Goal: Task Accomplishment & Management: Complete application form

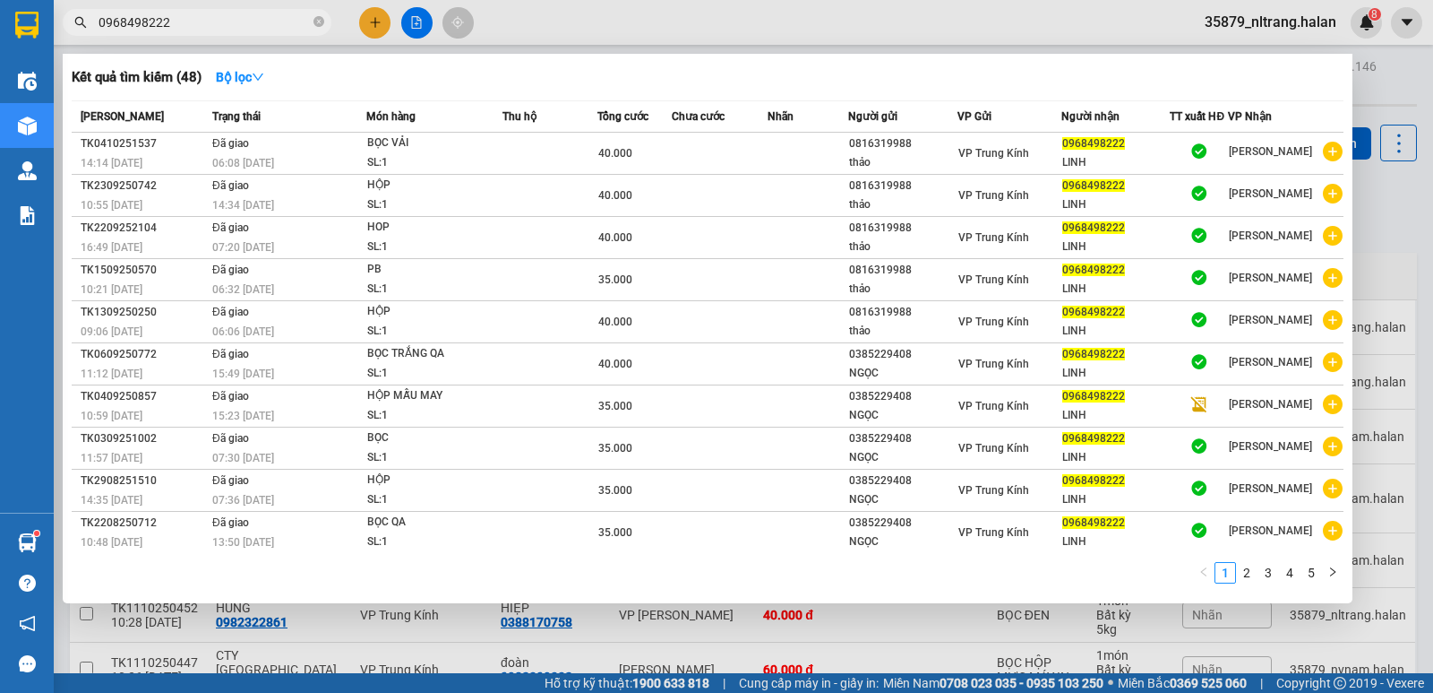
scroll to position [247, 0]
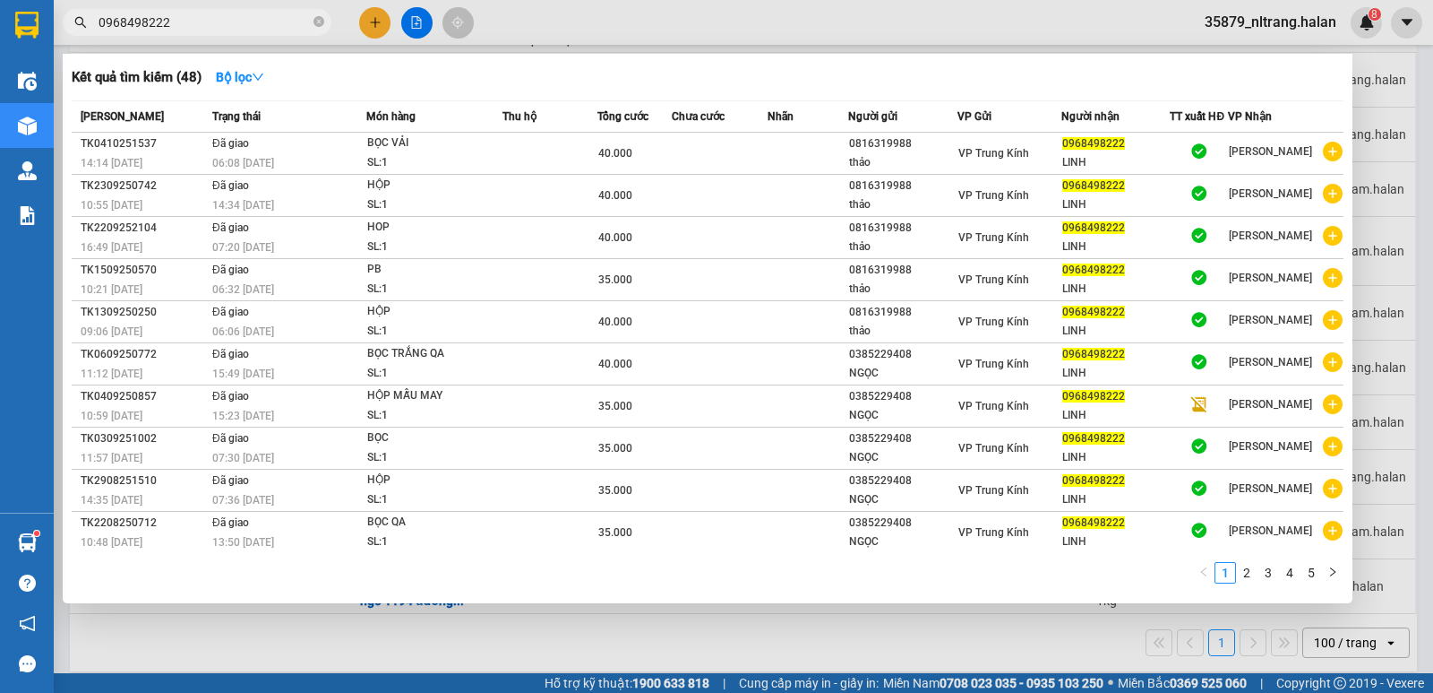
click at [378, 23] on div at bounding box center [716, 346] width 1433 height 693
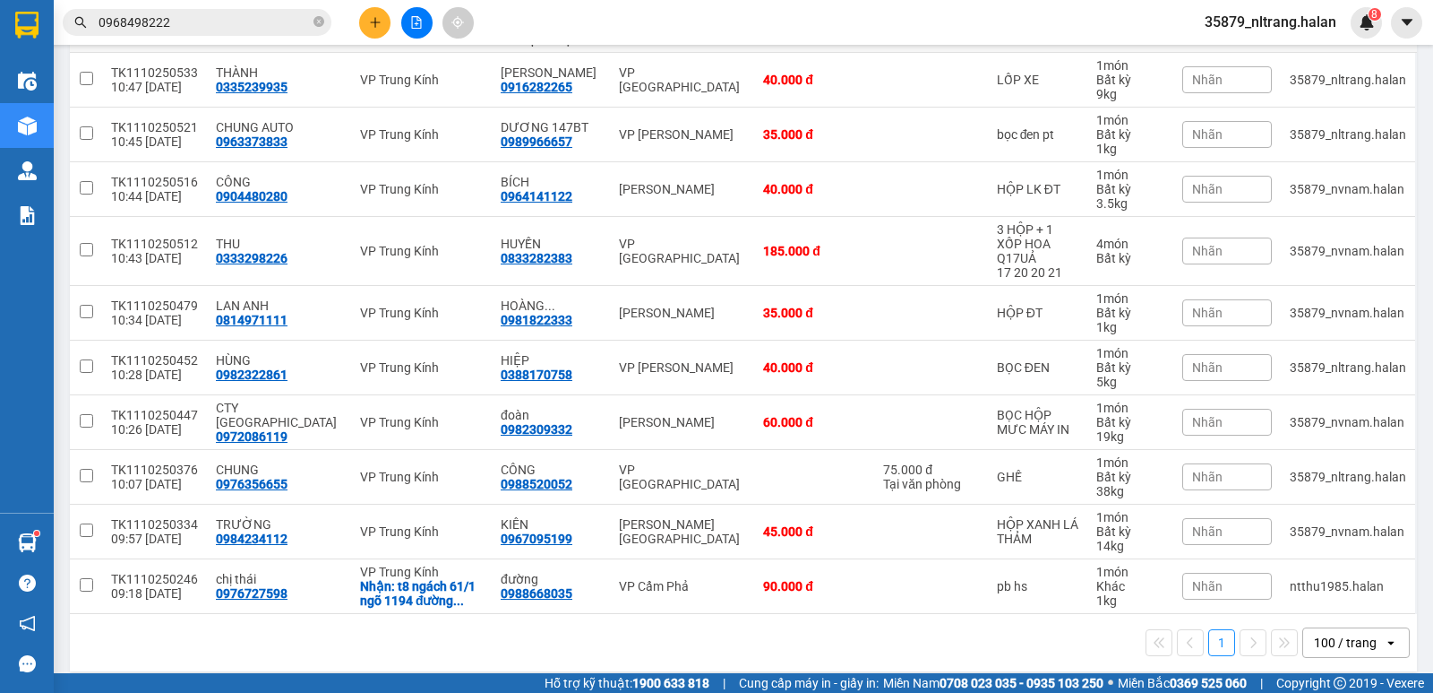
click at [355, 34] on div at bounding box center [416, 22] width 134 height 31
click at [363, 28] on button at bounding box center [374, 22] width 31 height 31
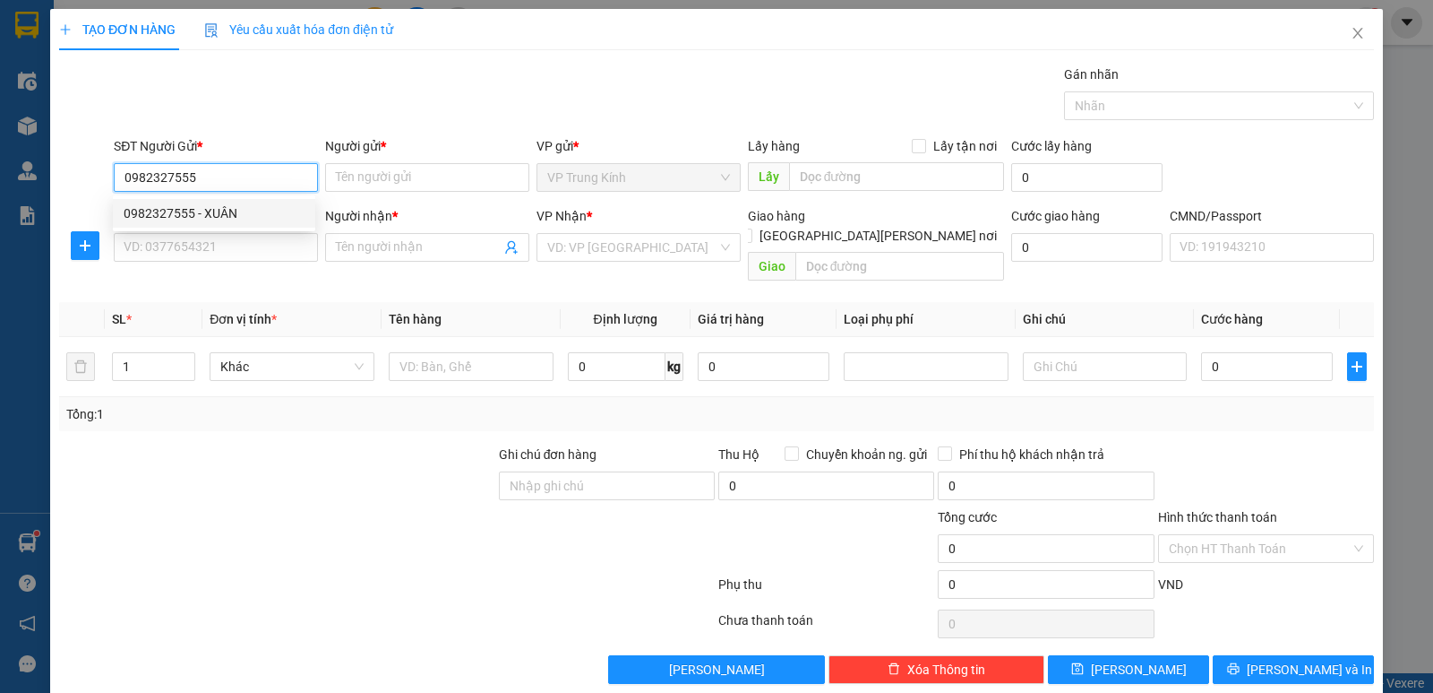
click at [250, 211] on div "0982327555 - XUÂN" at bounding box center [214, 213] width 181 height 20
type input "0982327555"
type input "XUÂN"
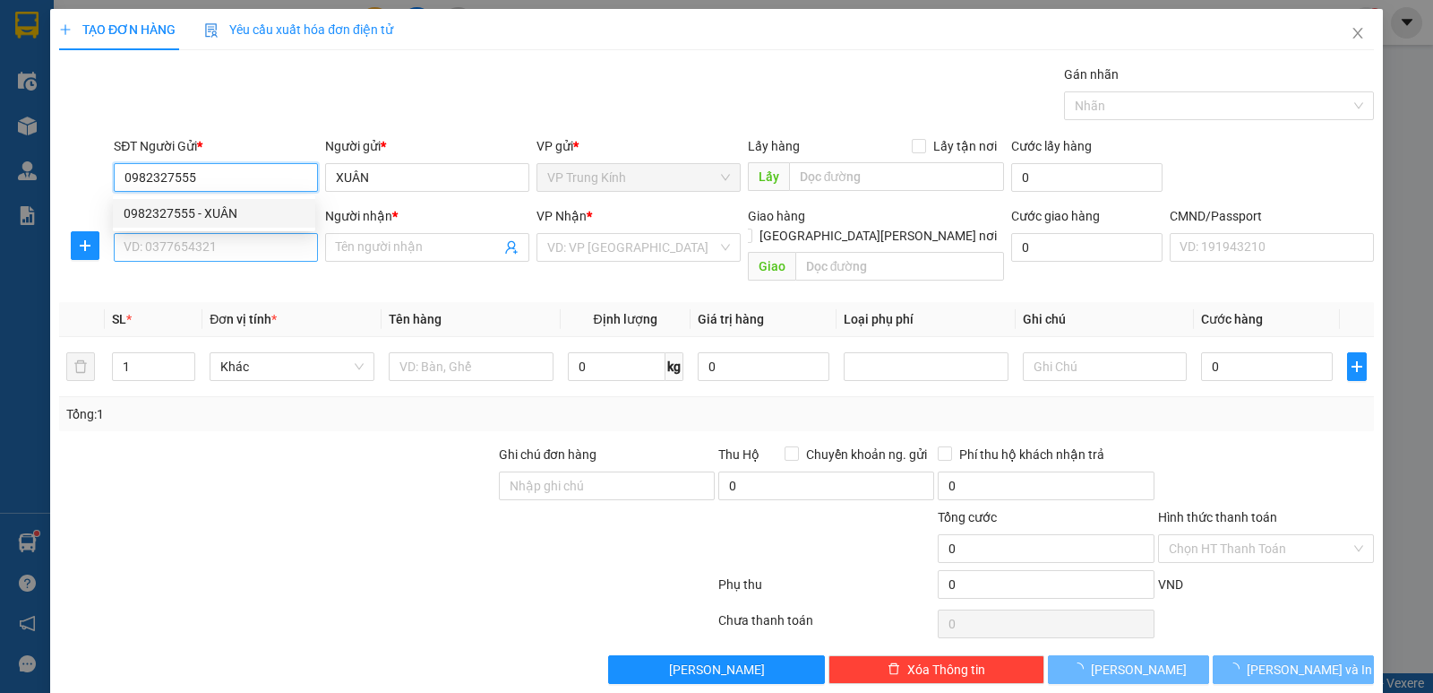
type input "0982327555"
click at [228, 240] on input "SĐT Người Nhận *" at bounding box center [216, 247] width 204 height 29
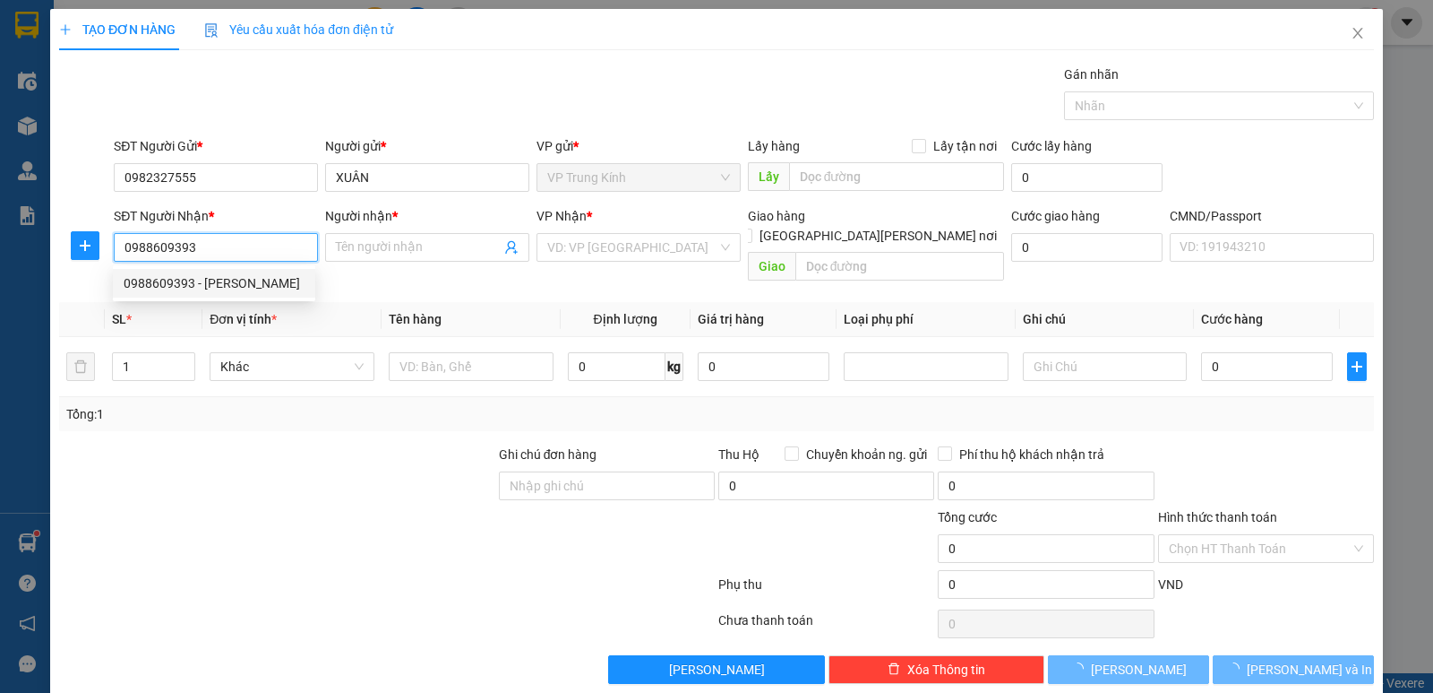
click at [230, 271] on div "0988609393 - [PERSON_NAME]" at bounding box center [214, 283] width 202 height 29
type input "0988609393"
drag, startPoint x: 288, startPoint y: 434, endPoint x: 419, endPoint y: 380, distance: 141.4
click at [306, 444] on div at bounding box center [277, 475] width 440 height 63
type input "NGỌC"
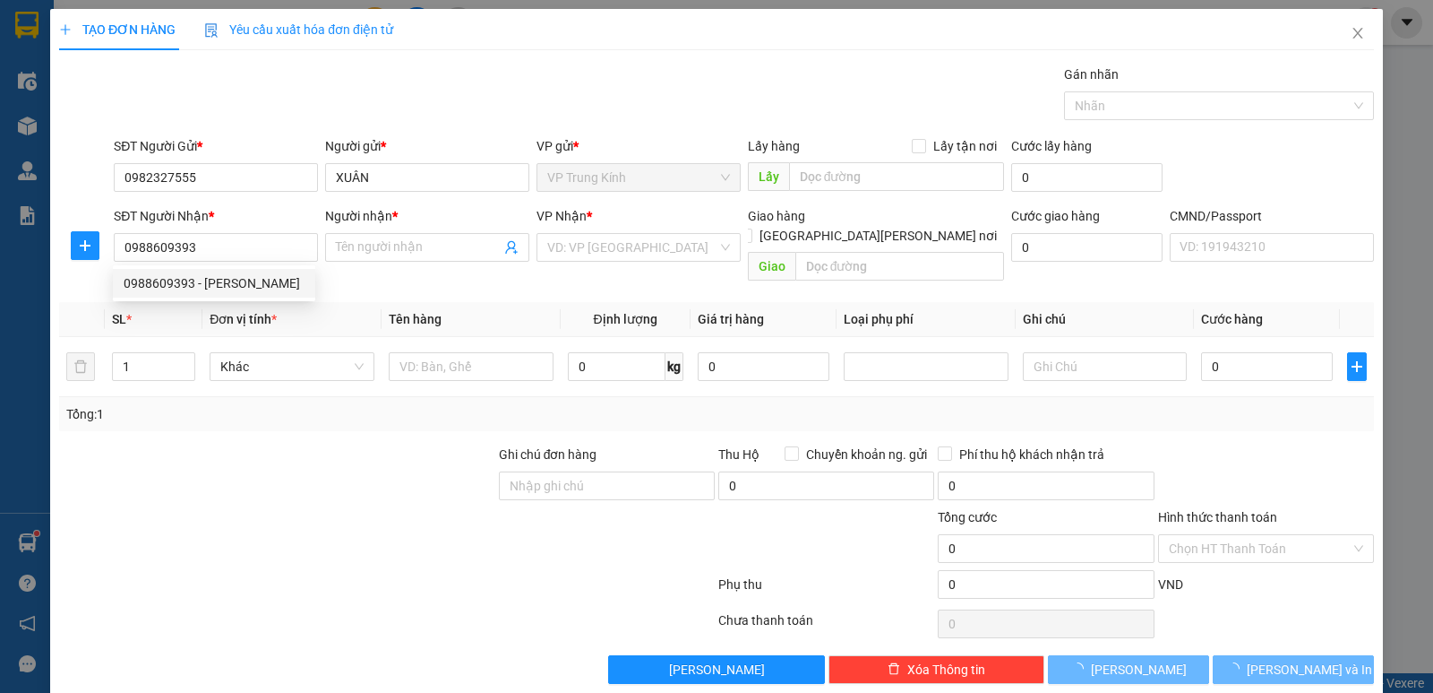
type input "15082024"
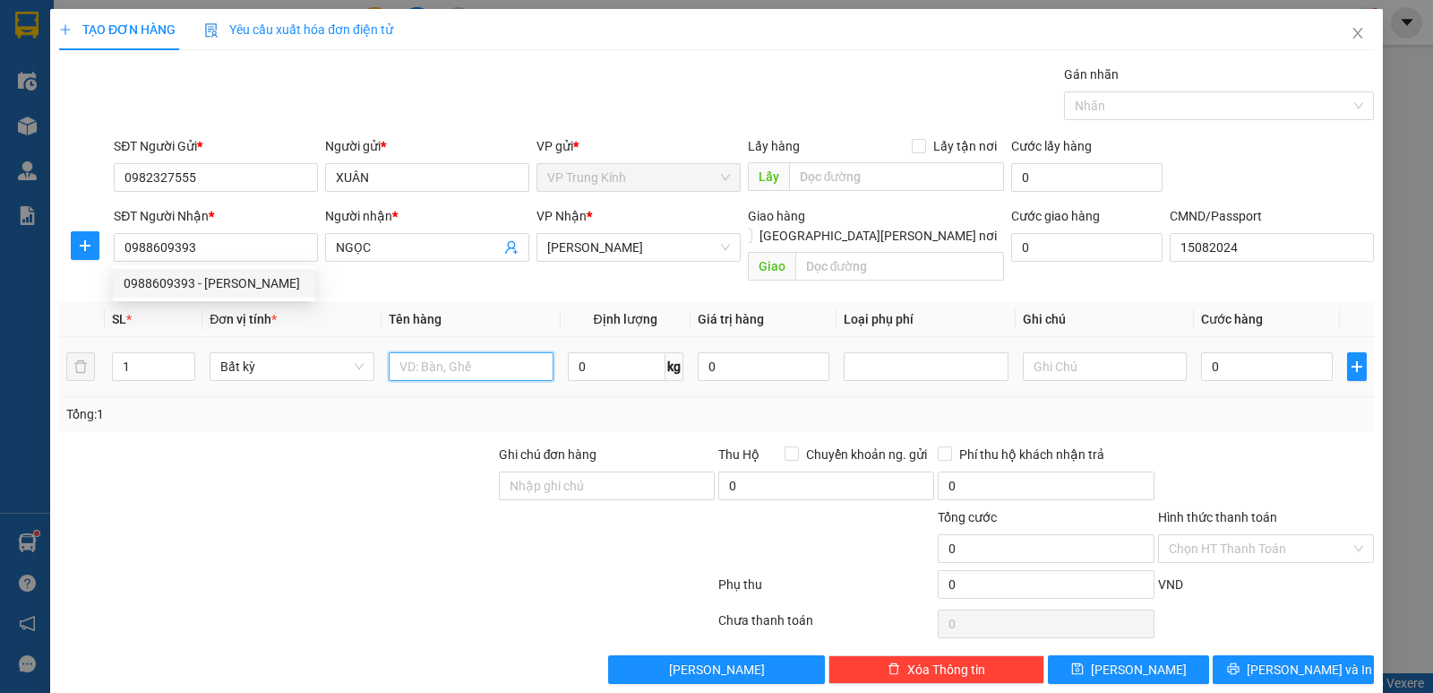
click at [422, 355] on input "text" at bounding box center [471, 366] width 165 height 29
click at [607, 255] on span "[PERSON_NAME]" at bounding box center [638, 247] width 183 height 27
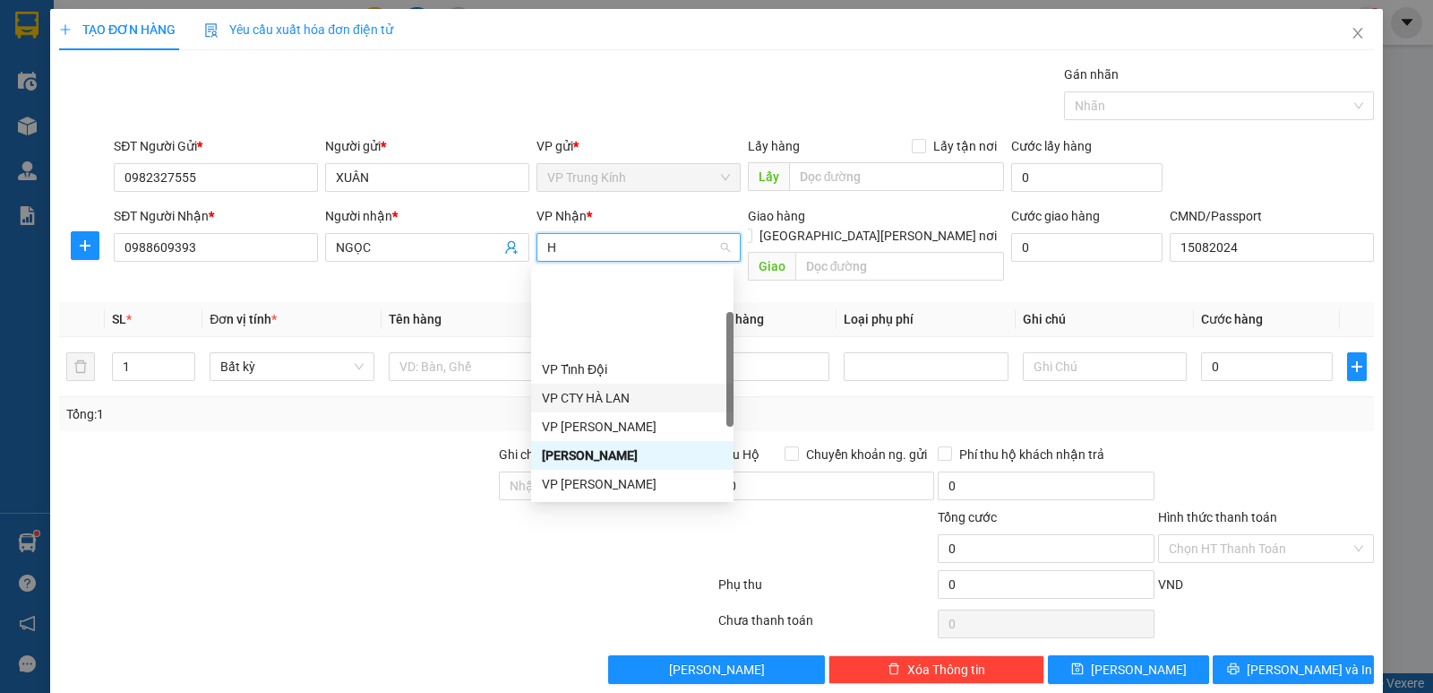
type input "HG"
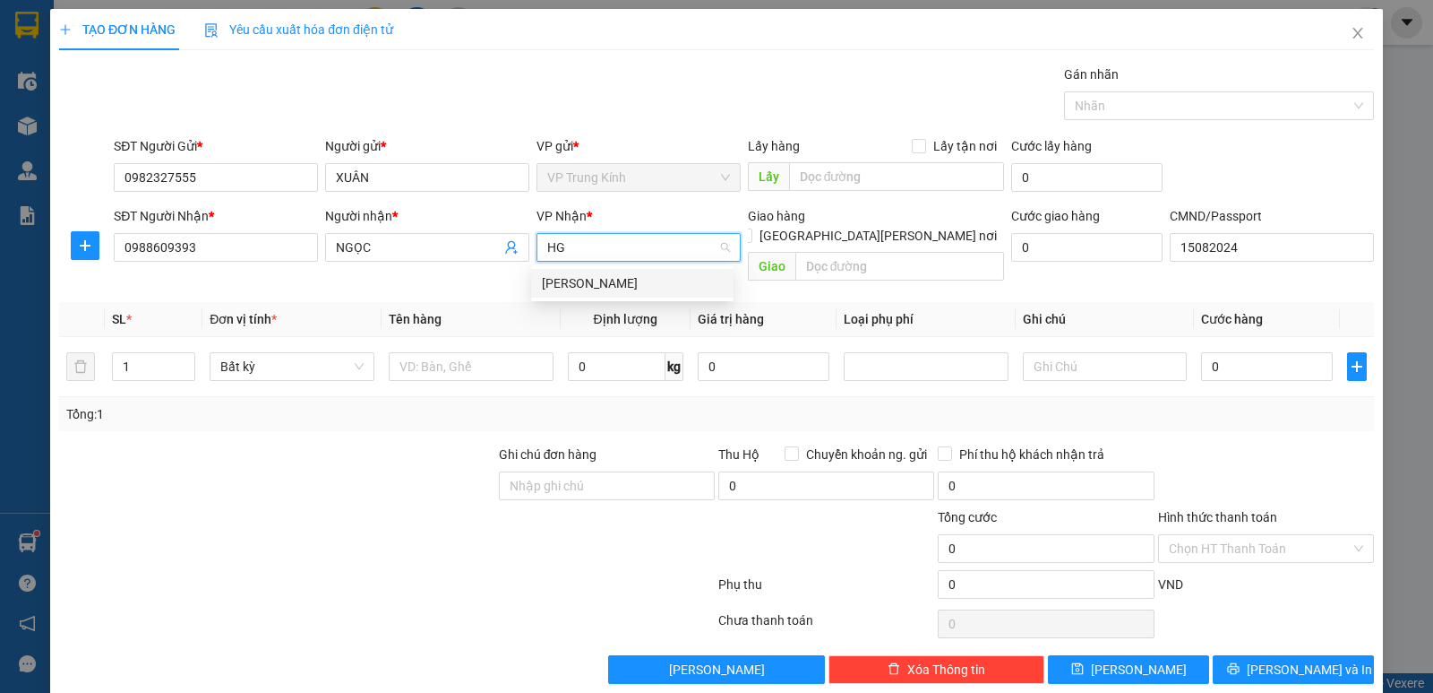
click at [606, 287] on div "[PERSON_NAME]" at bounding box center [632, 283] width 181 height 20
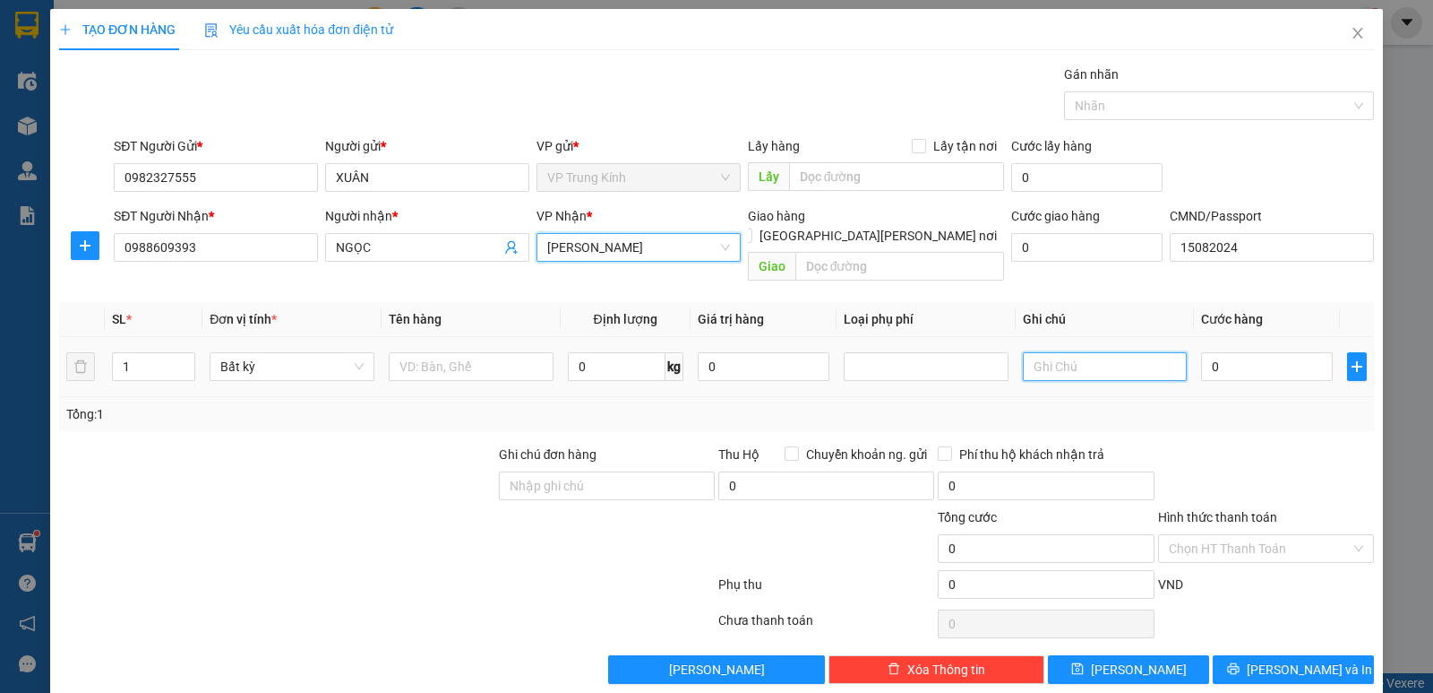
click at [1087, 352] on input "text" at bounding box center [1105, 366] width 165 height 29
click at [476, 404] on div "Tổng: 1" at bounding box center [310, 414] width 488 height 20
click at [472, 371] on td at bounding box center [471, 367] width 179 height 60
click at [472, 365] on td at bounding box center [471, 367] width 179 height 60
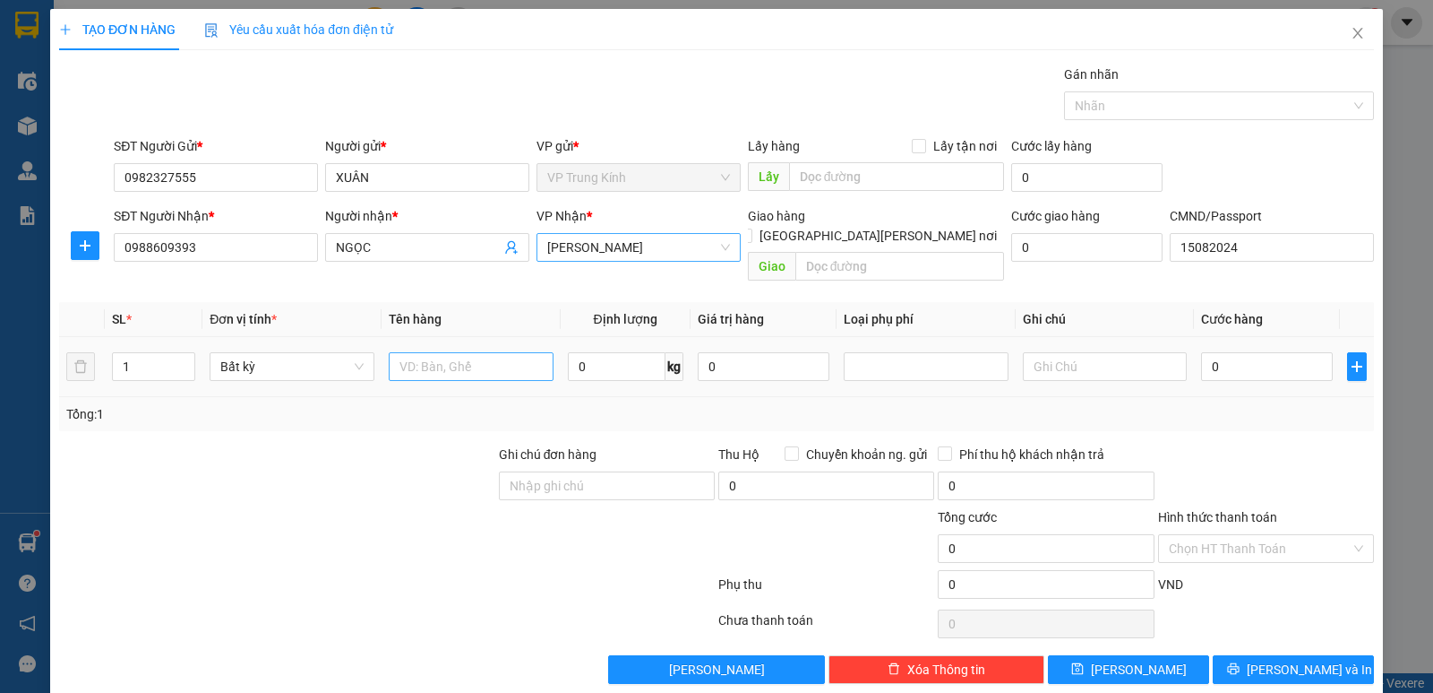
click at [471, 359] on input "text" at bounding box center [471, 366] width 165 height 29
type input "BỌC VỢT"
type input "1"
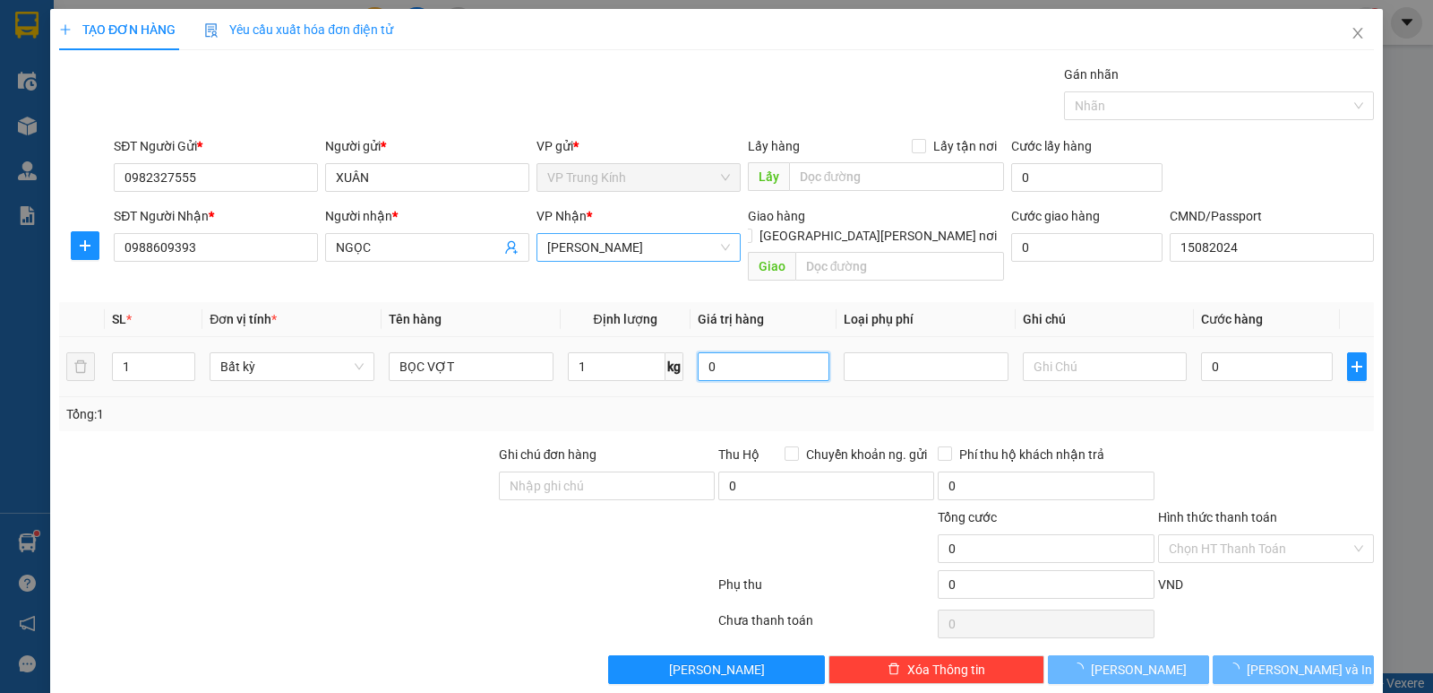
type input "35.000"
click at [1141, 354] on input "text" at bounding box center [1105, 366] width 165 height 29
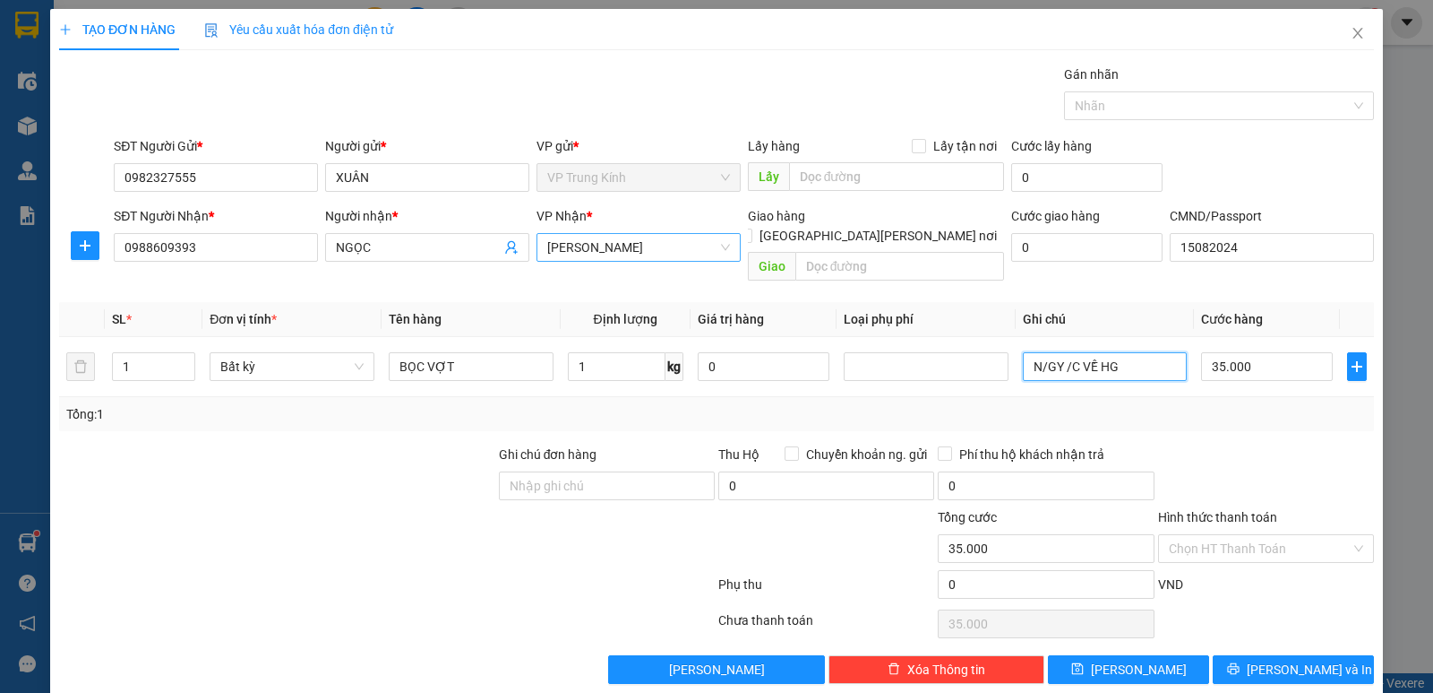
type input "N/GY /C VỀ HG"
click at [1298, 418] on div "Transit Pickup Surcharge Ids Transit Deliver Surcharge Ids Transit Deliver Surc…" at bounding box center [716, 374] width 1315 height 619
click at [1312, 659] on span "[PERSON_NAME] và In" at bounding box center [1309, 669] width 125 height 20
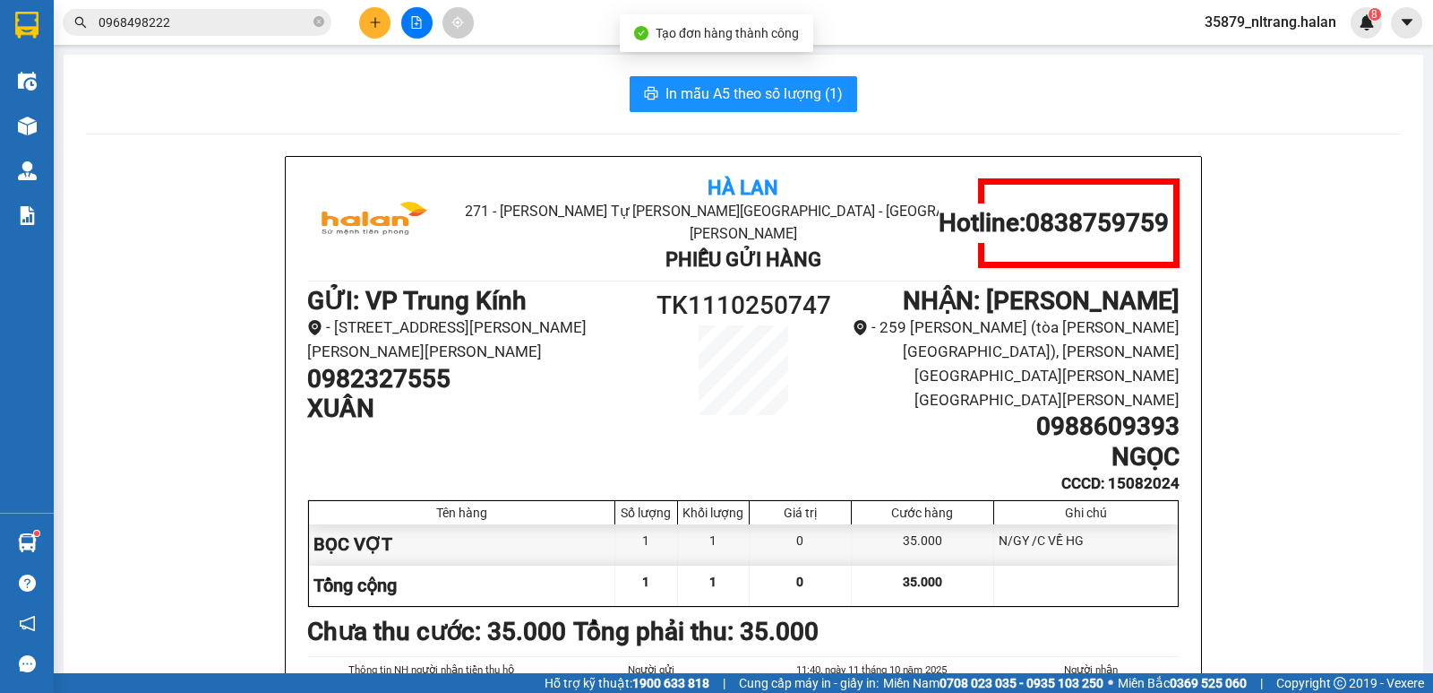
click at [701, 79] on button "In mẫu A5 theo số lượng (1)" at bounding box center [744, 94] width 228 height 36
click at [700, 80] on button "In mẫu A5 theo số lượng (1)" at bounding box center [744, 94] width 228 height 36
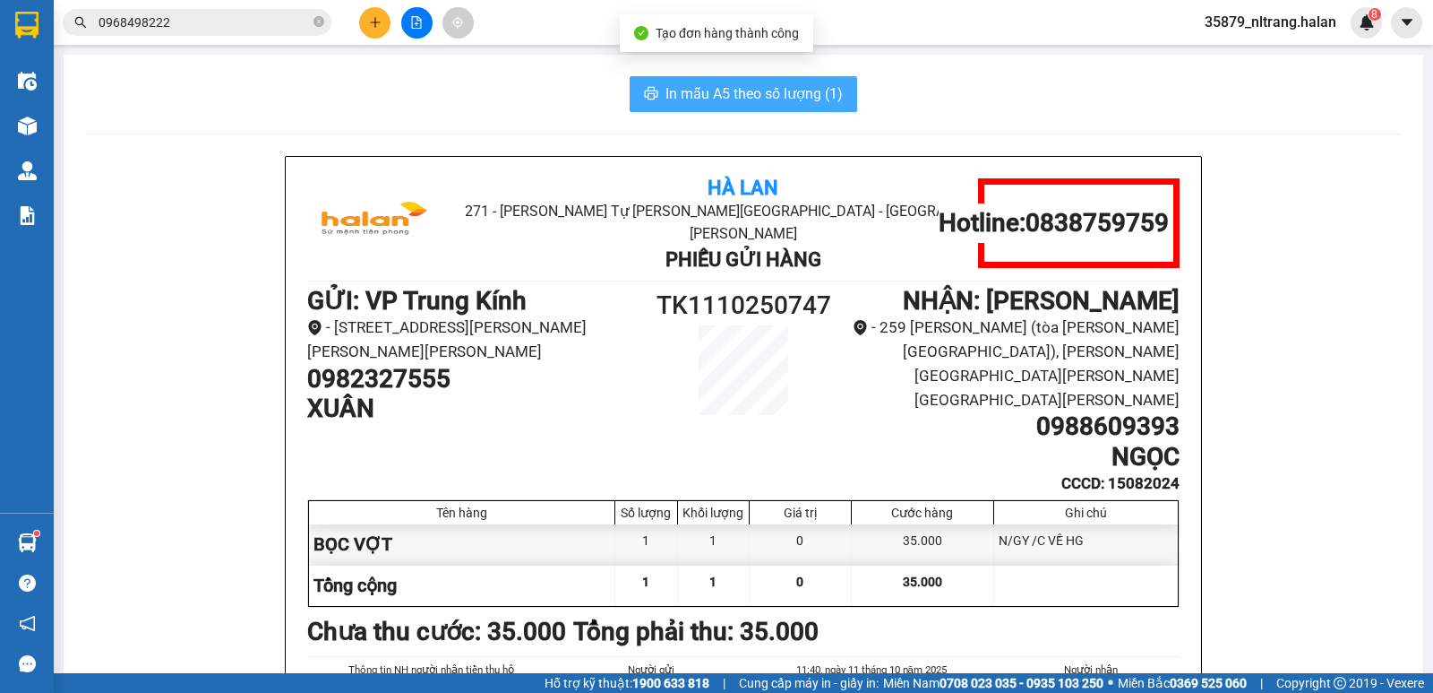
click at [700, 80] on button "In mẫu A5 theo số lượng (1)" at bounding box center [744, 94] width 228 height 36
click at [692, 88] on span "In mẫu A5 theo số lượng (1)" at bounding box center [754, 93] width 177 height 22
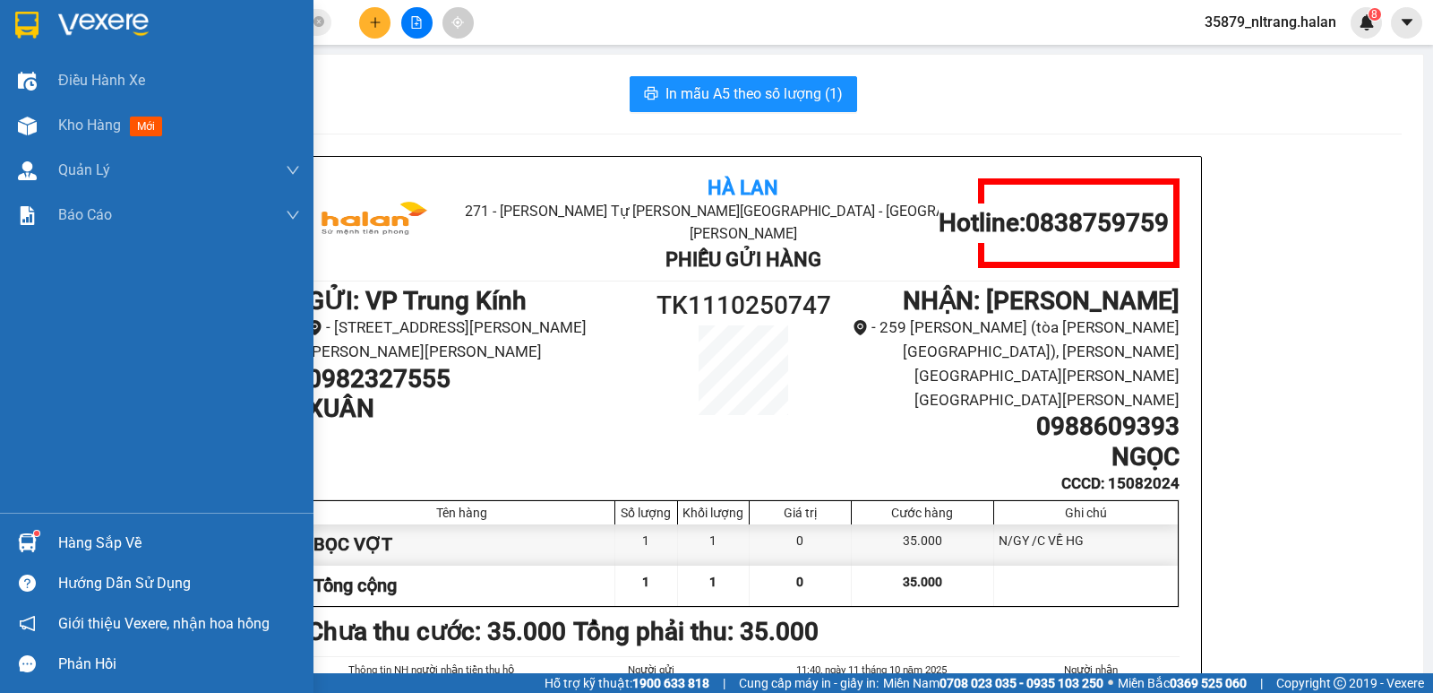
click at [30, 538] on img at bounding box center [27, 542] width 19 height 19
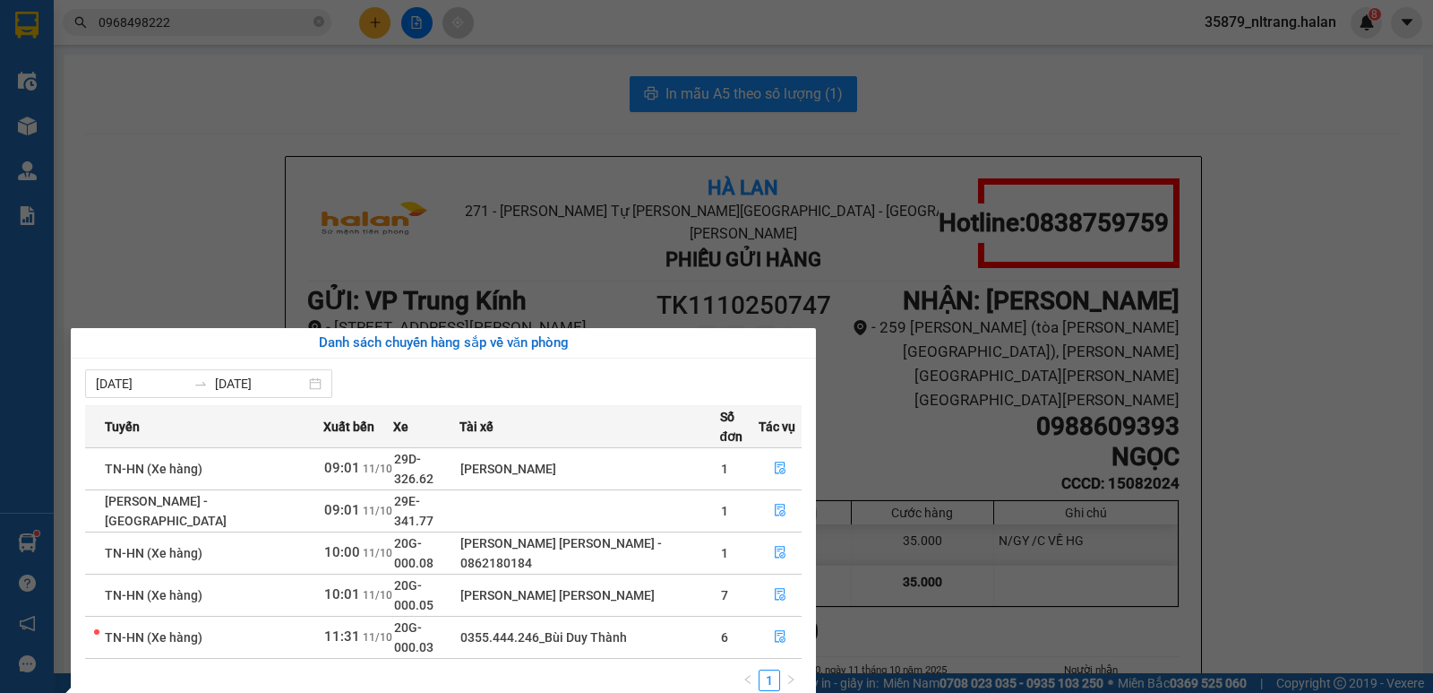
click at [1309, 297] on section "Kết quả [PERSON_NAME] ( 48 ) Bộ lọc Mã ĐH Trạng thái Món hàng Thu hộ Tổng [PERS…" at bounding box center [716, 346] width 1433 height 693
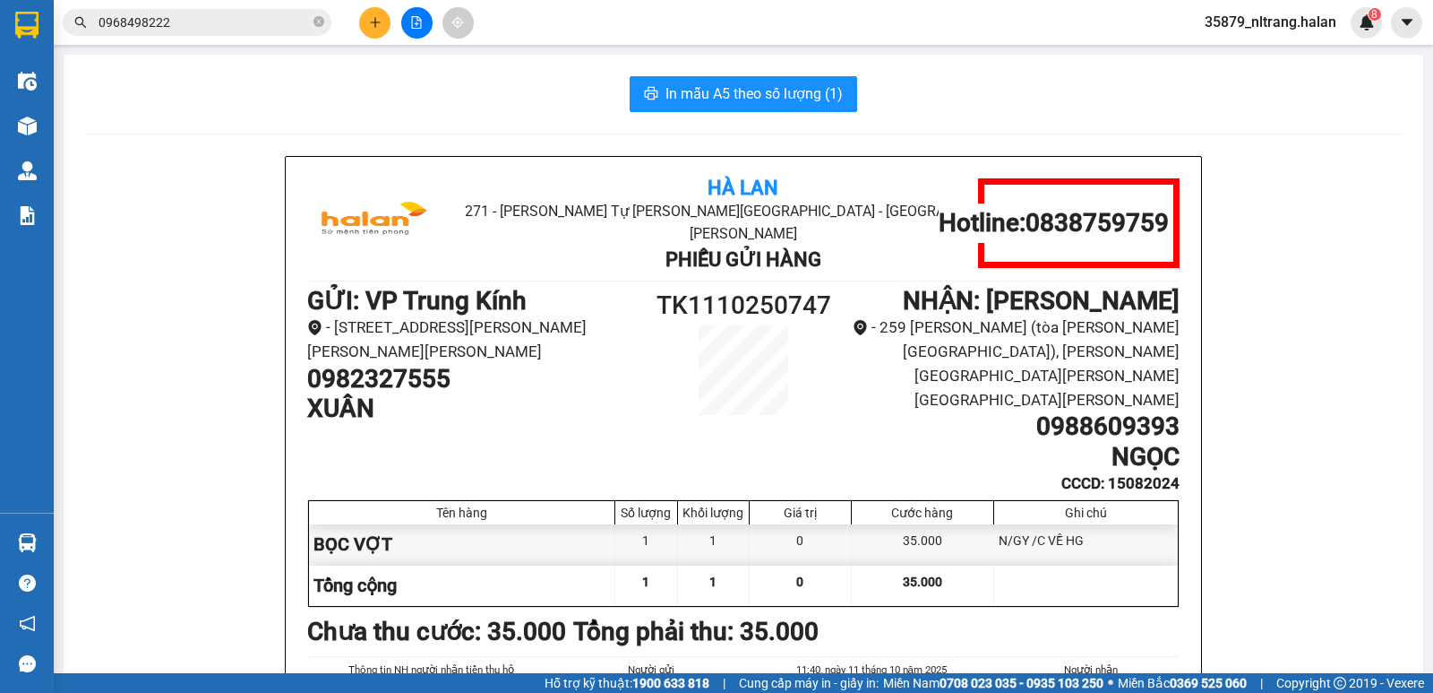
click at [33, 542] on img at bounding box center [27, 542] width 19 height 19
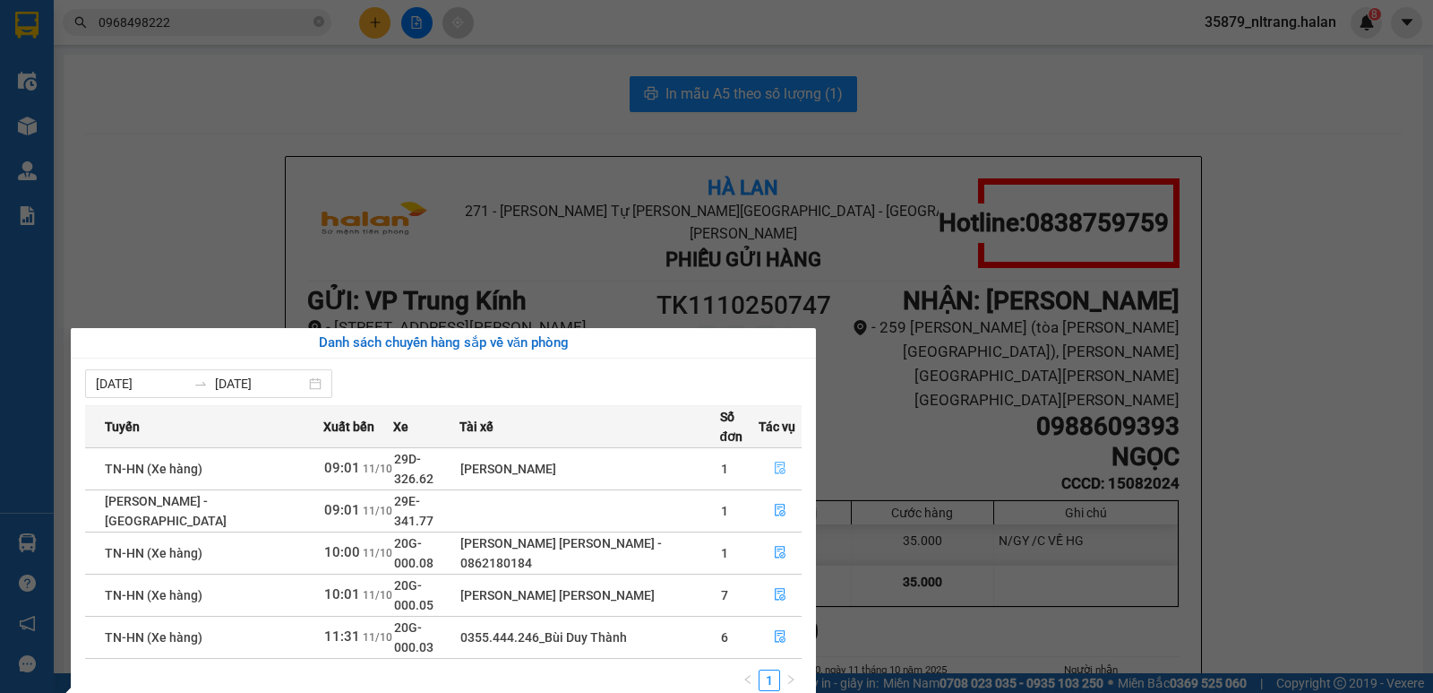
click at [764, 454] on button "button" at bounding box center [780, 468] width 41 height 29
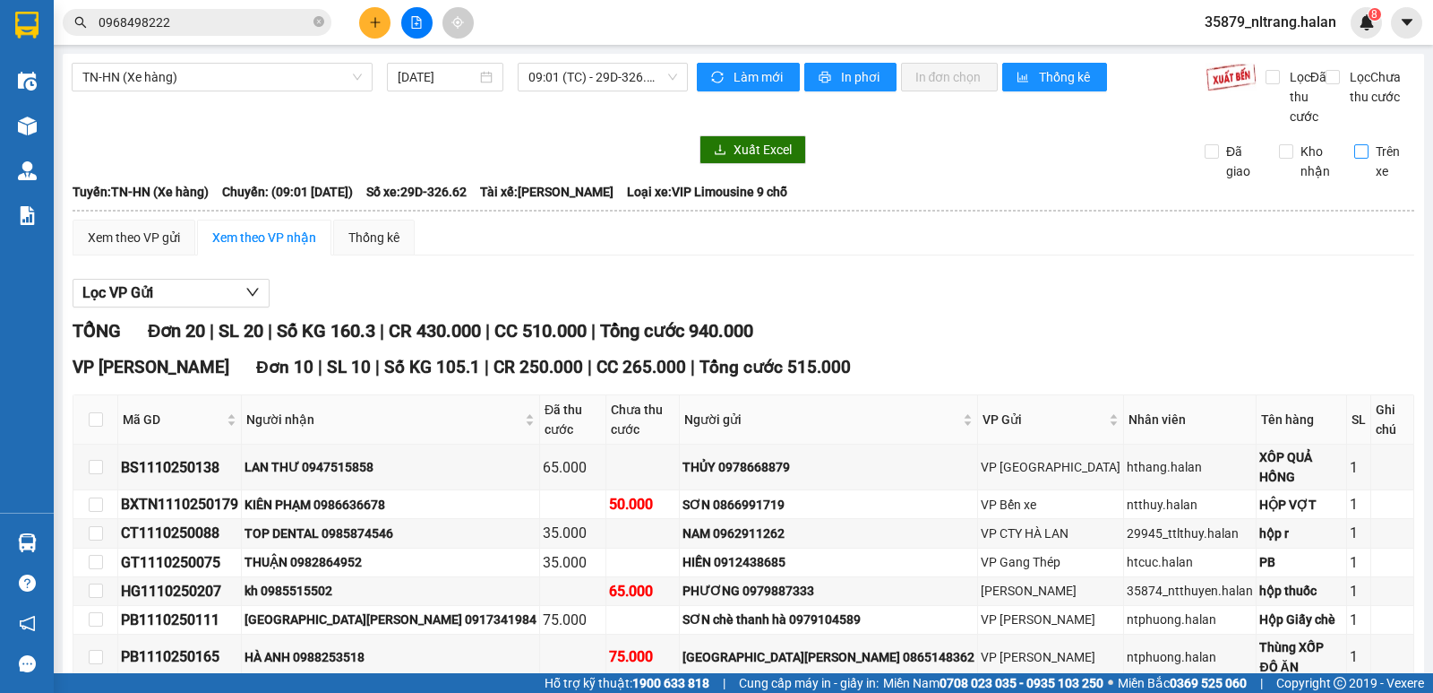
click at [1355, 159] on input "Trên xe" at bounding box center [1362, 151] width 14 height 14
checkbox input "true"
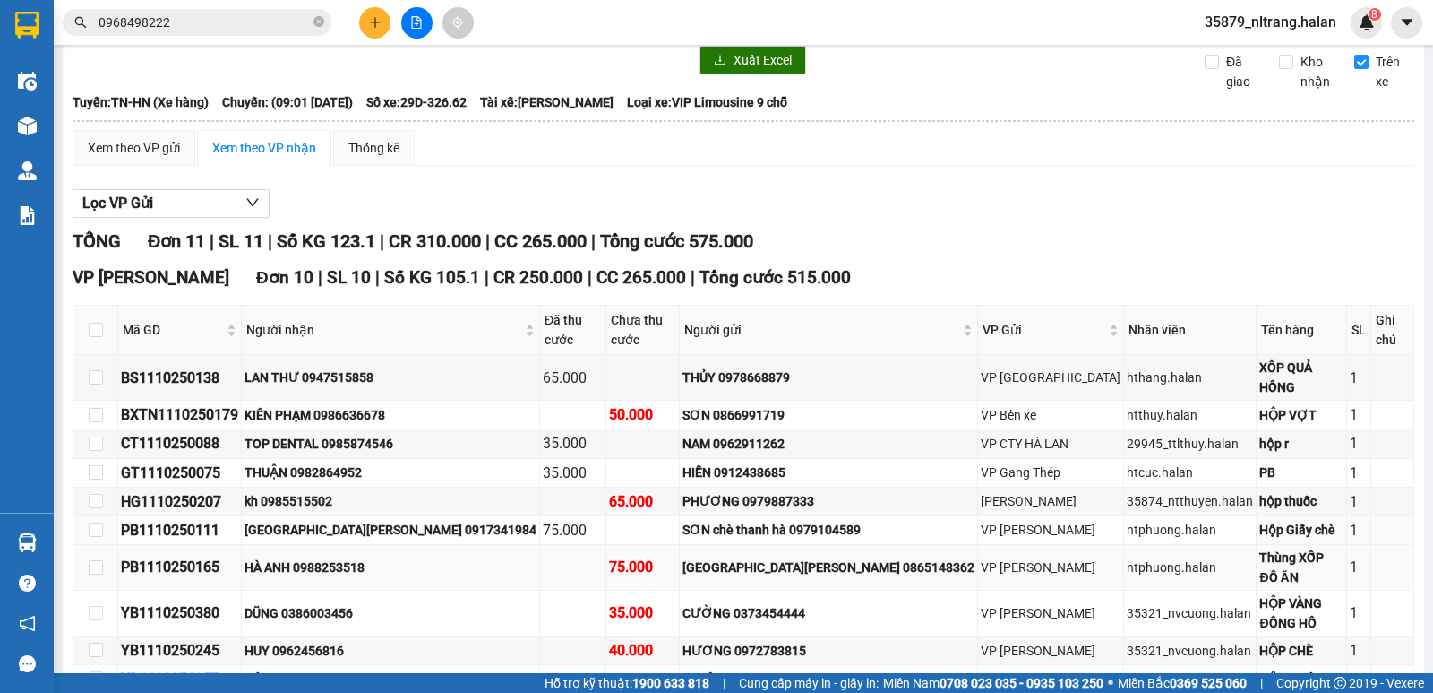
scroll to position [316, 0]
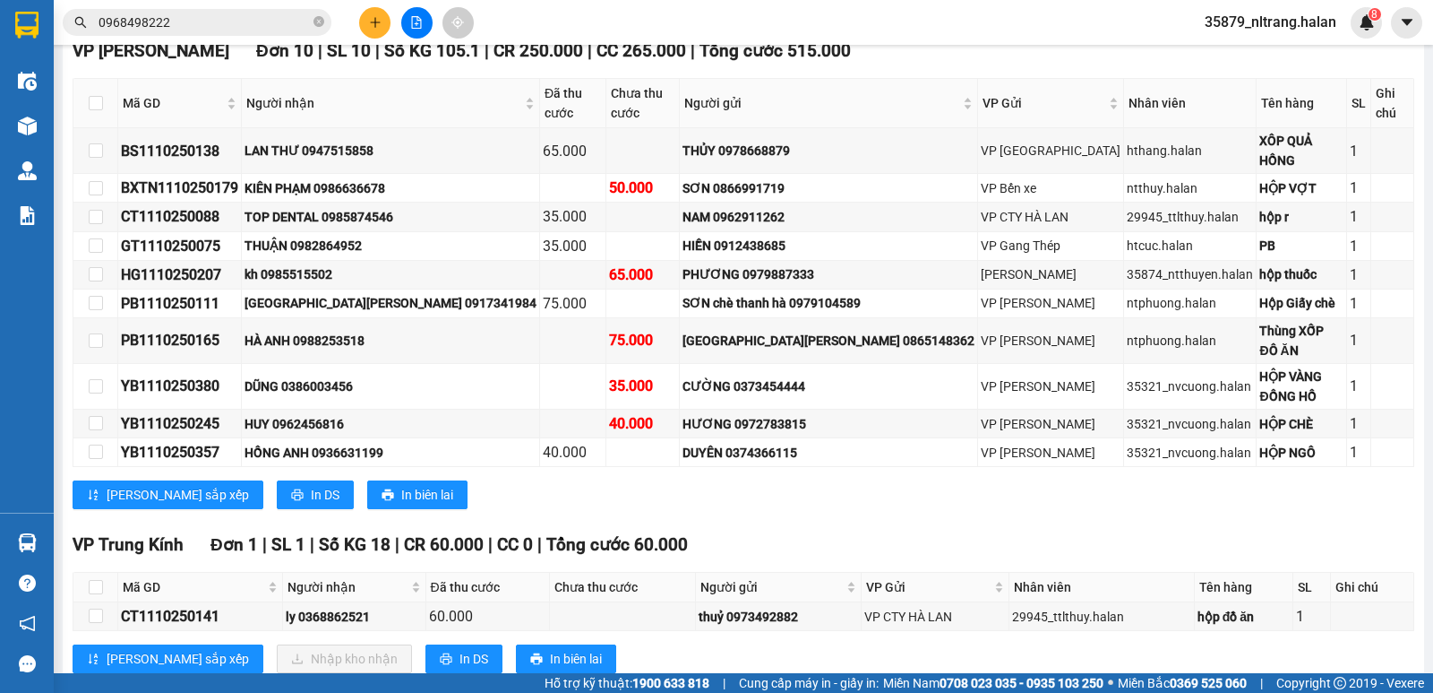
click at [276, 15] on input "0968498222" at bounding box center [204, 23] width 211 height 20
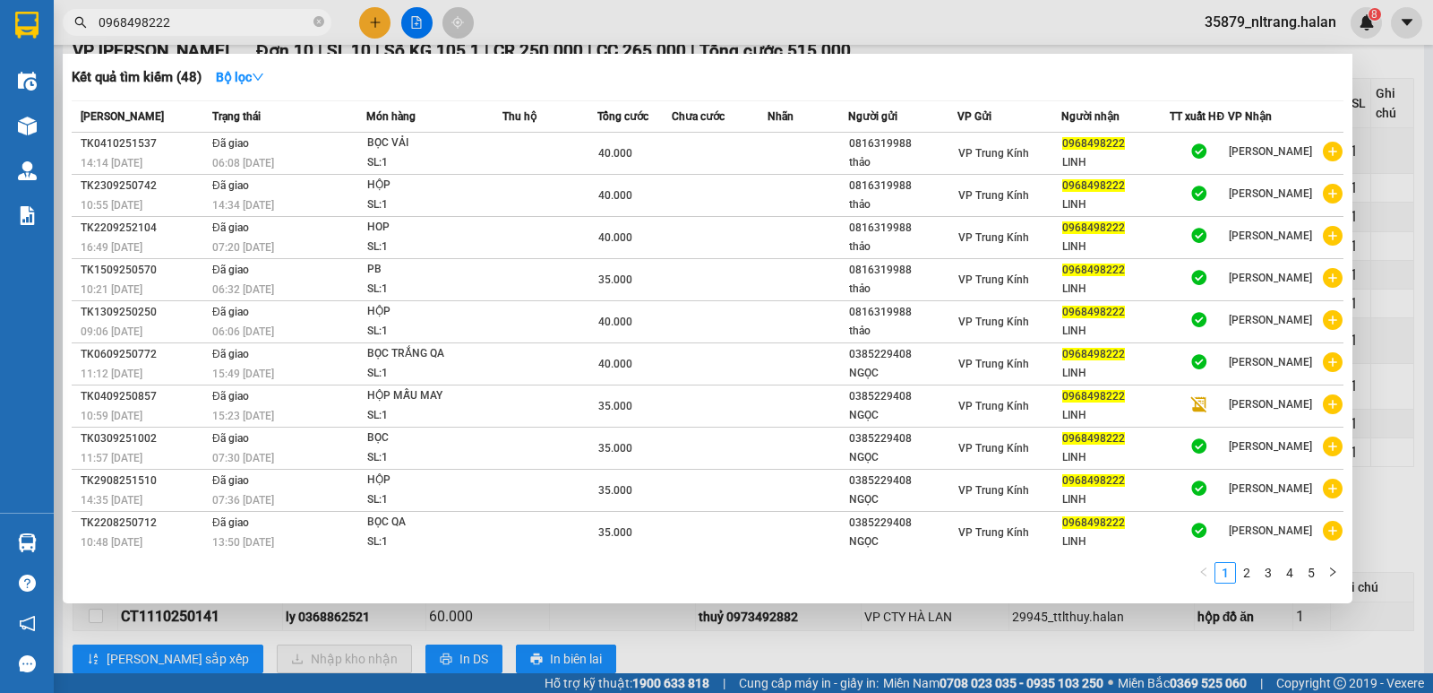
click at [276, 15] on input "0968498222" at bounding box center [204, 23] width 211 height 20
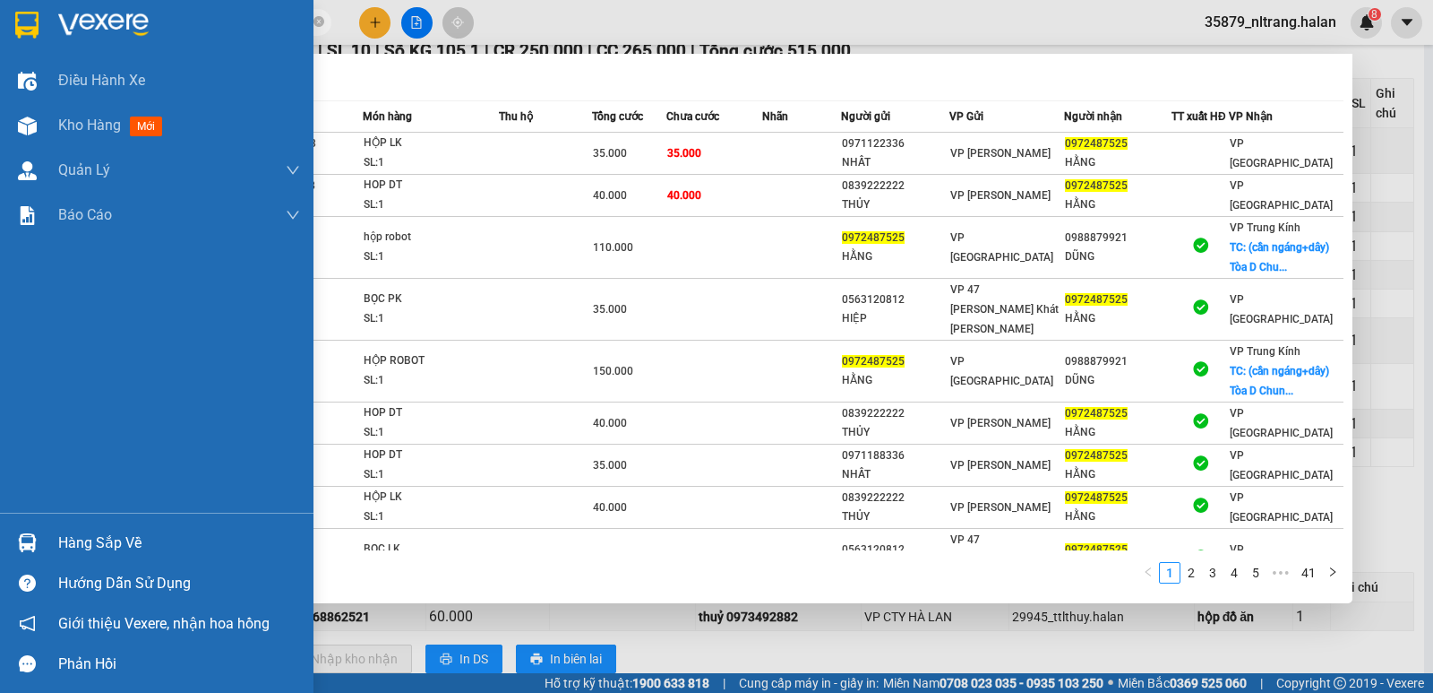
type input "0972487525"
click at [13, 512] on div "Điều [PERSON_NAME] xe Kho hàng mới [PERSON_NAME] [PERSON_NAME] [PERSON_NAME] lý…" at bounding box center [157, 285] width 314 height 454
click at [13, 520] on div "Hàng sắp về Hướng dẫn sử dụng Giới thiệu Vexere, nhận hoa hồng Phản hồi" at bounding box center [157, 597] width 314 height 171
click at [13, 523] on div "Hàng sắp về" at bounding box center [157, 542] width 314 height 40
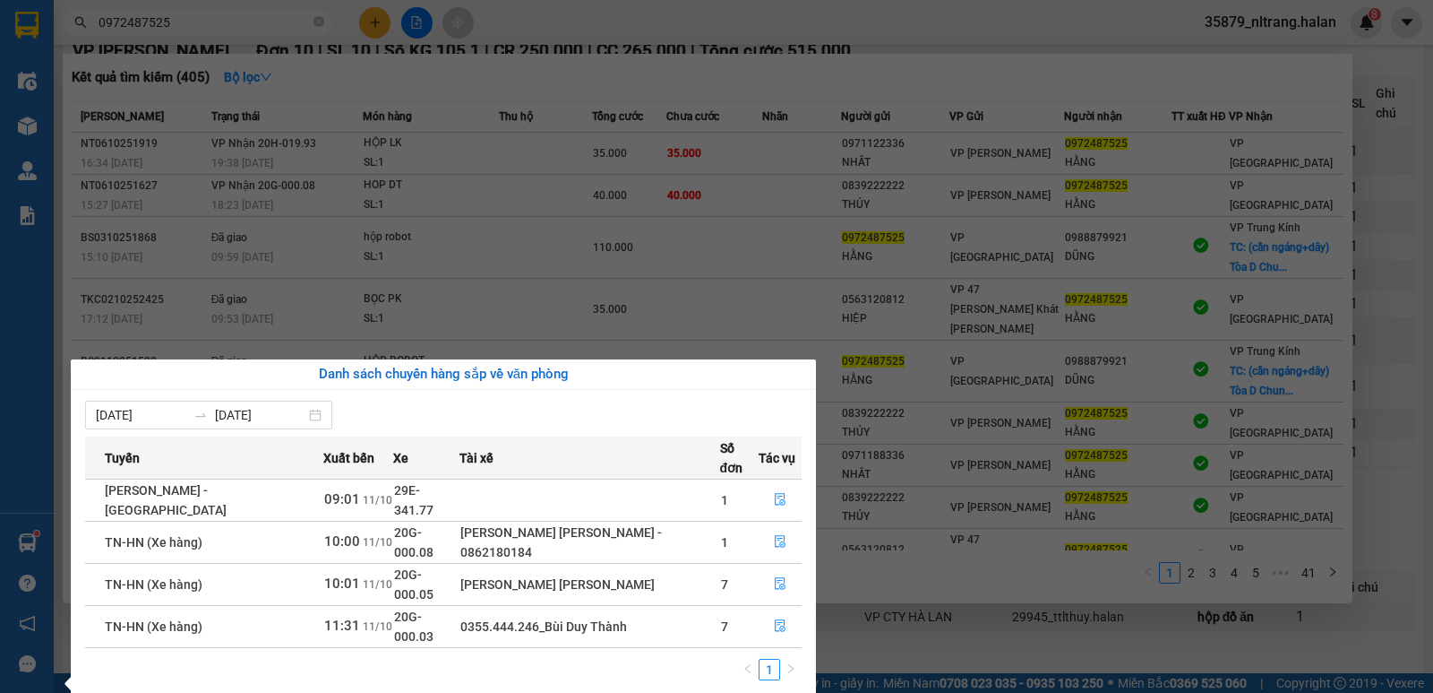
click at [323, 23] on section "Kết quả [PERSON_NAME] ( 405 ) Bộ lọc Mã ĐH Trạng thái Món hàng Thu hộ Tổng [PER…" at bounding box center [716, 346] width 1433 height 693
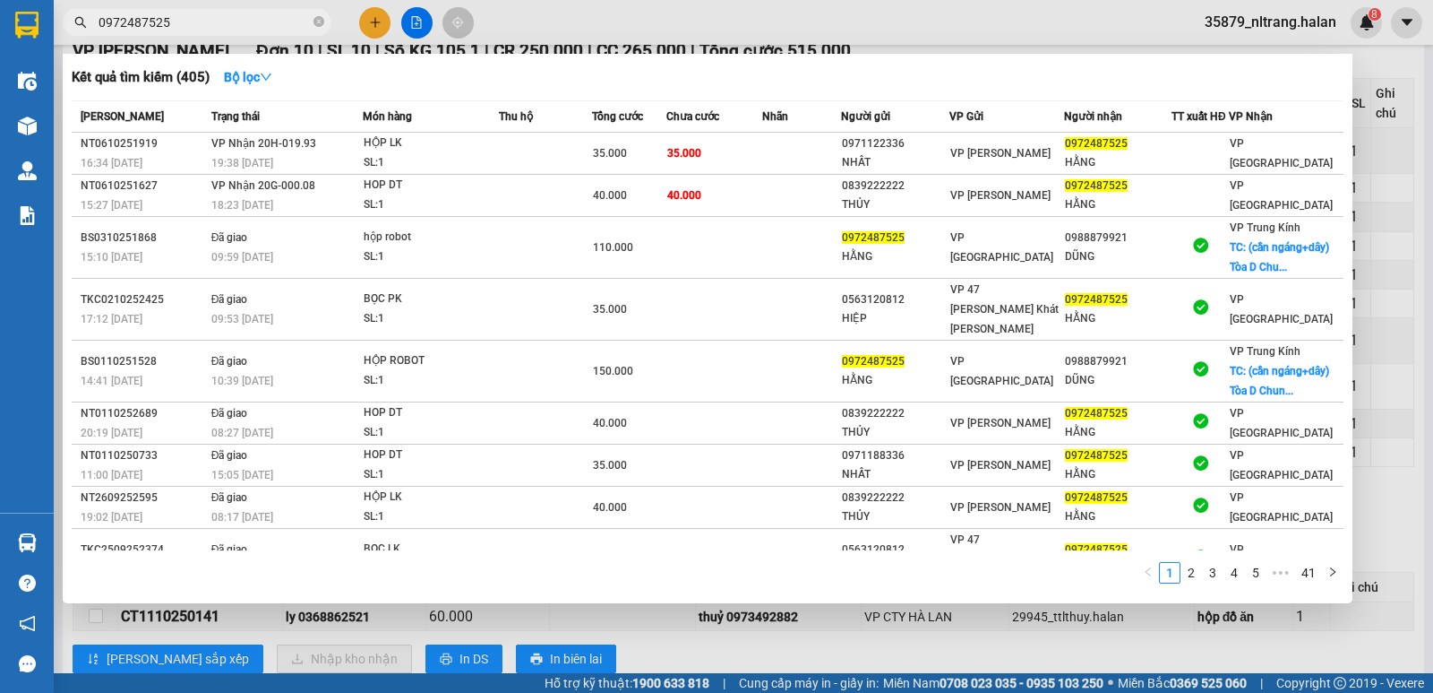
click at [323, 23] on icon "close-circle" at bounding box center [319, 21] width 11 height 11
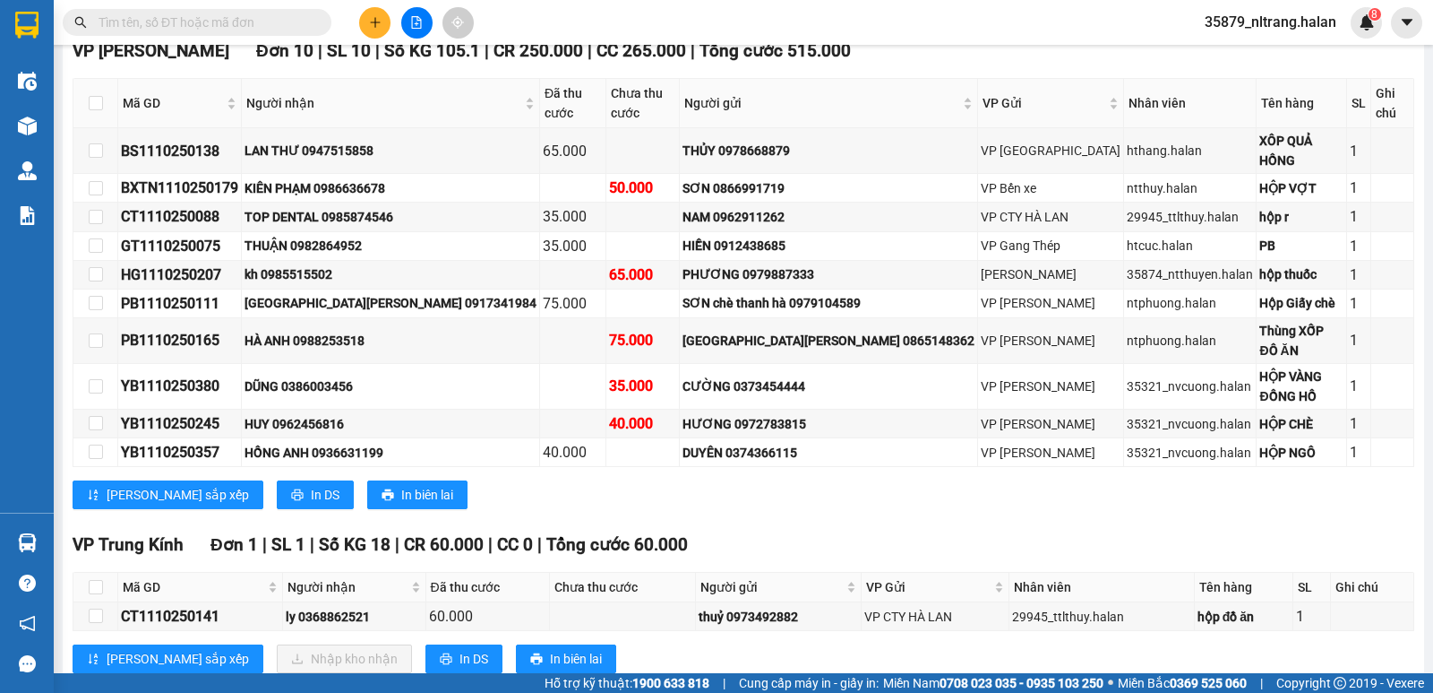
click at [278, 24] on input "text" at bounding box center [204, 23] width 211 height 20
paste input "CT1110250238"
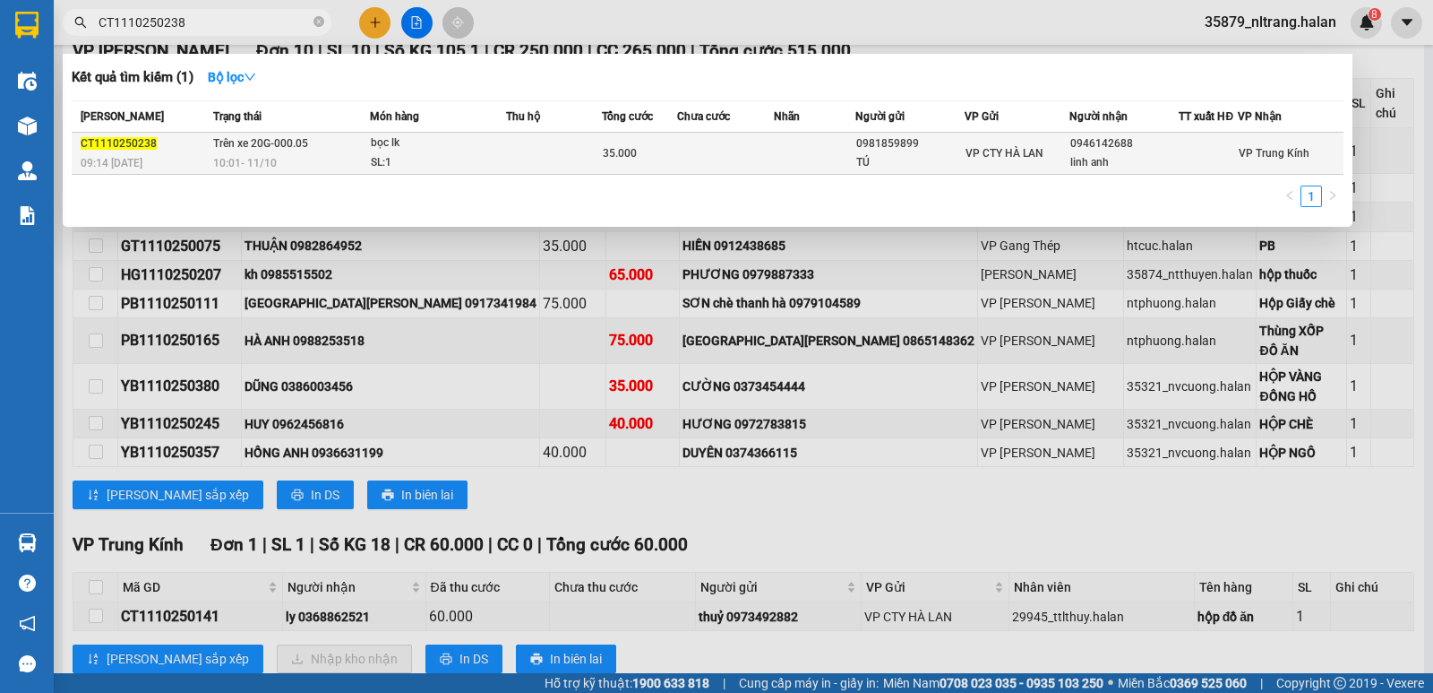
type input "CT1110250238"
click at [511, 146] on td at bounding box center [554, 154] width 96 height 42
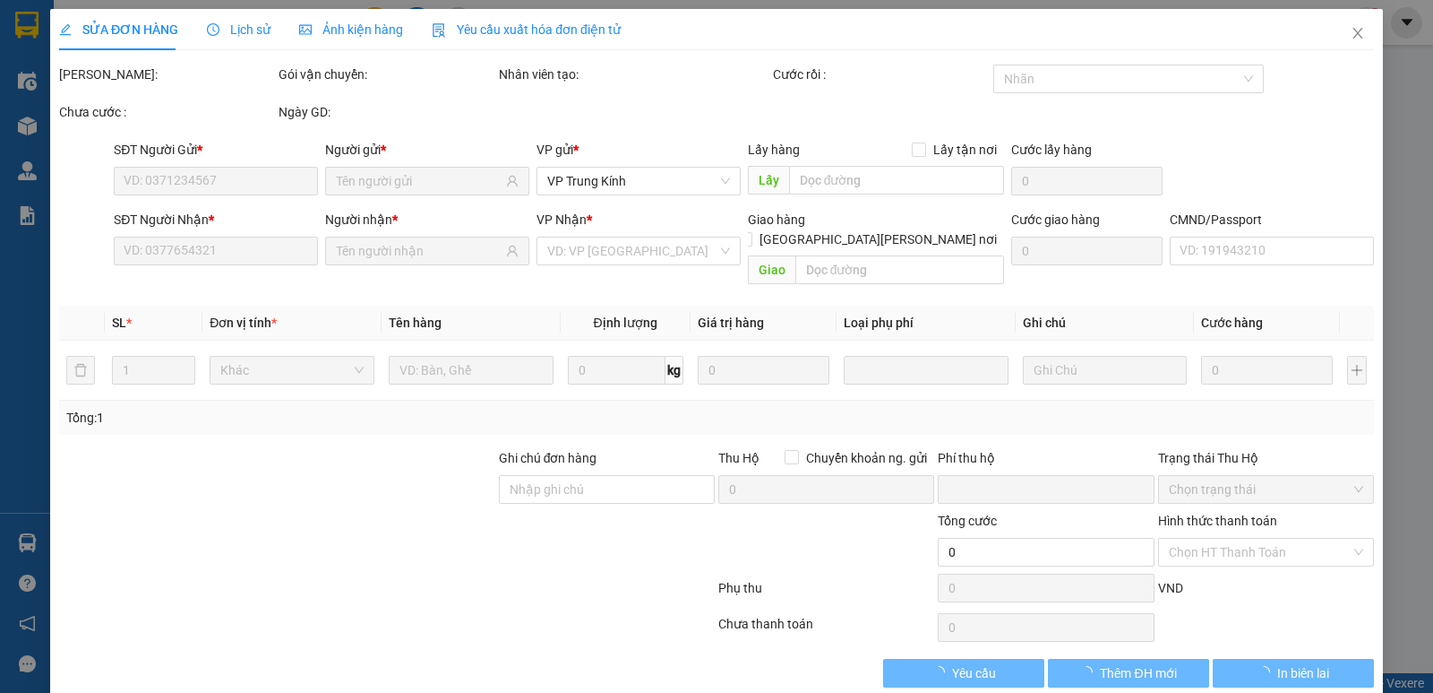
type input "0981859899"
type input "TÚ"
type input "0946142688"
type input "linh anh"
type input "0"
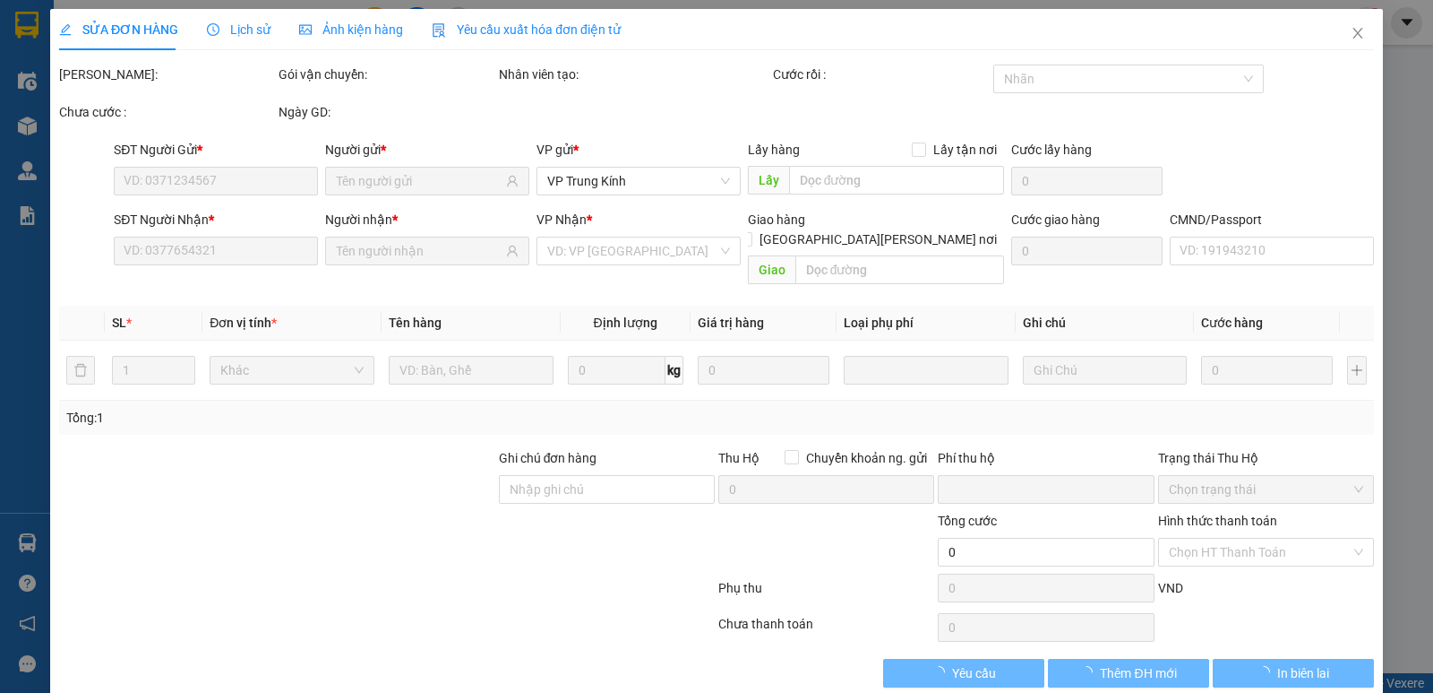
type input "35.000"
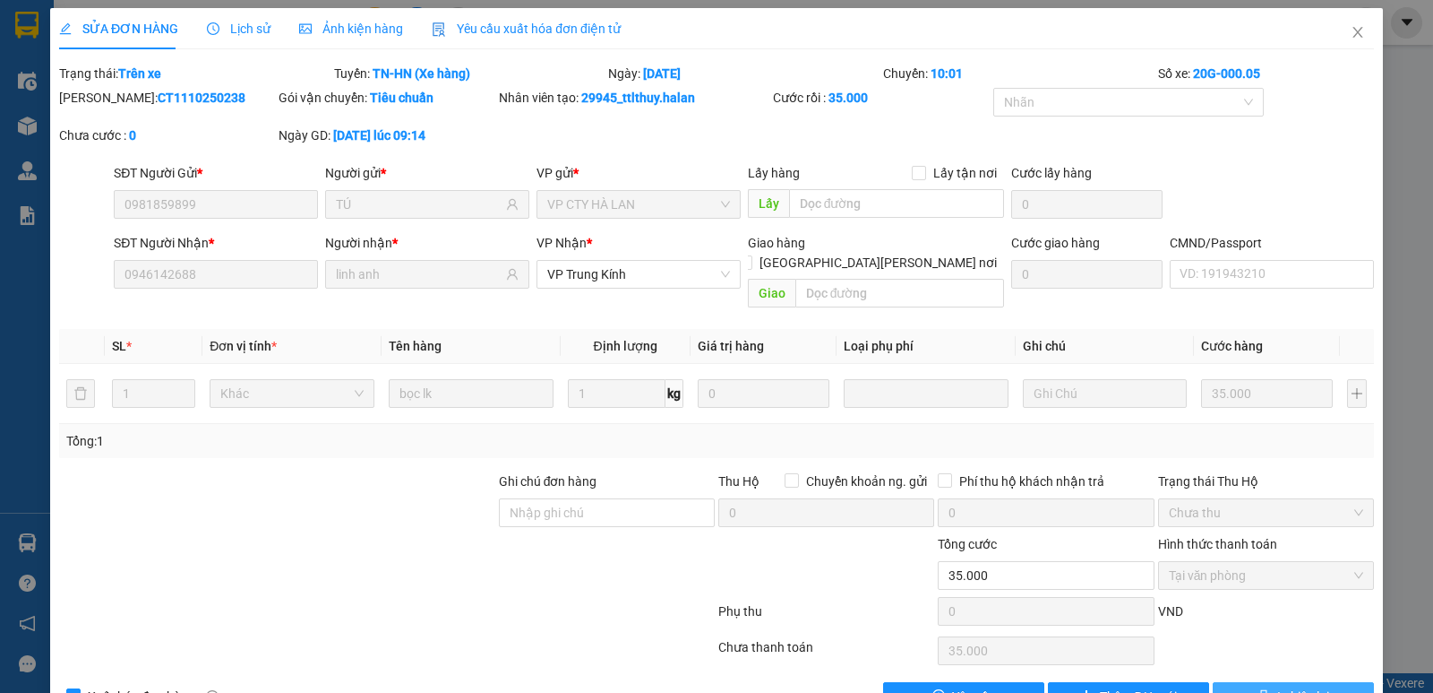
scroll to position [34, 0]
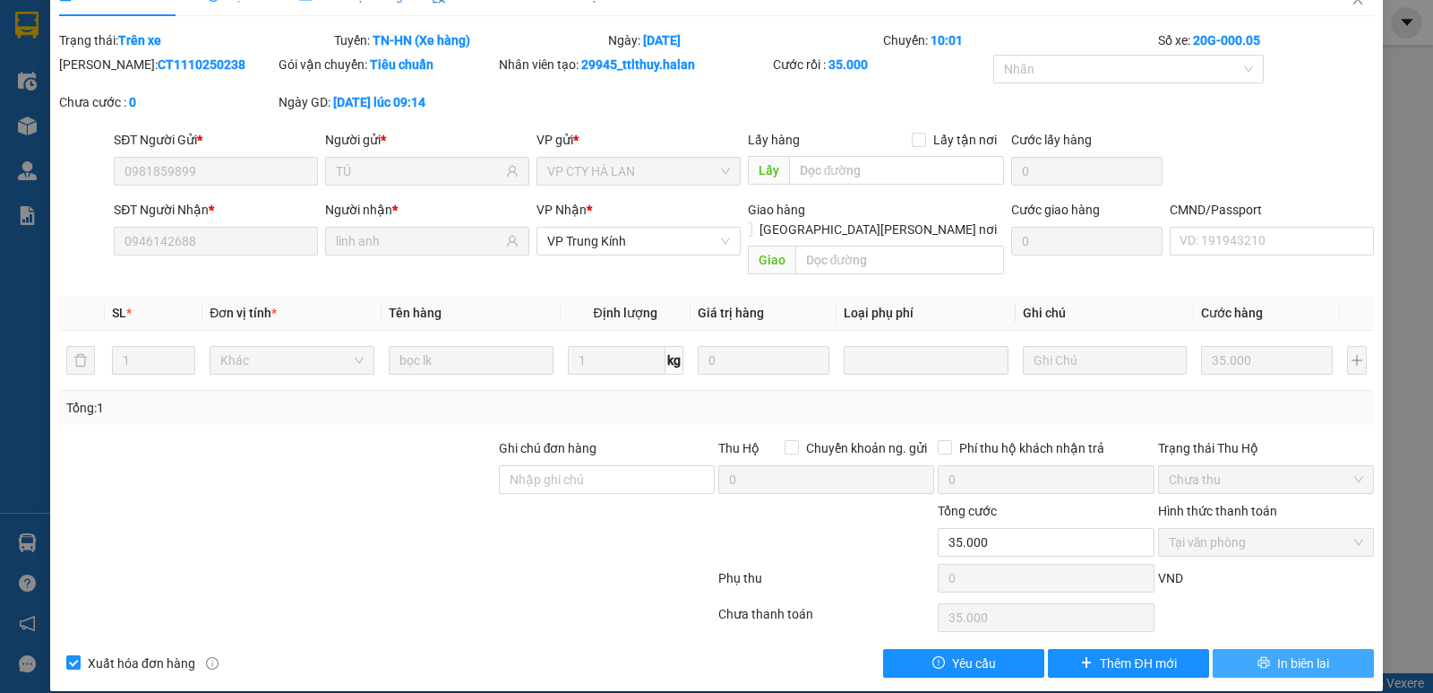
click at [1245, 649] on button "In biên lai" at bounding box center [1293, 663] width 161 height 29
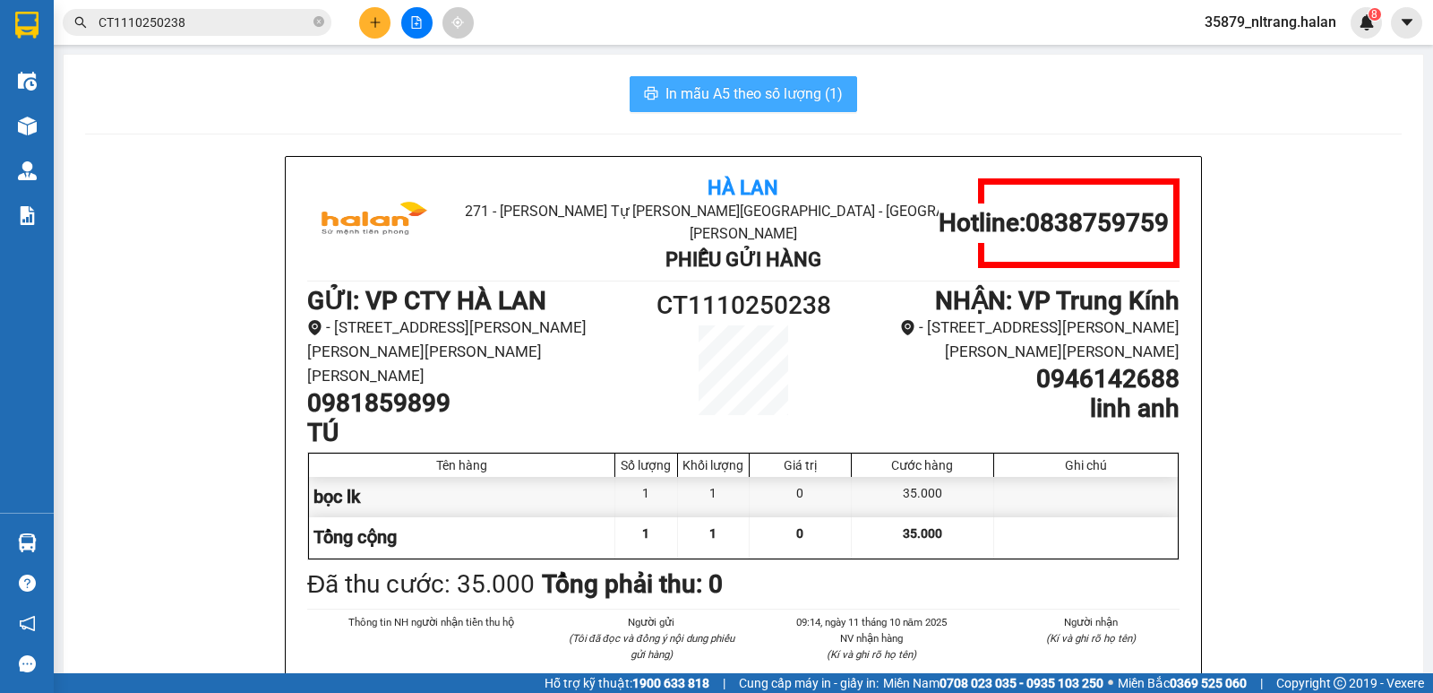
click at [696, 107] on button "In mẫu A5 theo số lượng (1)" at bounding box center [744, 94] width 228 height 36
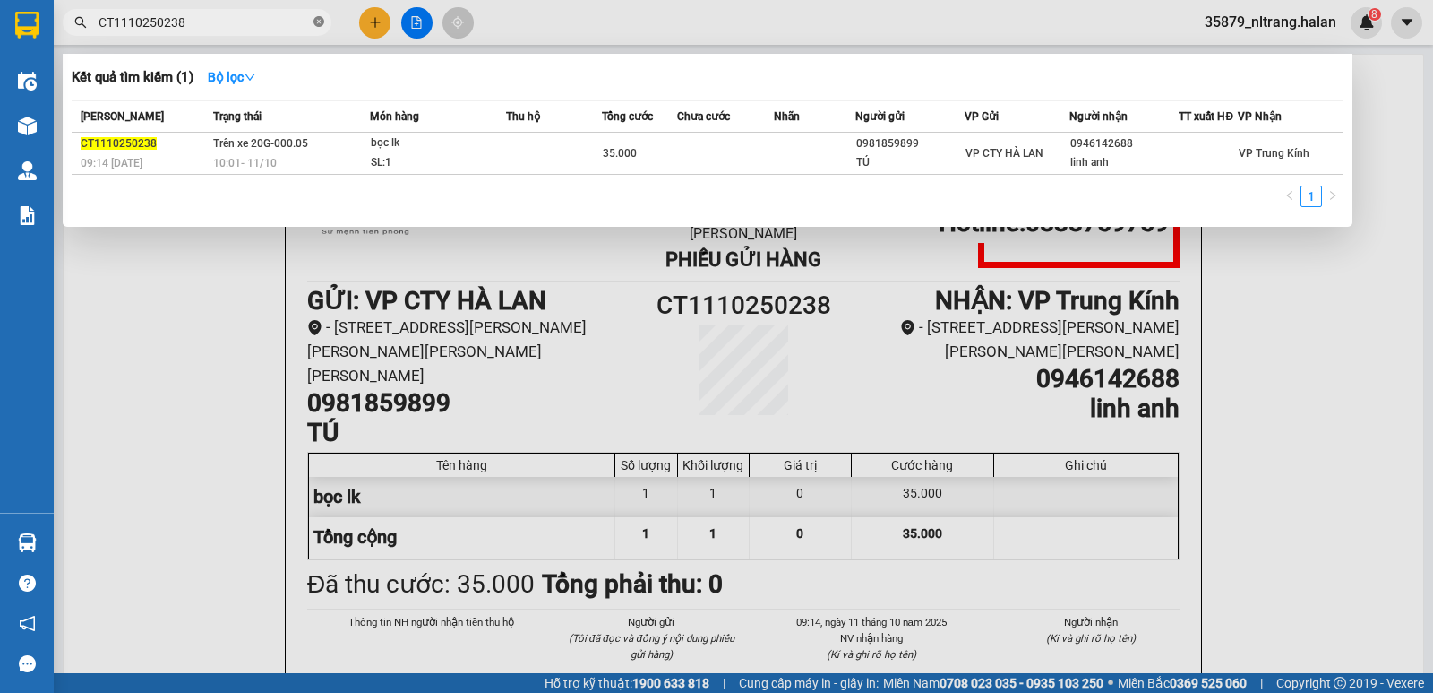
click at [321, 18] on icon "close-circle" at bounding box center [319, 21] width 11 height 11
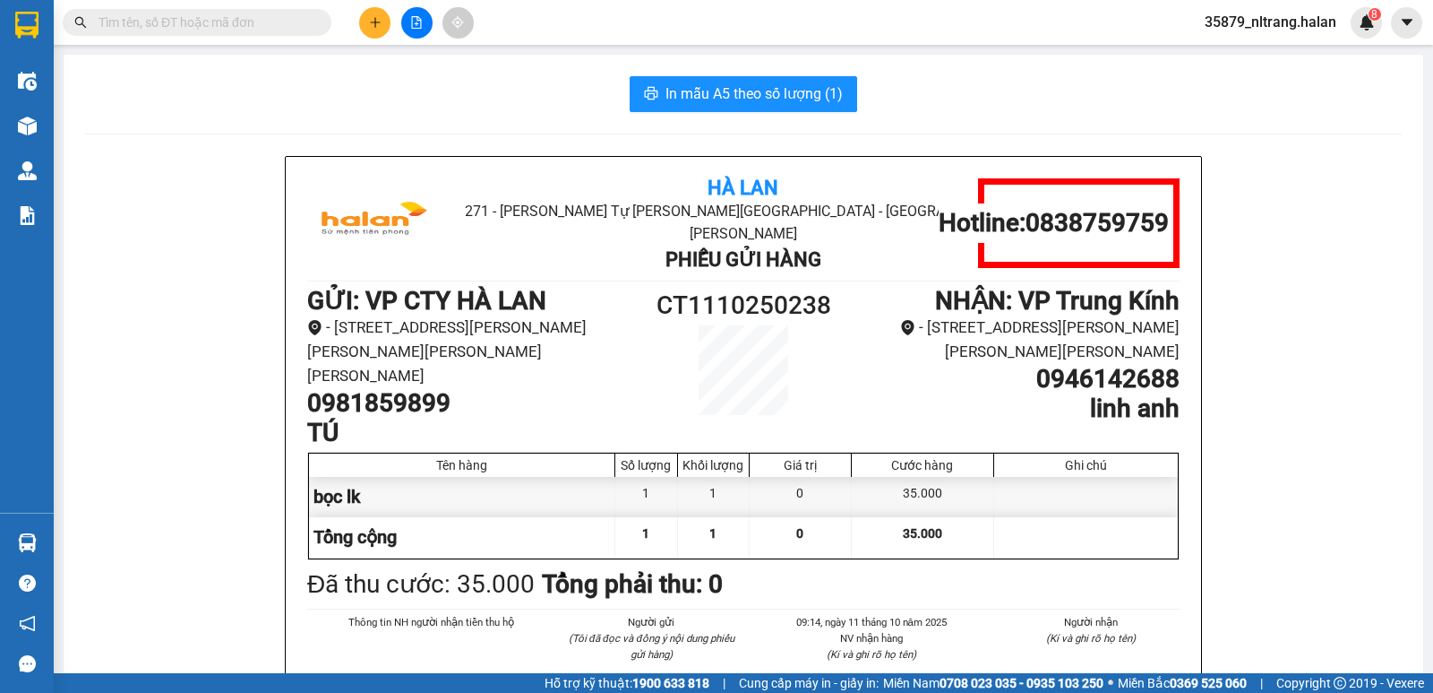
click at [308, 23] on input "text" at bounding box center [204, 23] width 211 height 20
paste input "CT1110250302"
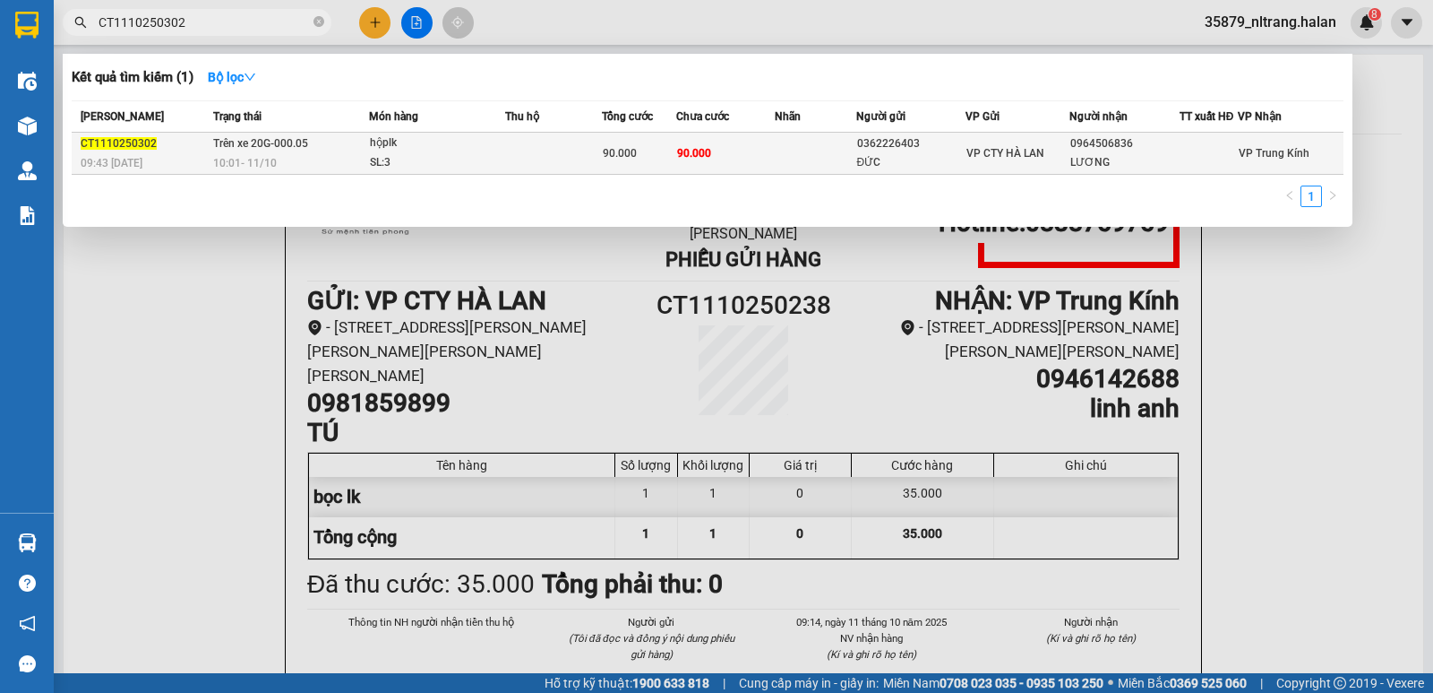
type input "CT1110250302"
click at [526, 149] on td at bounding box center [553, 154] width 96 height 42
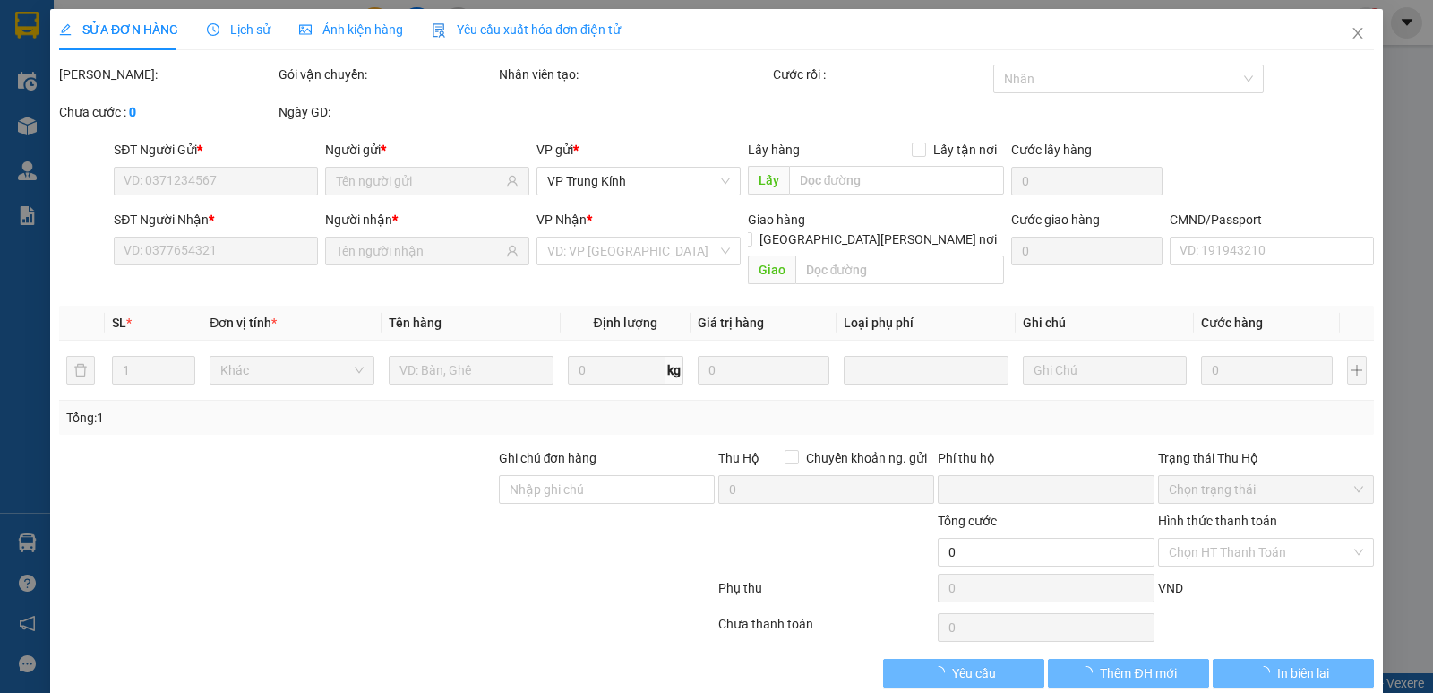
type input "0362226403"
type input "ĐỨC"
type input "0964506836"
type input "LƯƠNG"
type input "0"
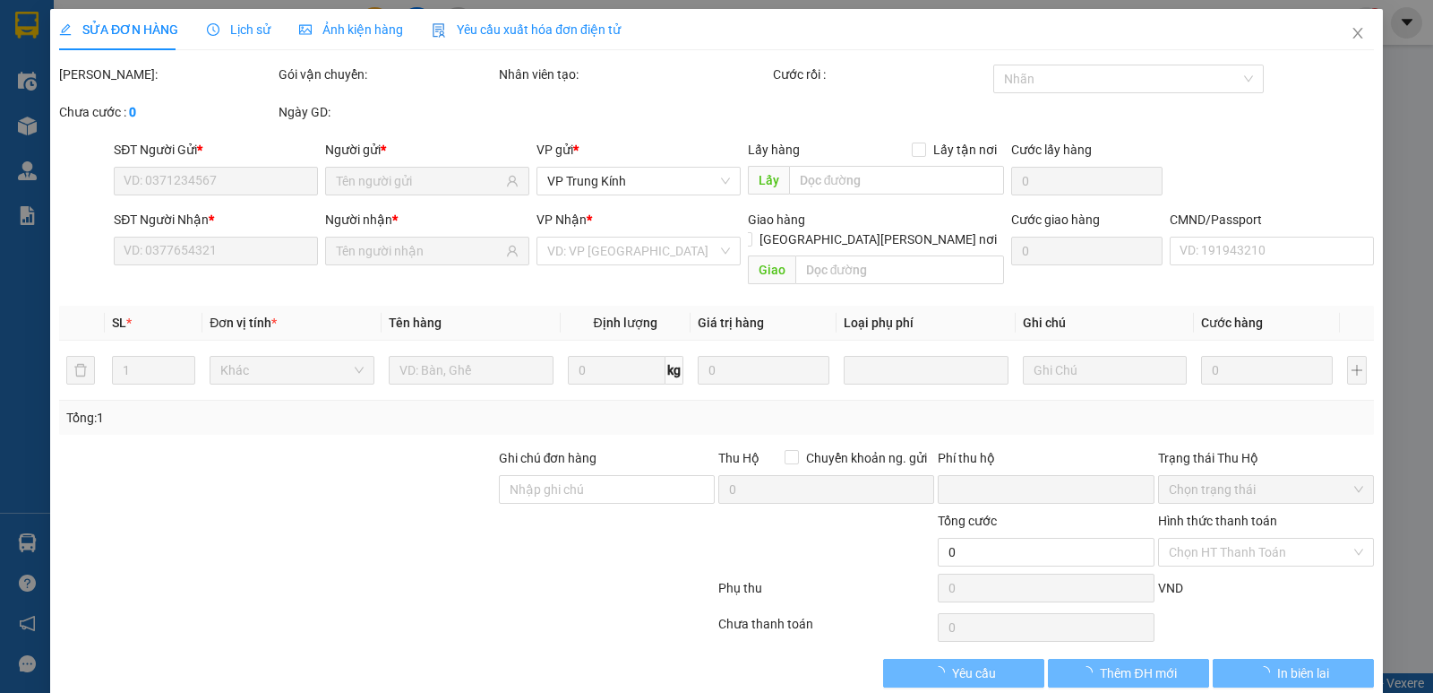
type input "90.000"
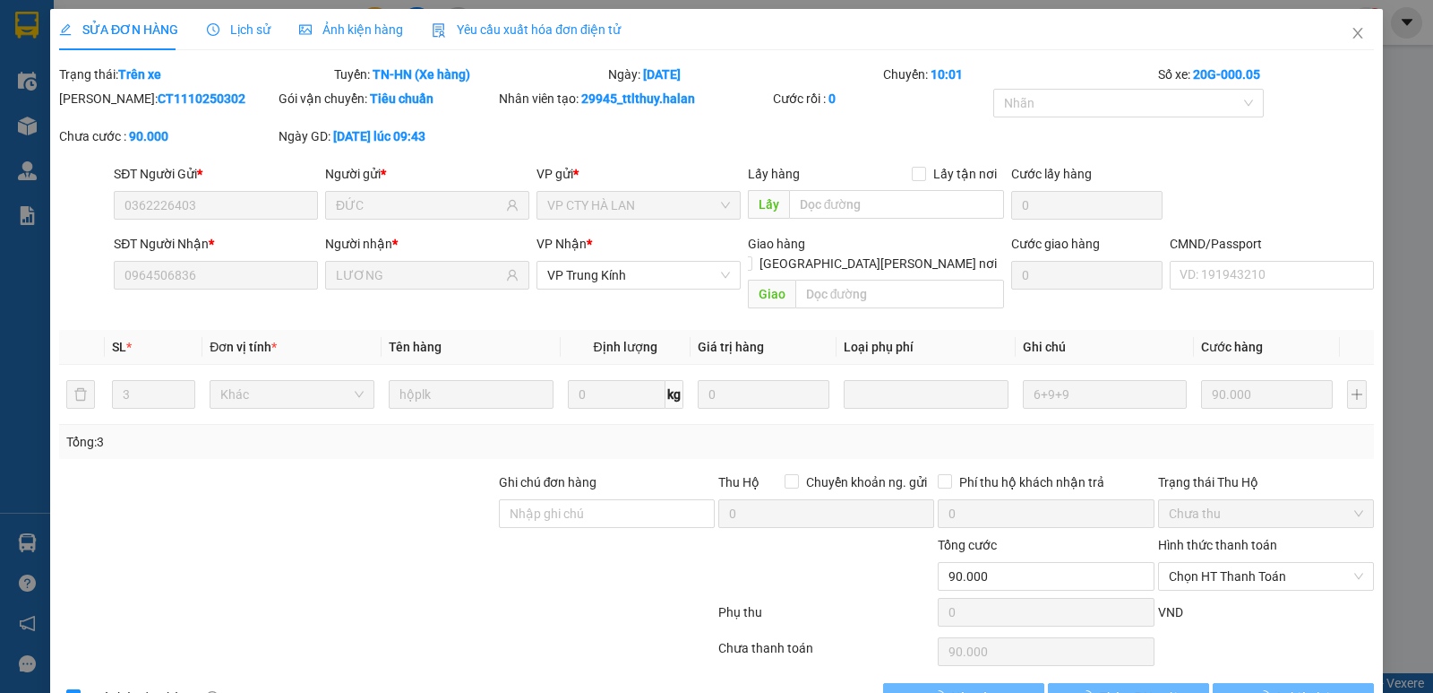
scroll to position [9, 0]
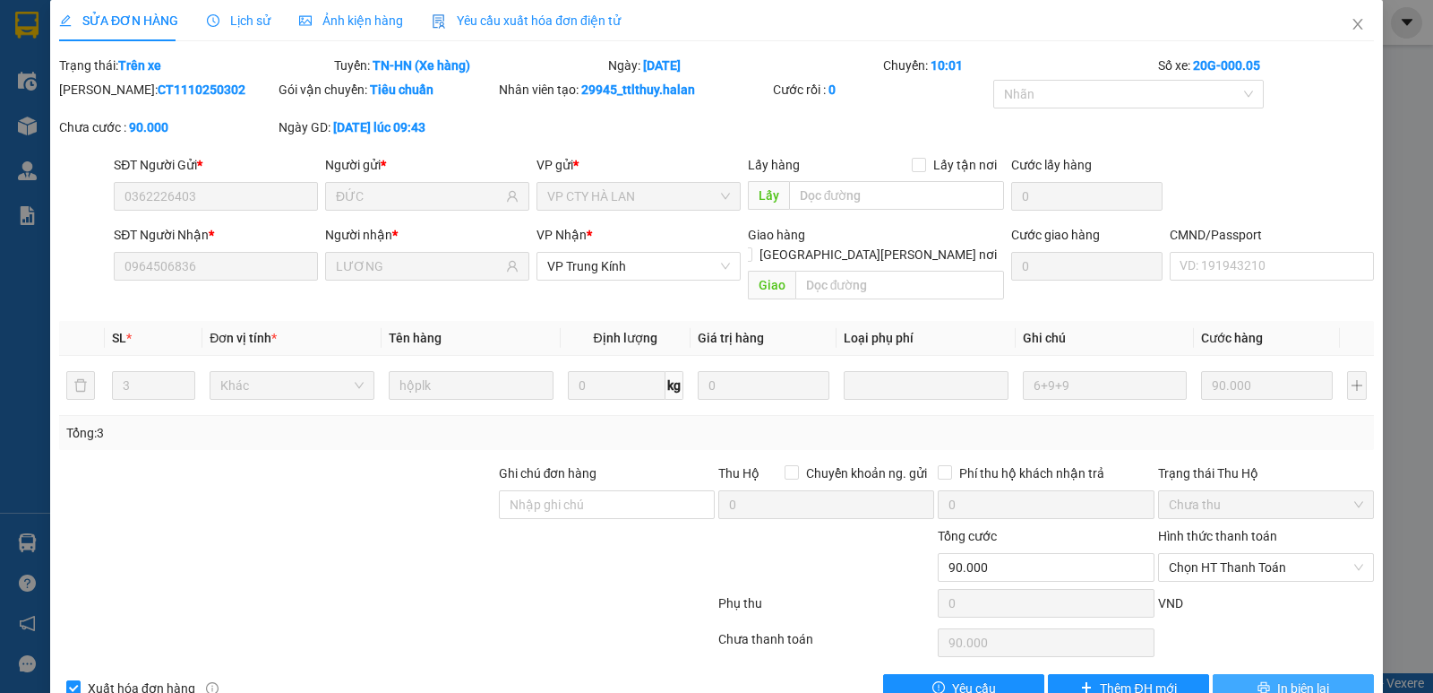
click at [1278, 678] on span "In biên lai" at bounding box center [1304, 688] width 52 height 20
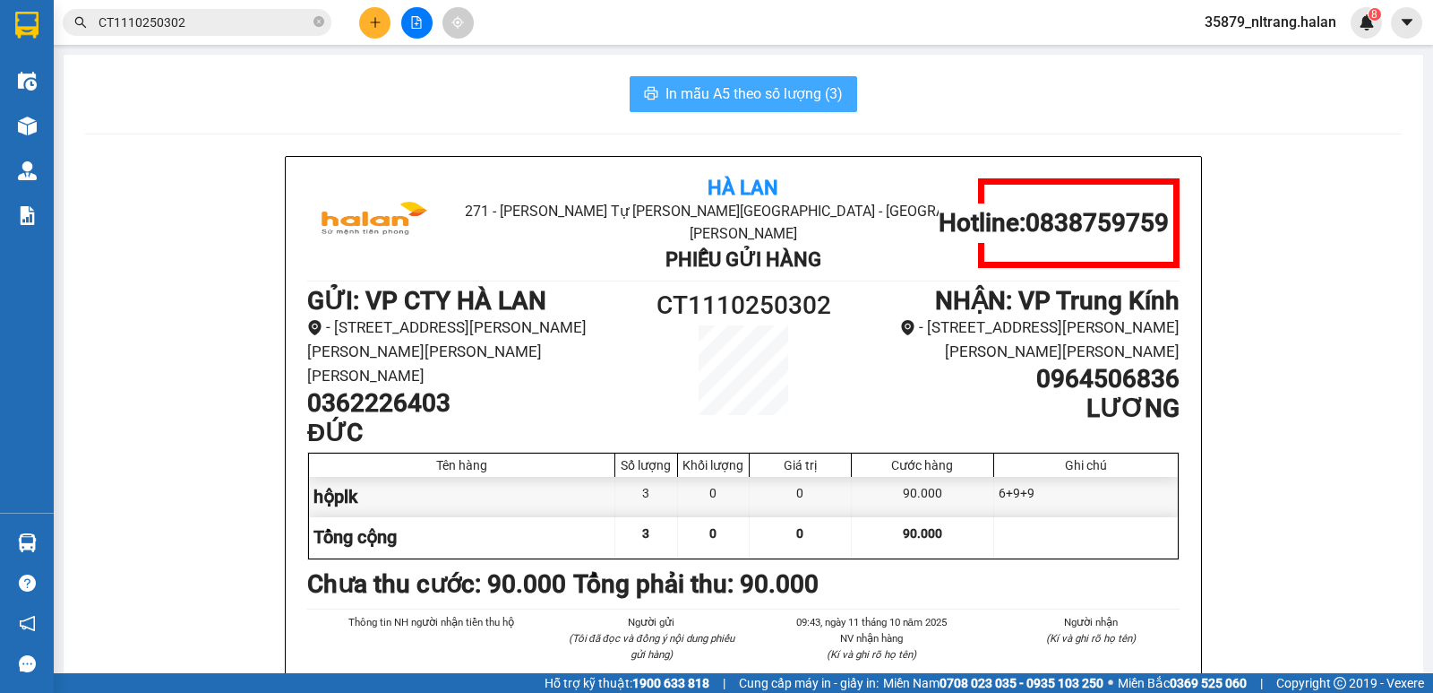
click at [733, 86] on span "In mẫu A5 theo số lượng (3)" at bounding box center [754, 93] width 177 height 22
click at [229, 27] on input "CT1110250302" at bounding box center [204, 23] width 211 height 20
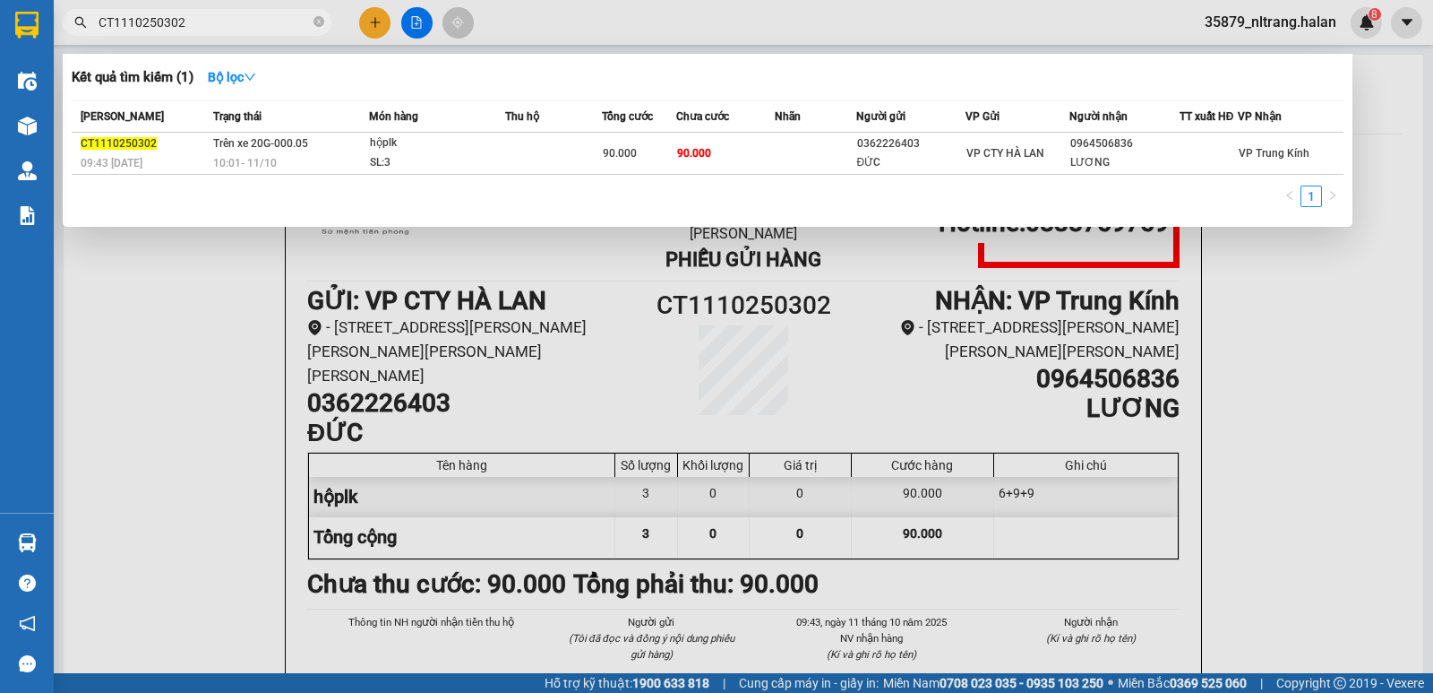
click at [229, 27] on input "CT1110250302" at bounding box center [204, 23] width 211 height 20
paste input "238"
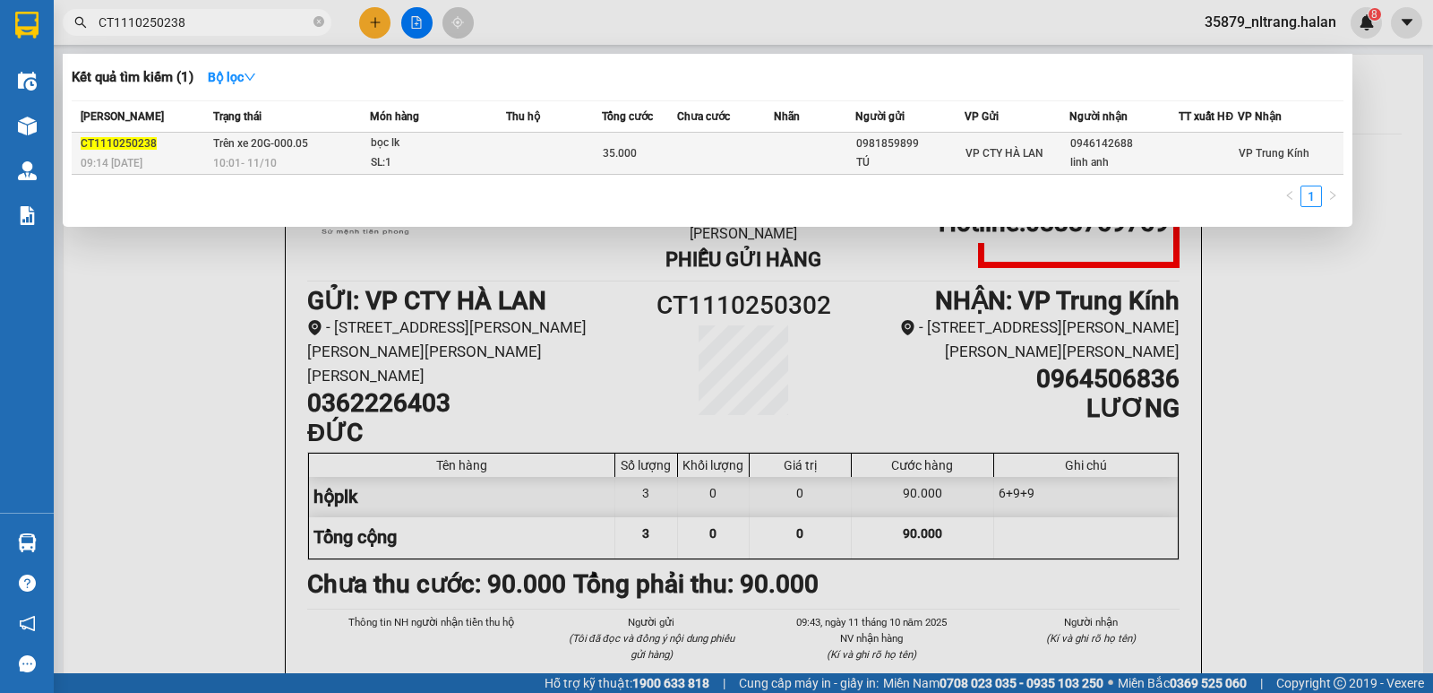
type input "CT1110250238"
click at [318, 164] on div "10:01 [DATE]" at bounding box center [291, 163] width 156 height 20
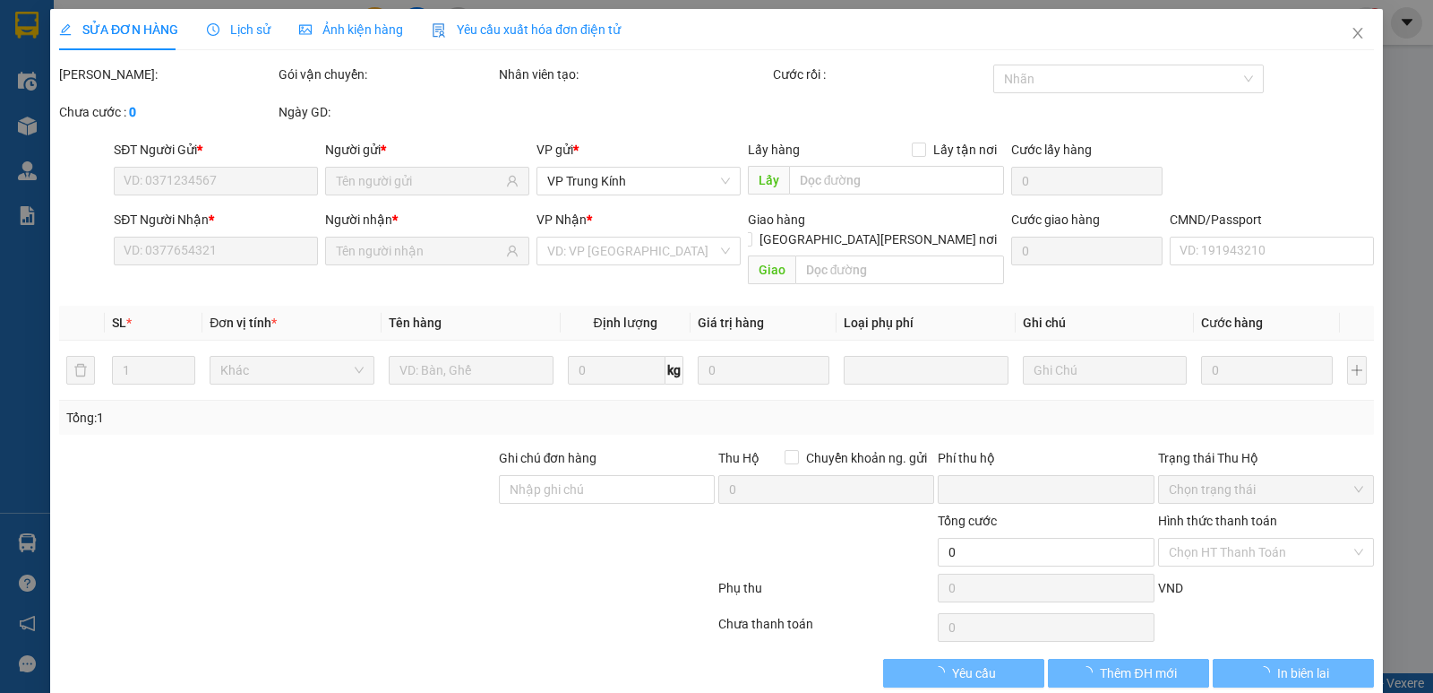
type input "0981859899"
type input "TÚ"
type input "0946142688"
type input "linh anh"
type input "0"
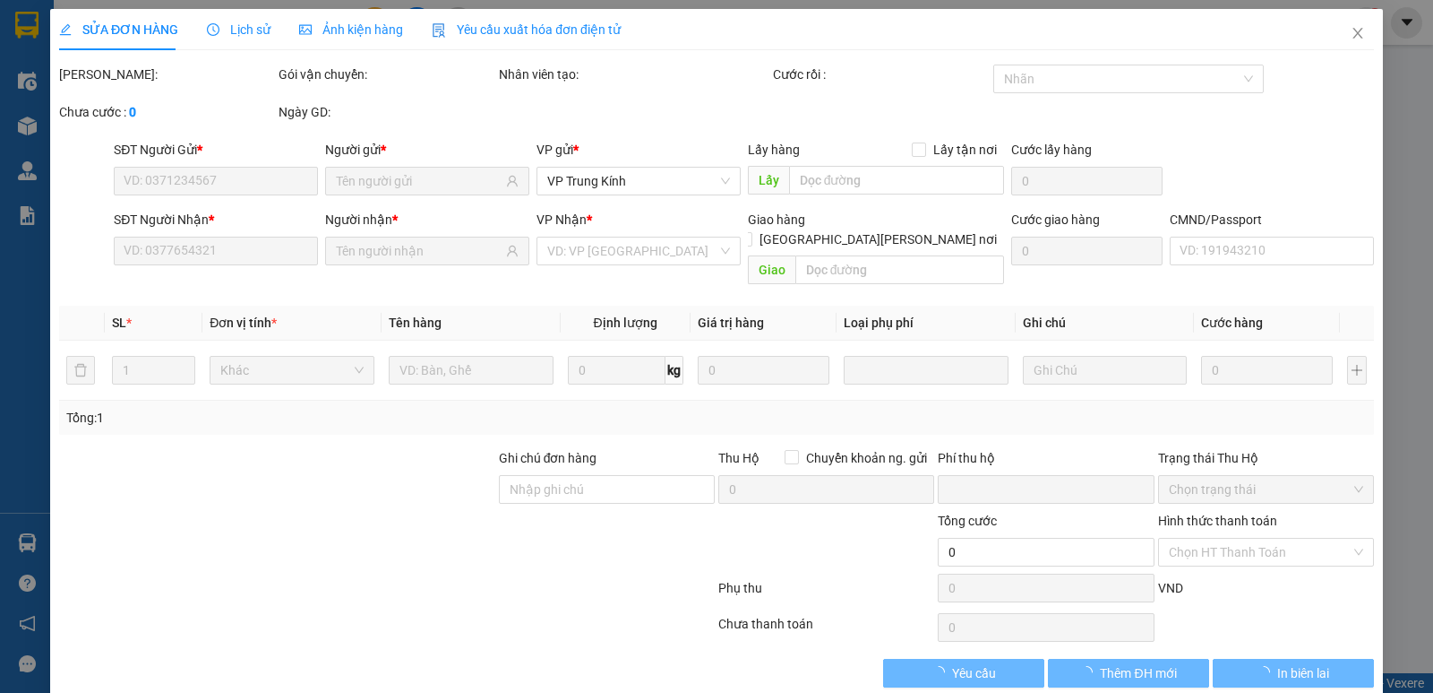
type input "35.000"
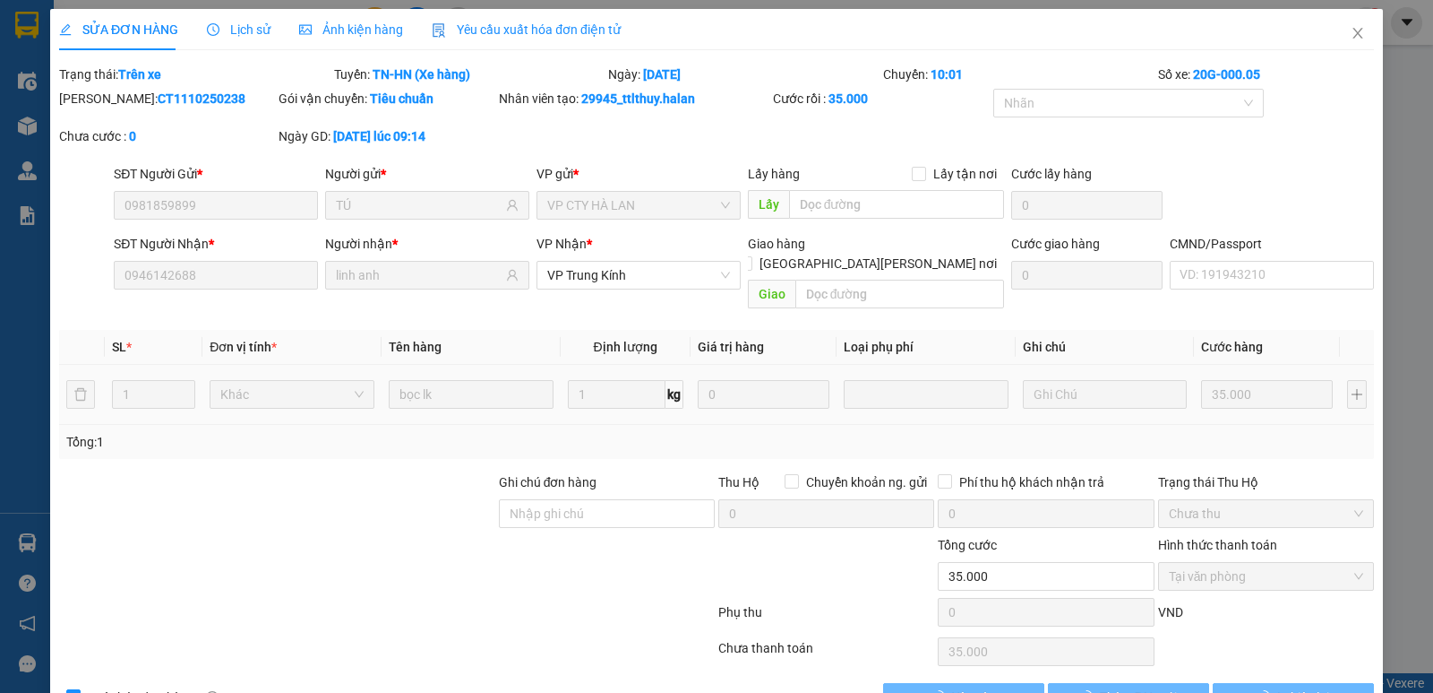
scroll to position [34, 0]
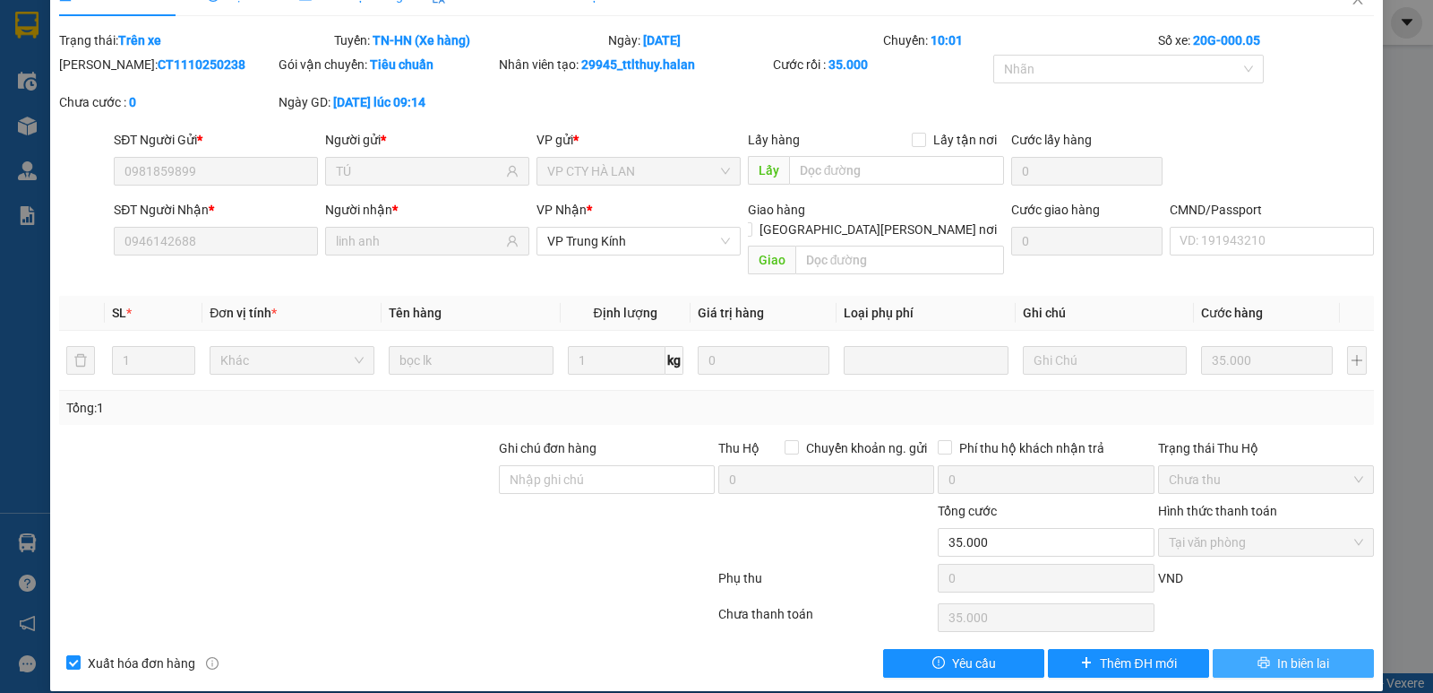
click at [1262, 649] on button "In biên lai" at bounding box center [1293, 663] width 161 height 29
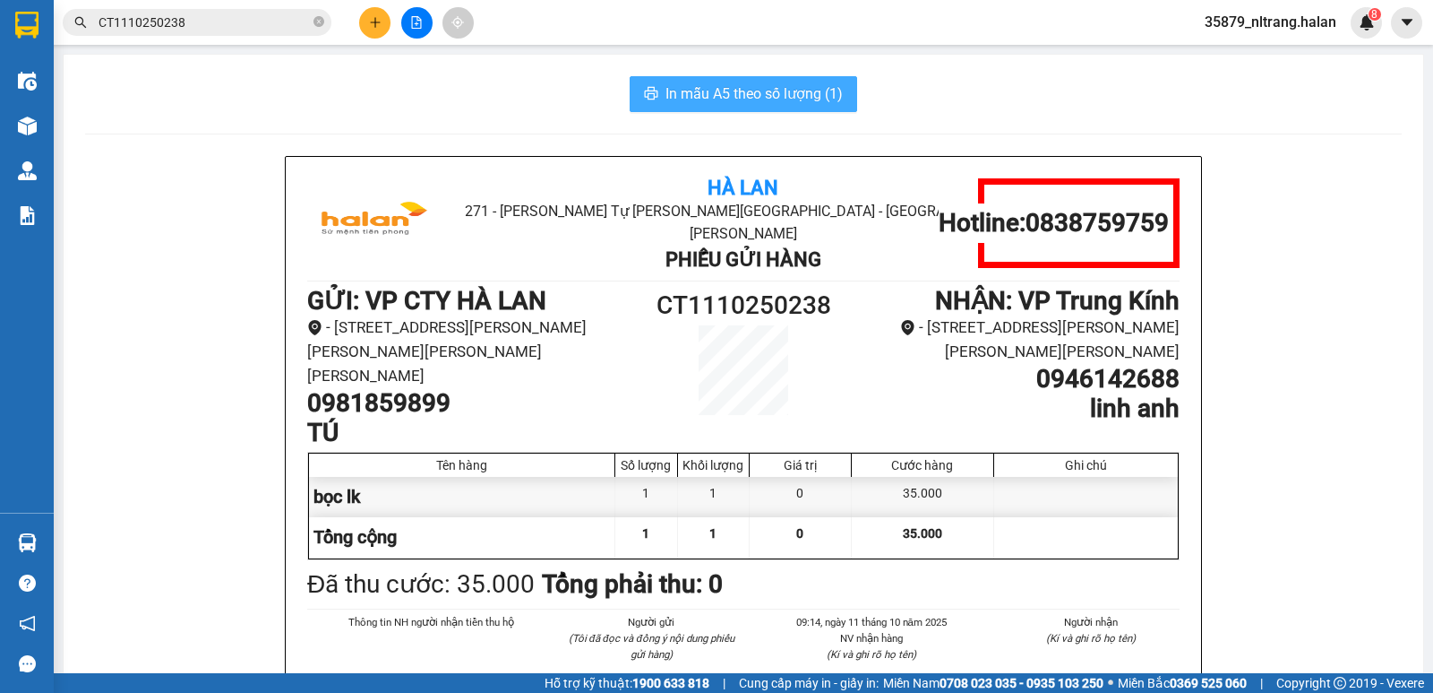
click at [788, 108] on button "In mẫu A5 theo số lượng (1)" at bounding box center [744, 94] width 228 height 36
click at [767, 102] on span "In mẫu A5 theo số lượng (1)" at bounding box center [754, 93] width 177 height 22
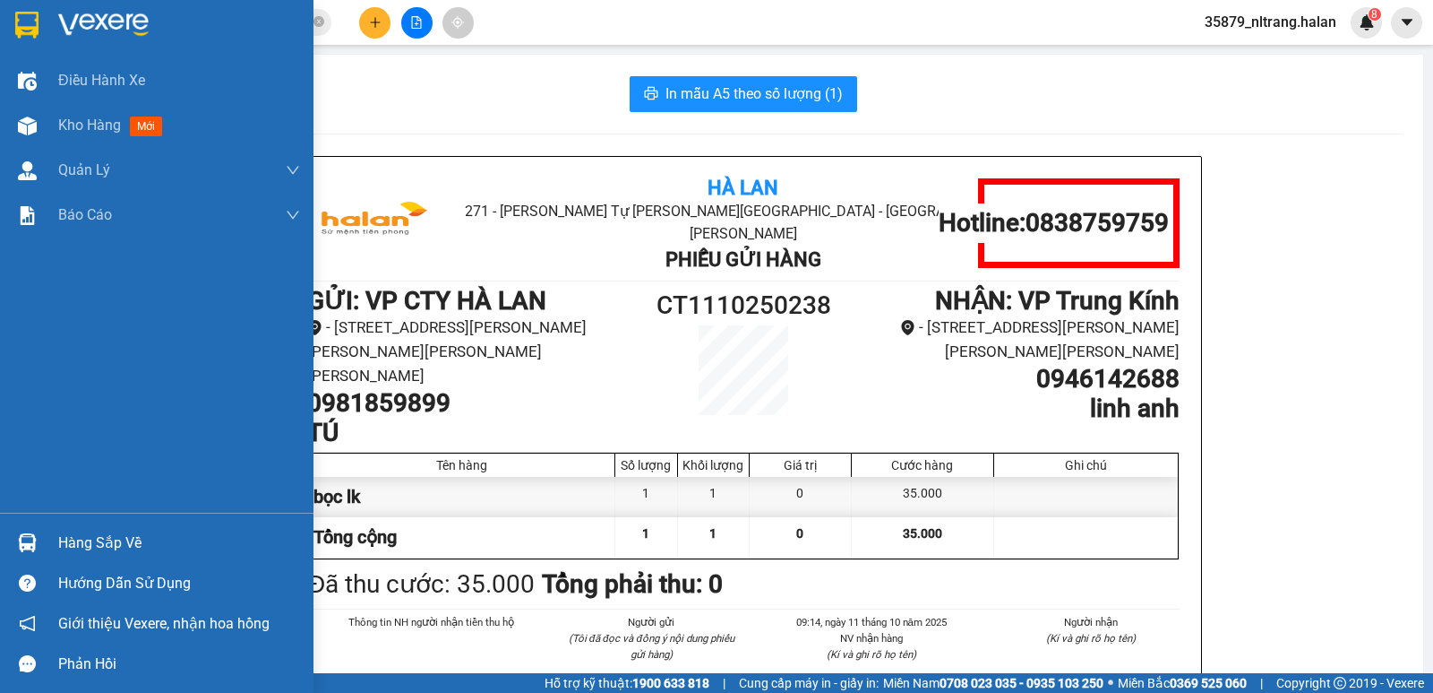
click at [24, 527] on div at bounding box center [27, 542] width 31 height 31
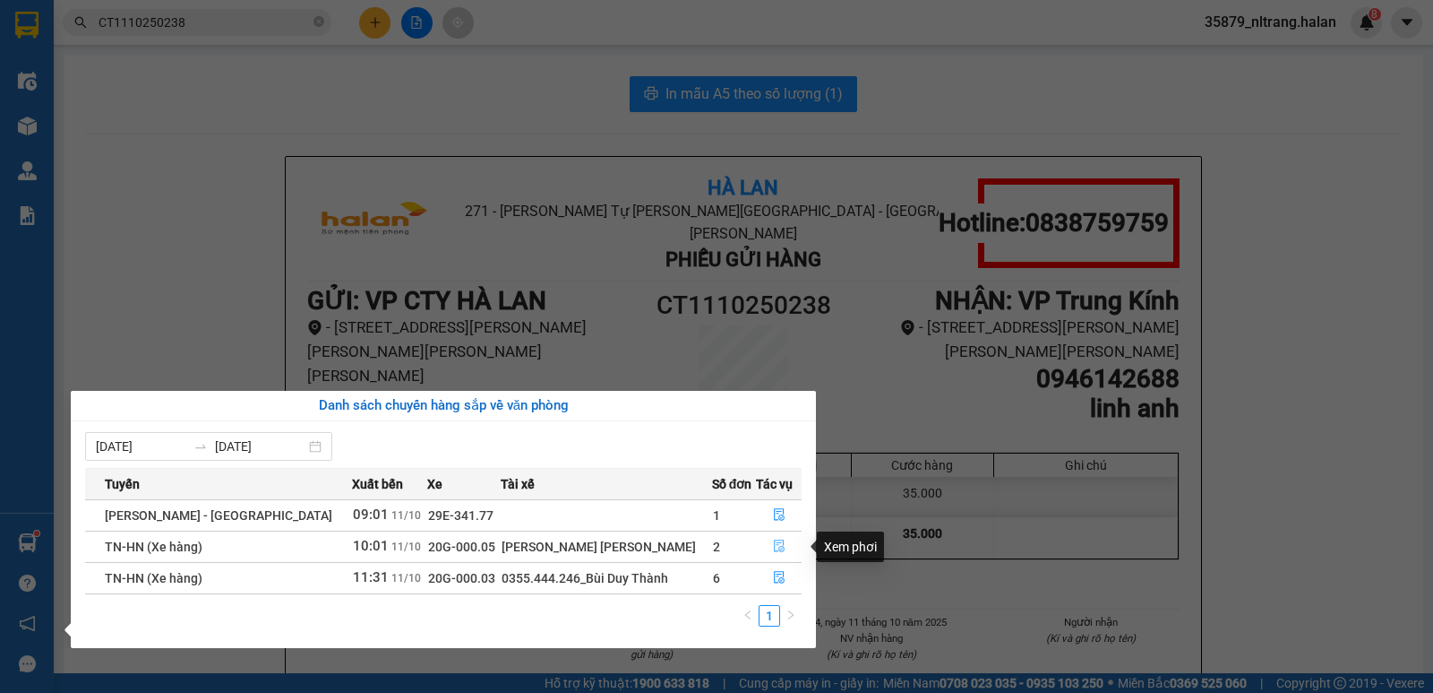
click at [759, 544] on button "button" at bounding box center [779, 546] width 45 height 29
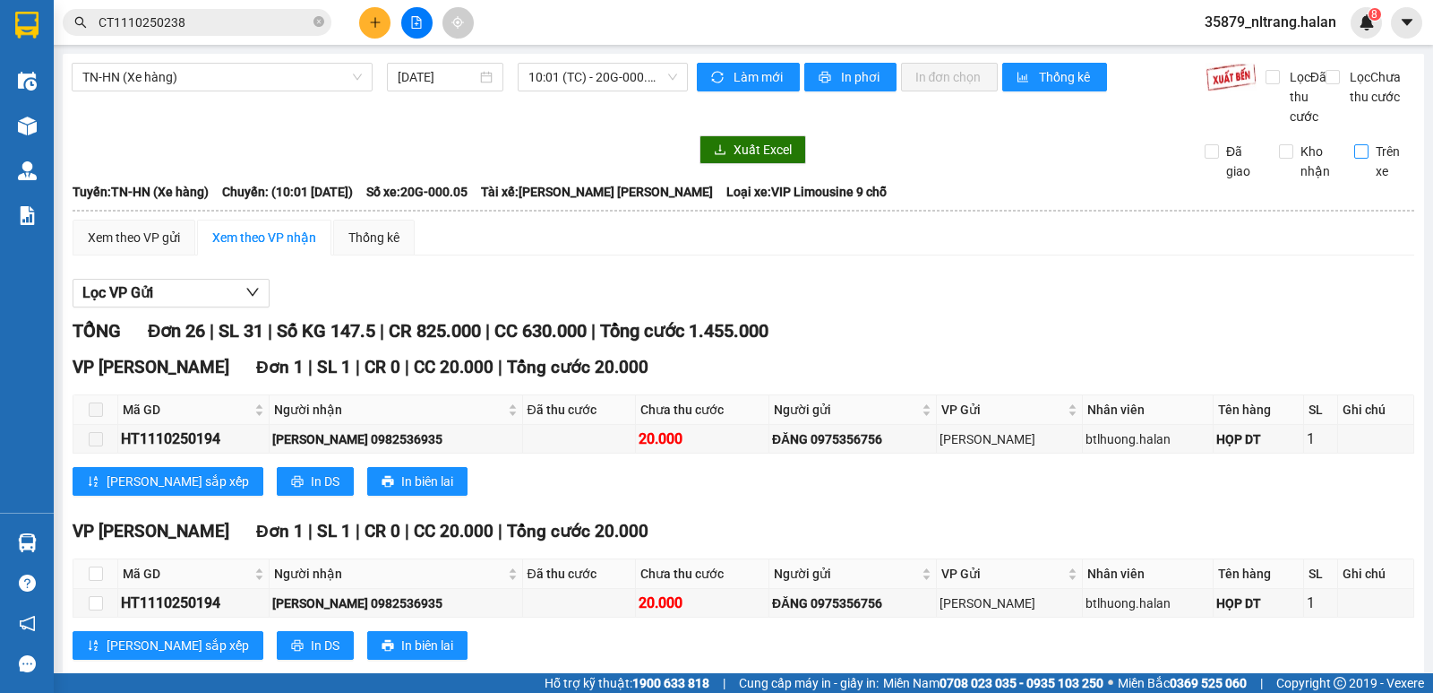
click at [1369, 169] on span "Trên xe" at bounding box center [1392, 161] width 47 height 39
click at [1365, 159] on input "Trên xe" at bounding box center [1362, 151] width 14 height 14
checkbox input "true"
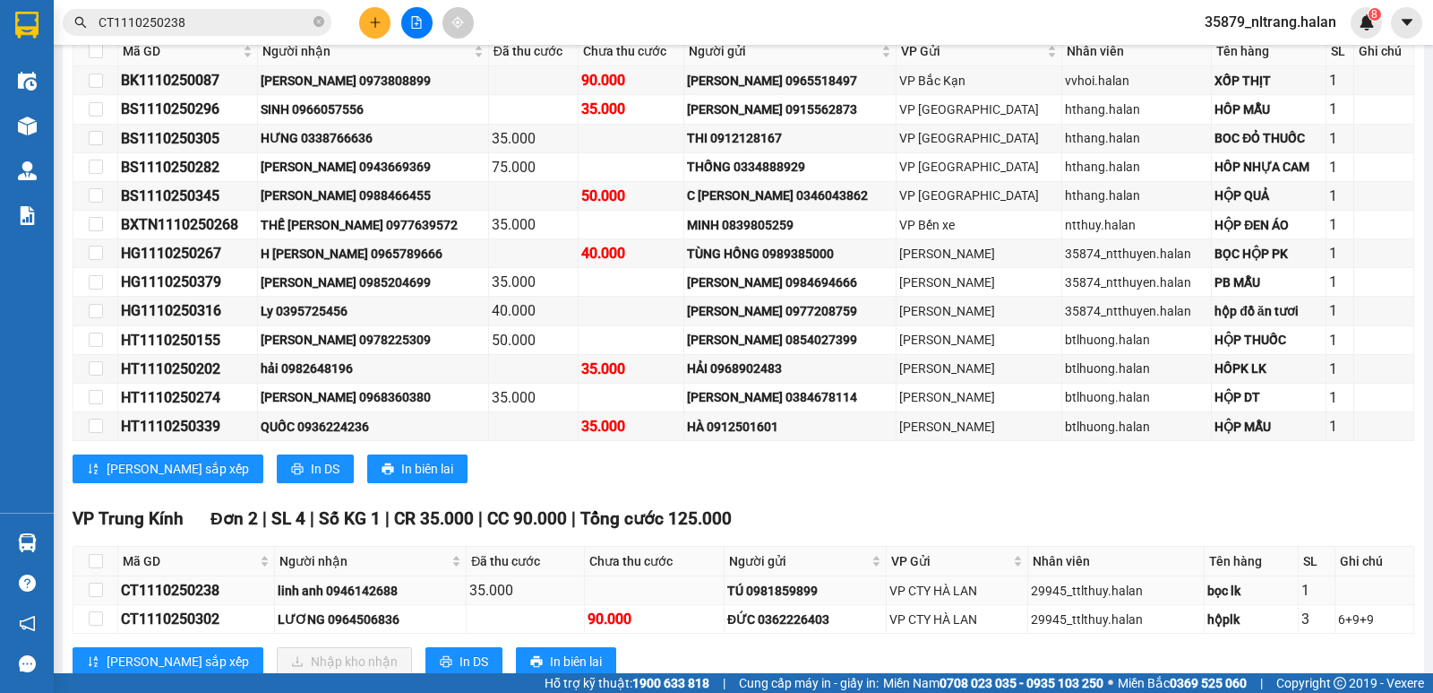
scroll to position [431, 0]
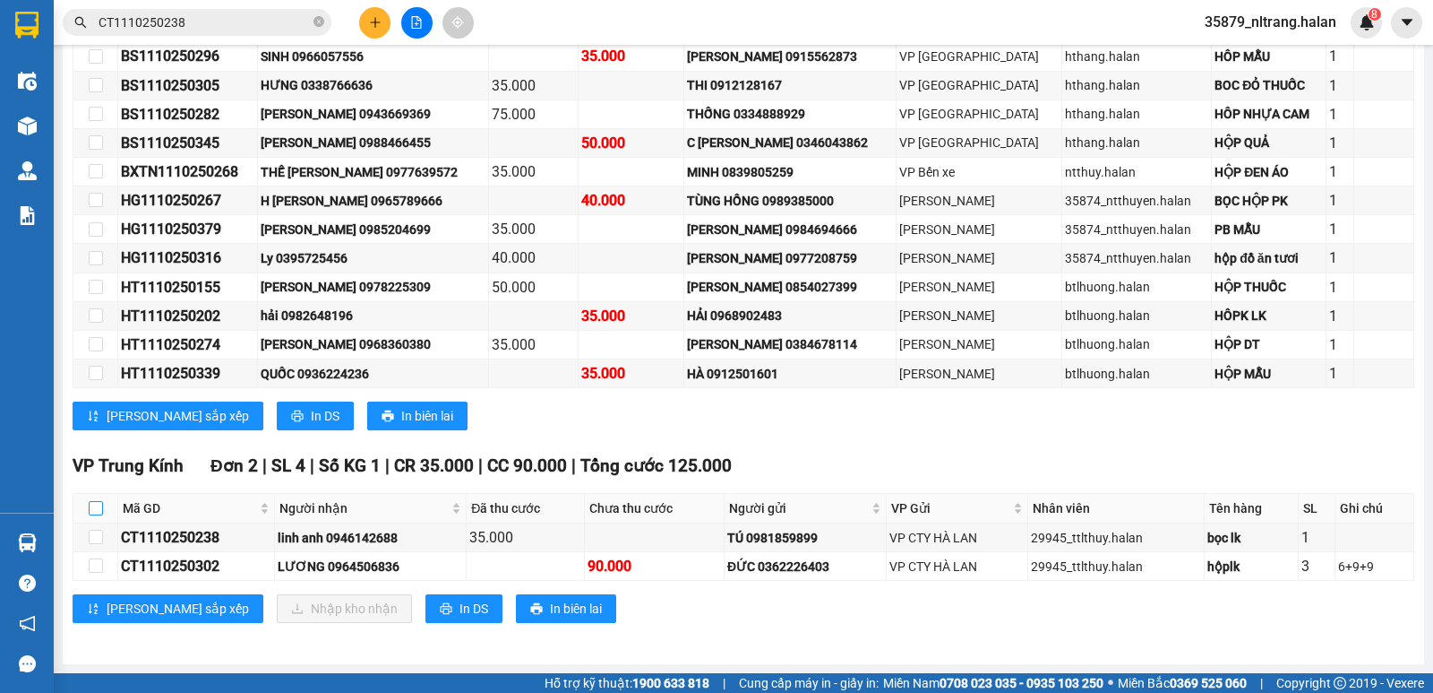
click at [102, 512] on input "checkbox" at bounding box center [96, 508] width 14 height 14
checkbox input "true"
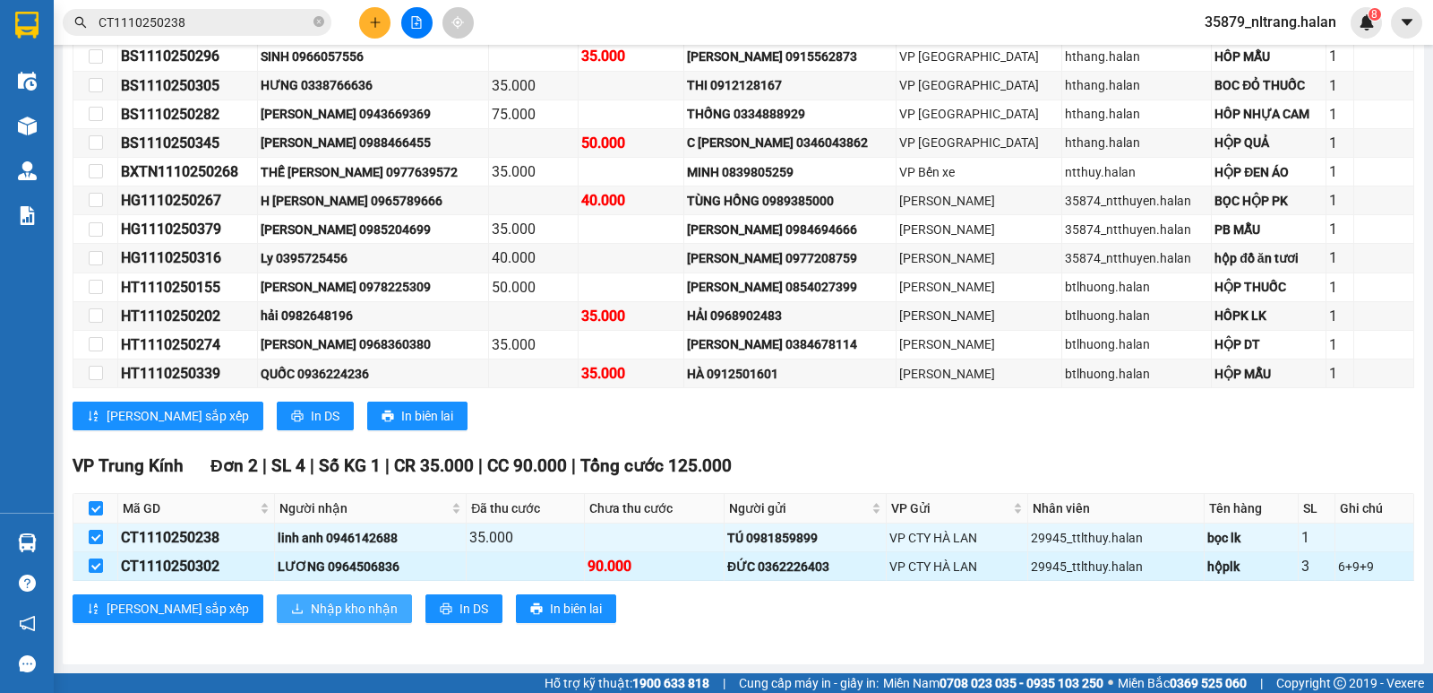
drag, startPoint x: 236, startPoint y: 597, endPoint x: 199, endPoint y: 563, distance: 50.1
click at [199, 563] on div "VP [PERSON_NAME] 2 | SL 4 | Số KG 1 | CR 35.000 | CC 90.000 | [PERSON_NAME] 125…" at bounding box center [744, 544] width 1342 height 184
click at [199, 563] on div "CT1110250302" at bounding box center [196, 566] width 151 height 22
copy div "CT1110250302"
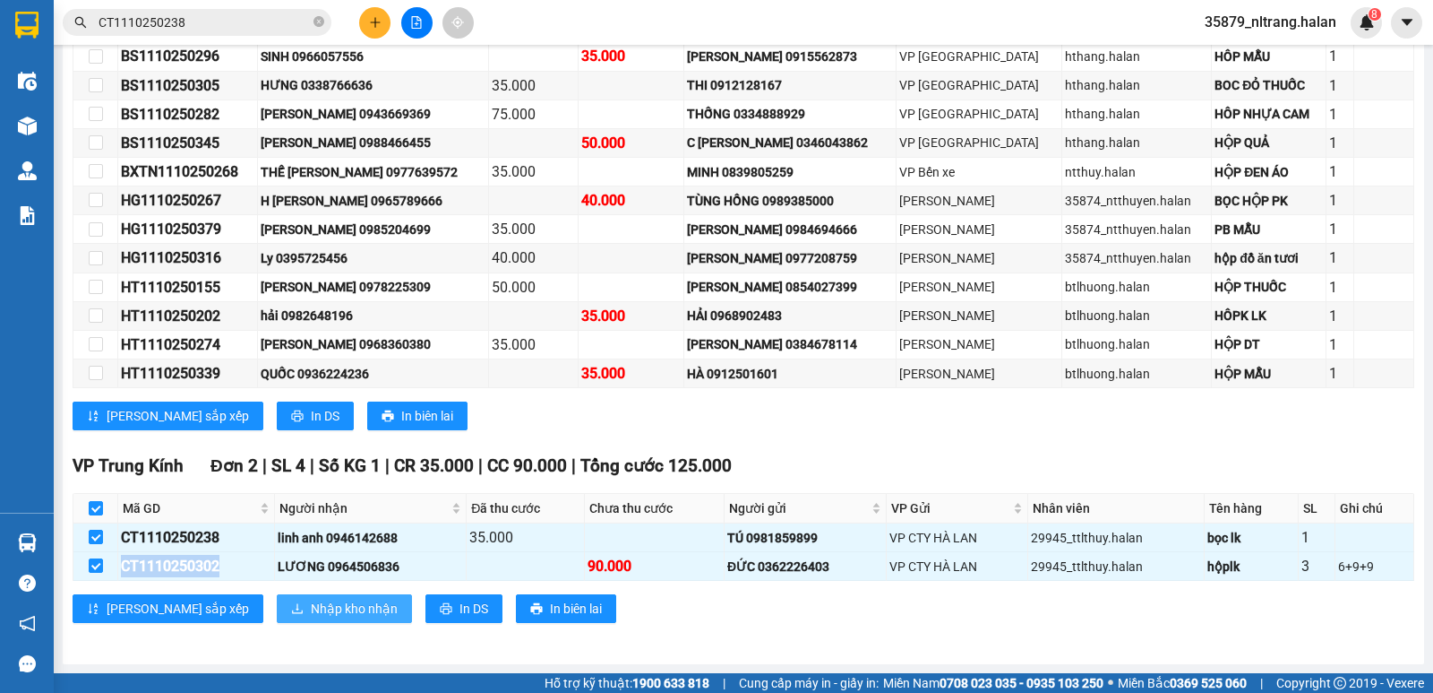
click at [277, 594] on button "Nhập kho nhận" at bounding box center [344, 608] width 135 height 29
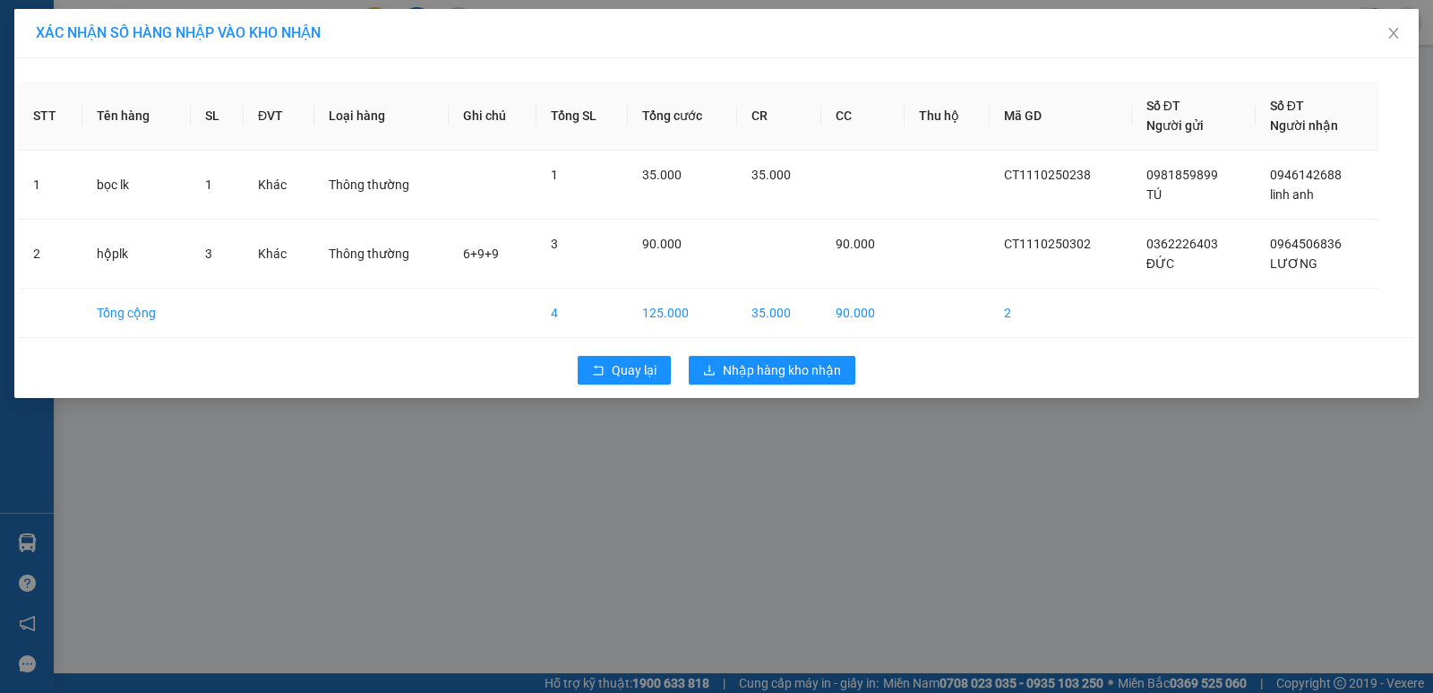
click at [767, 391] on div "Quay lại Nhập hàng kho nhận" at bounding box center [717, 370] width 1396 height 47
click at [760, 378] on span "Nhập hàng kho nhận" at bounding box center [782, 370] width 118 height 20
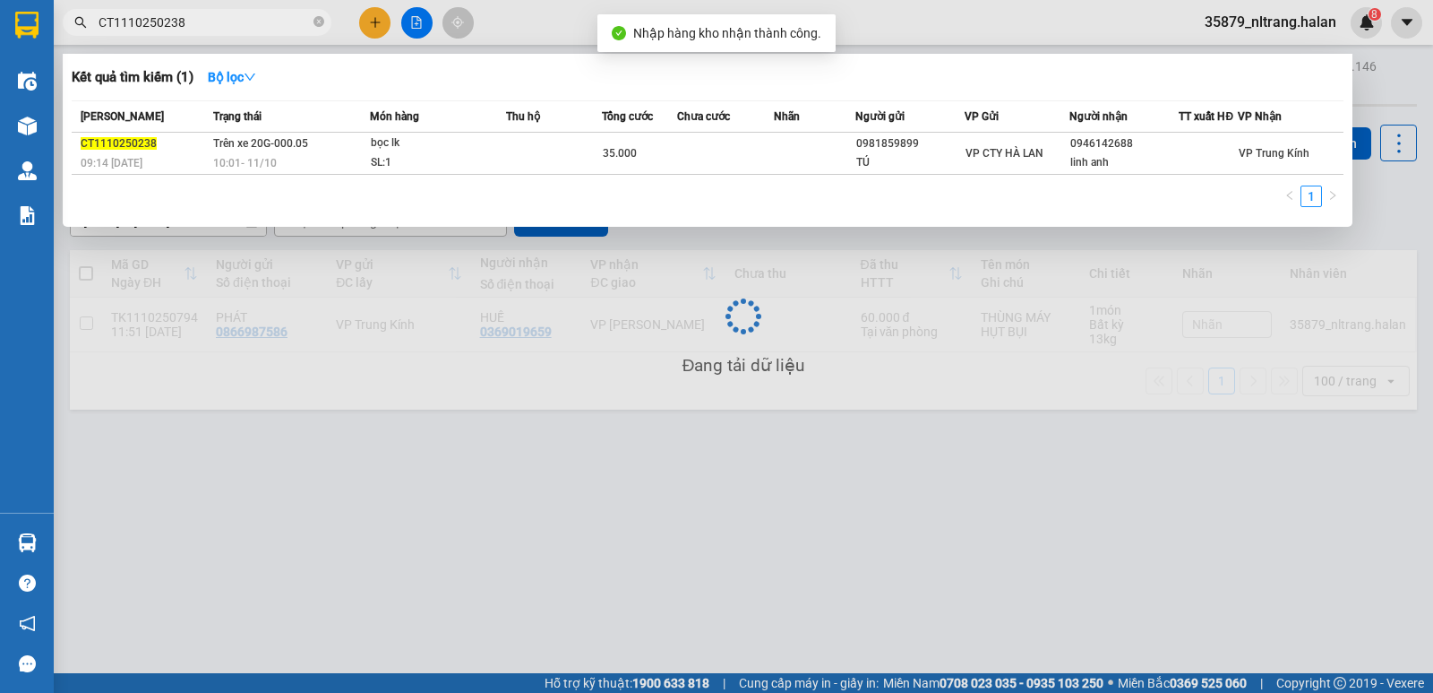
click at [187, 14] on input "CT1110250238" at bounding box center [204, 23] width 211 height 20
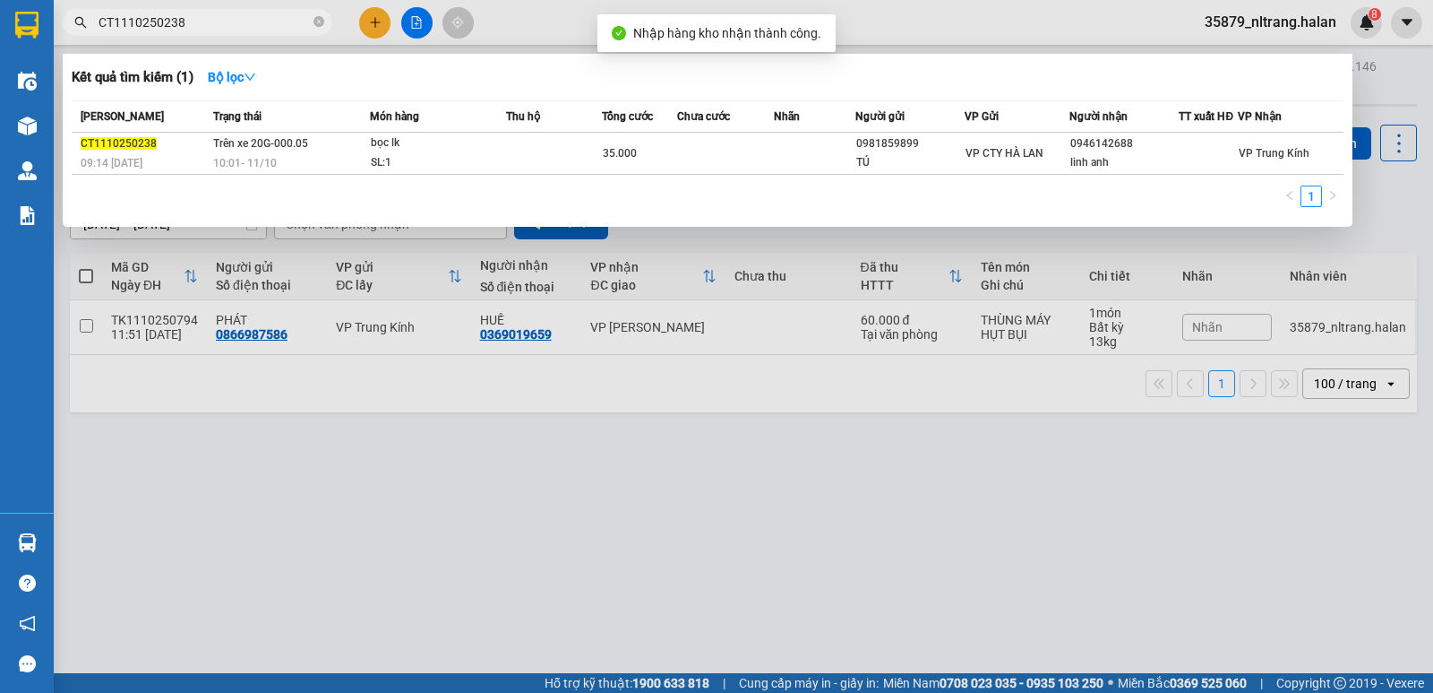
paste input "302"
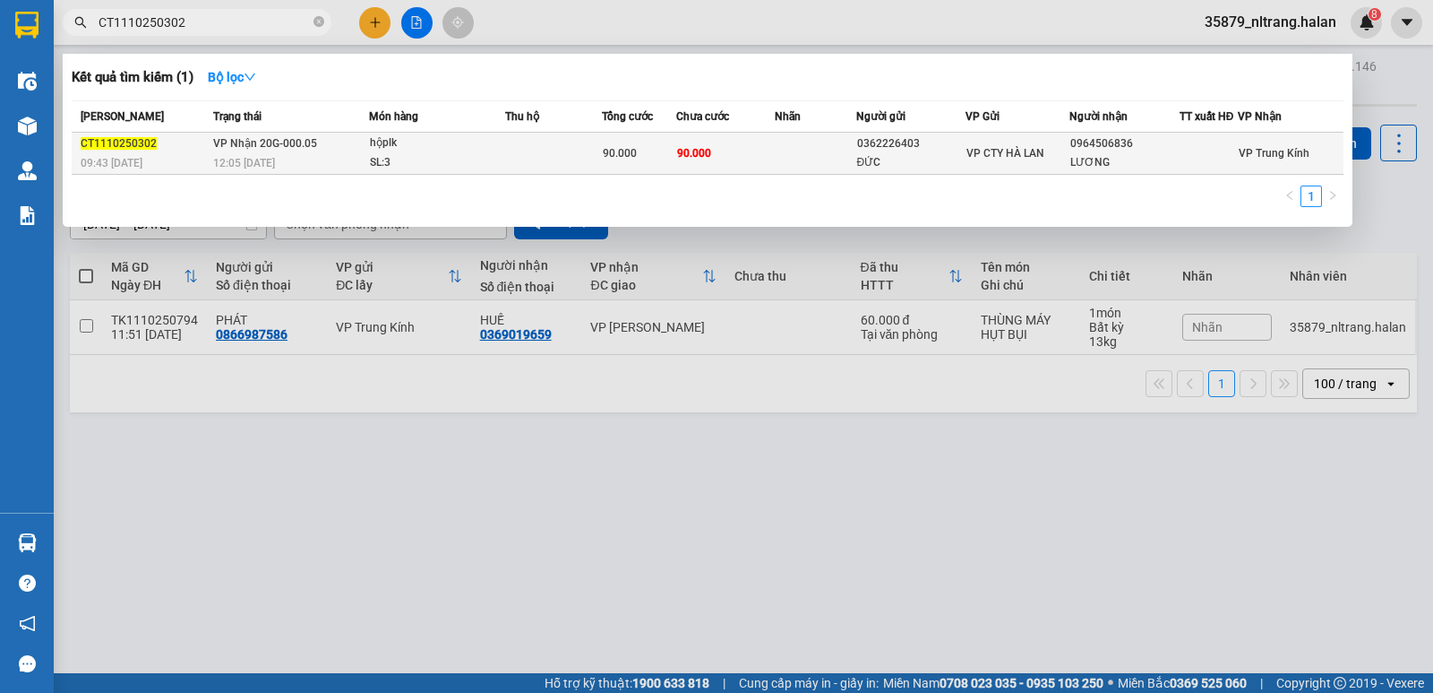
type input "CT1110250302"
click at [550, 141] on td at bounding box center [553, 154] width 96 height 42
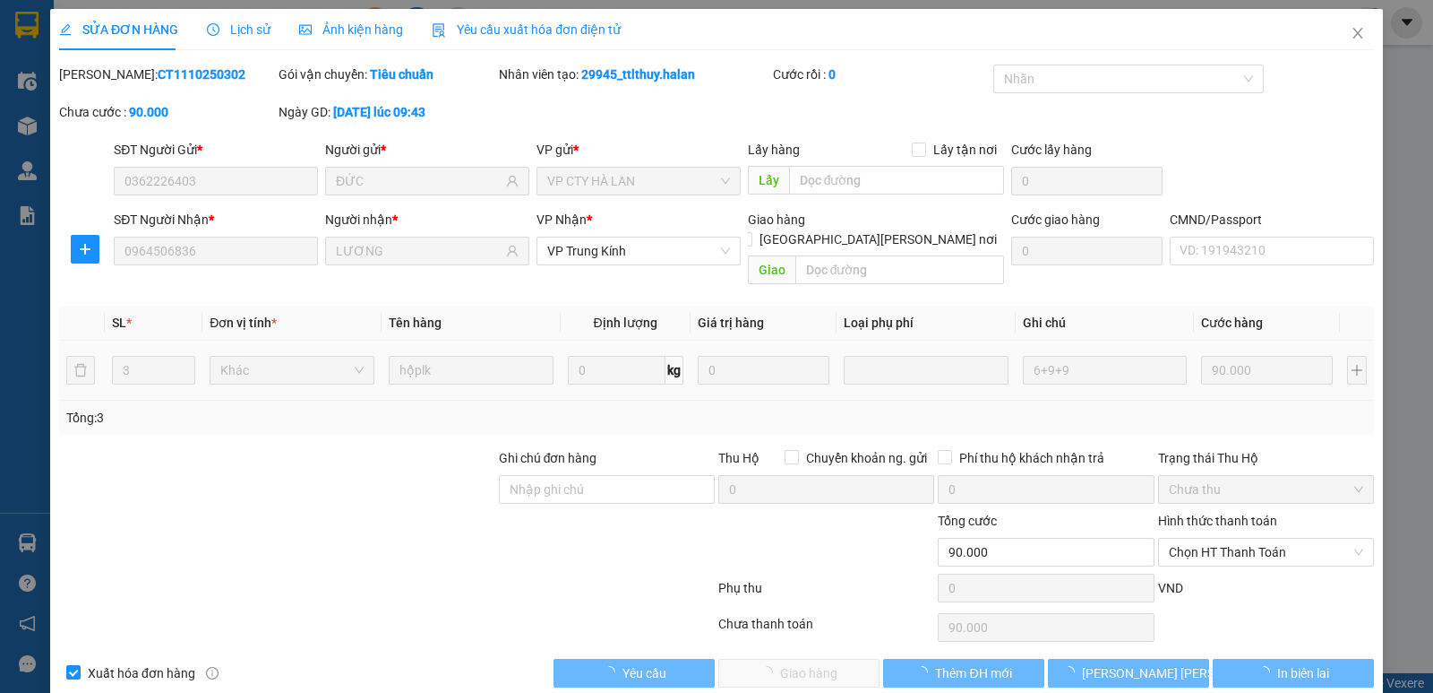
type input "0362226403"
type input "ĐỨC"
type input "0964506836"
type input "LƯƠNG"
type input "0"
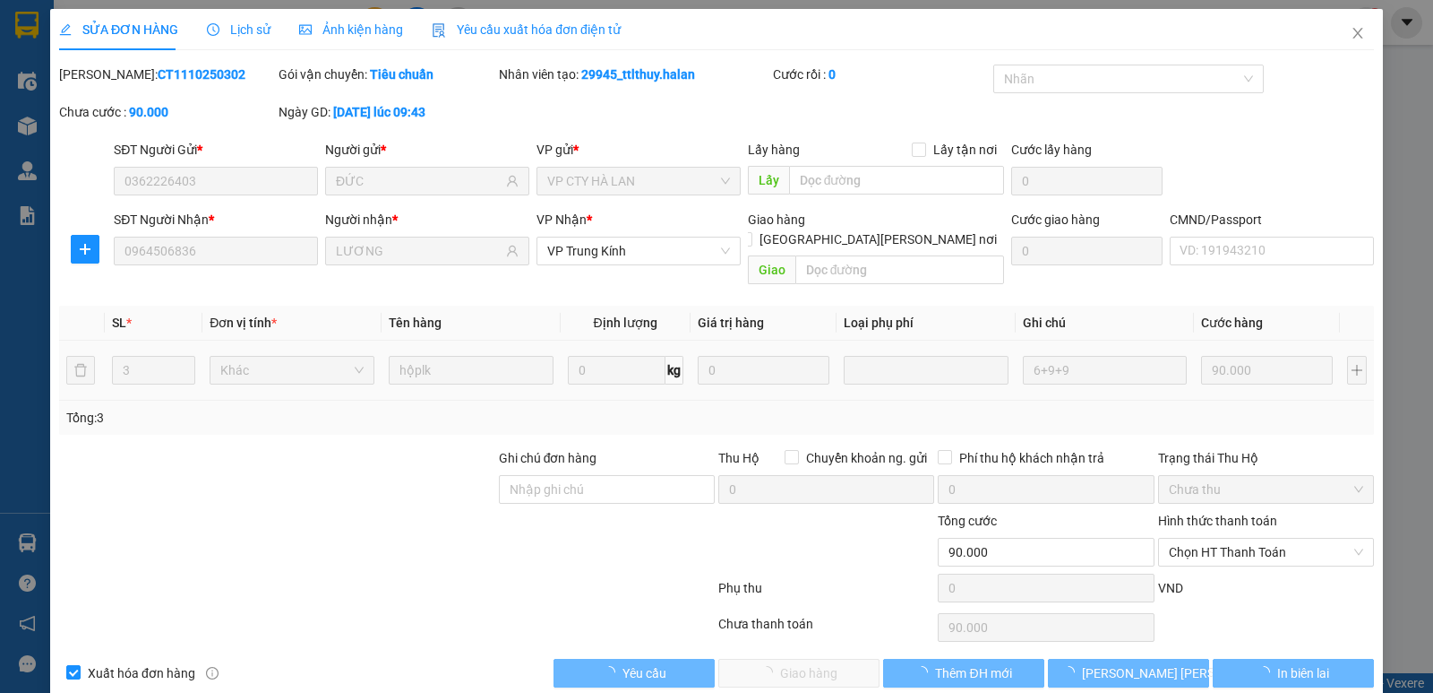
type input "90.000"
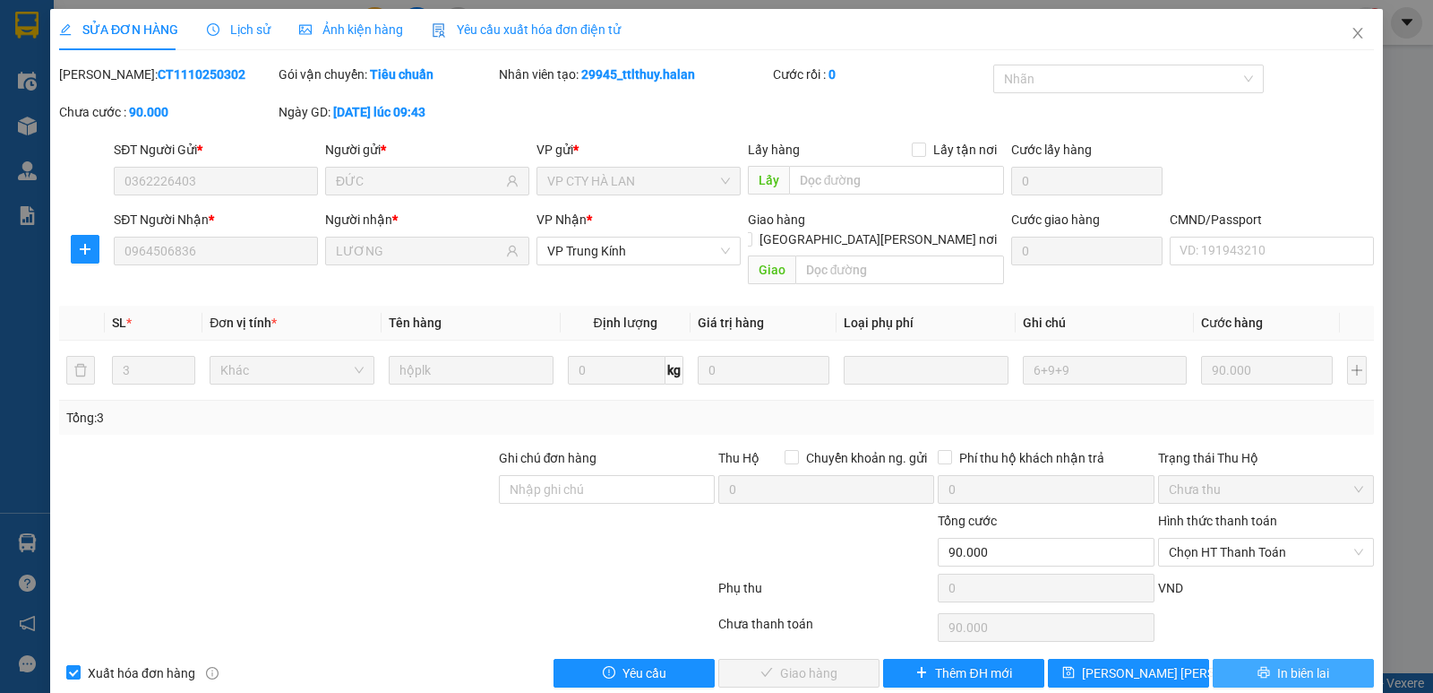
click at [1283, 659] on button "In biên lai" at bounding box center [1293, 673] width 161 height 29
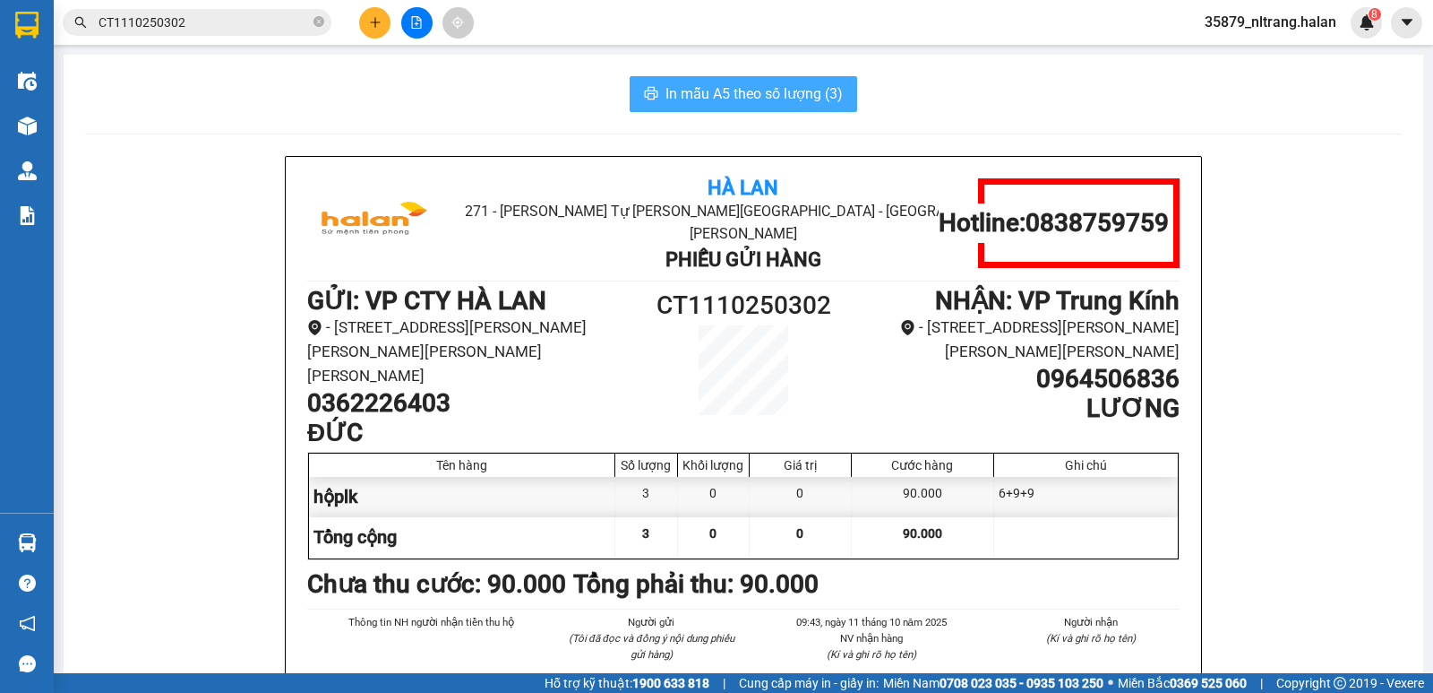
click at [709, 108] on button "In mẫu A5 theo số lượng (3)" at bounding box center [744, 94] width 228 height 36
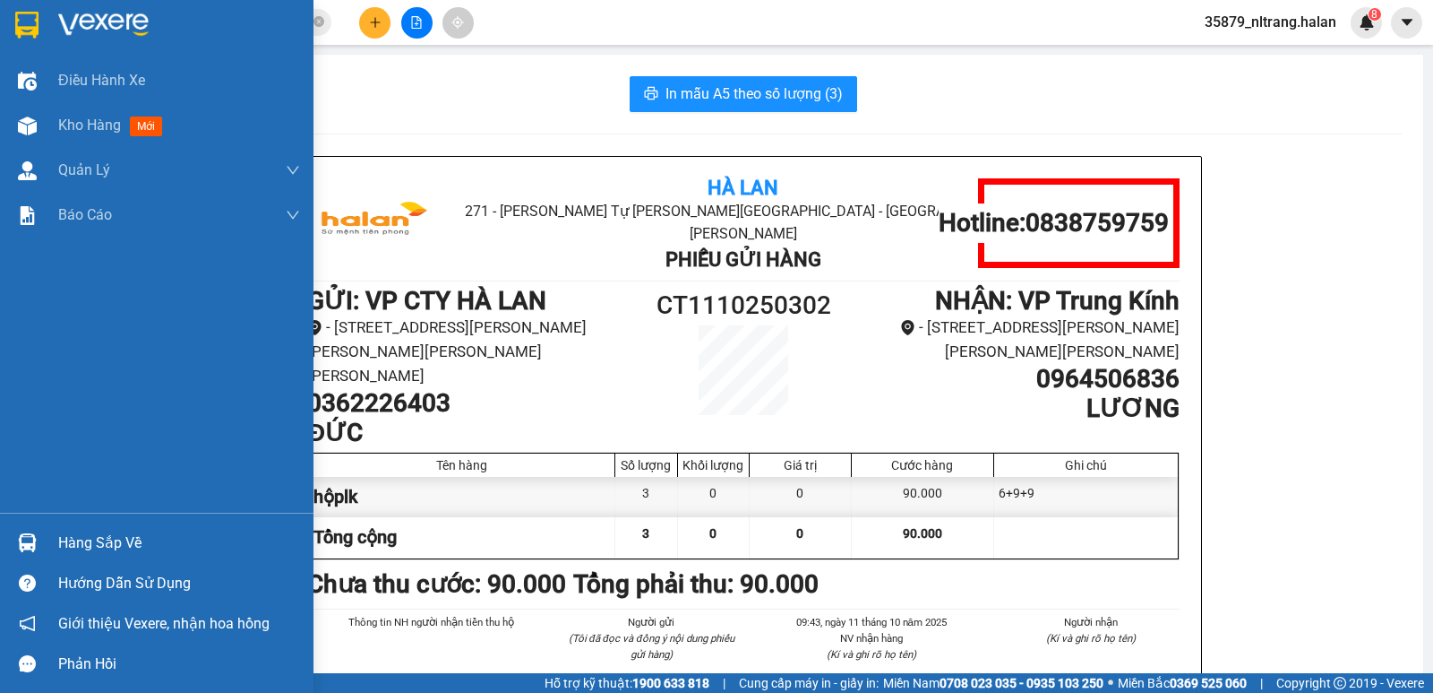
click at [19, 548] on img at bounding box center [27, 542] width 19 height 19
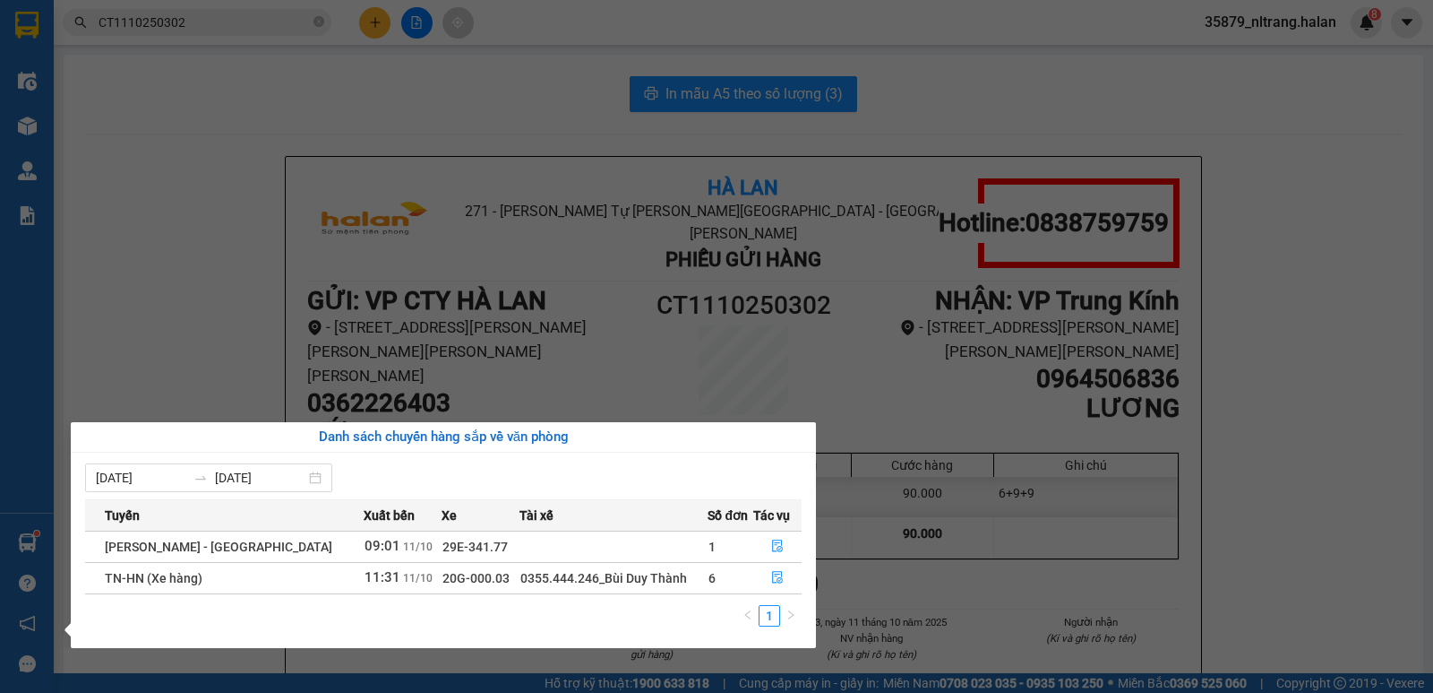
click at [37, 133] on div "Điều [PERSON_NAME] xe Kho hàng mới [PERSON_NAME] [PERSON_NAME] [PERSON_NAME] lý…" at bounding box center [27, 346] width 54 height 693
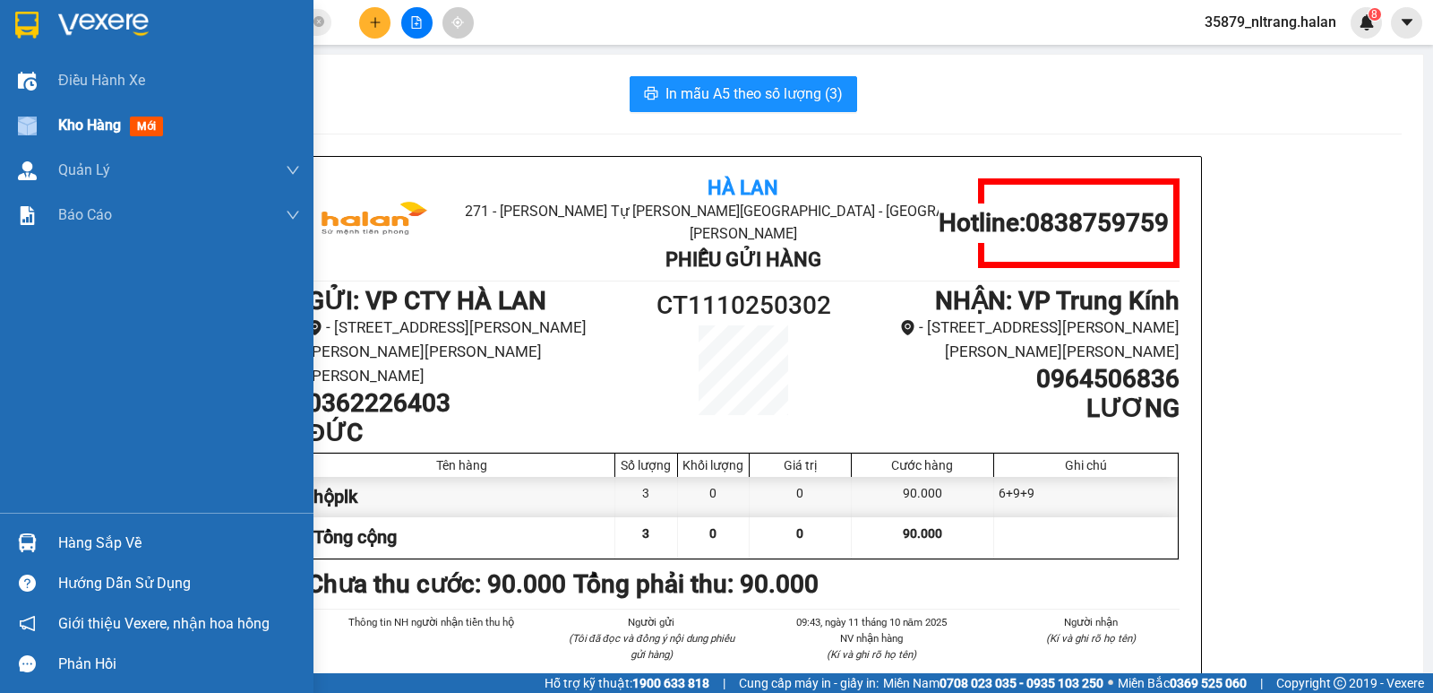
click at [37, 133] on div at bounding box center [27, 125] width 31 height 31
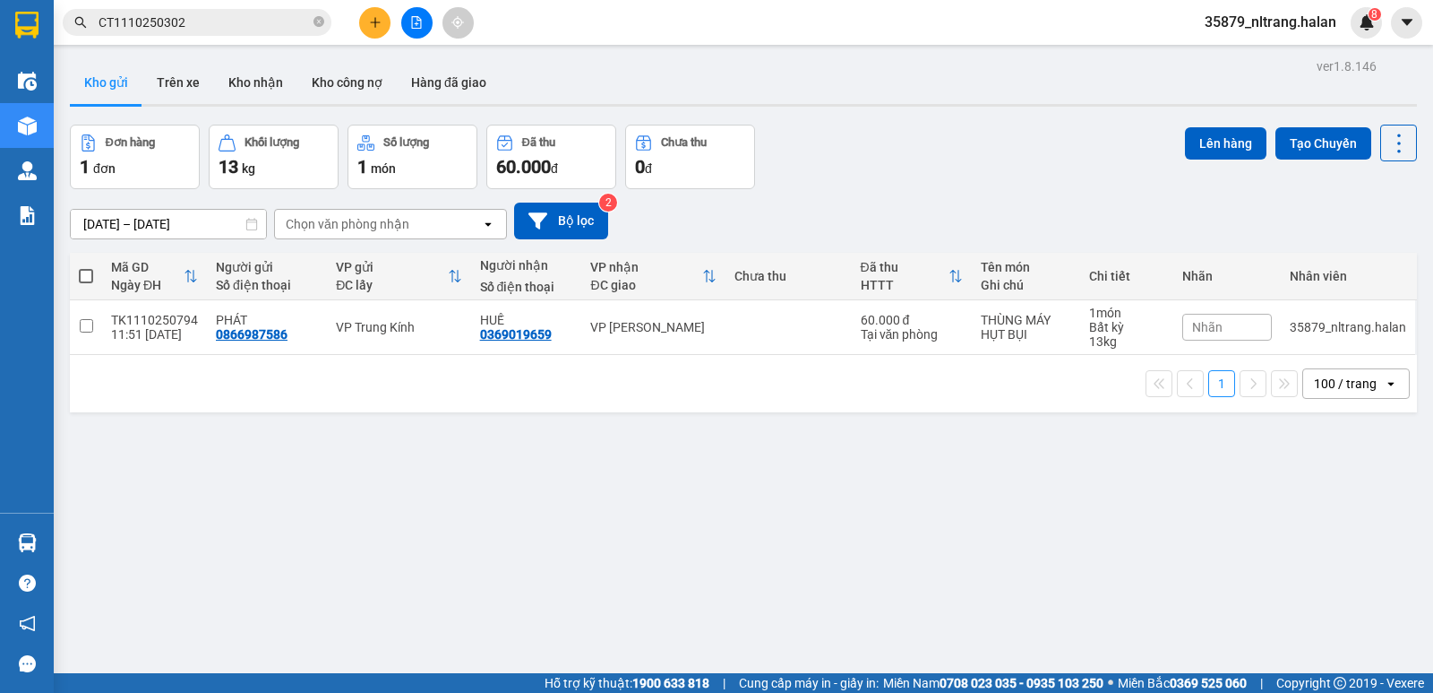
click at [899, 179] on div "Đơn hàng 1 đơn [PERSON_NAME] 13 kg Số [PERSON_NAME] 1 món Đã thu 60.000 [PERSON…" at bounding box center [743, 157] width 1347 height 65
click at [252, 435] on div "ver 1.8.146 Kho gửi Trên xe Kho [PERSON_NAME] công nợ Hàng đã [PERSON_NAME] hàn…" at bounding box center [744, 400] width 1362 height 693
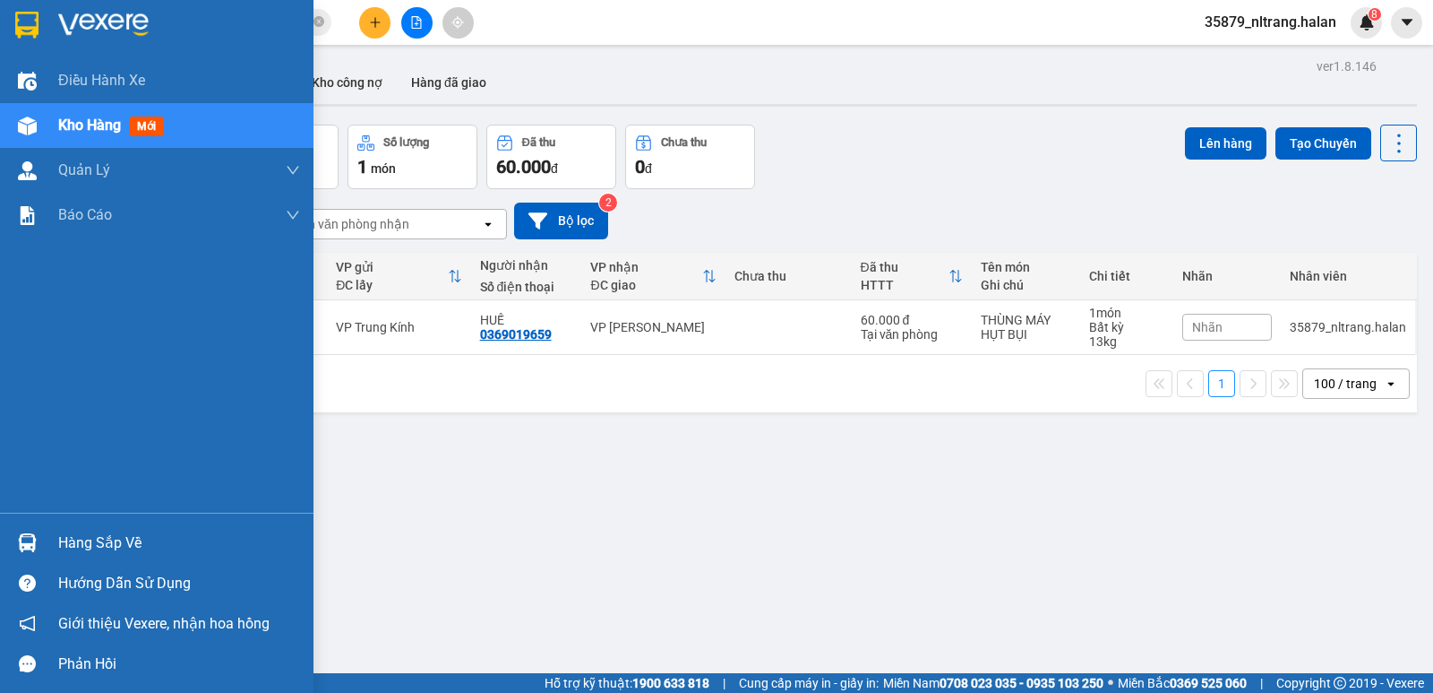
click at [41, 529] on div at bounding box center [27, 542] width 31 height 31
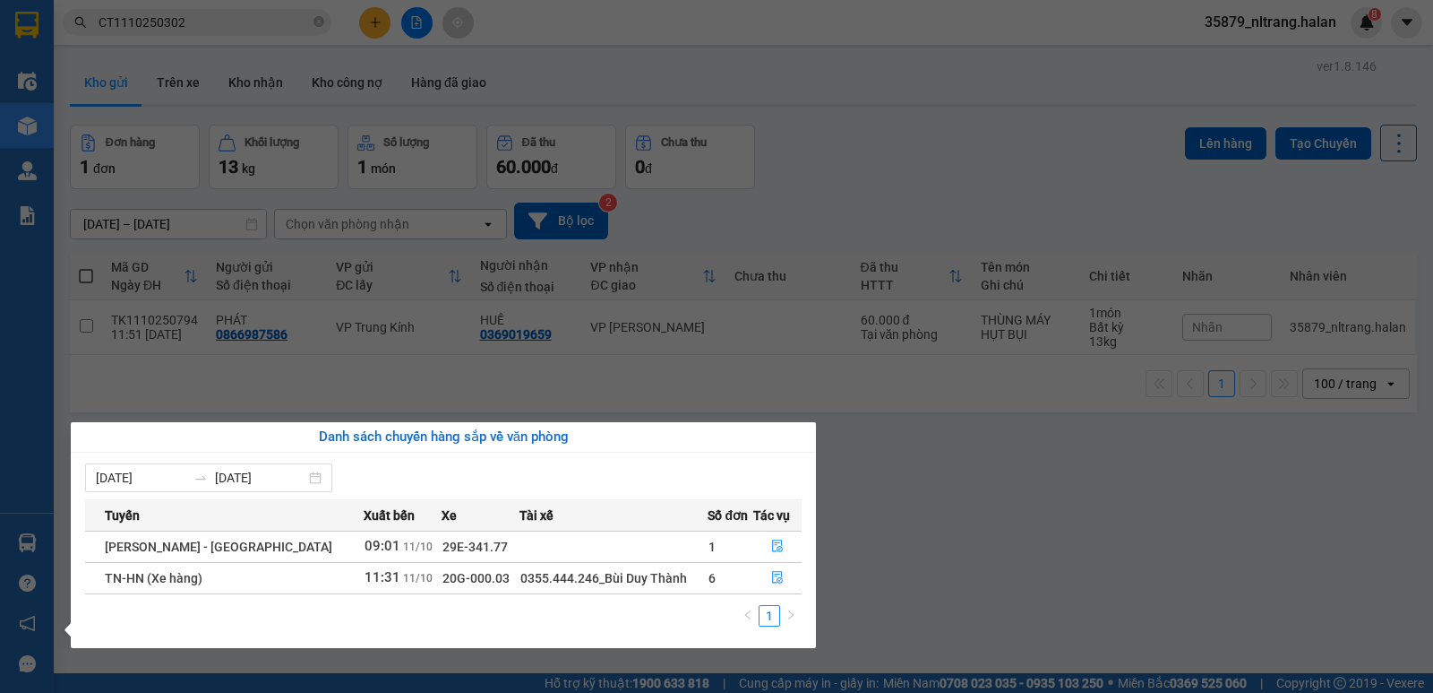
click at [288, 21] on section "Kết quả [PERSON_NAME] ( 1 ) Bộ lọc Mã ĐH Trạng thái Món hàng Thu hộ Tổng [PERSO…" at bounding box center [716, 346] width 1433 height 693
click at [288, 21] on input "CT1110250302" at bounding box center [204, 23] width 211 height 20
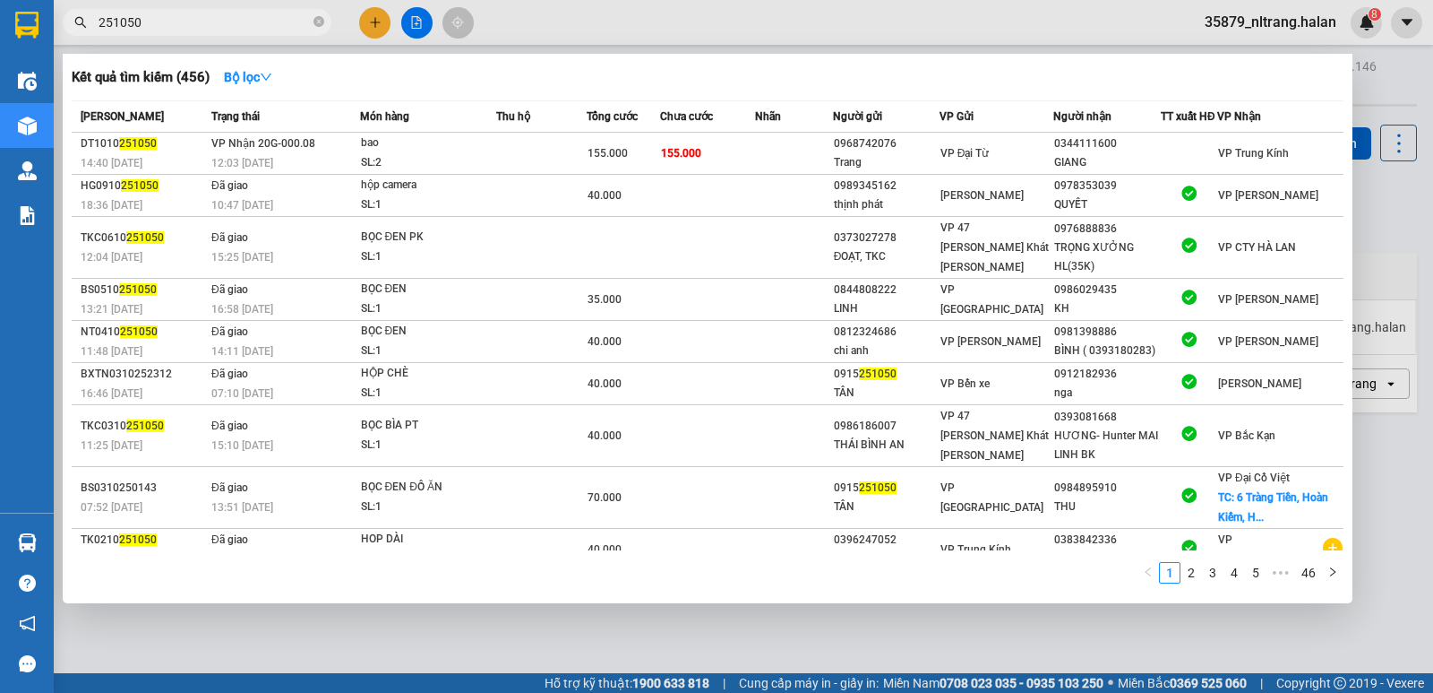
click at [1386, 188] on div at bounding box center [716, 346] width 1433 height 693
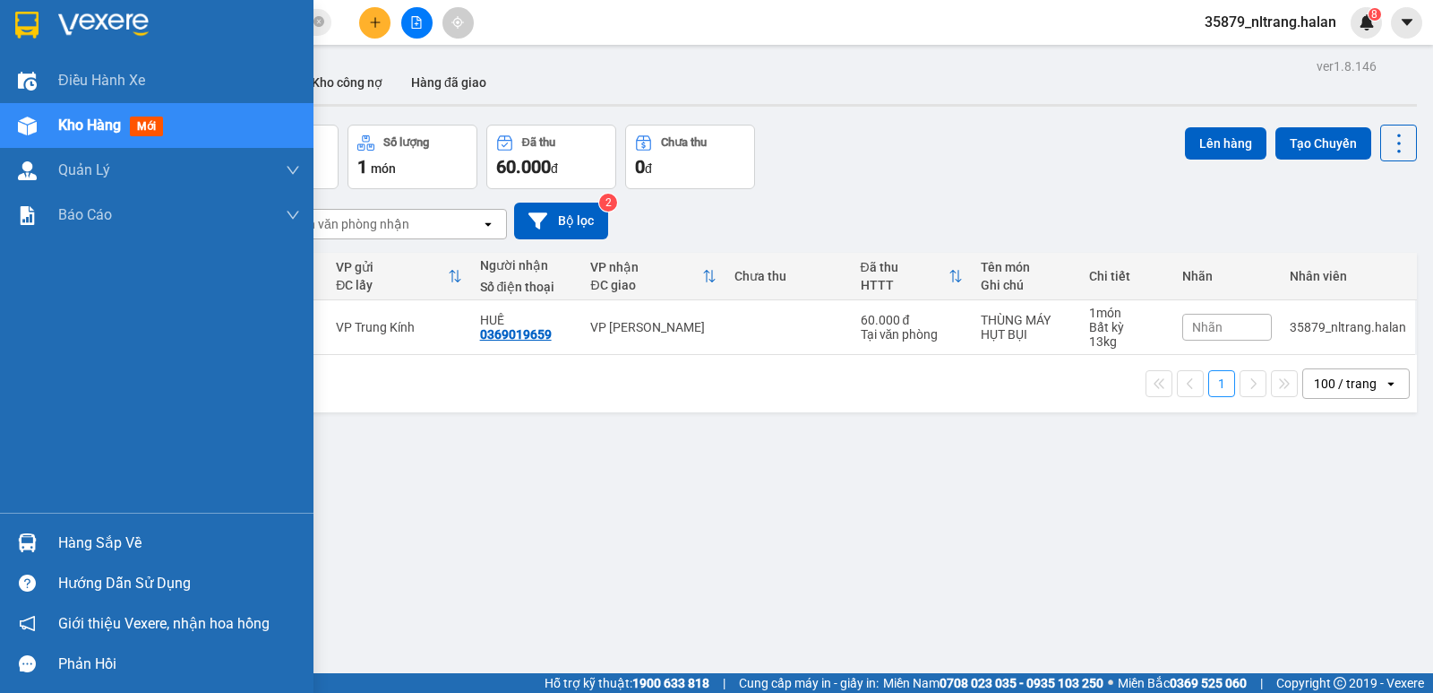
click at [28, 531] on div at bounding box center [27, 542] width 31 height 31
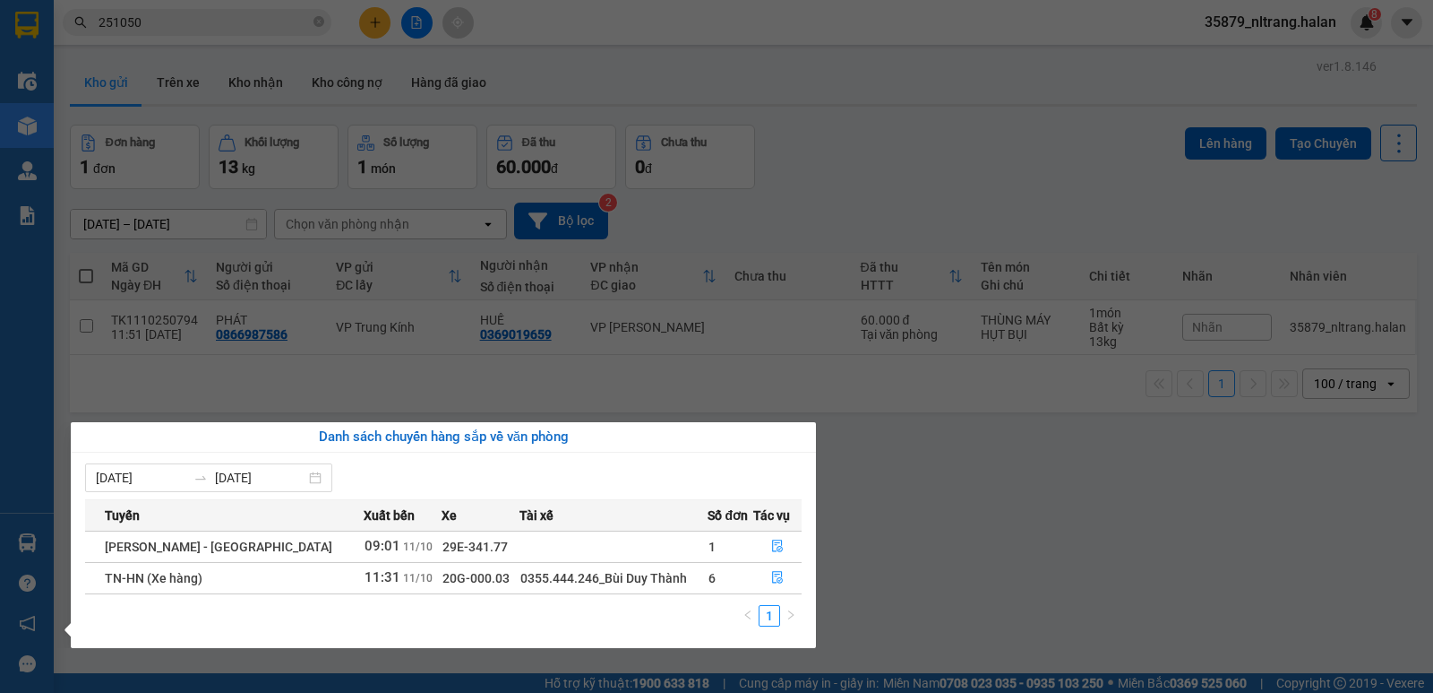
click at [884, 209] on section "Kết quả [PERSON_NAME] ( 456 ) Bộ lọc Mã ĐH Trạng thái Món hàng Thu hộ Tổng [PER…" at bounding box center [716, 346] width 1433 height 693
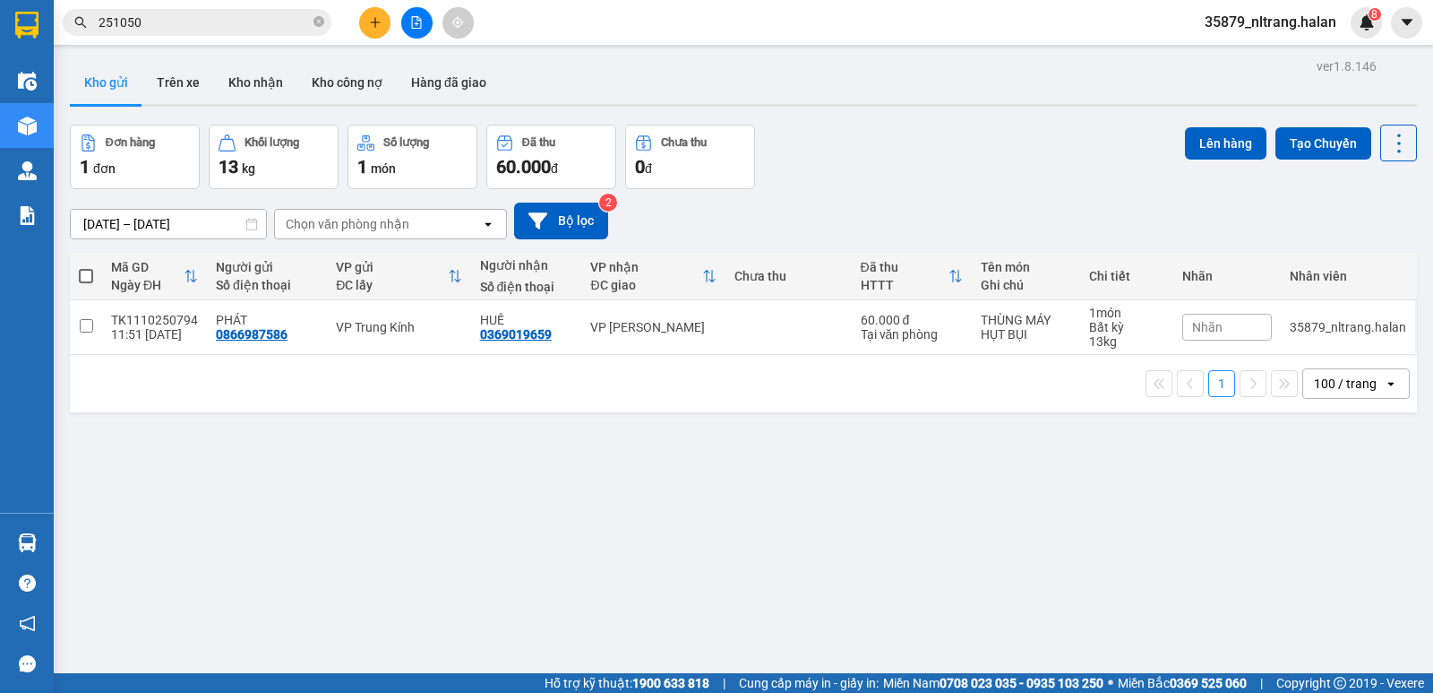
click at [939, 490] on div "ver 1.8.146 Kho gửi Trên xe Kho [PERSON_NAME] công nợ Hàng đã [PERSON_NAME] hàn…" at bounding box center [744, 400] width 1362 height 693
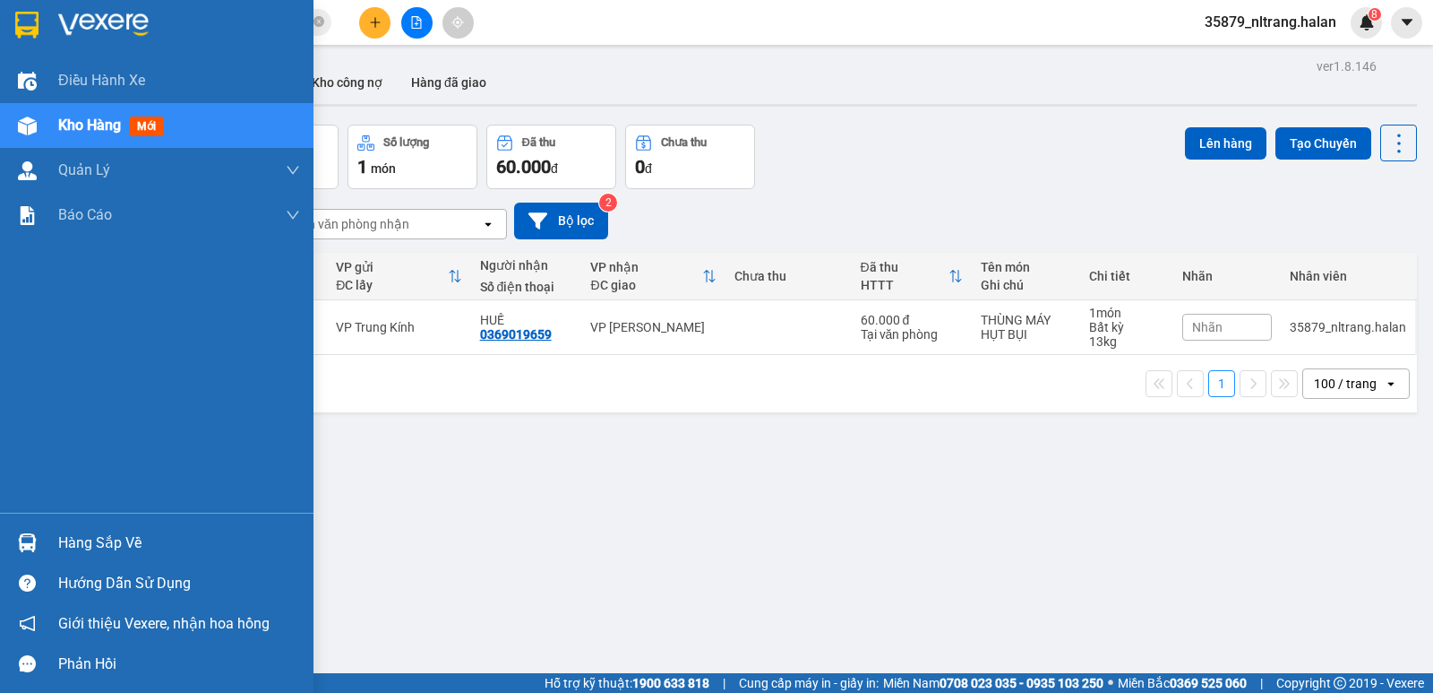
click at [50, 543] on div "Hàng sắp về" at bounding box center [157, 542] width 314 height 40
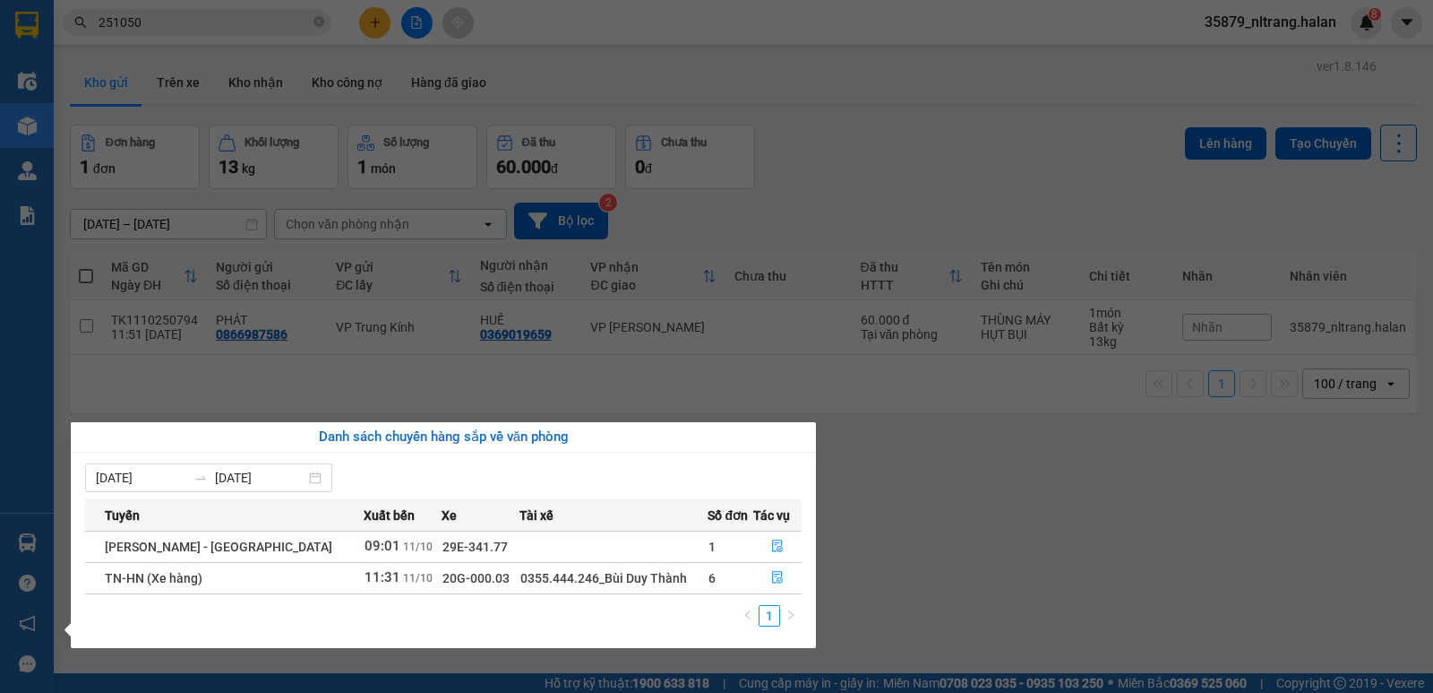
click at [935, 504] on section "Kết quả [PERSON_NAME] ( 456 ) Bộ lọc Mã ĐH Trạng thái Món hàng Thu hộ Tổng [PER…" at bounding box center [716, 346] width 1433 height 693
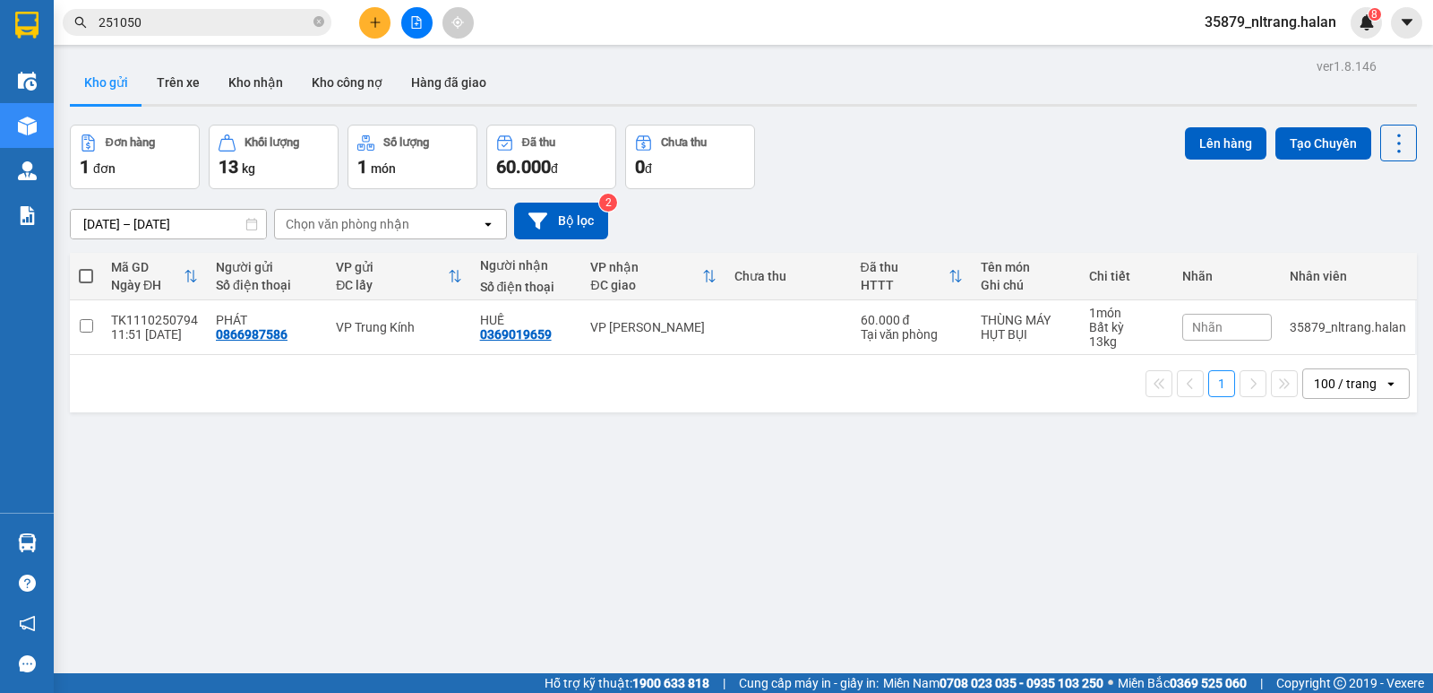
drag, startPoint x: 935, startPoint y: 504, endPoint x: 848, endPoint y: 504, distance: 86.9
click at [907, 504] on div "ver 1.8.146 Kho gửi Trên xe Kho [PERSON_NAME] công nợ Hàng đã [PERSON_NAME] hàn…" at bounding box center [744, 400] width 1362 height 693
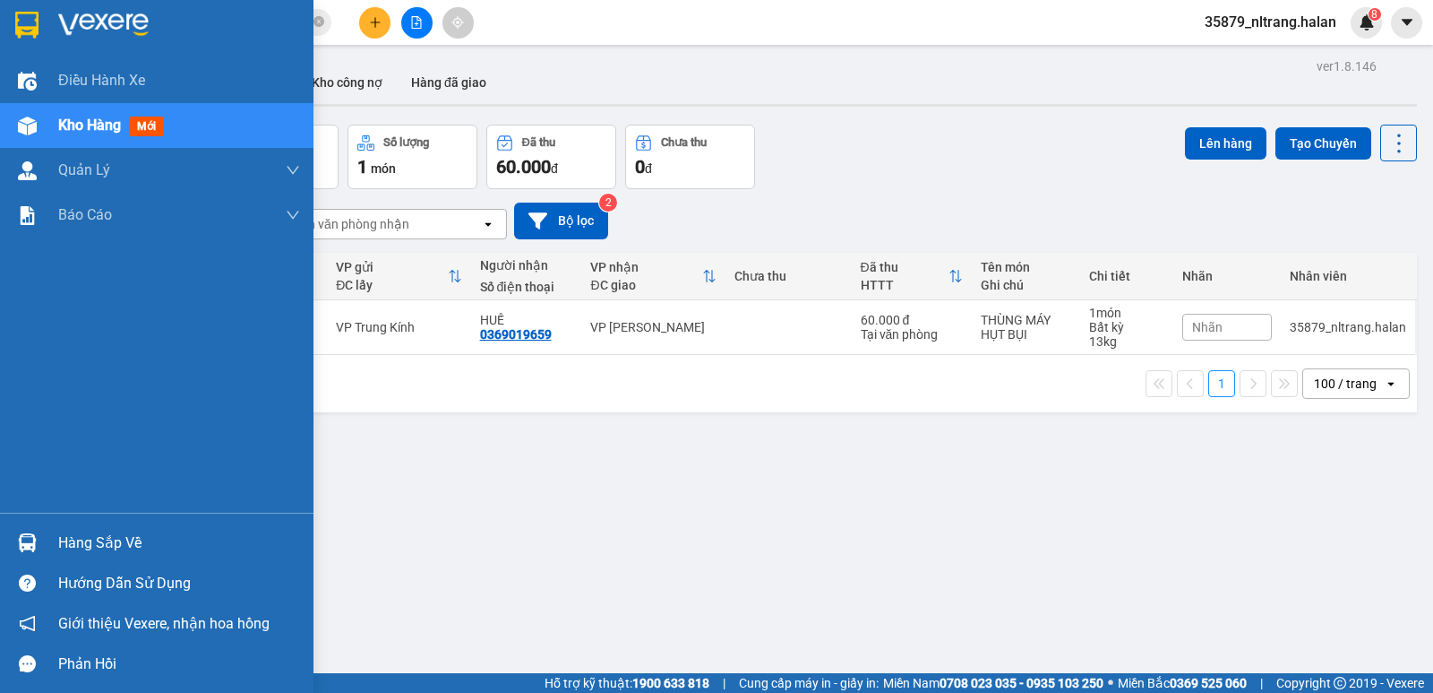
click at [19, 538] on img at bounding box center [27, 542] width 19 height 19
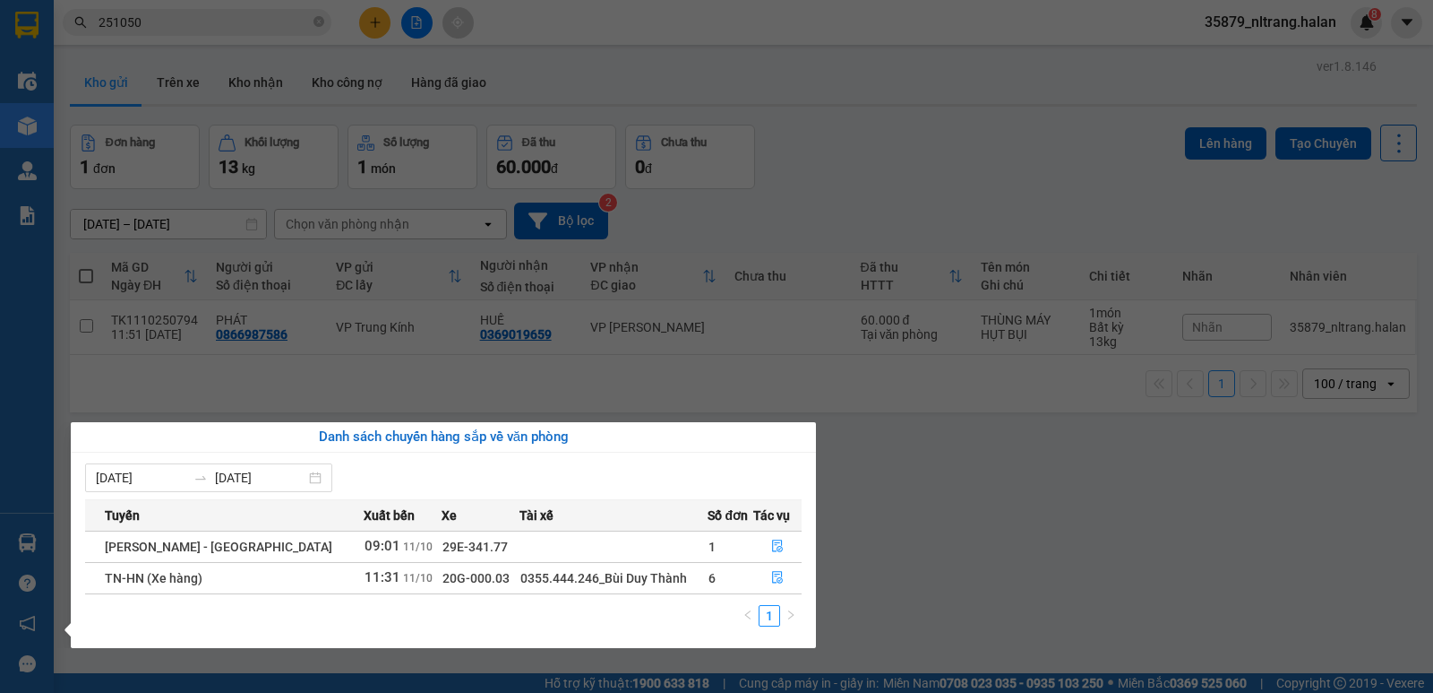
click at [937, 130] on section "Kết quả [PERSON_NAME] ( 456 ) Bộ lọc Mã ĐH Trạng thái Món hàng Thu hộ Tổng [PER…" at bounding box center [716, 346] width 1433 height 693
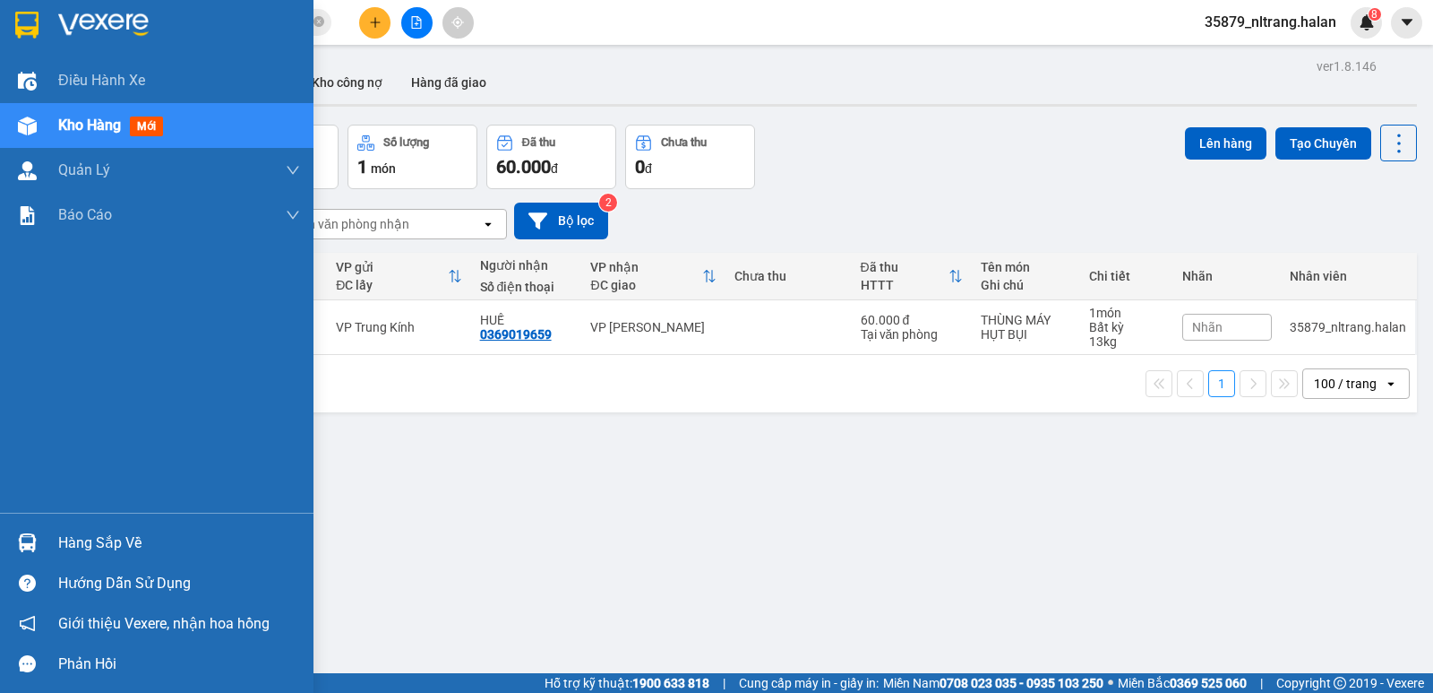
click at [25, 538] on img at bounding box center [27, 542] width 19 height 19
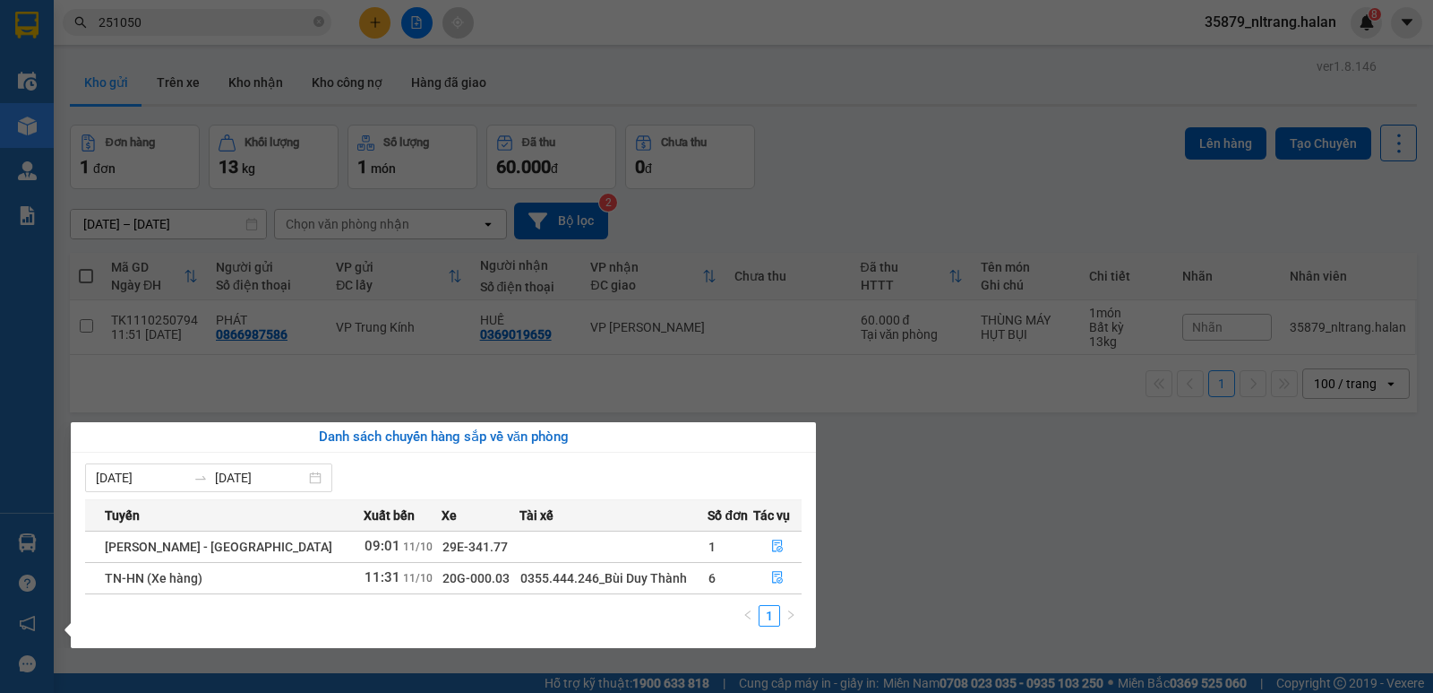
drag, startPoint x: 1000, startPoint y: 448, endPoint x: 616, endPoint y: 299, distance: 411.3
click at [994, 449] on section "Kết quả [PERSON_NAME] ( 456 ) Bộ lọc Mã ĐH Trạng thái Món hàng Thu hộ Tổng [PER…" at bounding box center [716, 346] width 1433 height 693
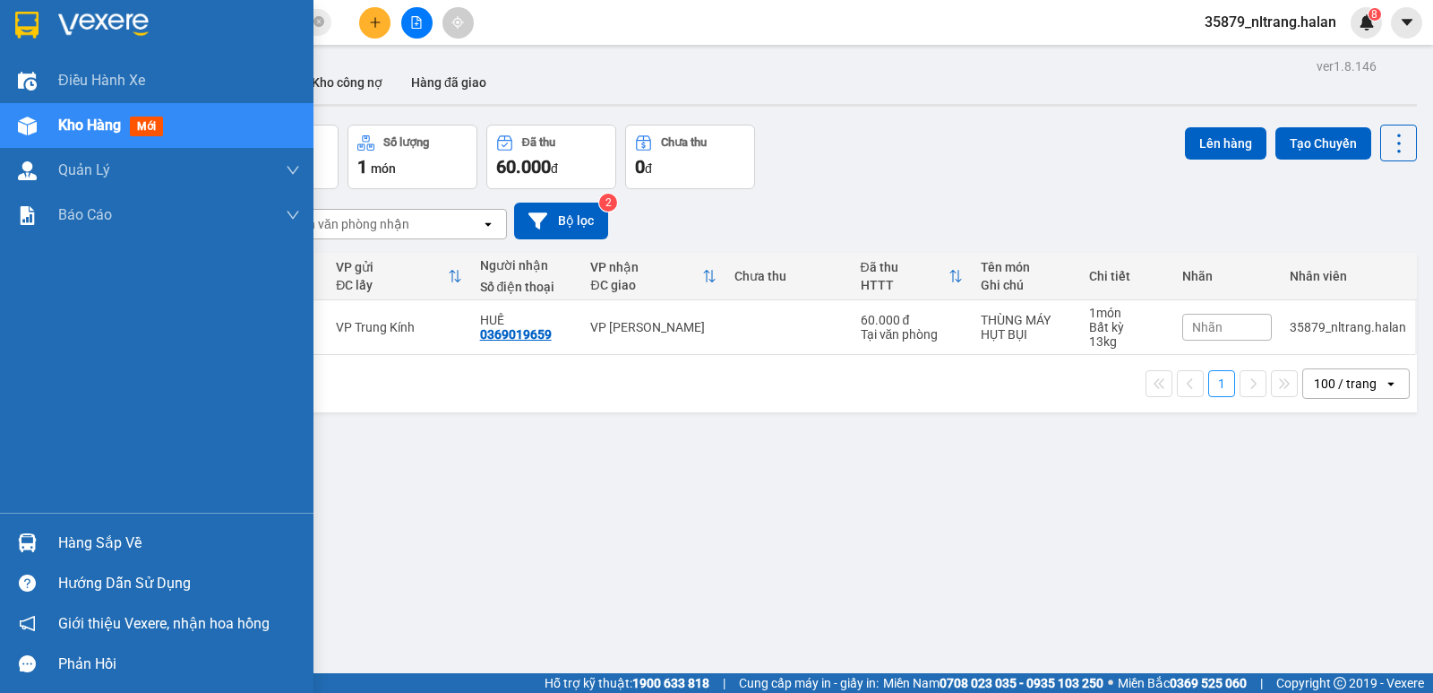
click at [49, 123] on div "Kho hàng mới" at bounding box center [157, 125] width 314 height 45
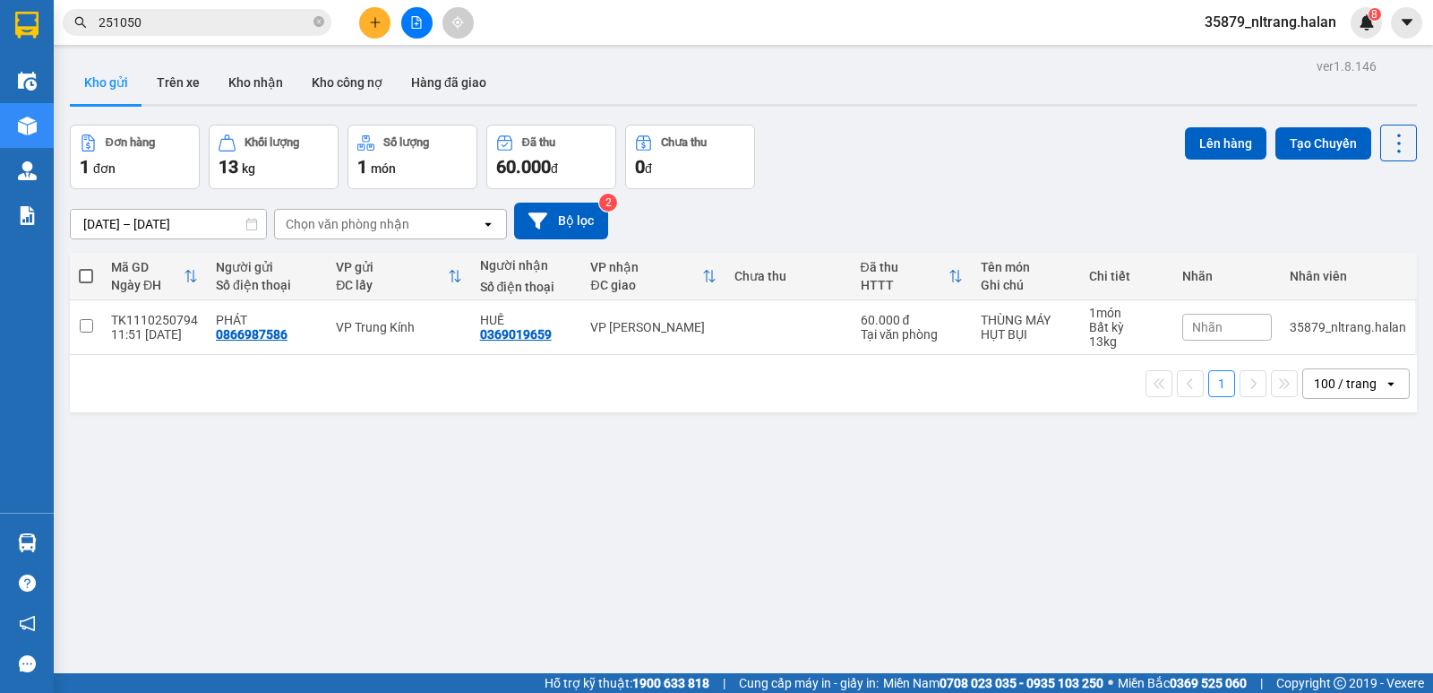
click at [963, 117] on div "ver 1.8.146 Kho gửi Trên xe Kho [PERSON_NAME] công nợ Hàng đã [PERSON_NAME] hàn…" at bounding box center [744, 400] width 1362 height 693
drag, startPoint x: 963, startPoint y: 117, endPoint x: 937, endPoint y: 124, distance: 26.7
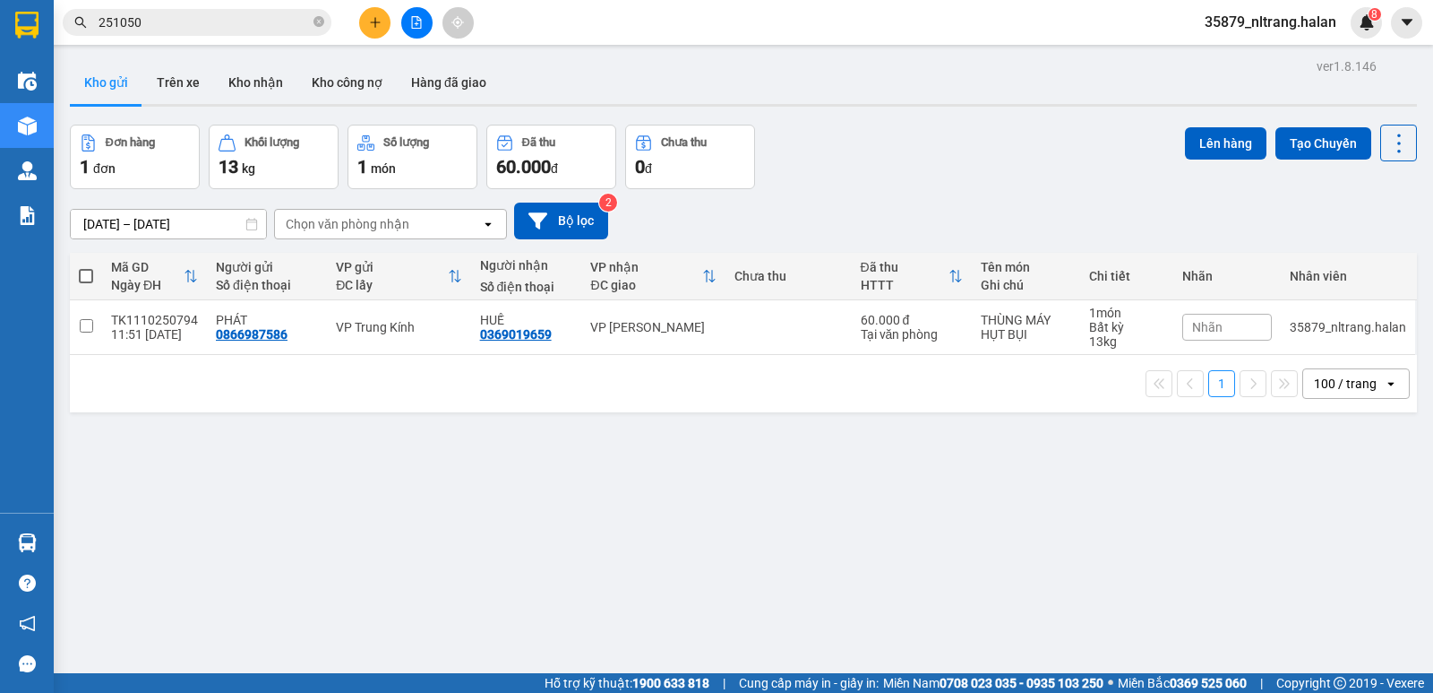
click at [962, 117] on div "ver 1.8.146 Kho gửi Trên xe Kho [PERSON_NAME] công nợ Hàng đã [PERSON_NAME] hàn…" at bounding box center [744, 400] width 1362 height 693
click at [932, 133] on div "Đơn hàng 1 đơn [PERSON_NAME] 13 kg Số [PERSON_NAME] 1 món Đã thu 60.000 [PERSON…" at bounding box center [743, 157] width 1347 height 65
click at [262, 26] on input "251050" at bounding box center [204, 23] width 211 height 20
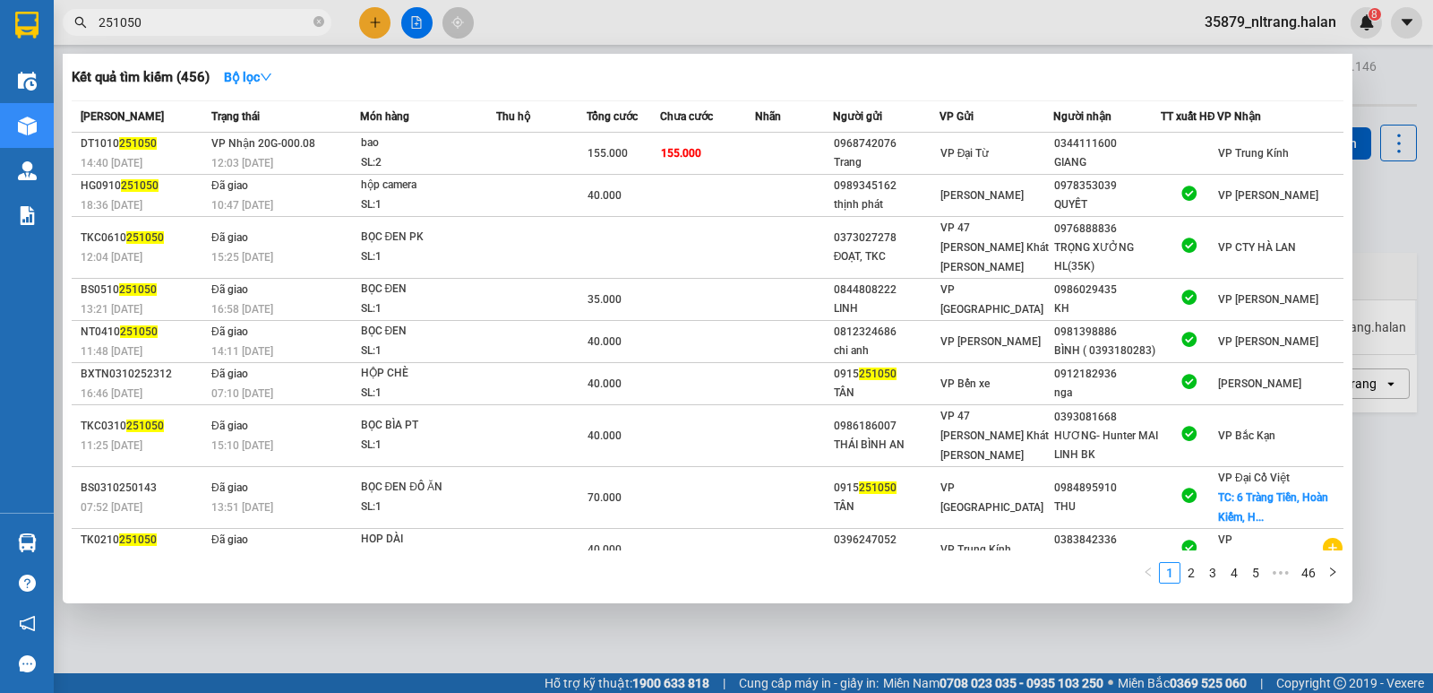
click at [262, 26] on input "251050" at bounding box center [204, 23] width 211 height 20
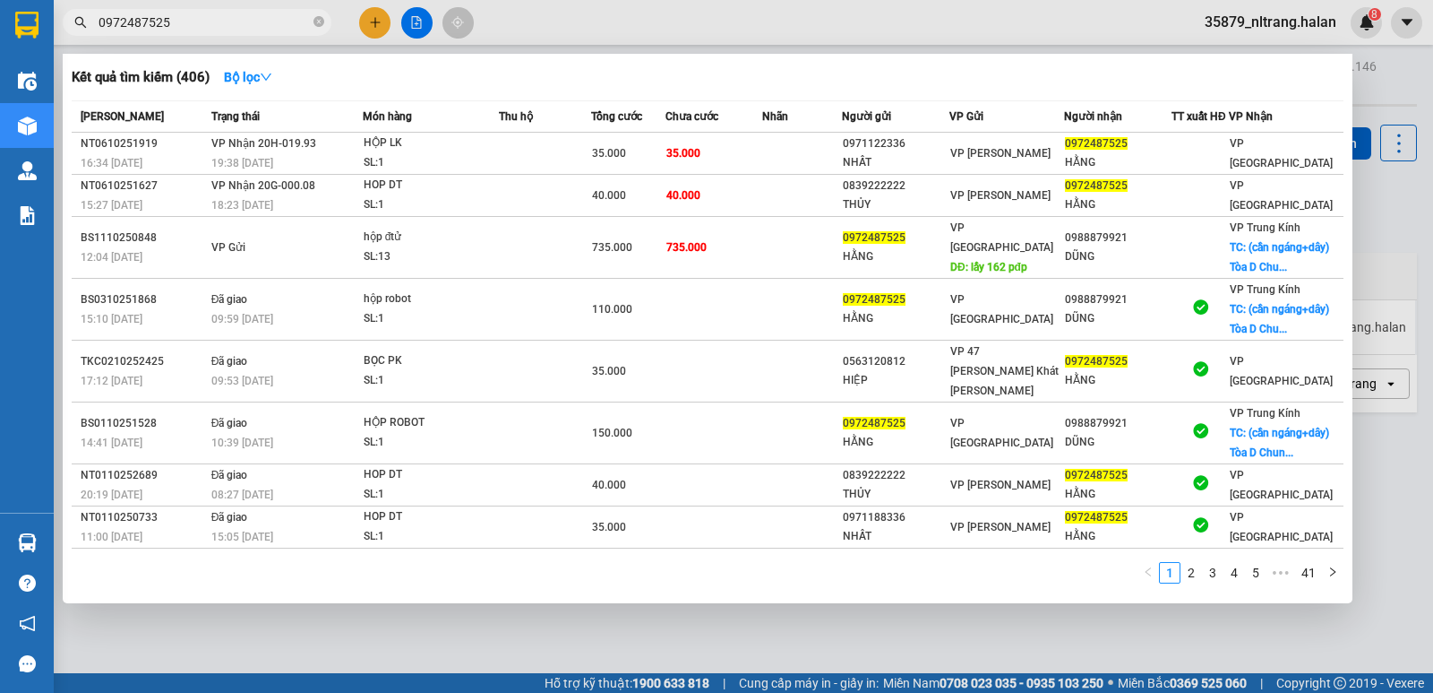
type input "0972487525"
click at [1411, 232] on div at bounding box center [716, 346] width 1433 height 693
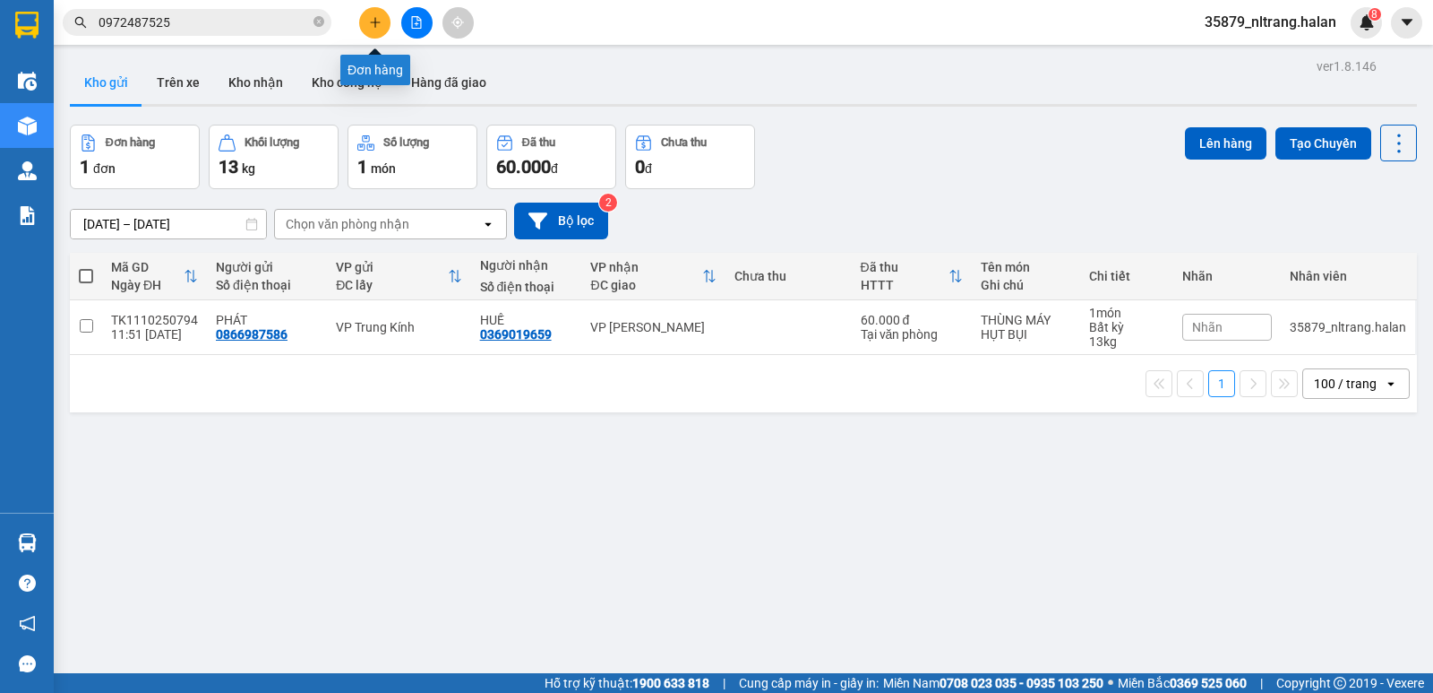
click at [362, 25] on button at bounding box center [374, 22] width 31 height 31
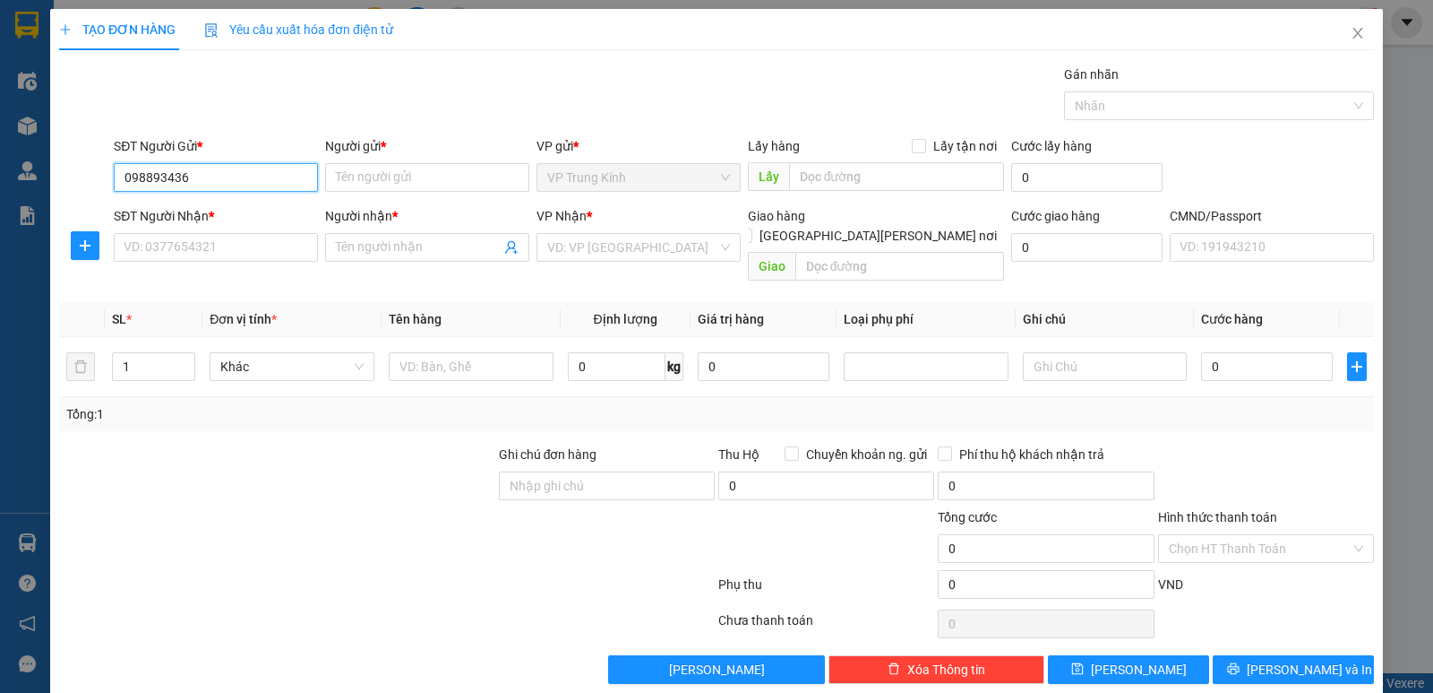
type input "0988934363"
click at [282, 201] on div "0988934363 - NK [PERSON_NAME] 2" at bounding box center [227, 213] width 228 height 29
type input "NK [PERSON_NAME] 2"
click at [279, 222] on body "Kết quả [PERSON_NAME] ( 406 ) Bộ lọc Mã ĐH Trạng thái Món hàng Thu hộ Tổng [PER…" at bounding box center [716, 346] width 1433 height 693
type input "0988934363"
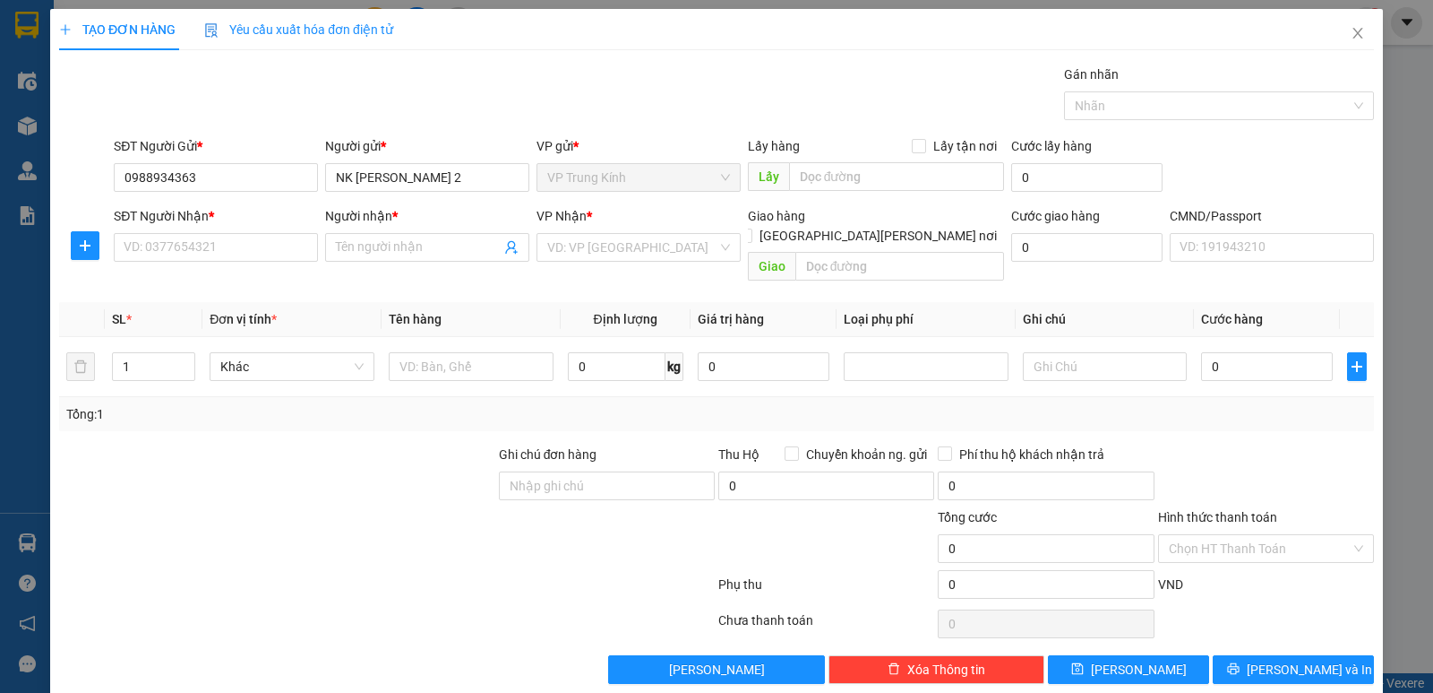
click at [275, 230] on div "SĐT Người Nhận *" at bounding box center [216, 219] width 204 height 27
click at [268, 240] on input "SĐT Người Nhận *" at bounding box center [216, 247] width 204 height 29
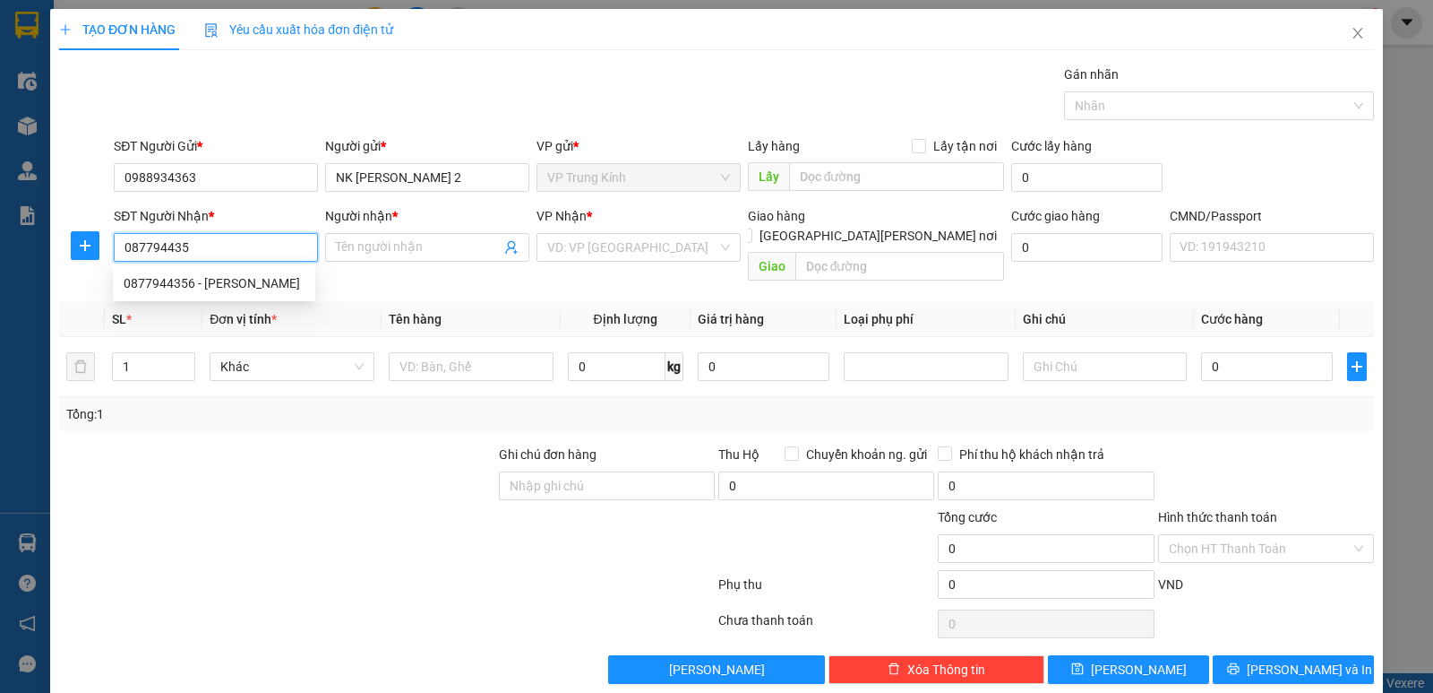
type input "0877944356"
click at [260, 275] on div "0877944356 - [PERSON_NAME]" at bounding box center [214, 283] width 181 height 20
type input "[PERSON_NAME]"
type input "0877944356"
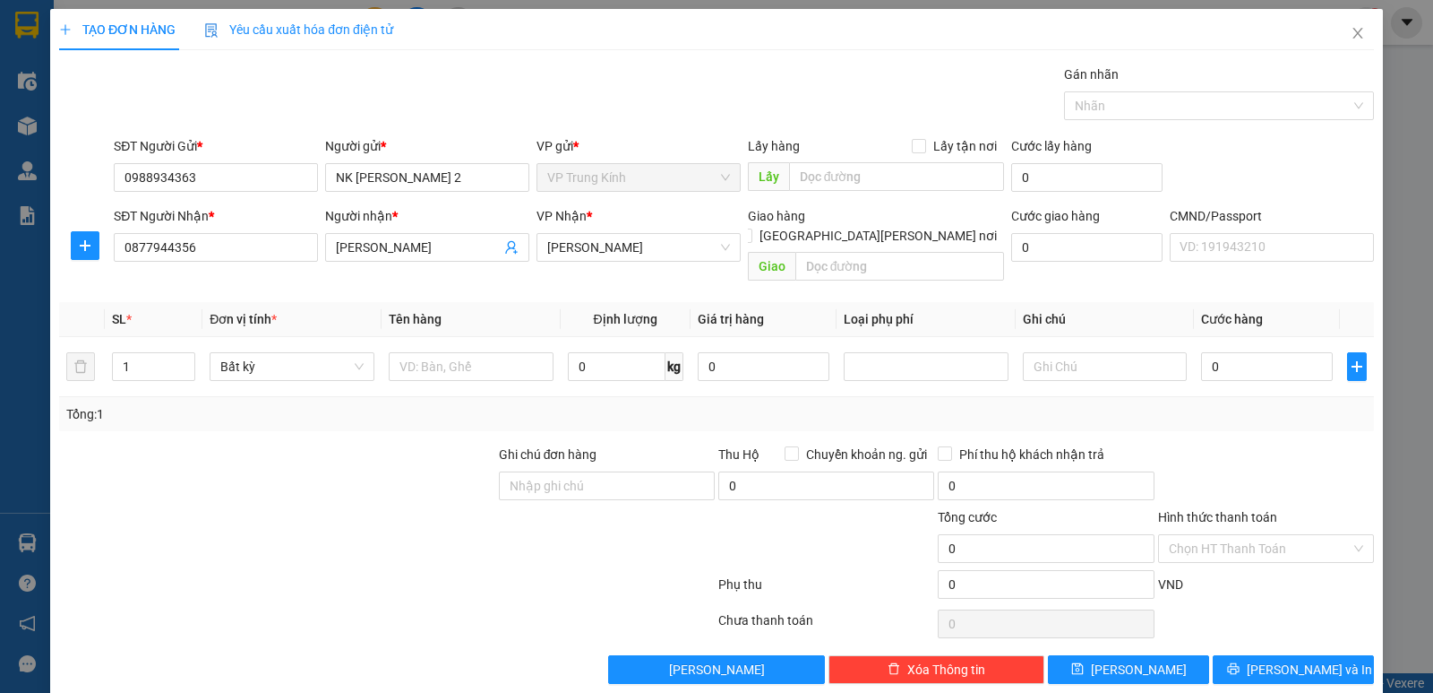
click at [407, 417] on div "Transit Pickup Surcharge Ids Transit Deliver Surcharge Ids Transit Deliver Surc…" at bounding box center [716, 374] width 1315 height 619
click at [430, 355] on input "text" at bounding box center [471, 366] width 165 height 29
type input "hộp"
type input "1"
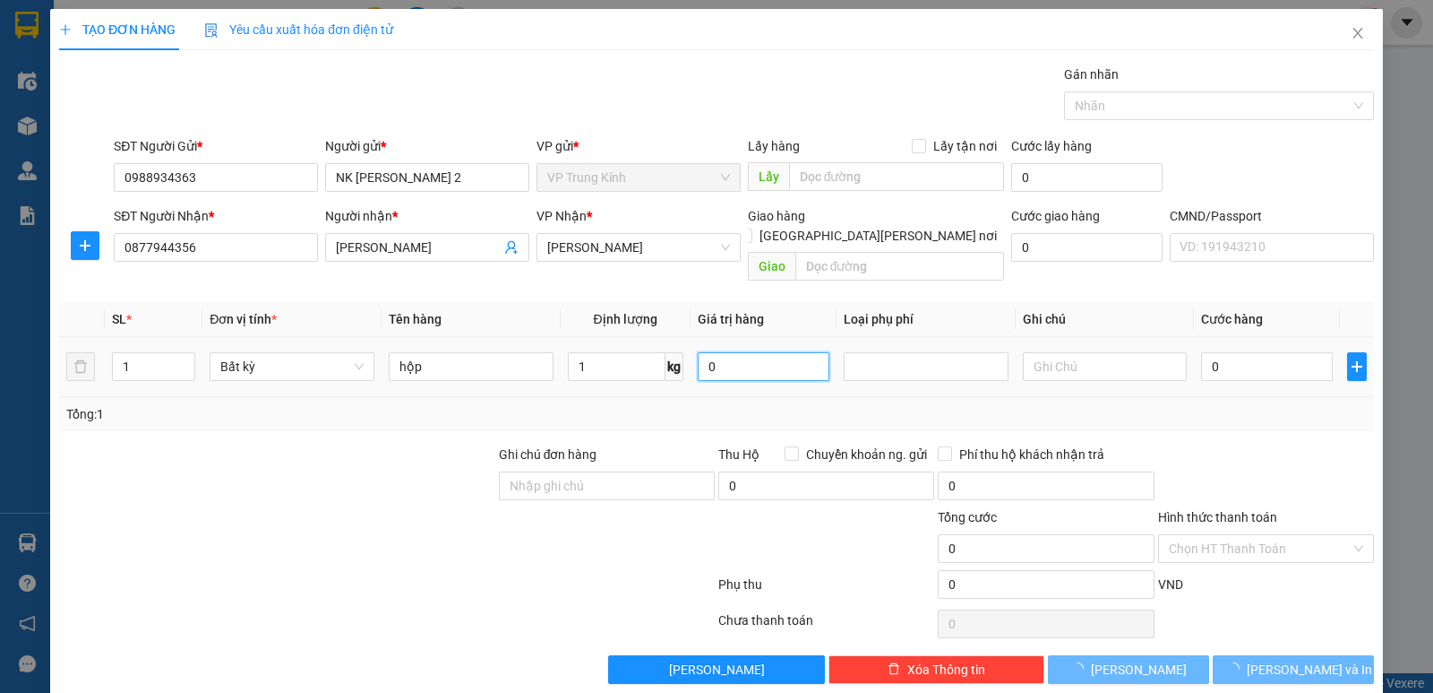
type input "35.000"
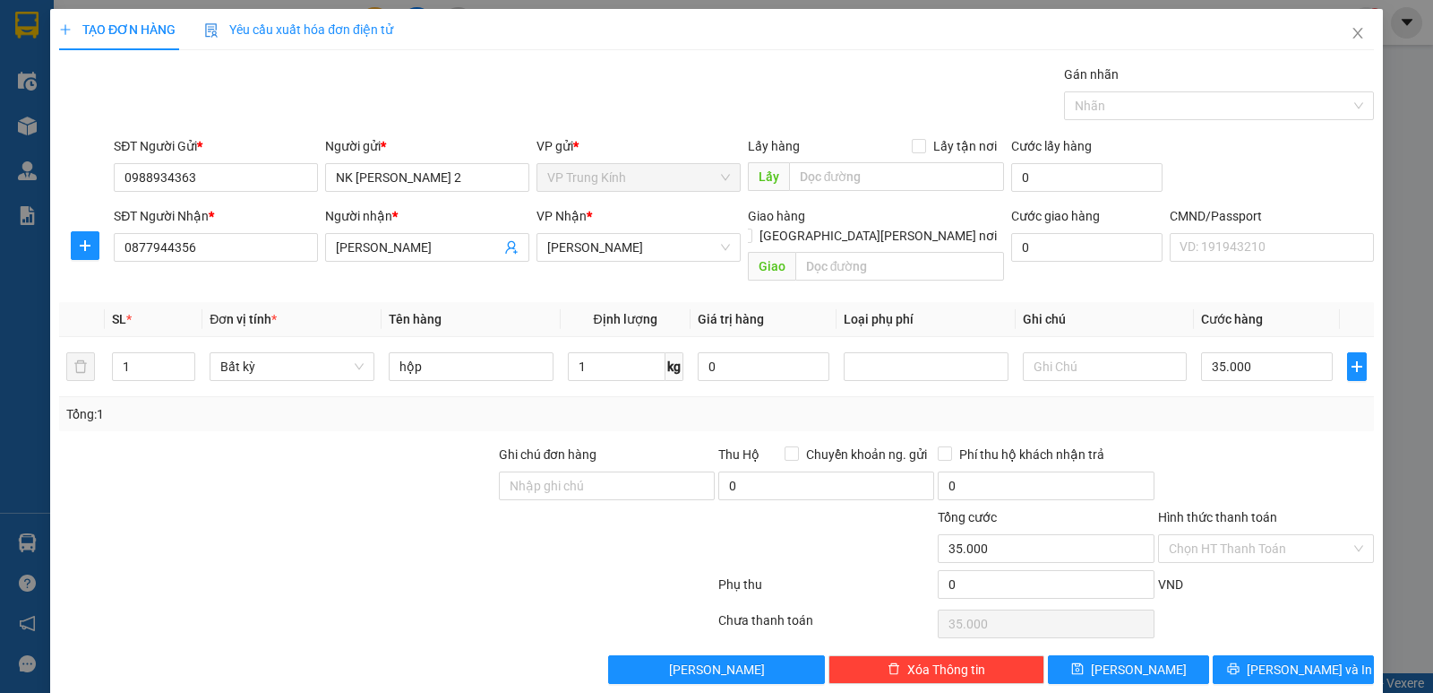
drag, startPoint x: 1281, startPoint y: 427, endPoint x: 1296, endPoint y: 657, distance: 229.9
click at [1281, 444] on div at bounding box center [1267, 475] width 220 height 63
click at [1296, 659] on span "[PERSON_NAME] và In" at bounding box center [1309, 669] width 125 height 20
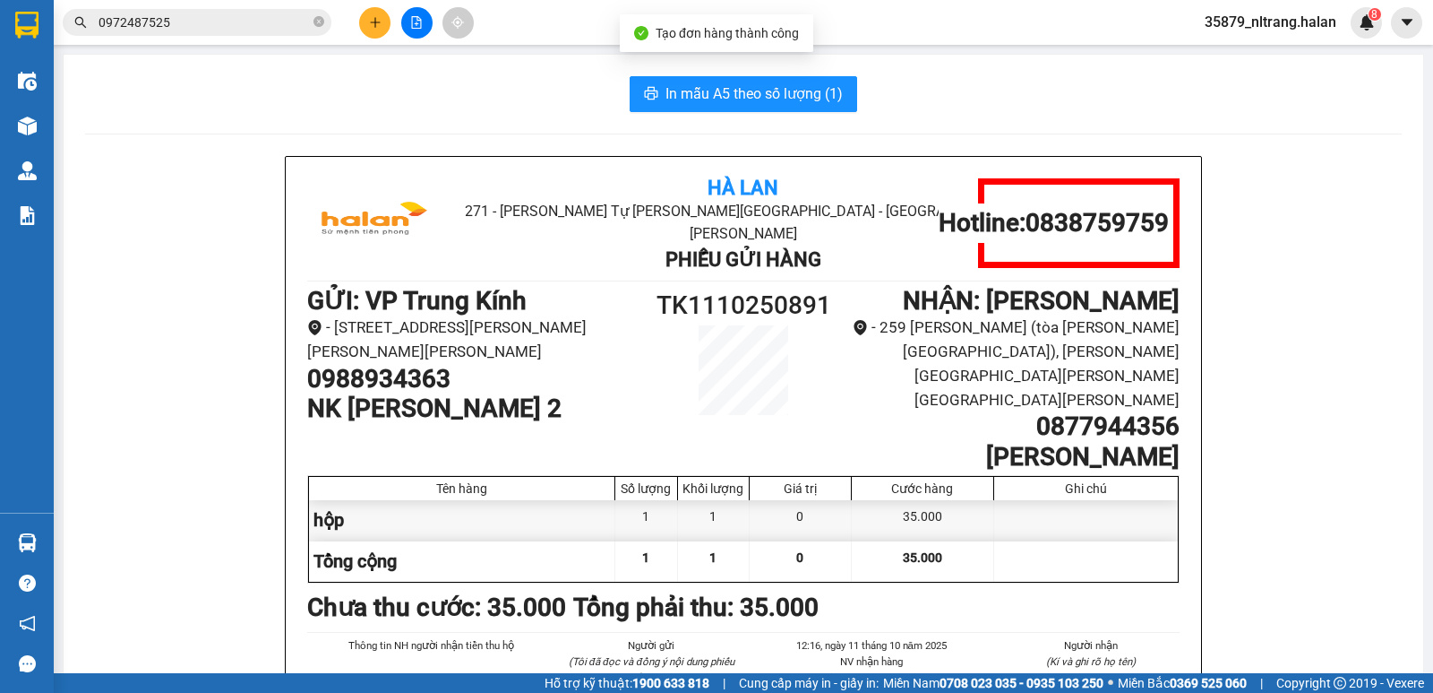
click at [601, 100] on div "In mẫu A5 theo số lượng (1)" at bounding box center [743, 94] width 1317 height 36
click at [675, 99] on span "In mẫu A5 theo số lượng (1)" at bounding box center [754, 93] width 177 height 22
click at [388, 24] on button at bounding box center [374, 22] width 31 height 31
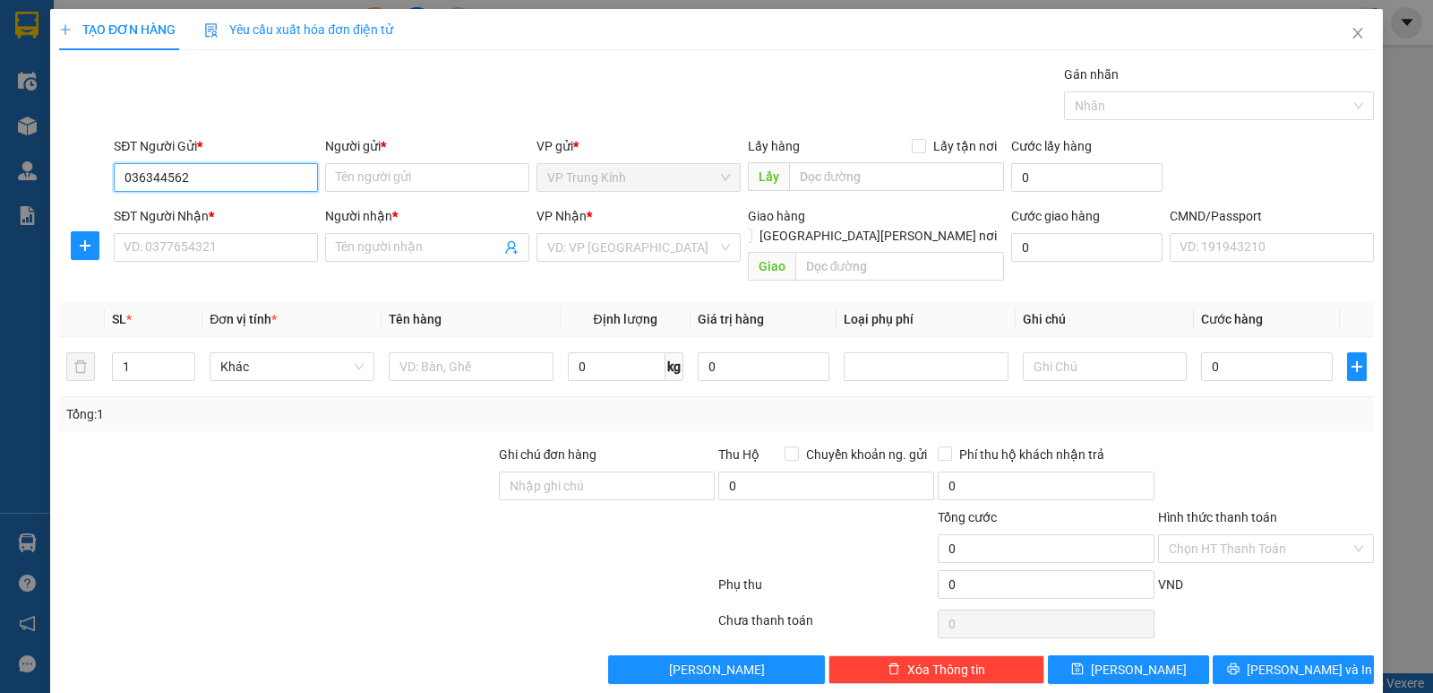
type input "0363445622"
click at [201, 204] on div "0363445622 - [PERSON_NAME] (SỐ ĐÚNG)" at bounding box center [245, 213] width 242 height 20
type input "HUYỀN (SỐ ĐÚNG)"
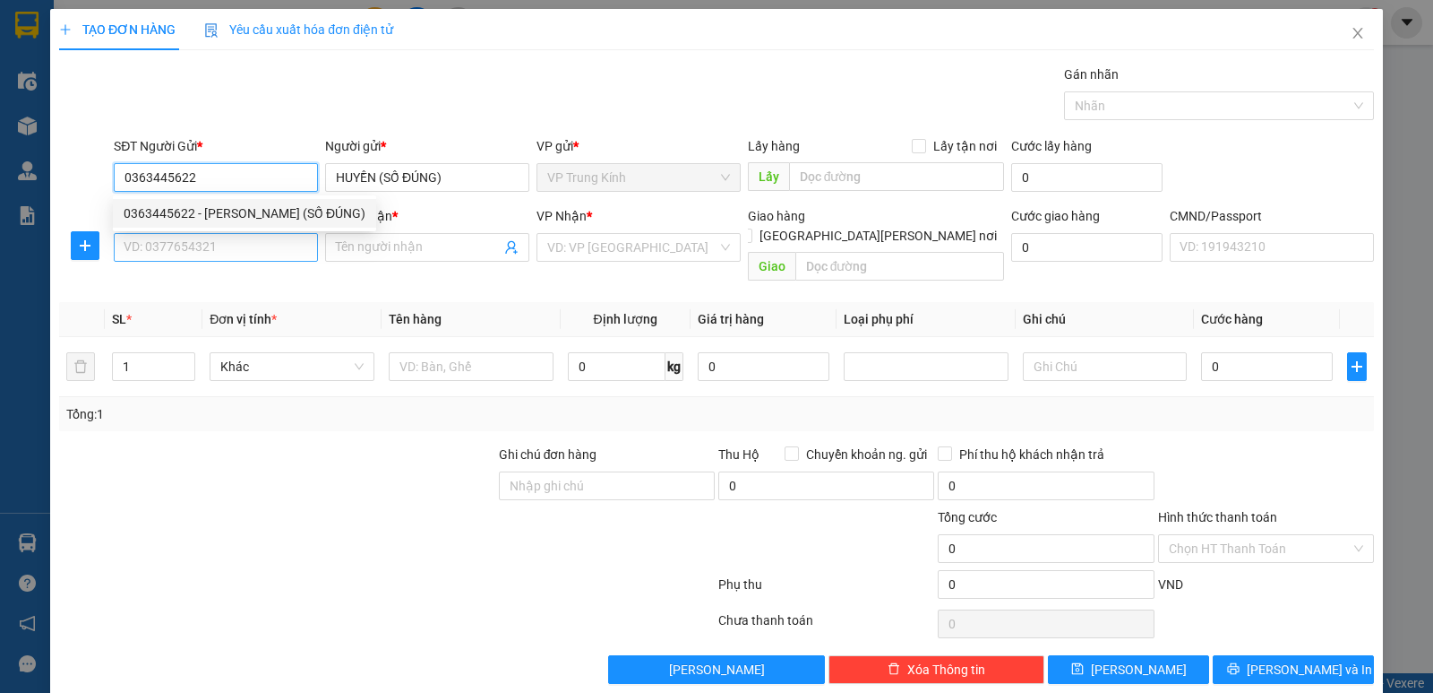
type input "0363445622"
click at [222, 252] on input "SĐT Người Nhận *" at bounding box center [216, 247] width 204 height 29
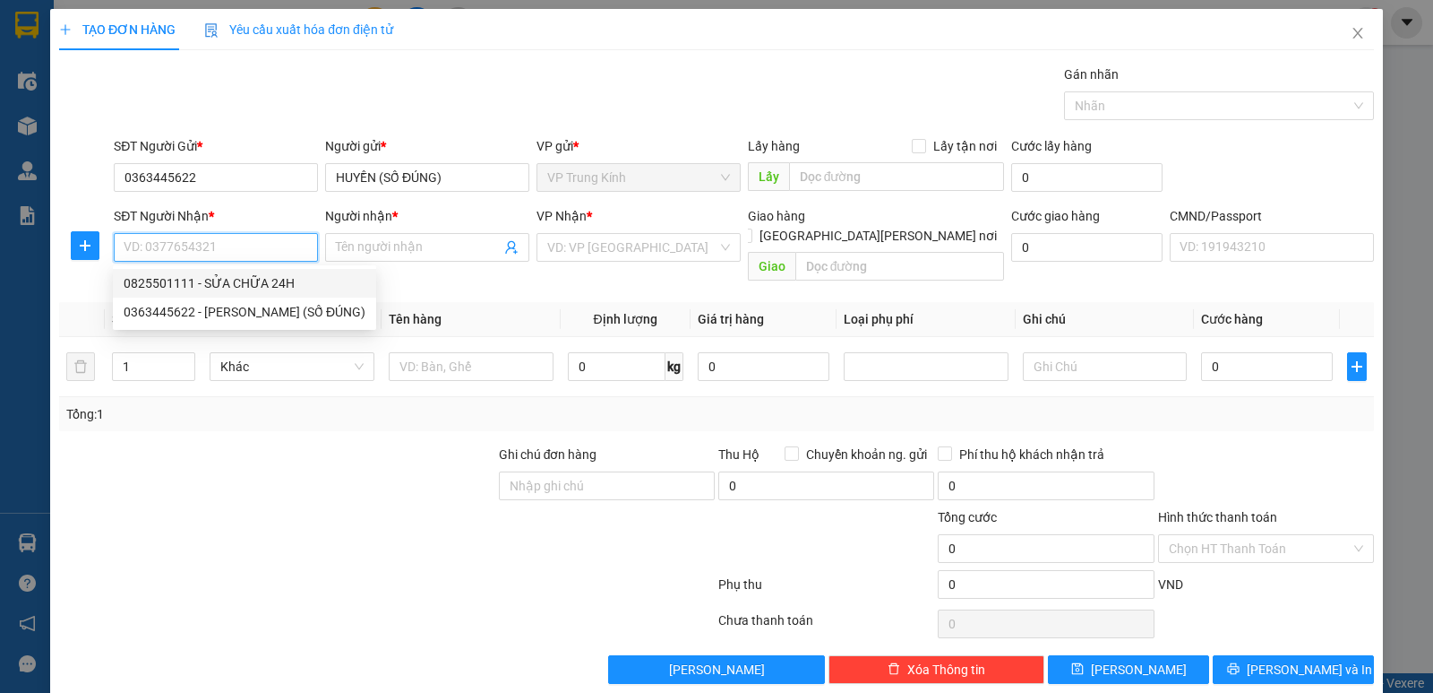
drag, startPoint x: 215, startPoint y: 278, endPoint x: 217, endPoint y: 292, distance: 14.4
click at [217, 292] on div "0825501111 - SỬA CHỮA 24H" at bounding box center [245, 283] width 242 height 20
type input "0825501111"
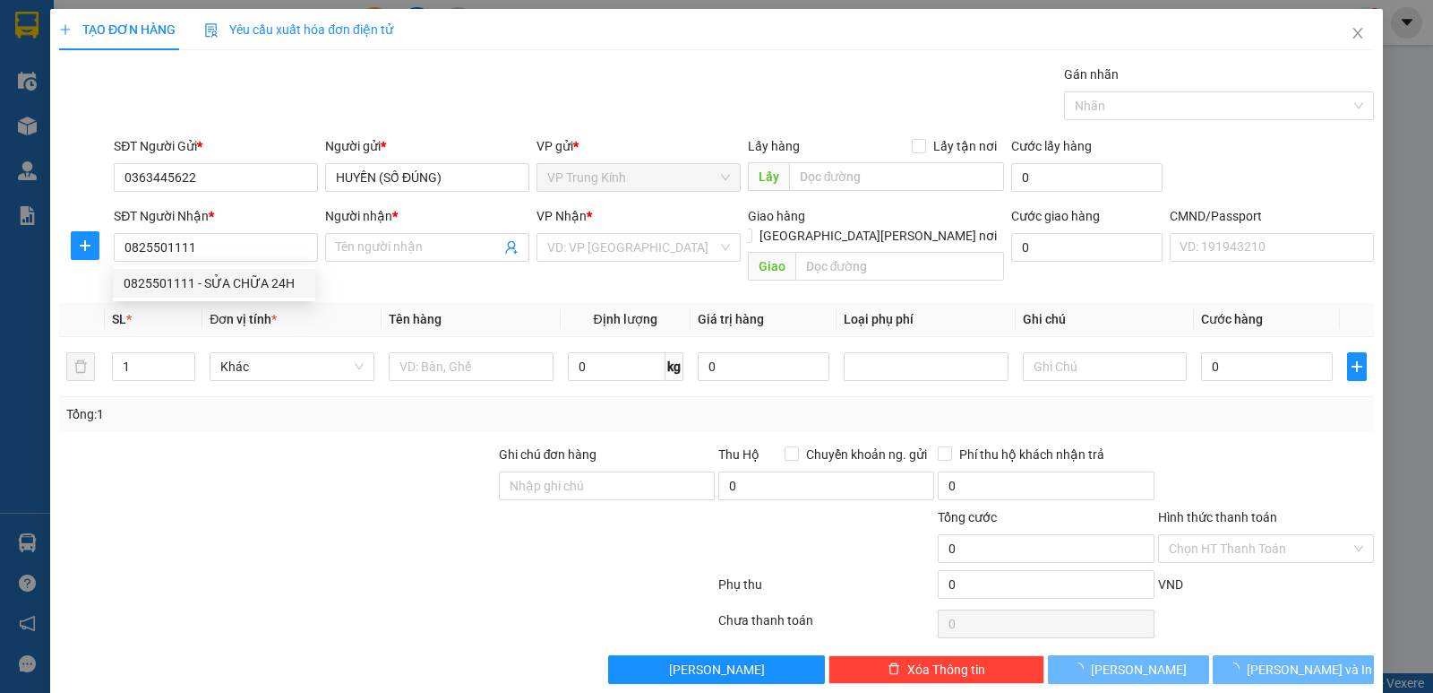
click at [310, 444] on div at bounding box center [277, 475] width 440 height 63
type input "SỬA CHỮA 24H"
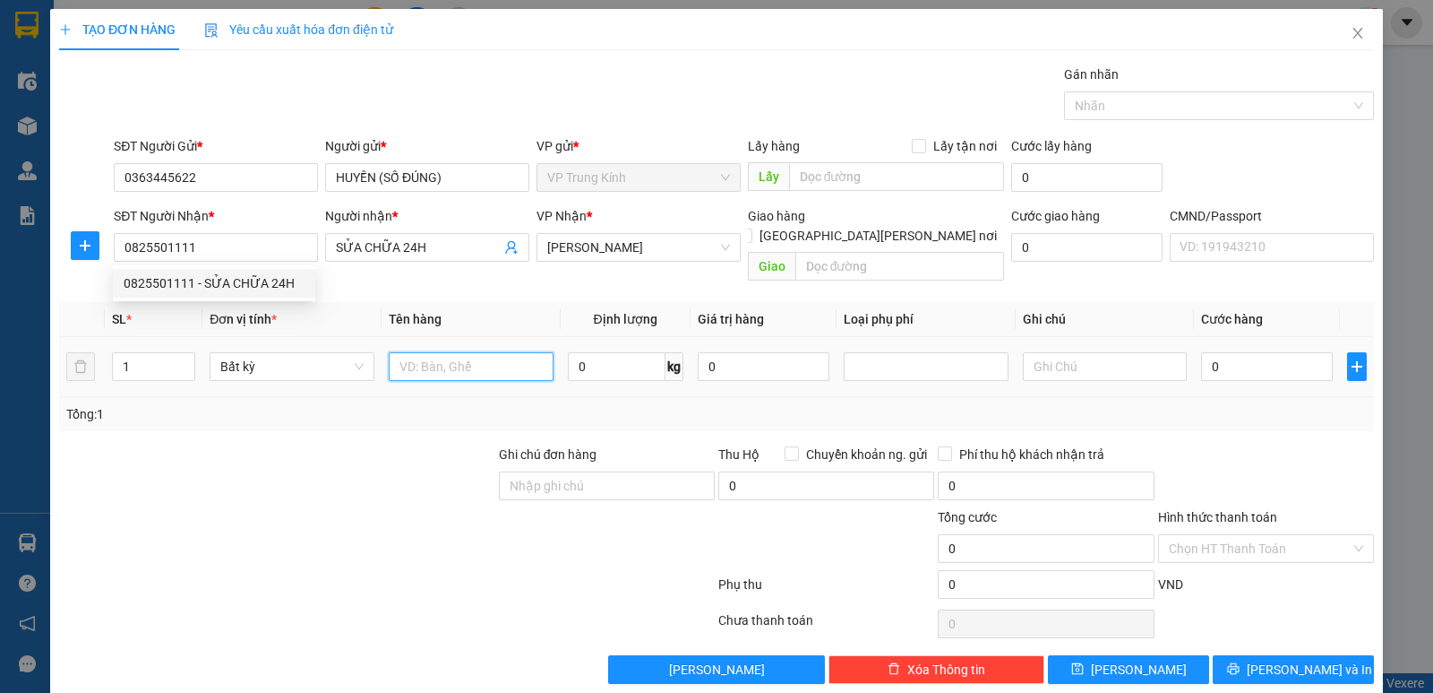
click at [481, 352] on input "text" at bounding box center [471, 366] width 165 height 29
type input "hộp"
type input "145"
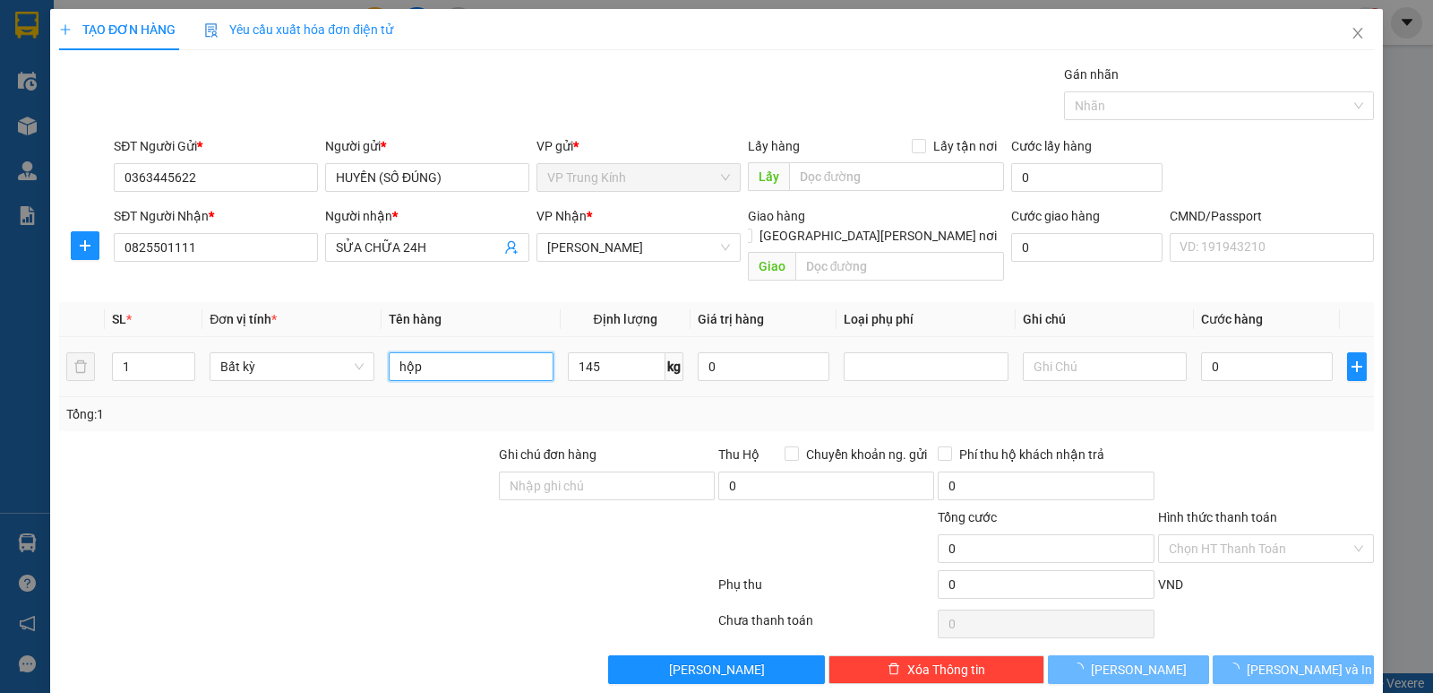
click at [481, 352] on input "hộp" at bounding box center [471, 366] width 165 height 29
type input "130.000"
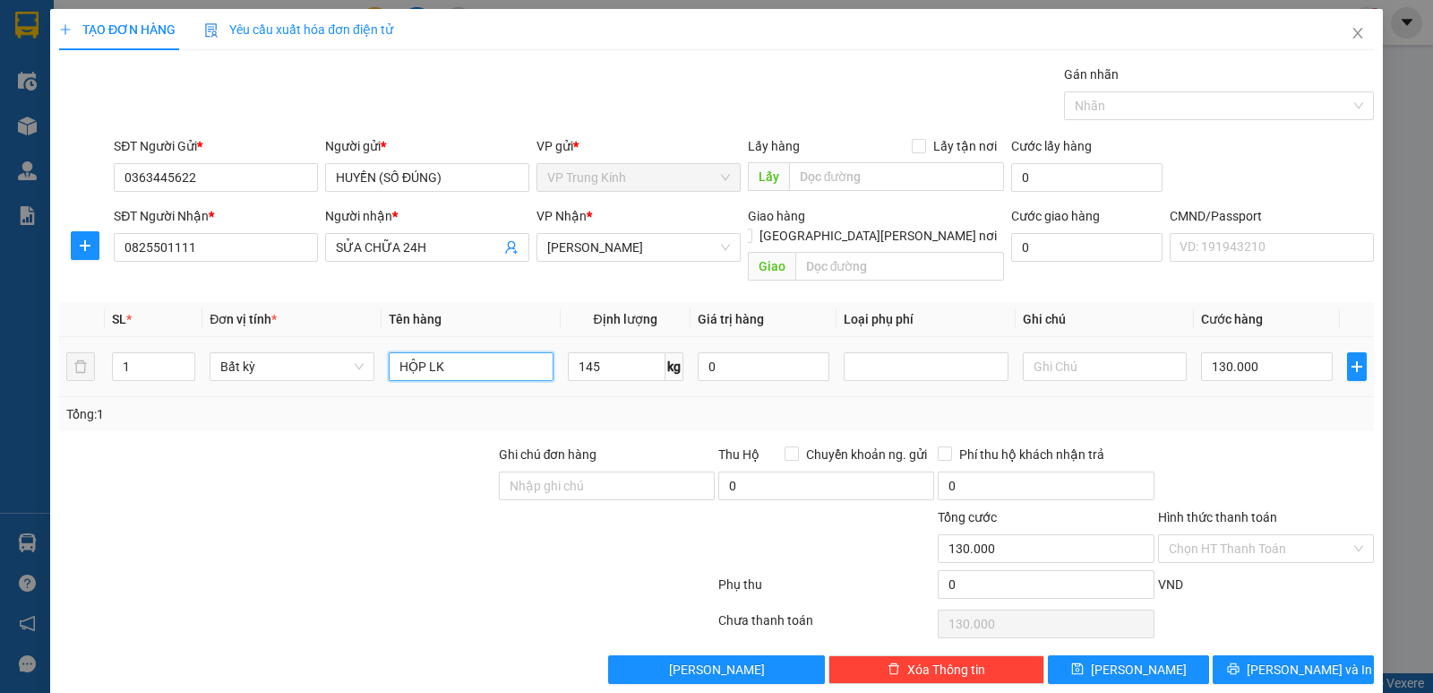
type input "HỘP LK"
type input "15"
drag, startPoint x: 753, startPoint y: 403, endPoint x: 827, endPoint y: 403, distance: 73.5
click at [771, 404] on div "Tổng: 1" at bounding box center [716, 414] width 1301 height 20
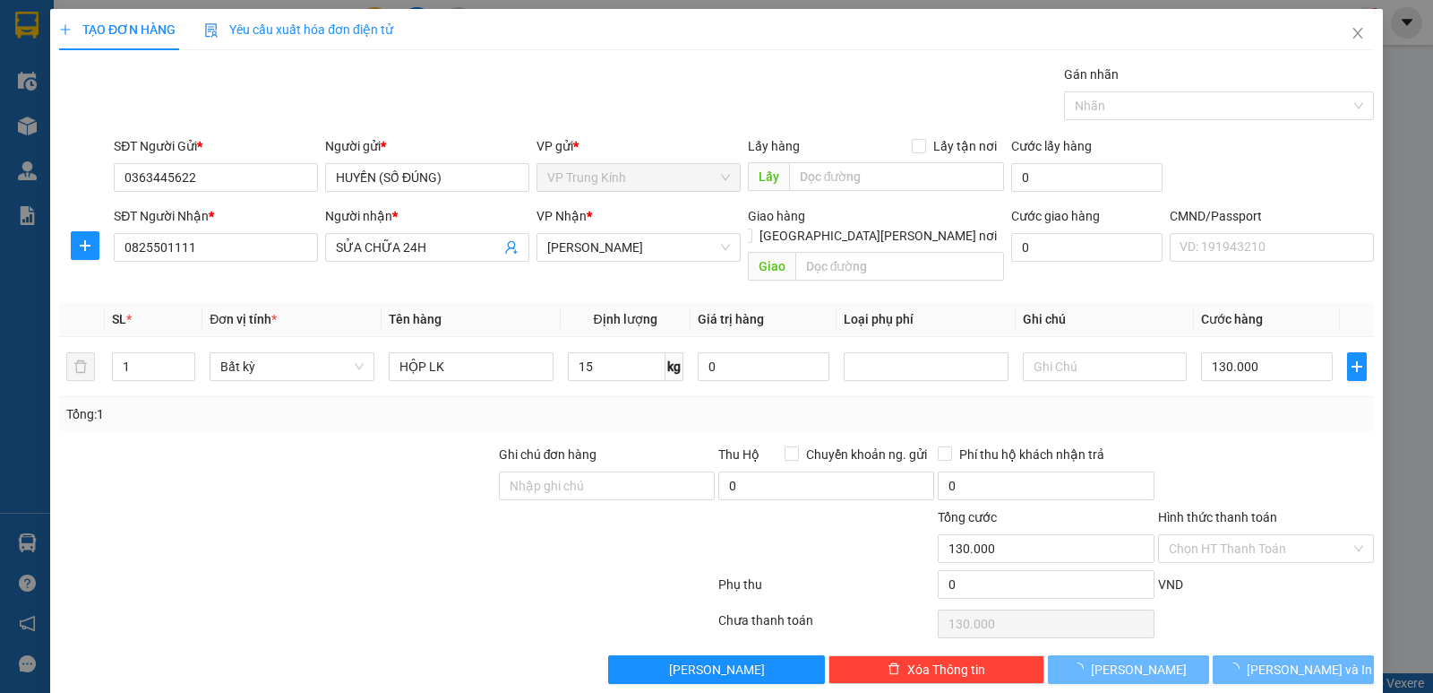
click at [1268, 373] on td "130.000" at bounding box center [1267, 367] width 146 height 60
type input "50.000"
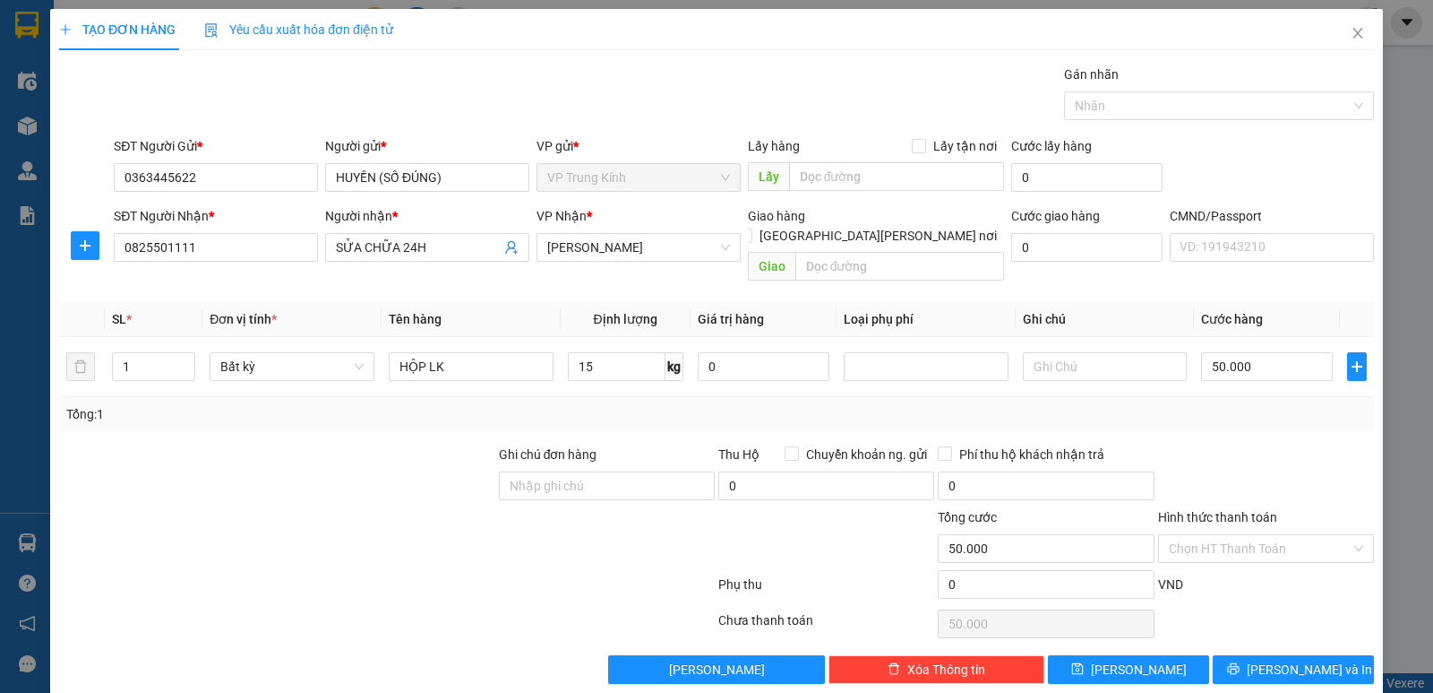
drag, startPoint x: 1268, startPoint y: 386, endPoint x: 1270, endPoint y: 428, distance: 42.2
click at [1268, 418] on div "Transit Pickup Surcharge Ids Transit Deliver Surcharge Ids Transit Deliver Surc…" at bounding box center [716, 374] width 1315 height 619
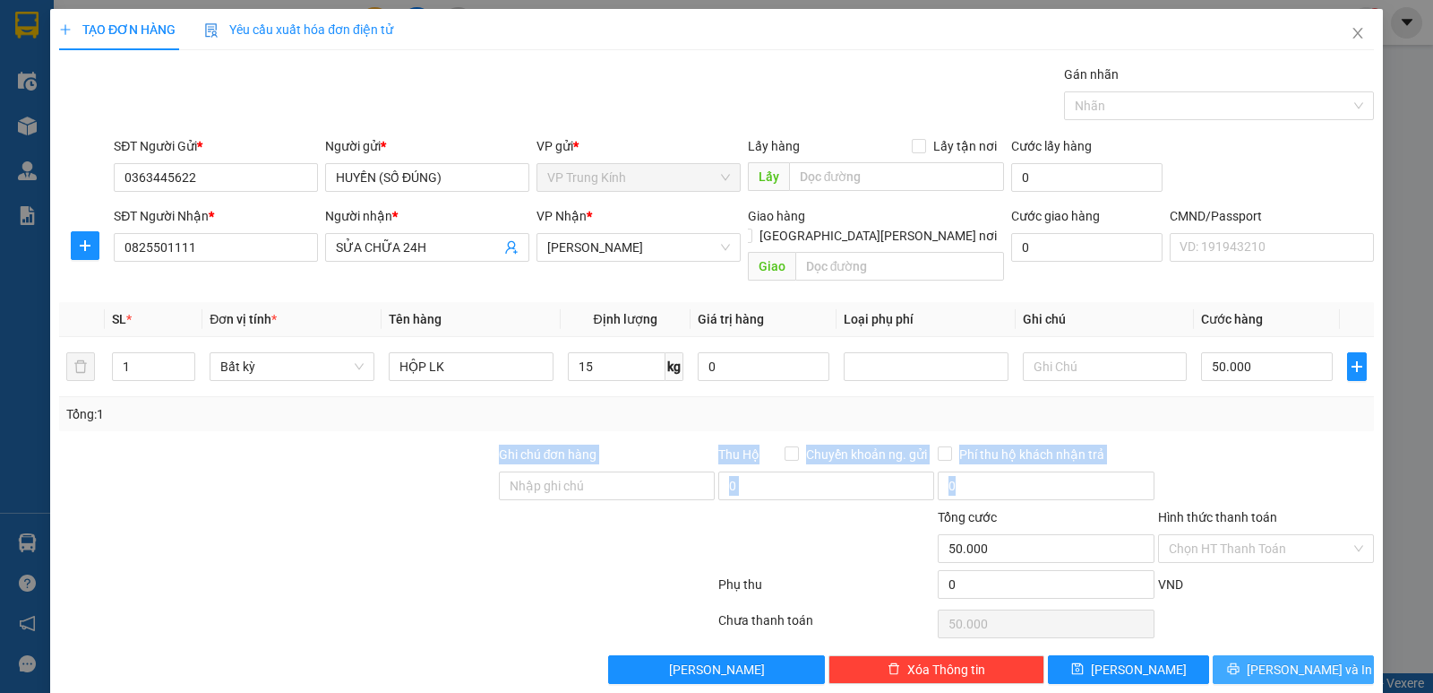
click at [1280, 659] on span "[PERSON_NAME] và In" at bounding box center [1309, 669] width 125 height 20
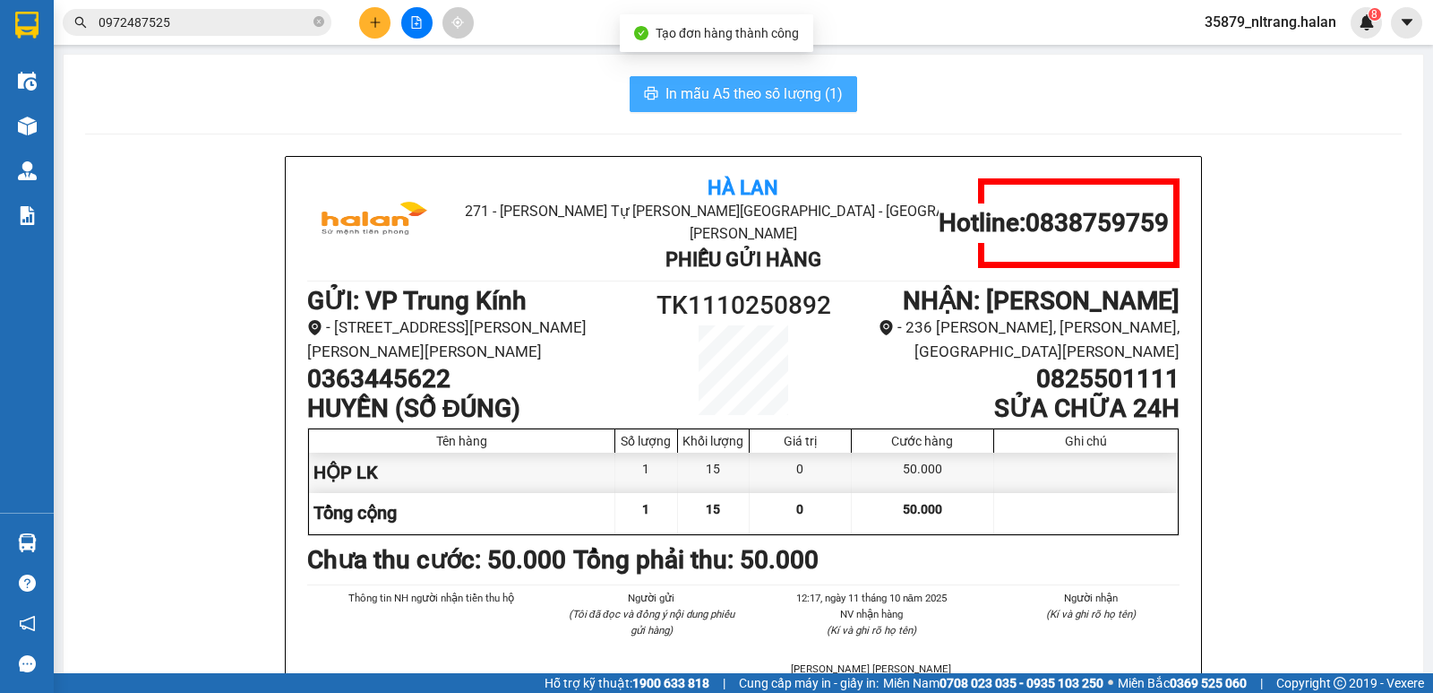
click at [764, 110] on button "In mẫu A5 theo số lượng (1)" at bounding box center [744, 94] width 228 height 36
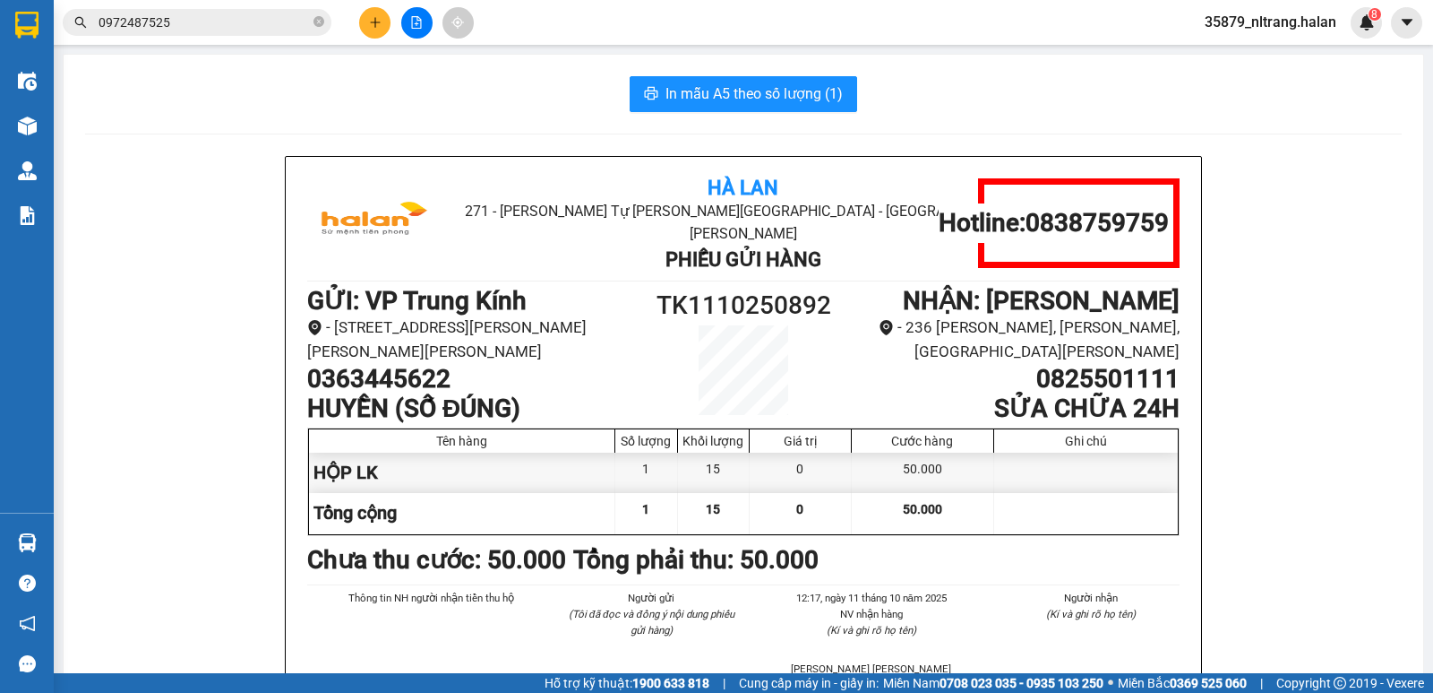
click at [214, 30] on input "0972487525" at bounding box center [204, 23] width 211 height 20
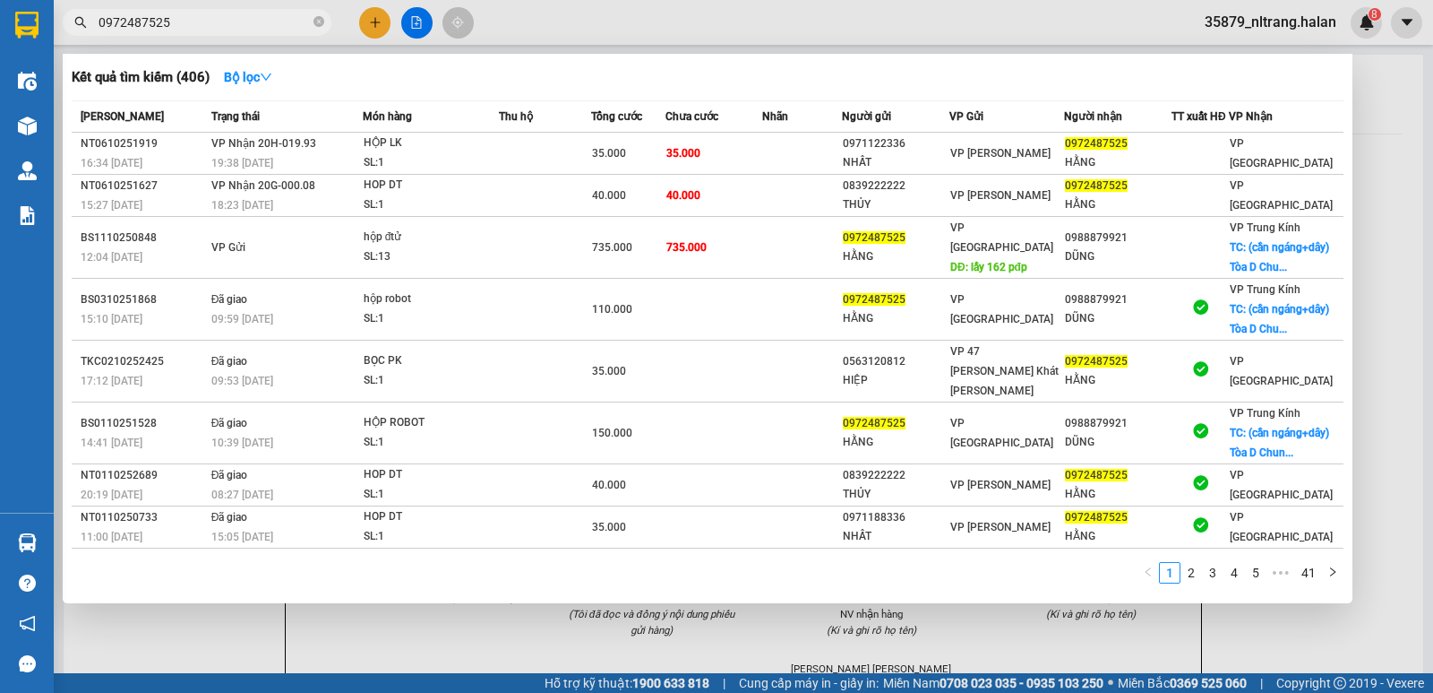
click at [214, 30] on input "0972487525" at bounding box center [204, 23] width 211 height 20
click at [200, 616] on div at bounding box center [716, 346] width 1433 height 693
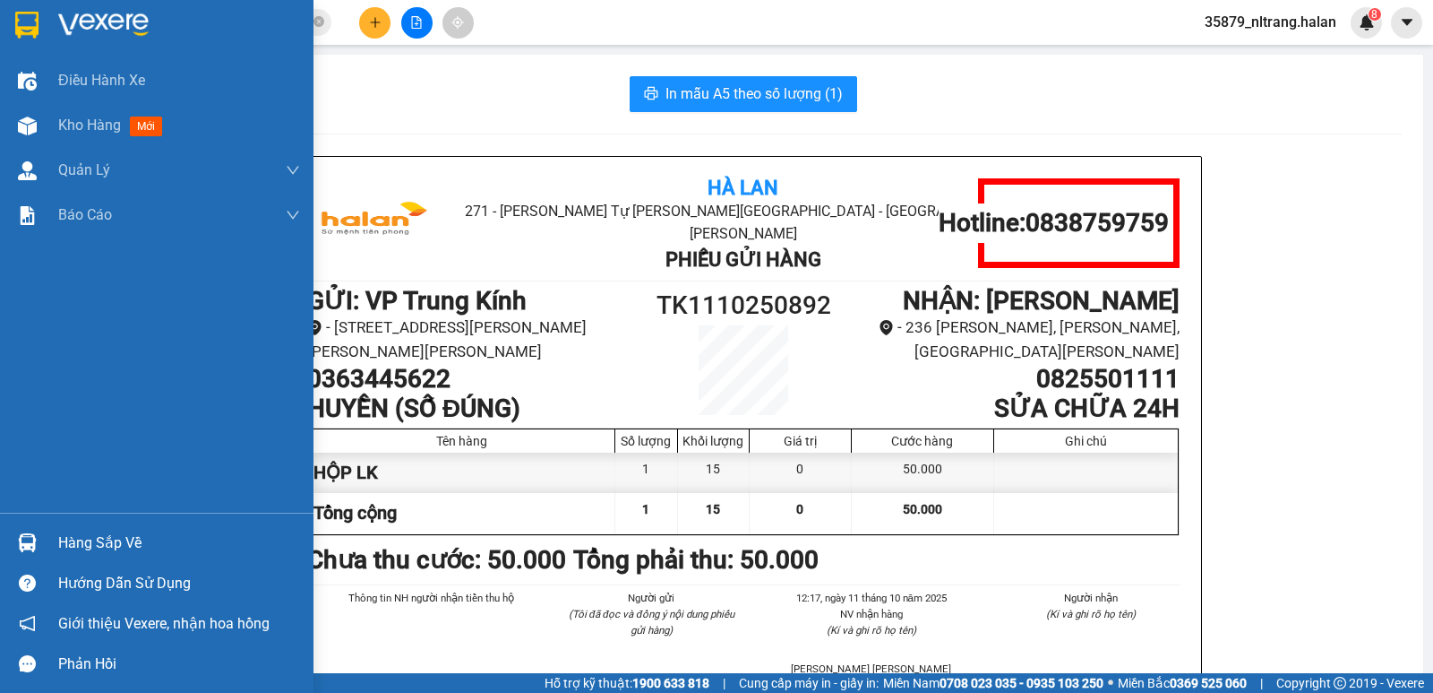
click at [42, 525] on div "Hàng sắp về" at bounding box center [157, 542] width 314 height 40
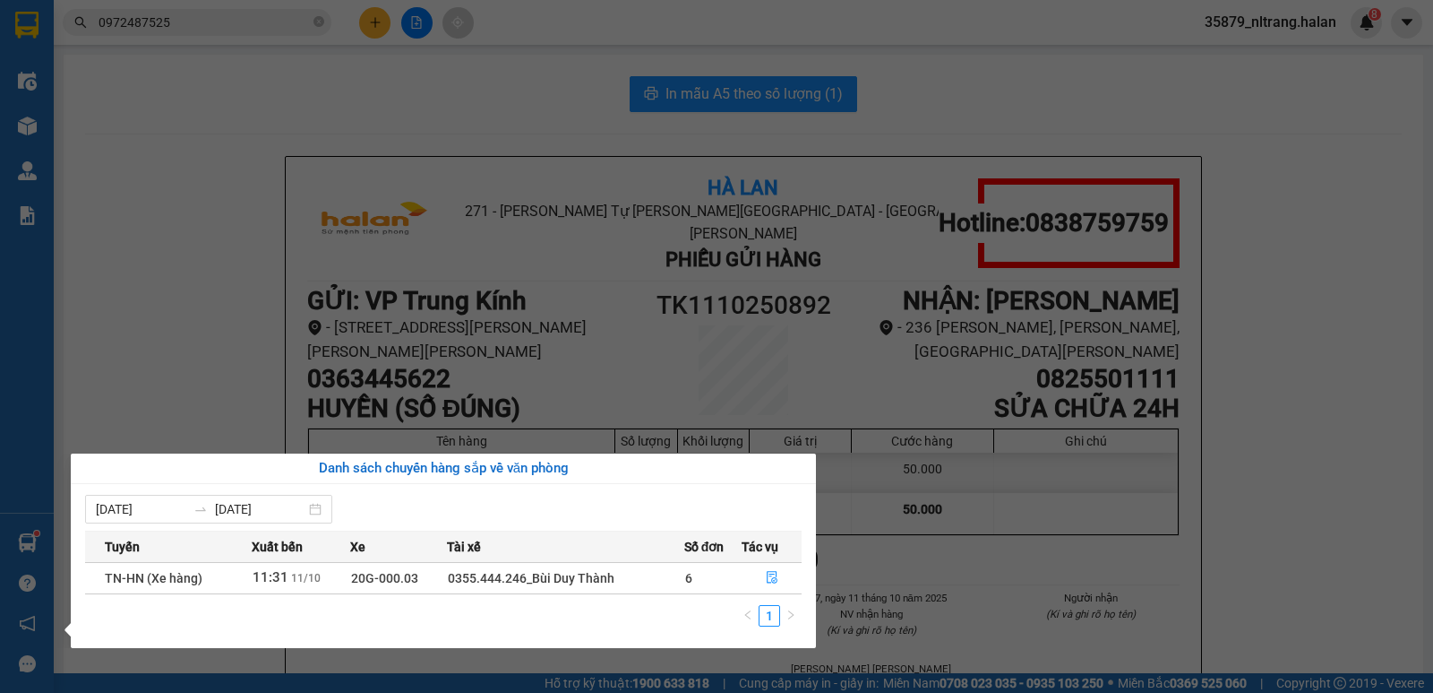
click at [1092, 83] on section "Kết quả [PERSON_NAME] ( 406 ) Bộ lọc Mã ĐH Trạng thái Món hàng Thu hộ Tổng [PER…" at bounding box center [716, 346] width 1433 height 693
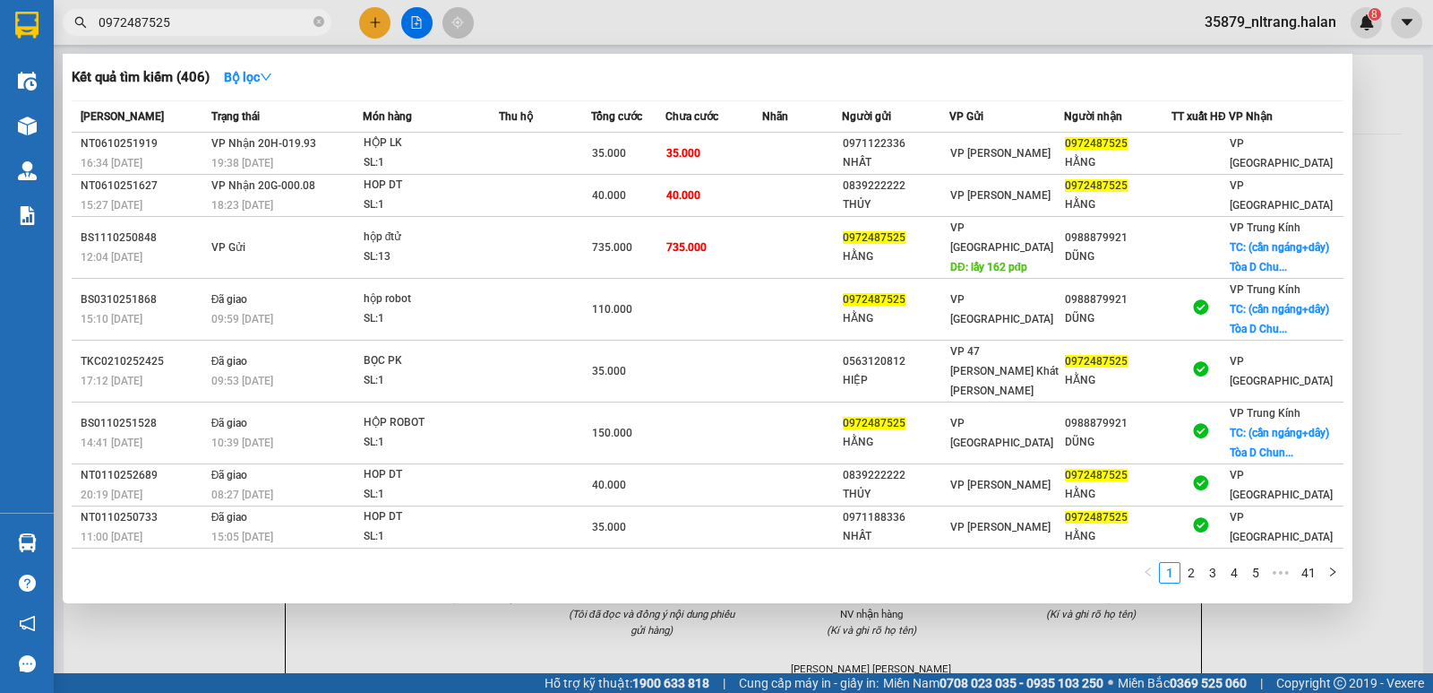
click at [158, 25] on input "0972487525" at bounding box center [204, 23] width 211 height 20
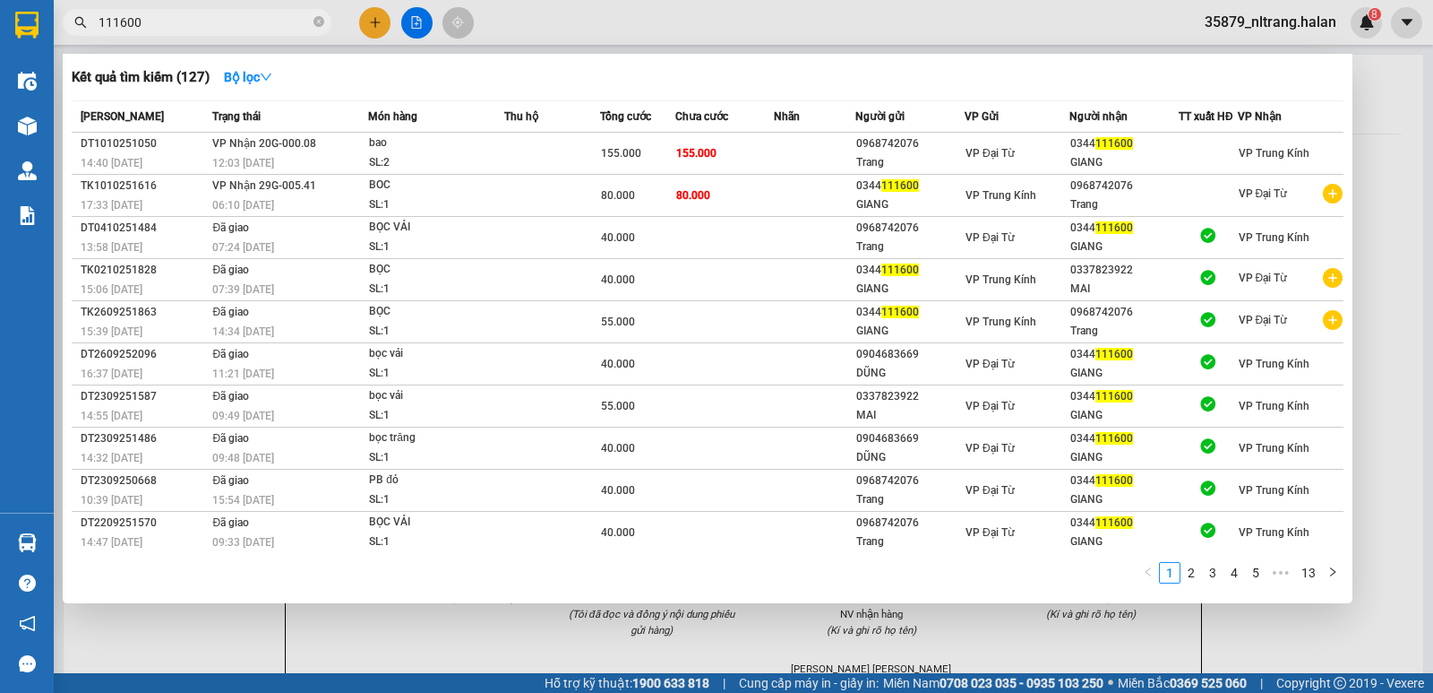
click at [227, 19] on input "111600" at bounding box center [204, 23] width 211 height 20
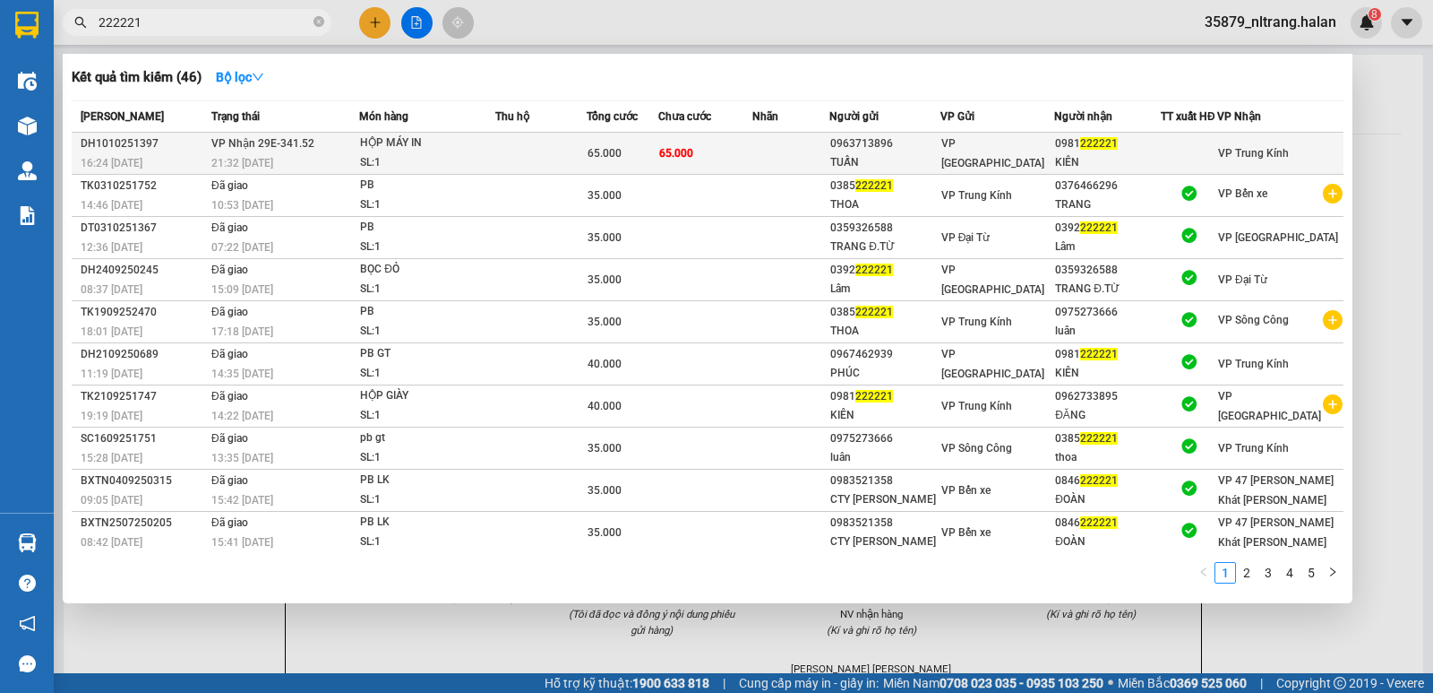
type input "222221"
click at [658, 149] on div "65.000" at bounding box center [623, 153] width 70 height 20
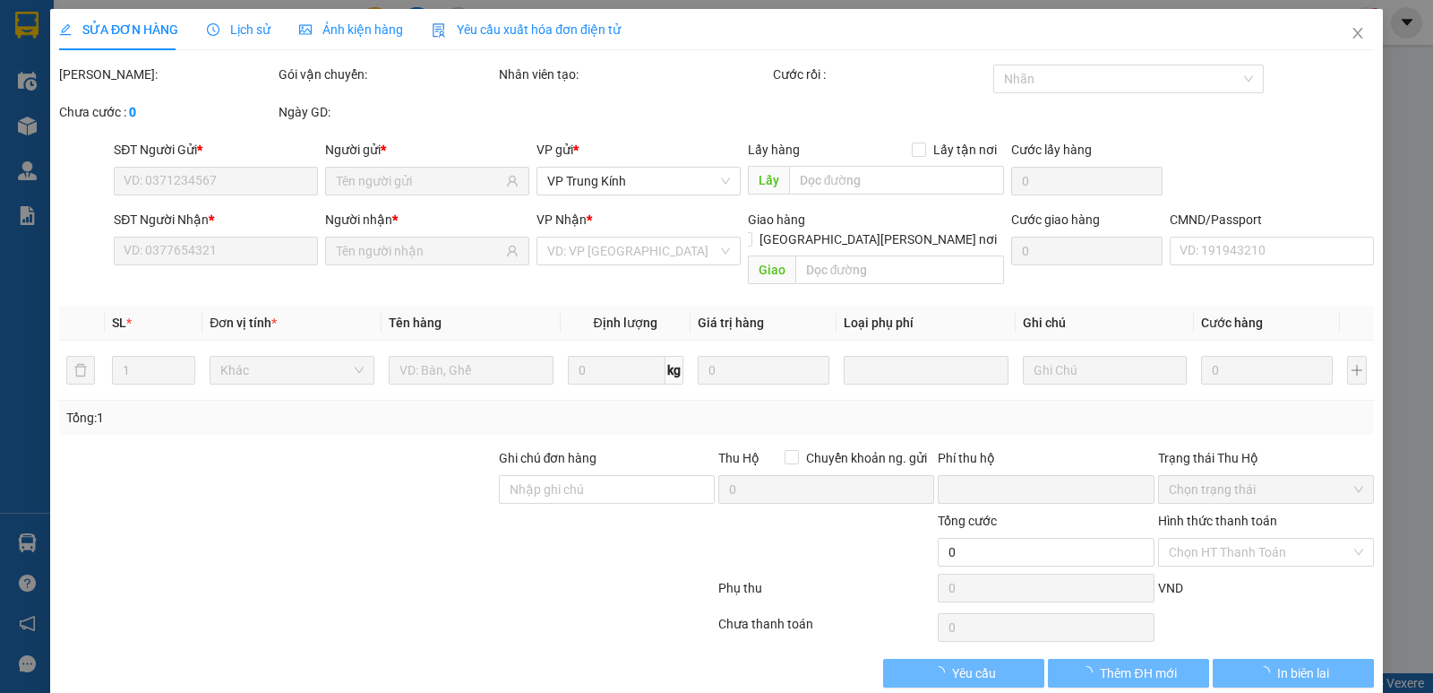
scroll to position [5, 0]
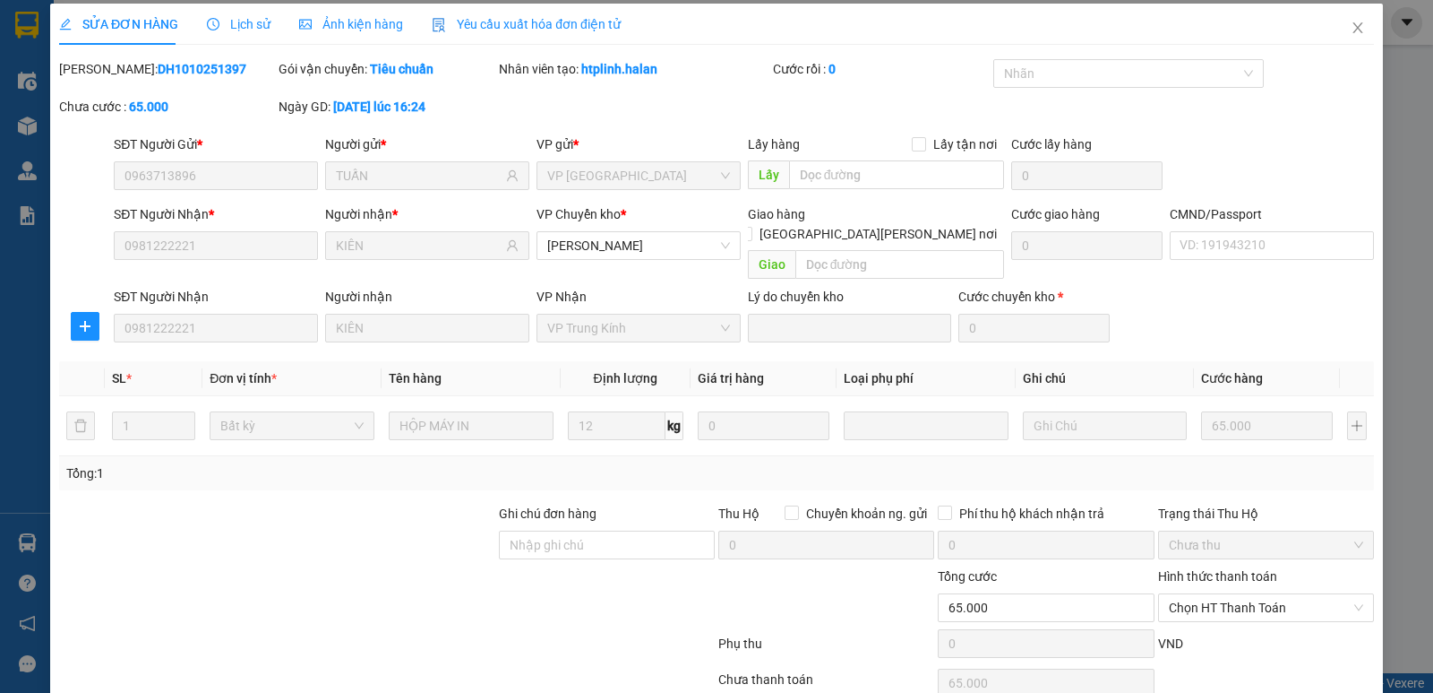
type input "0963713896"
type input "TUẤN"
type input "0981222221"
type input "KIÊN"
type input "0"
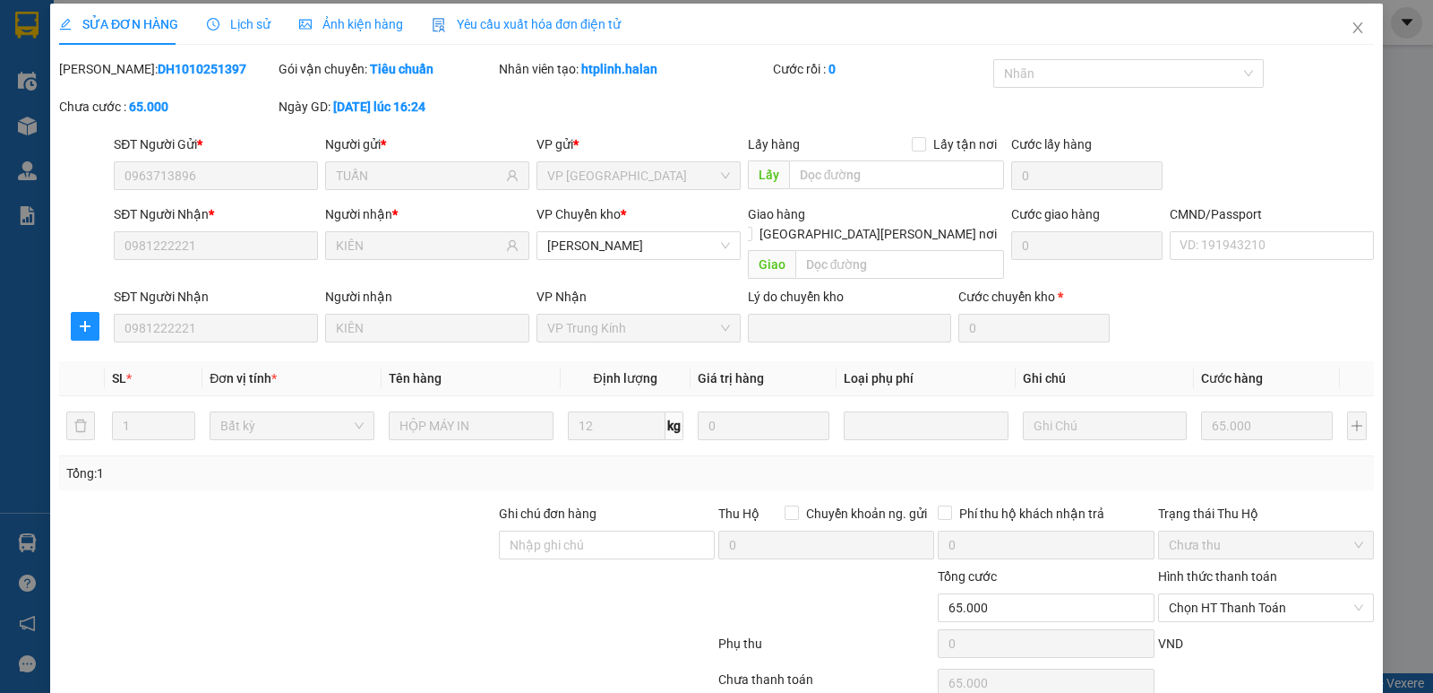
type input "65.000"
click at [1230, 531] on span "Chưa thu" at bounding box center [1266, 544] width 194 height 27
click at [1218, 594] on span "Chọn HT Thanh Toán" at bounding box center [1266, 607] width 194 height 27
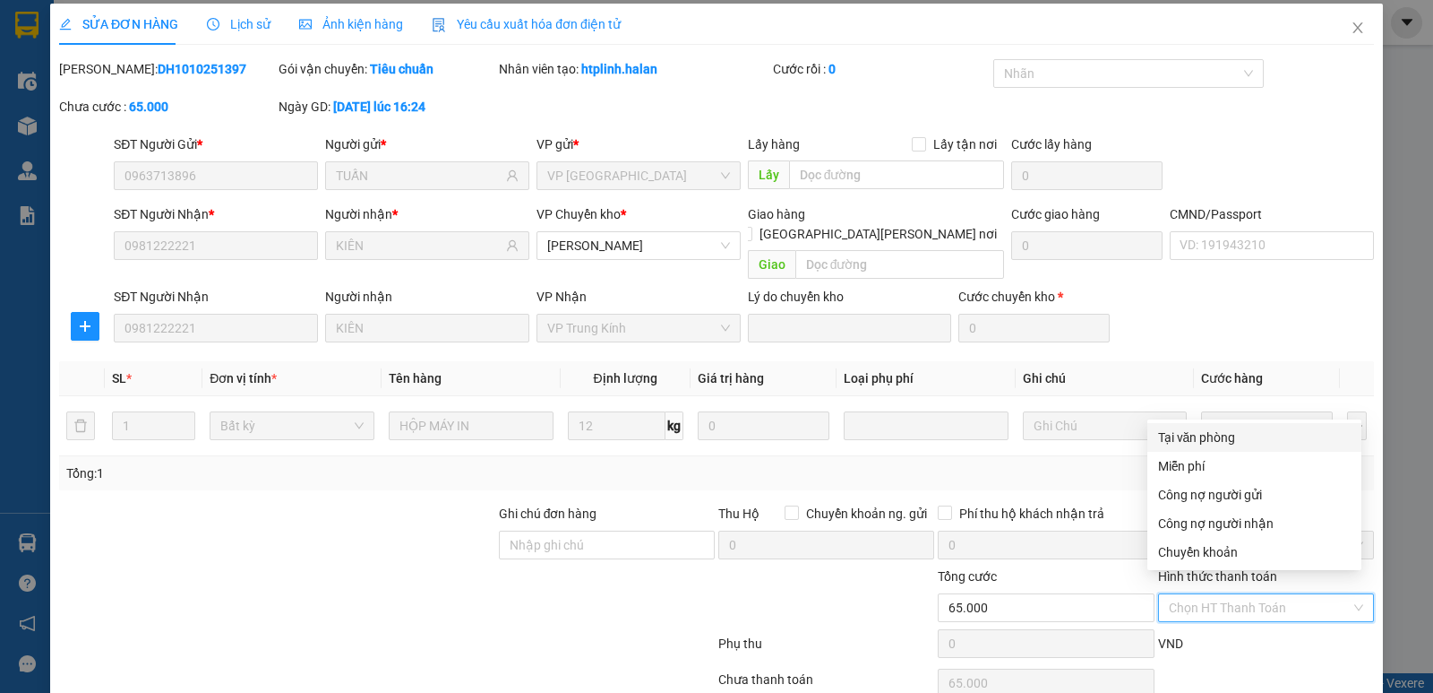
click at [1229, 433] on div "Tại văn phòng" at bounding box center [1254, 437] width 193 height 20
type input "0"
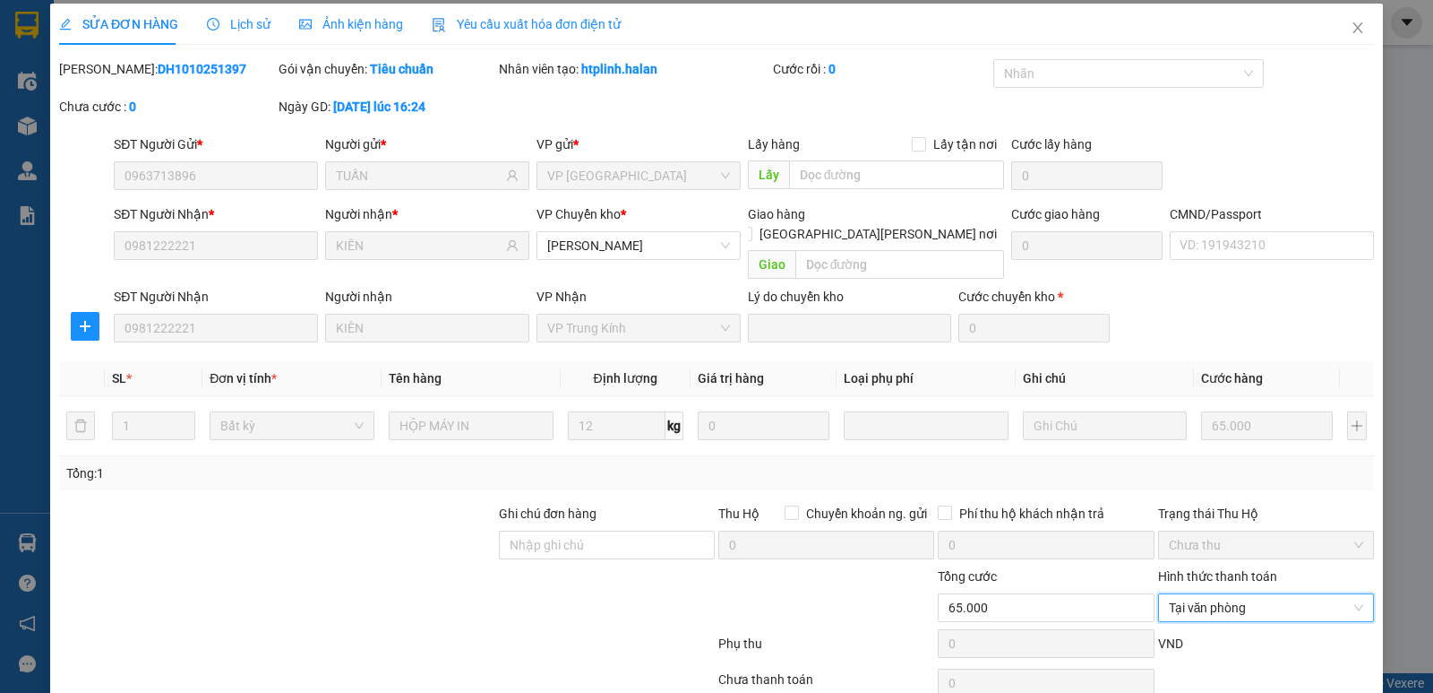
scroll to position [71, 0]
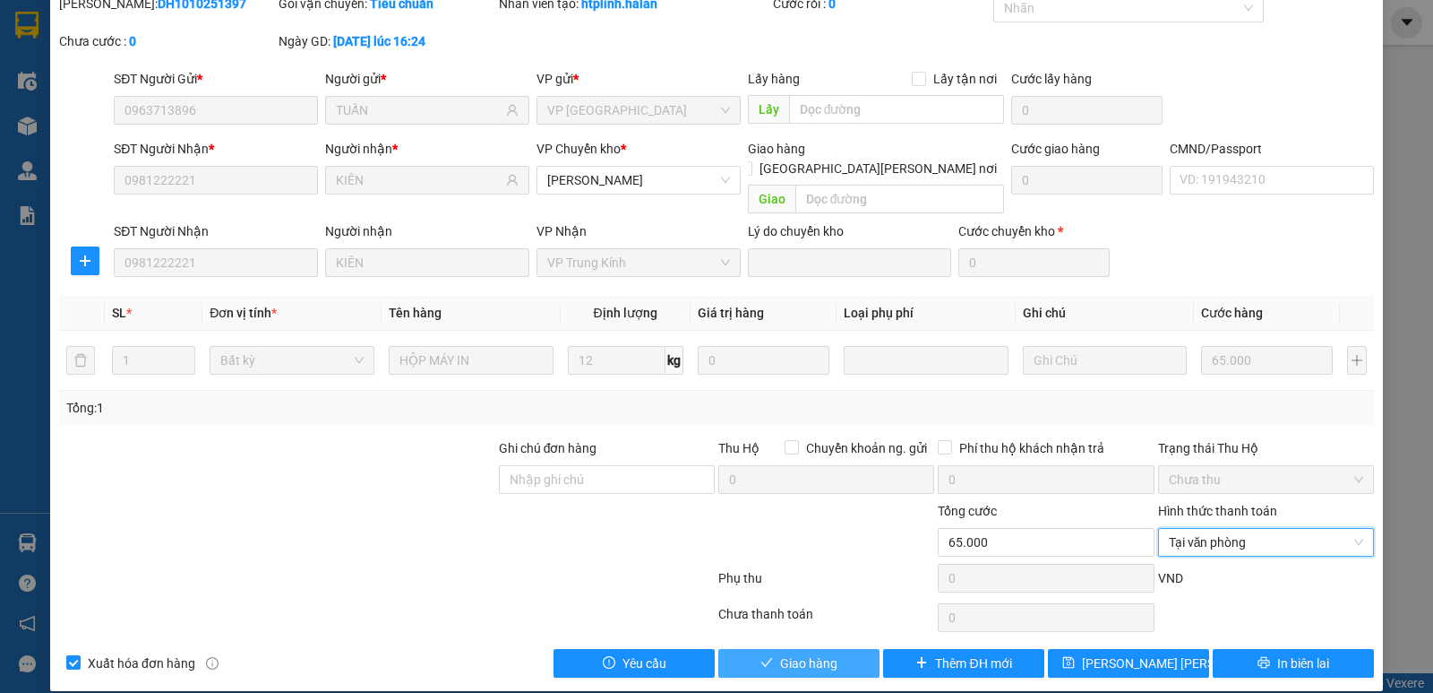
click at [829, 649] on button "Giao hàng" at bounding box center [799, 663] width 161 height 29
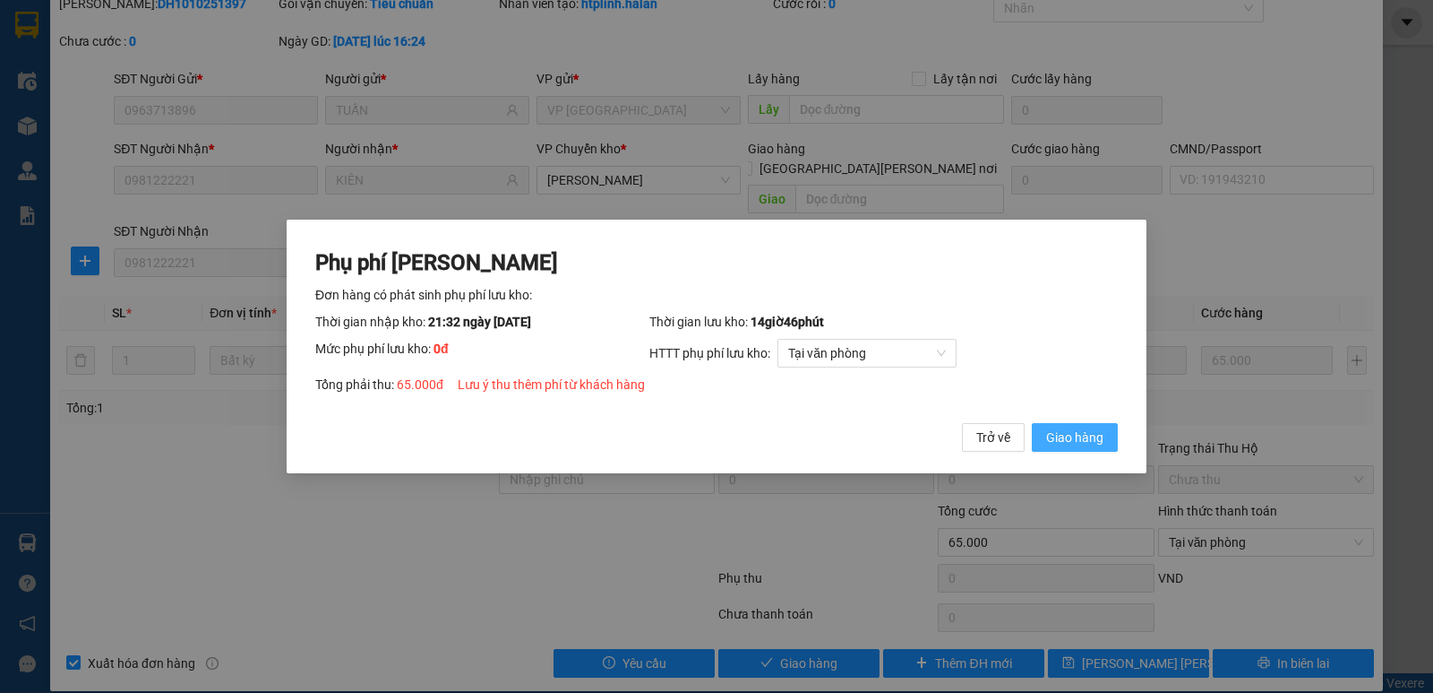
click at [1087, 435] on span "Giao hàng" at bounding box center [1074, 437] width 57 height 20
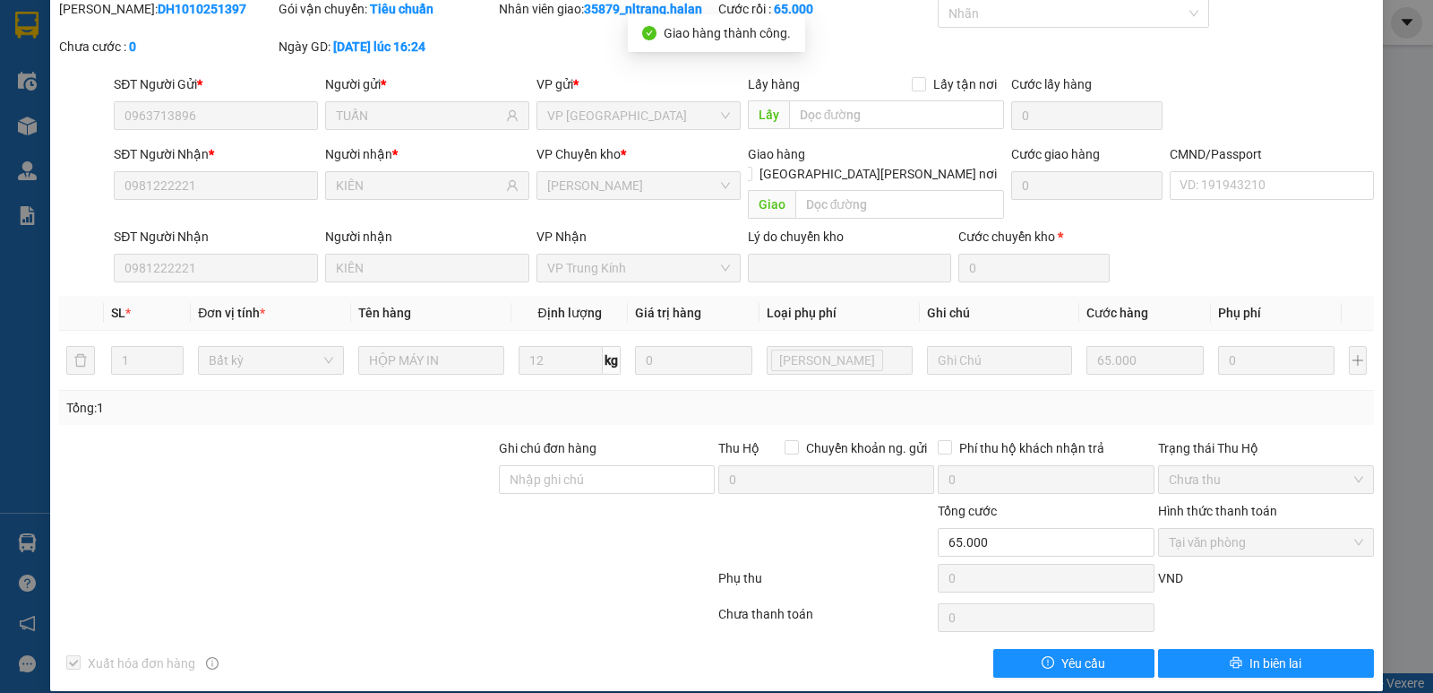
scroll to position [0, 0]
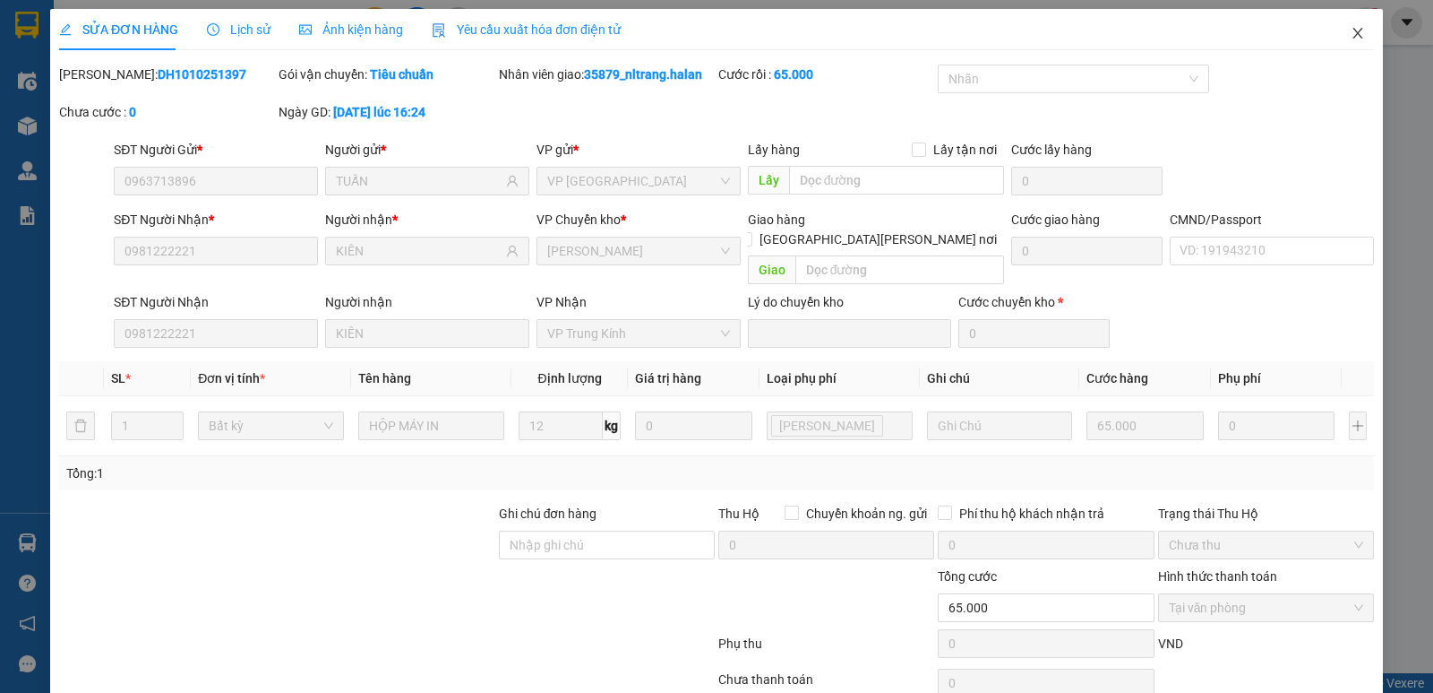
drag, startPoint x: 1350, startPoint y: 28, endPoint x: 1313, endPoint y: 38, distance: 38.0
click at [1351, 29] on icon "close" at bounding box center [1358, 33] width 14 height 14
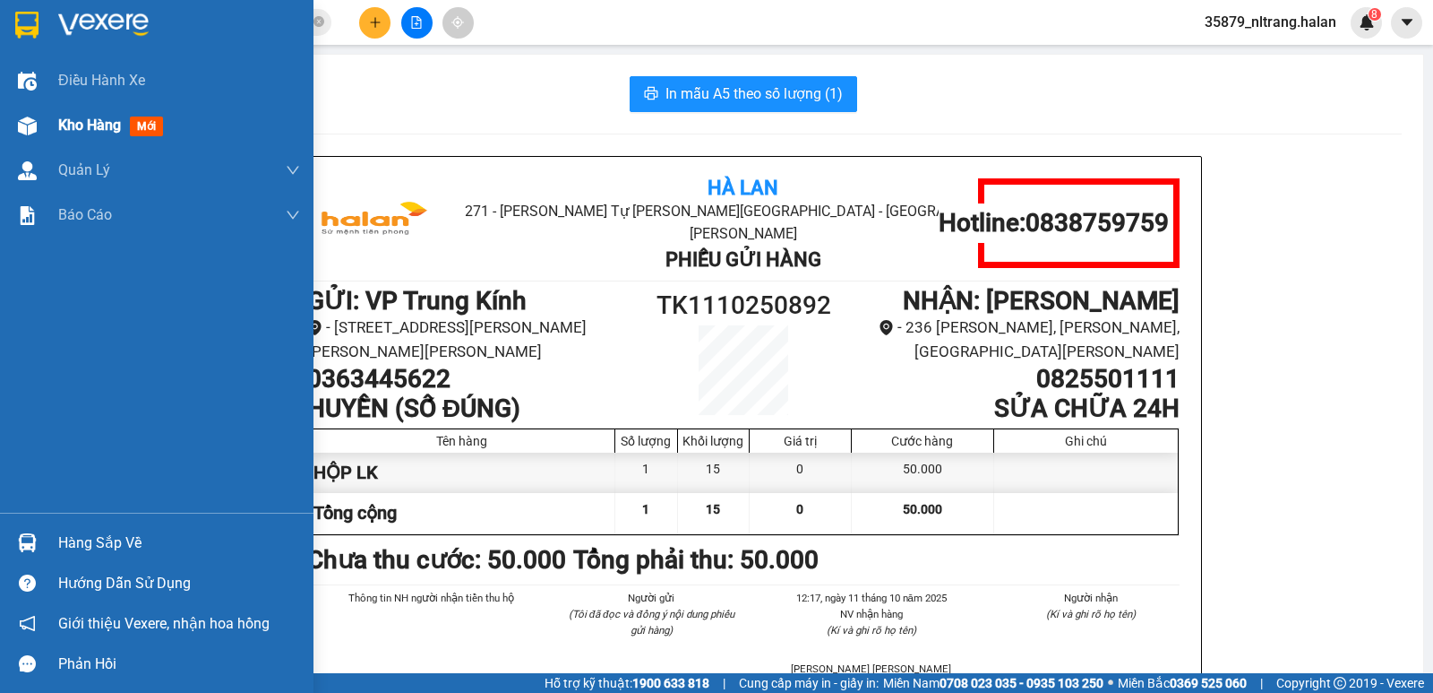
click at [10, 140] on div "Kho hàng mới" at bounding box center [157, 125] width 314 height 45
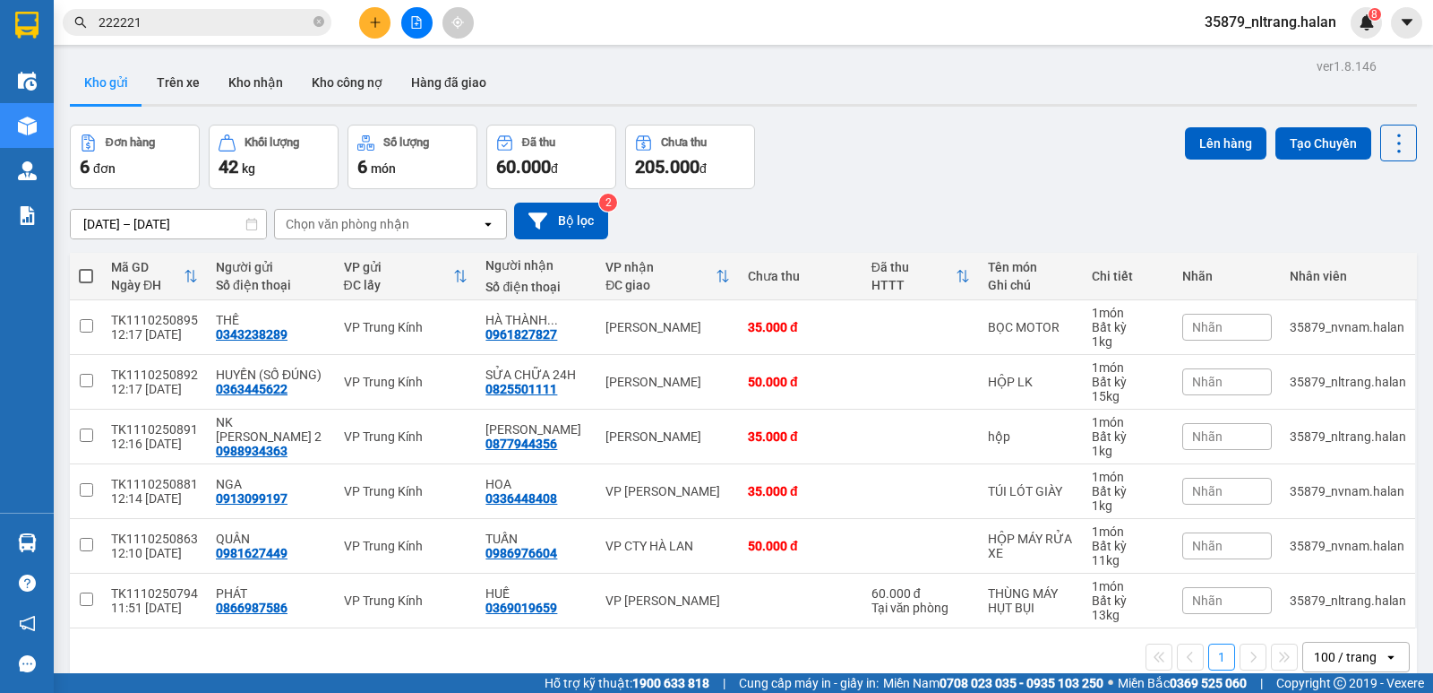
click at [921, 173] on div "Đơn hàng 6 đơn [PERSON_NAME] 42 kg Số [PERSON_NAME] 6 món Đã thu 60.000 [PERSON…" at bounding box center [743, 157] width 1347 height 65
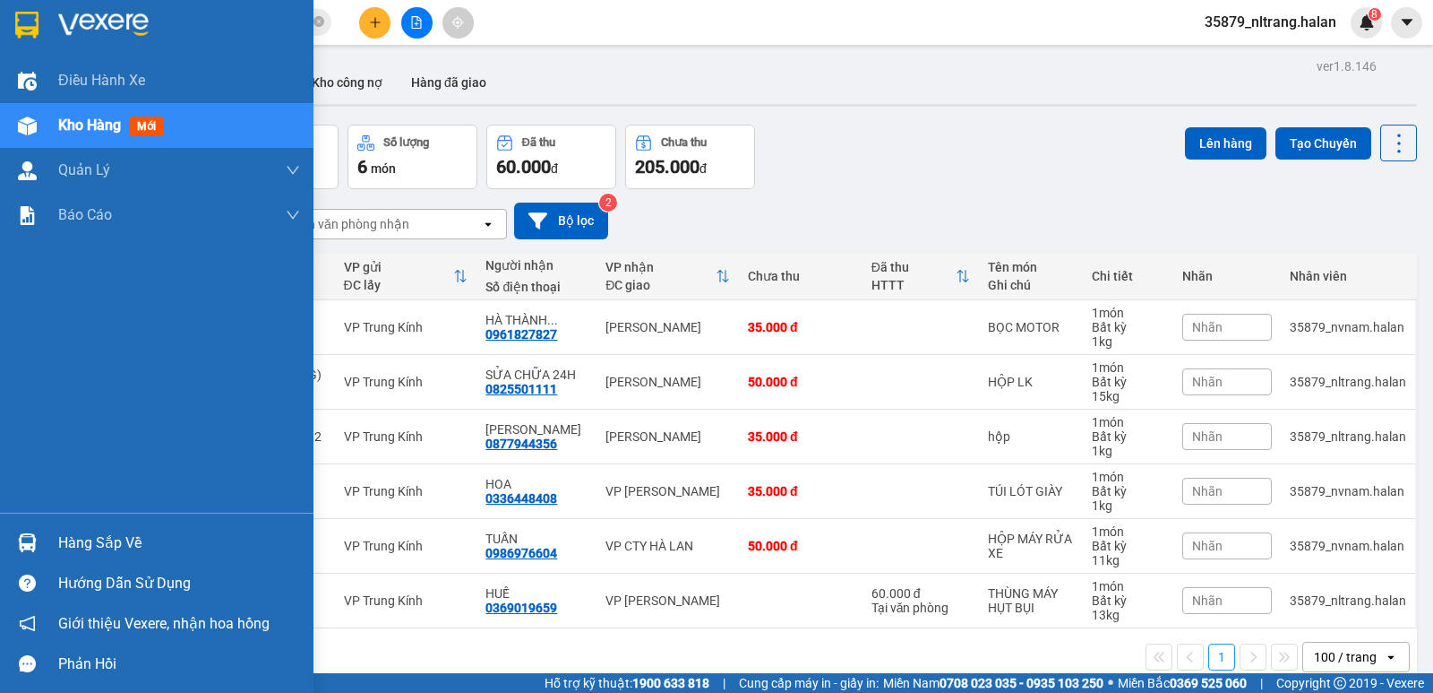
click at [49, 537] on div "Hàng sắp về" at bounding box center [157, 542] width 314 height 40
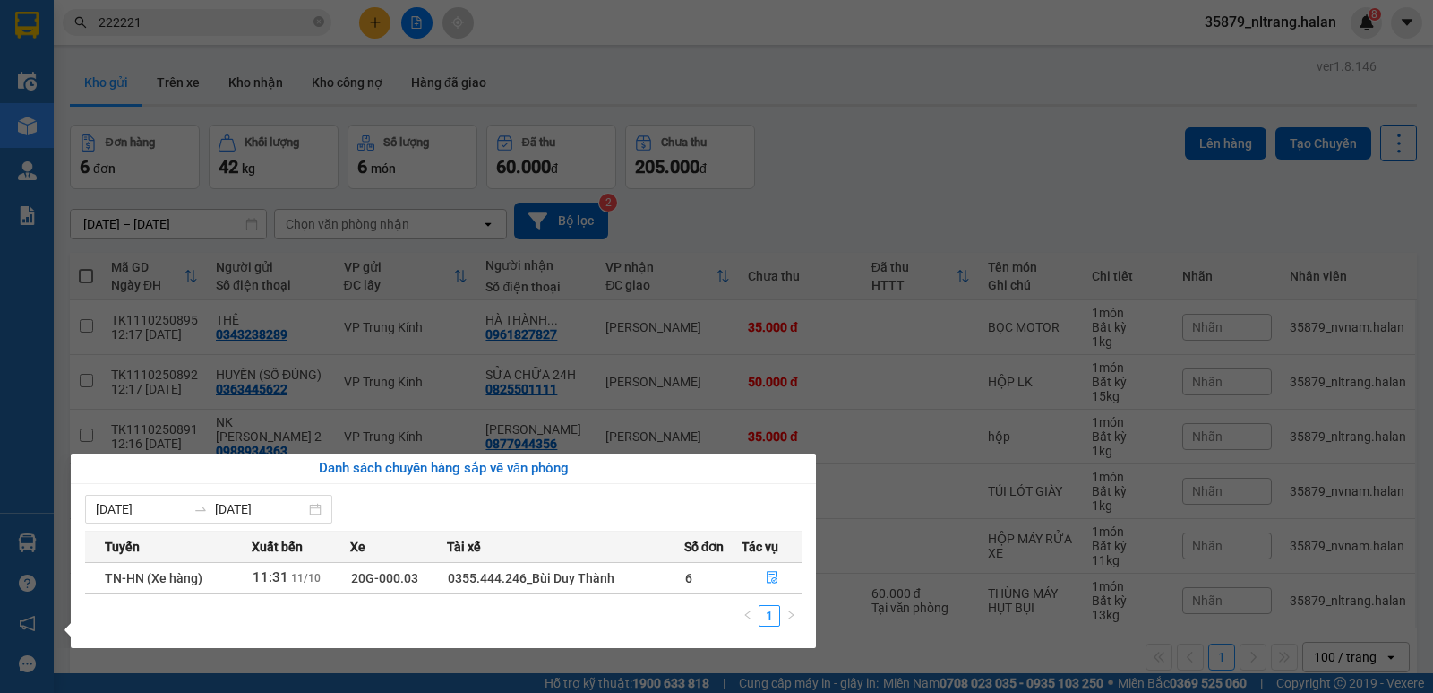
drag, startPoint x: 896, startPoint y: 138, endPoint x: 726, endPoint y: 224, distance: 190.7
click at [897, 140] on section "Kết quả [PERSON_NAME] ( 46 ) Bộ lọc Mã ĐH Trạng thái Món hàng Thu hộ Tổng [PERS…" at bounding box center [716, 346] width 1433 height 693
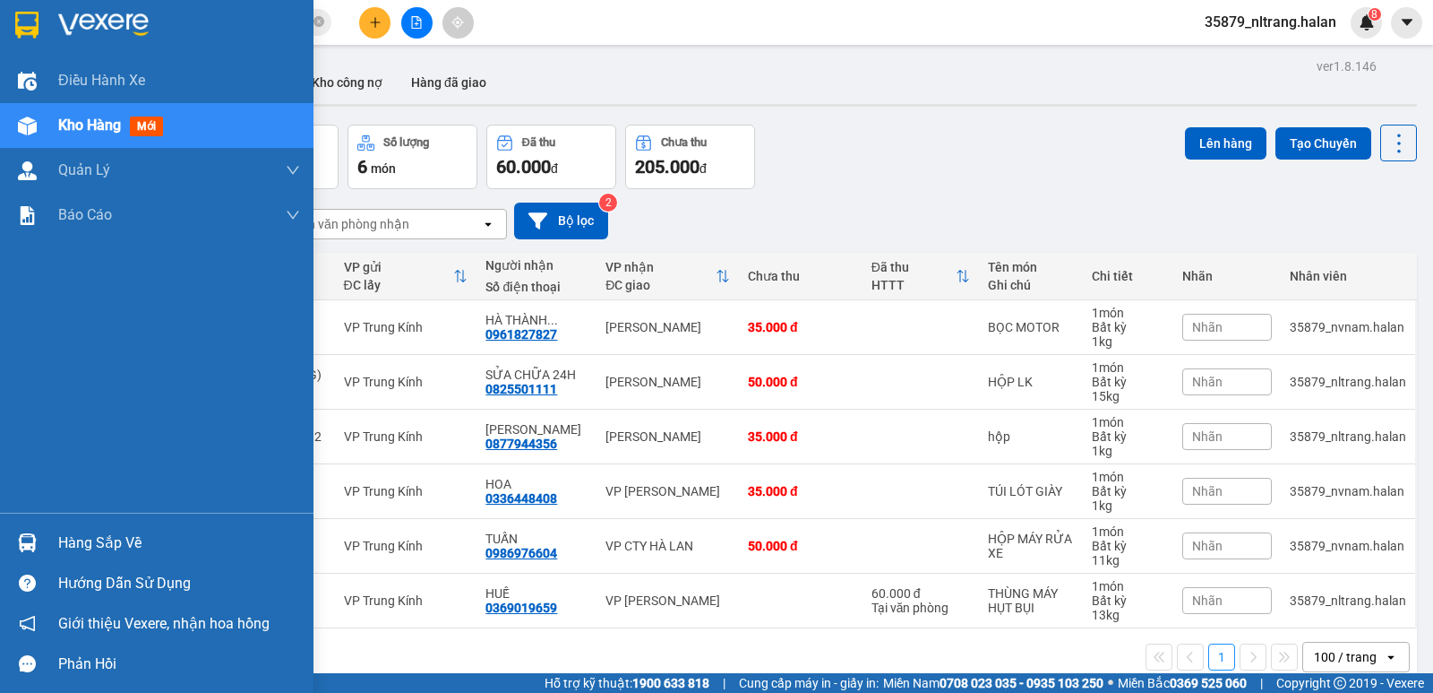
click at [18, 540] on img at bounding box center [27, 542] width 19 height 19
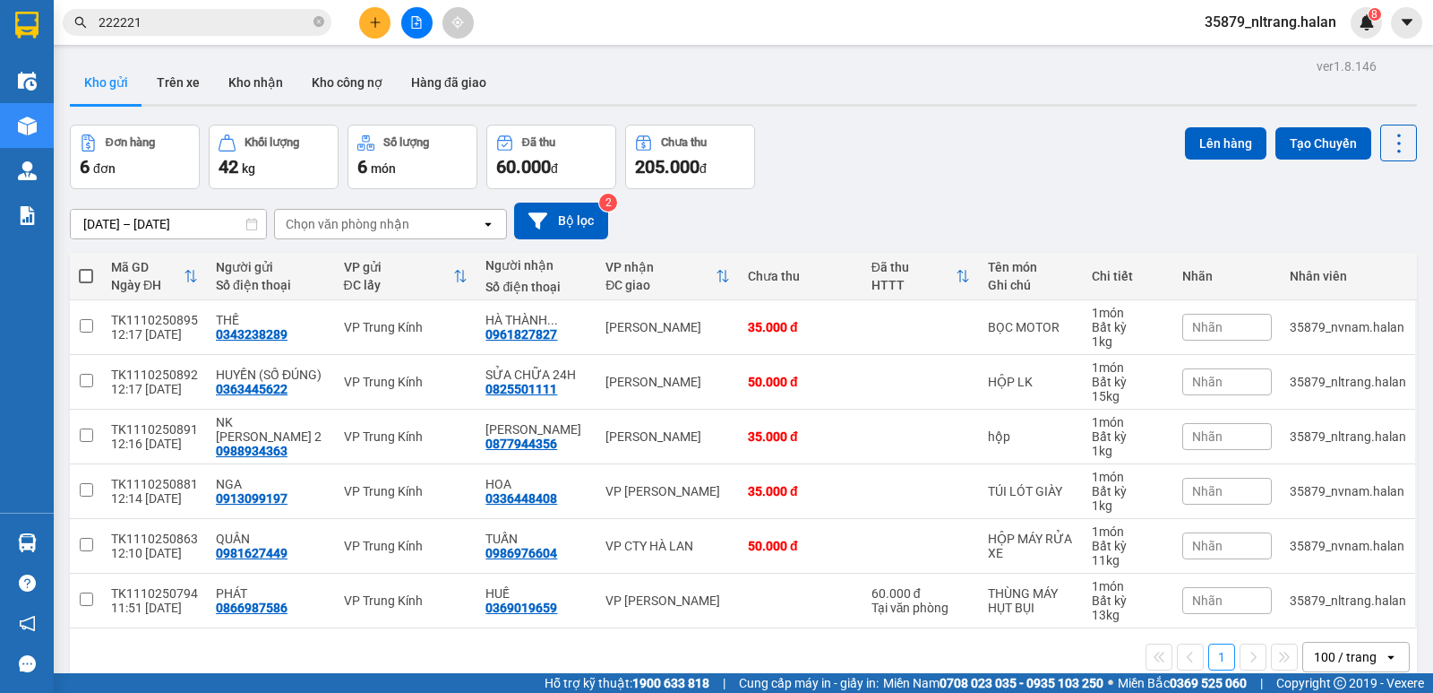
click at [888, 178] on section "Kết quả [PERSON_NAME] ( 46 ) Bộ lọc Mã ĐH Trạng thái Món hàng Thu hộ Tổng [PERS…" at bounding box center [716, 346] width 1433 height 693
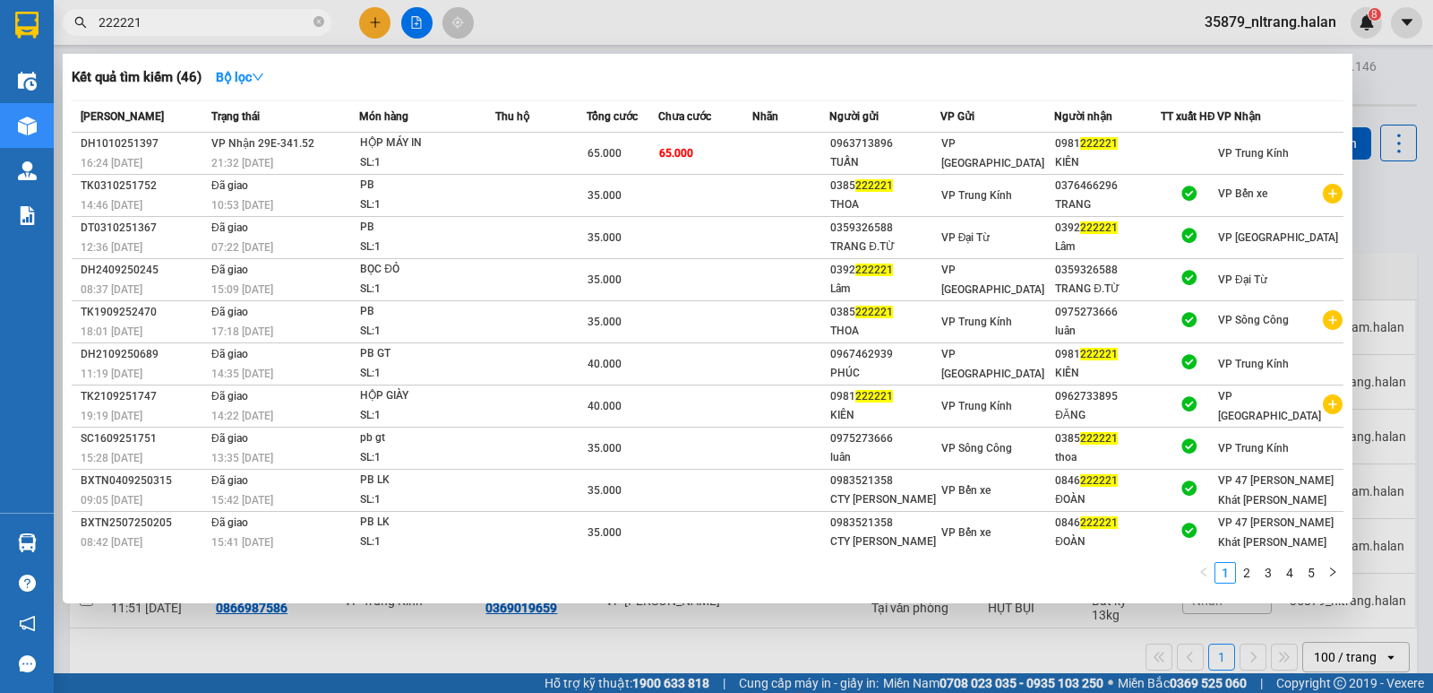
click at [202, 20] on input "222221" at bounding box center [204, 23] width 211 height 20
type input "222221"
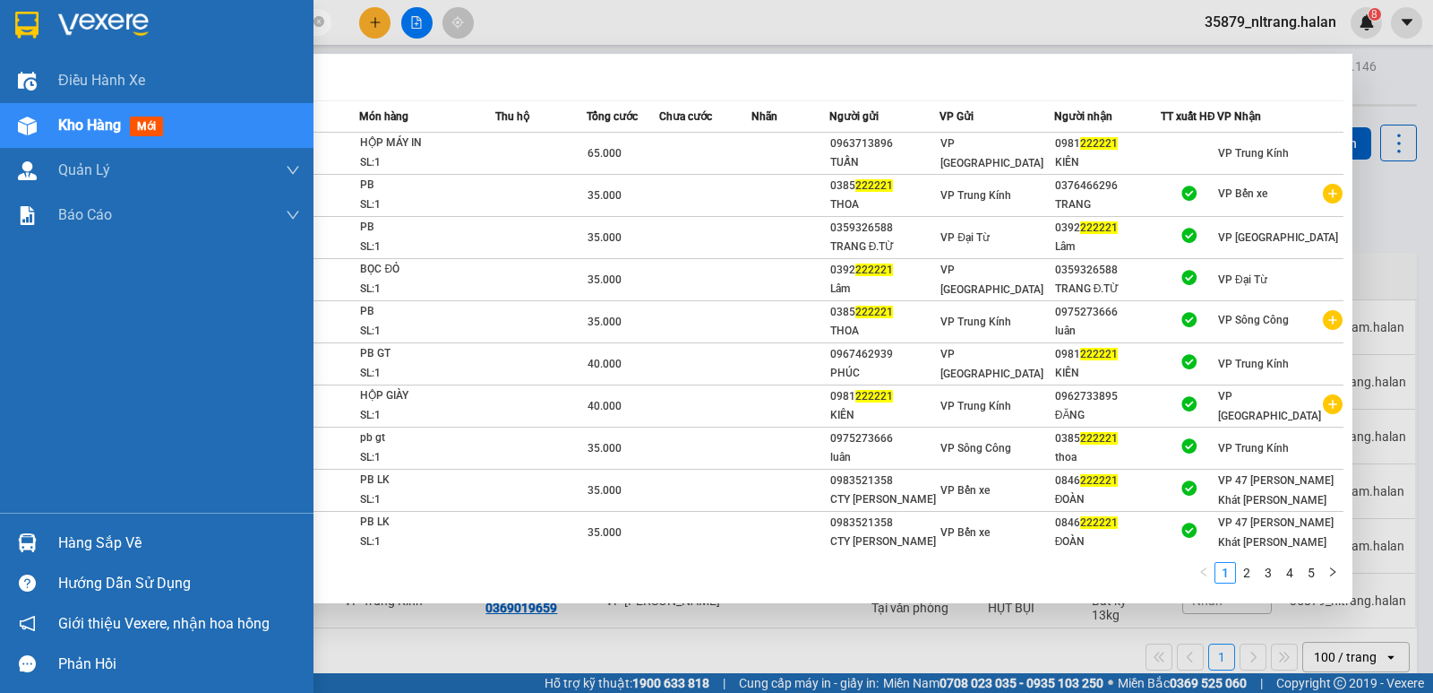
click at [55, 533] on div "Hàng sắp về" at bounding box center [157, 542] width 314 height 40
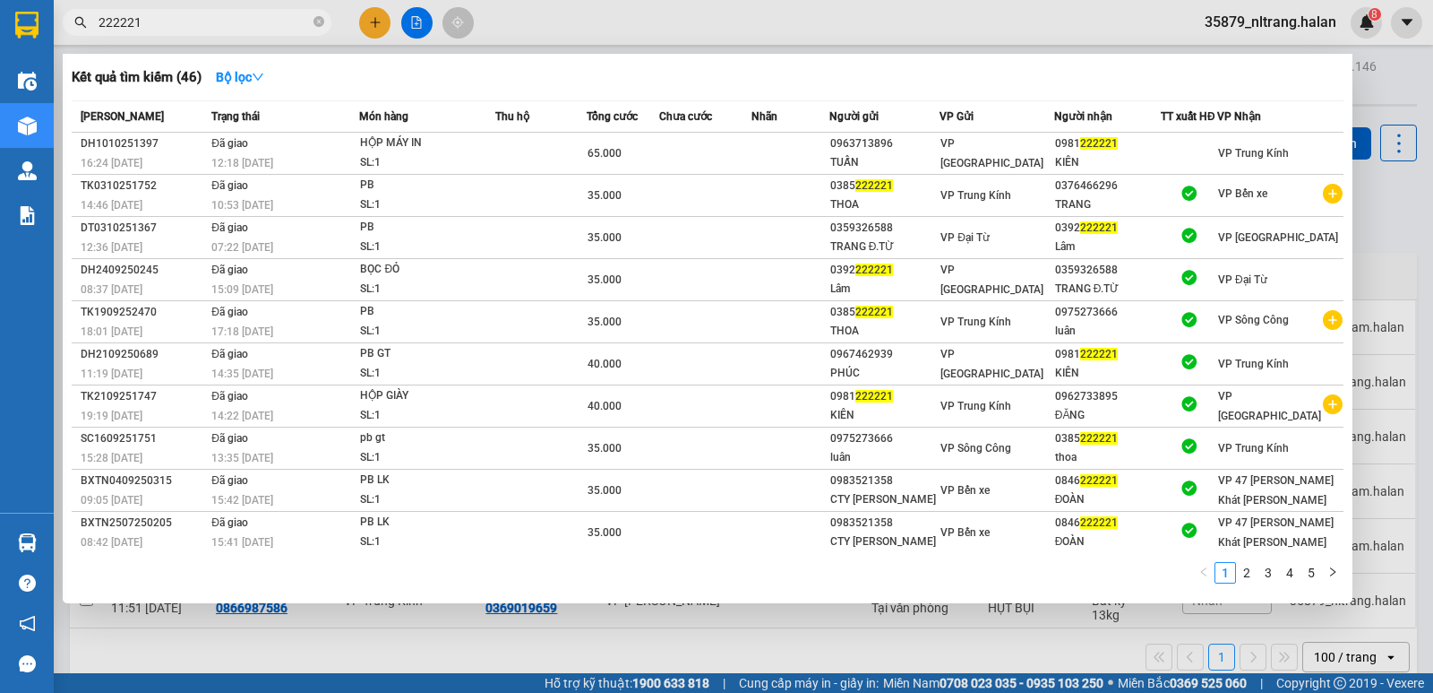
click at [1395, 237] on section "Kết quả [PERSON_NAME] ( 46 ) Bộ lọc Mã ĐH Trạng thái Món hàng Thu hộ Tổng [PERS…" at bounding box center [716, 346] width 1433 height 693
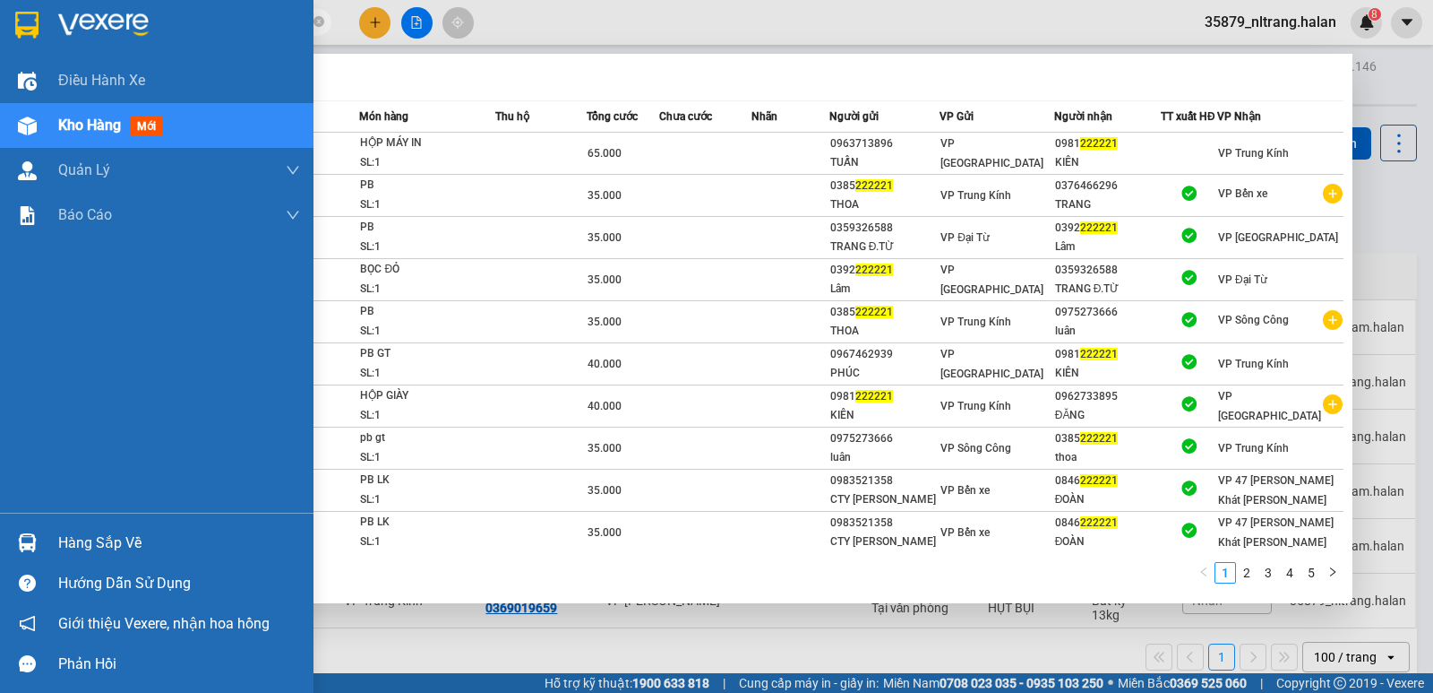
click at [41, 117] on div at bounding box center [27, 125] width 31 height 31
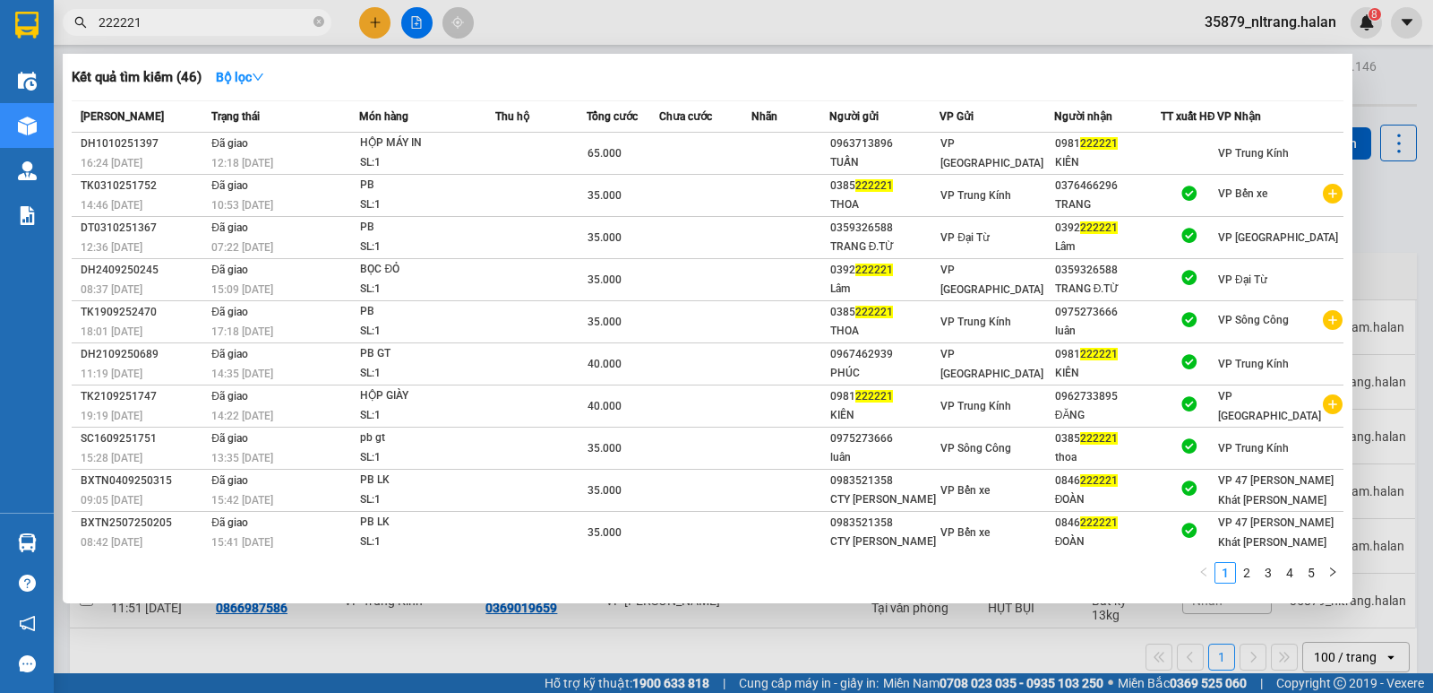
click at [1378, 225] on div at bounding box center [716, 346] width 1433 height 693
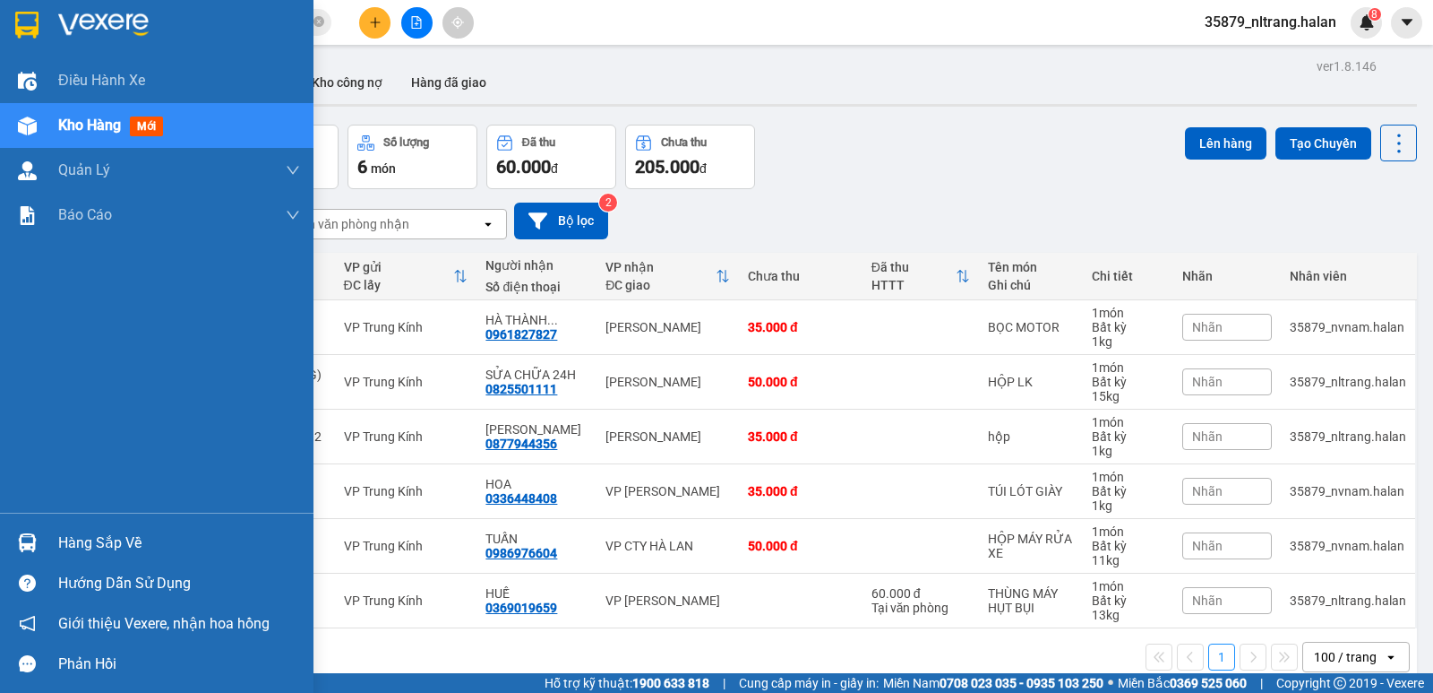
click at [29, 546] on img at bounding box center [27, 542] width 19 height 19
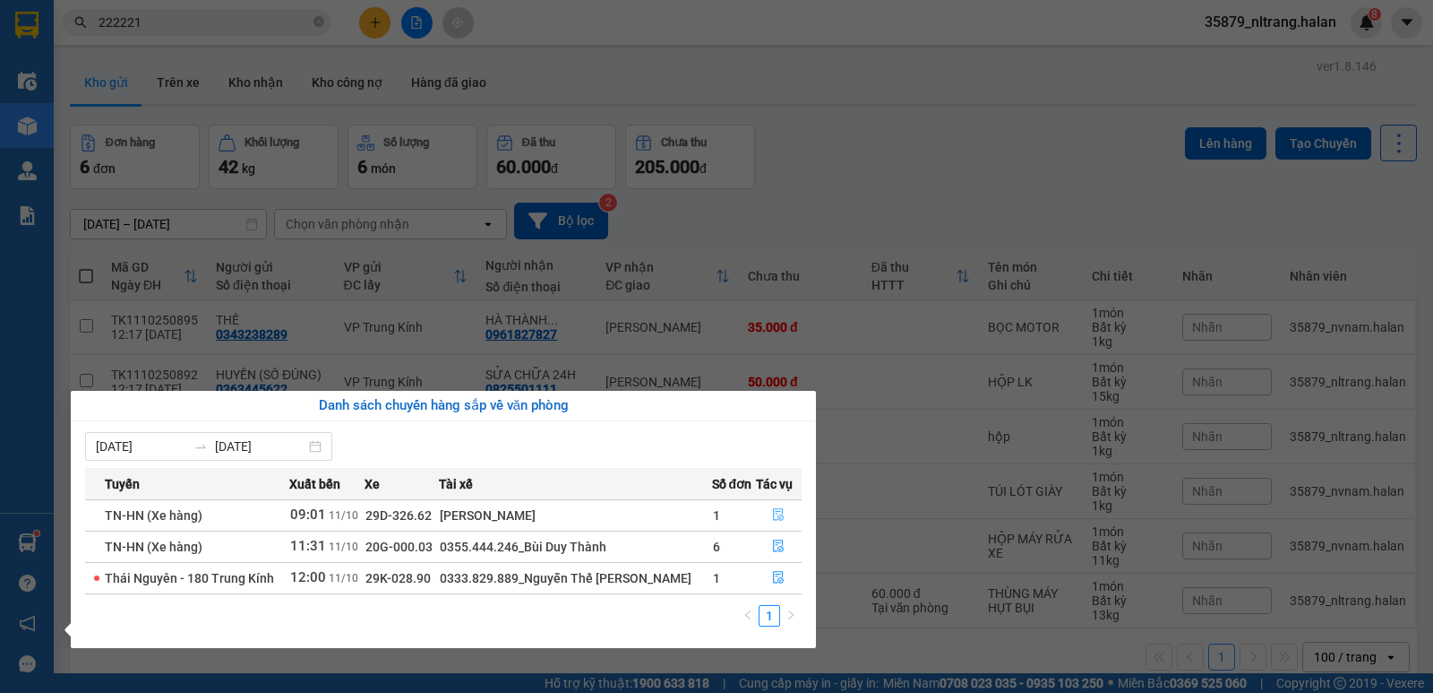
click at [789, 521] on button "button" at bounding box center [779, 515] width 45 height 29
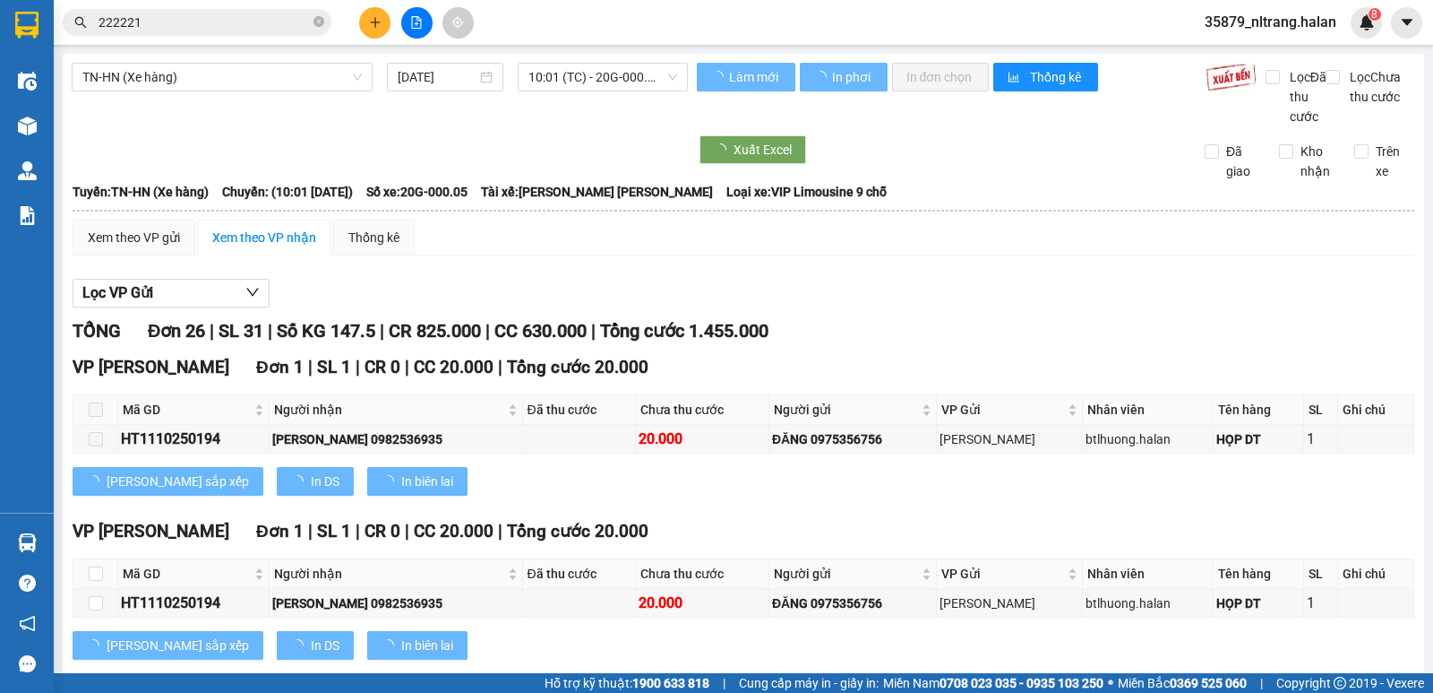
drag, startPoint x: 1013, startPoint y: 294, endPoint x: 1227, endPoint y: 233, distance: 221.8
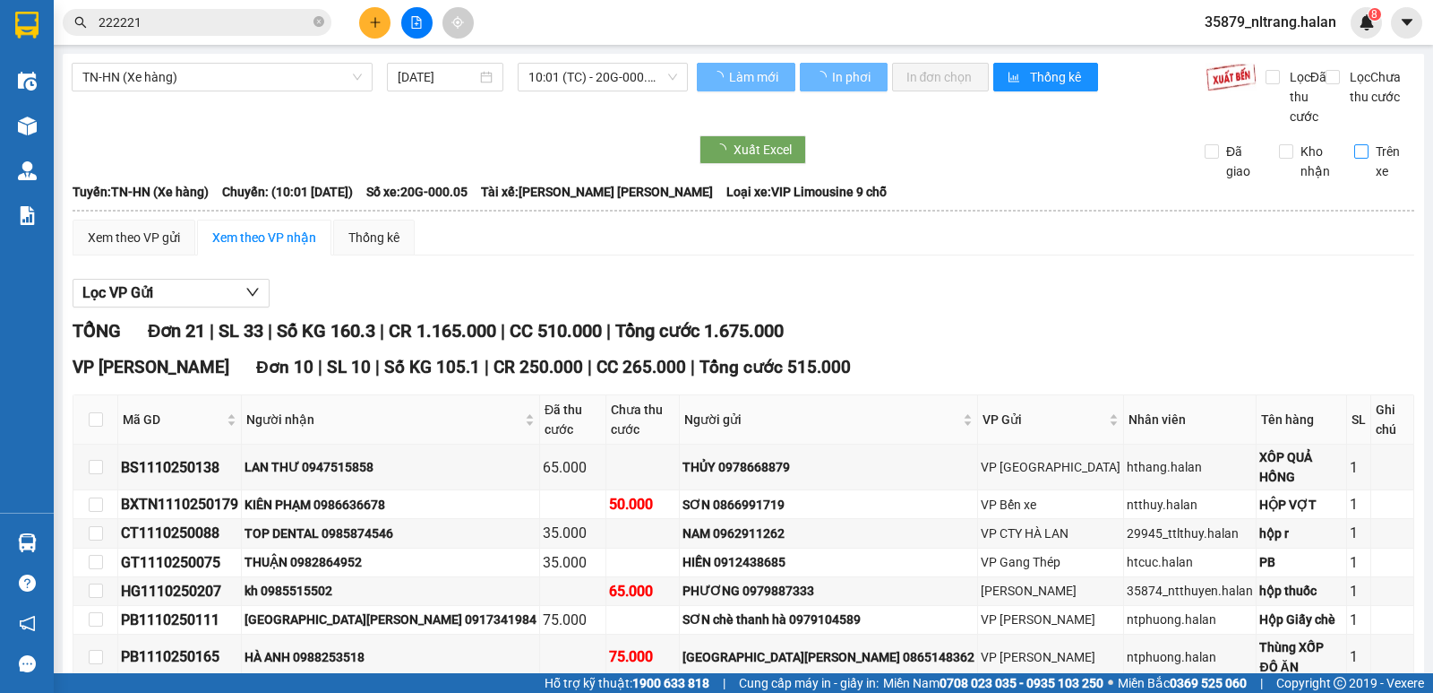
click at [1373, 166] on span "Trên xe" at bounding box center [1392, 161] width 47 height 39
click at [1369, 159] on input "Trên xe" at bounding box center [1362, 151] width 14 height 14
checkbox input "true"
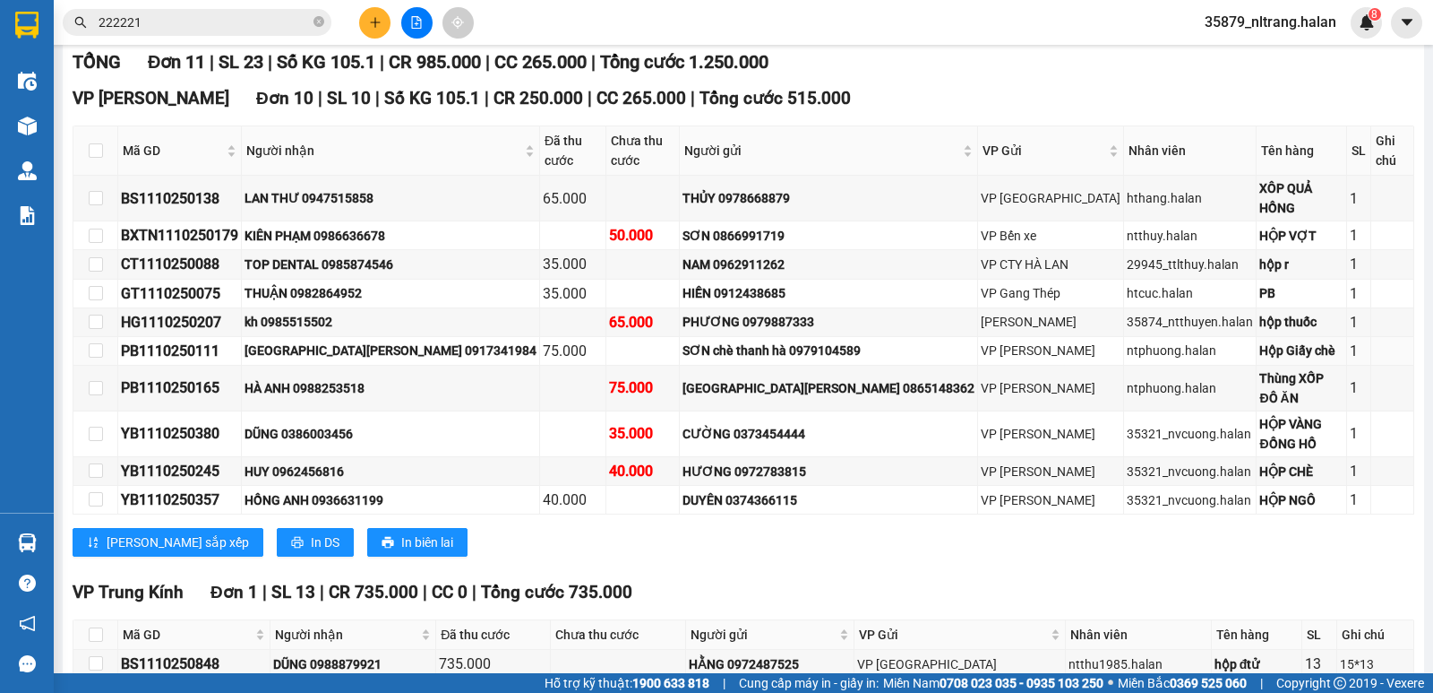
scroll to position [316, 0]
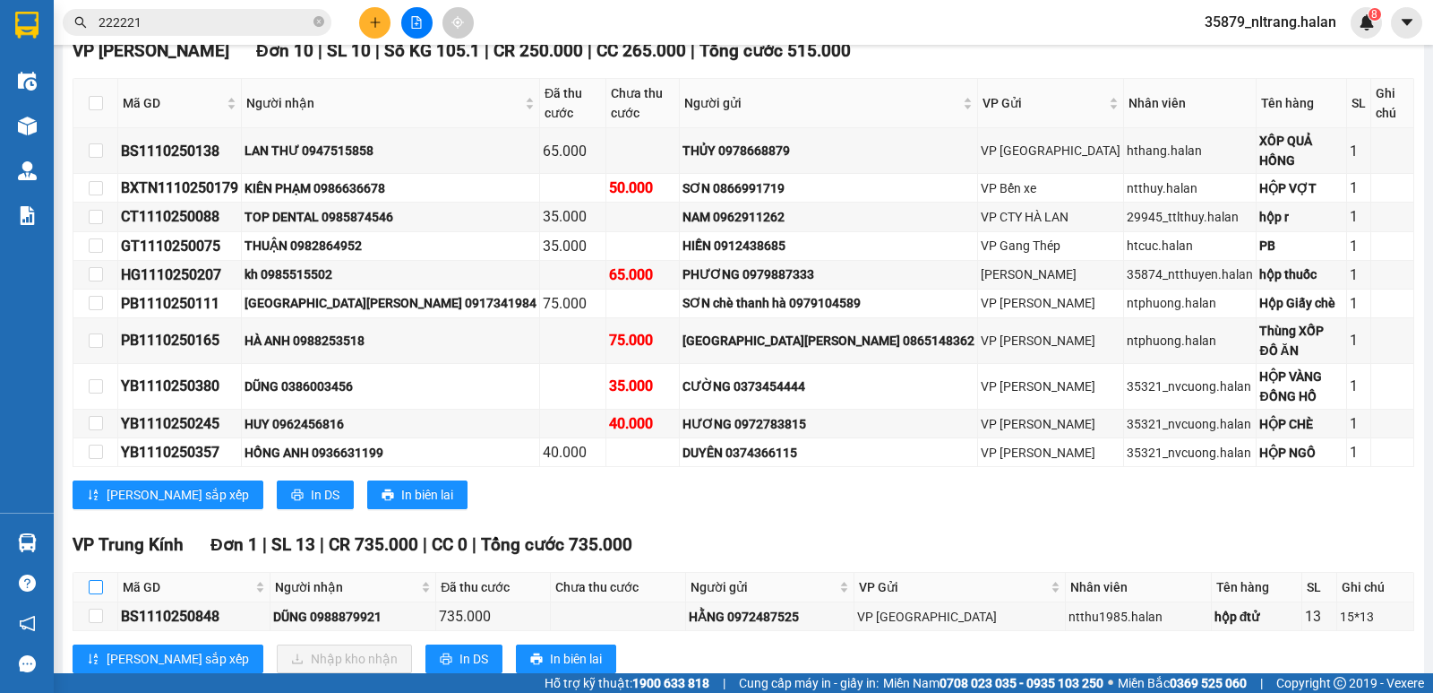
click at [99, 580] on input "checkbox" at bounding box center [96, 587] width 14 height 14
checkbox input "true"
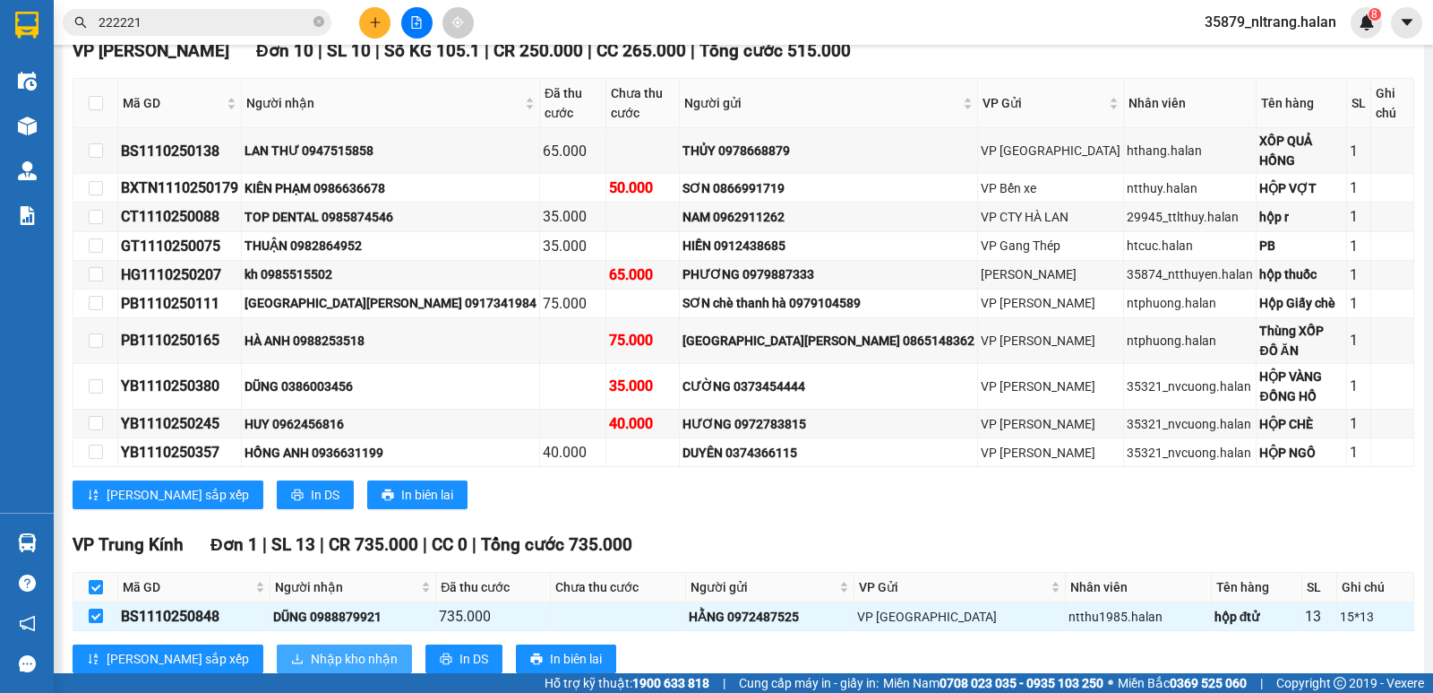
click at [284, 644] on button "Nhập kho nhận" at bounding box center [344, 658] width 135 height 29
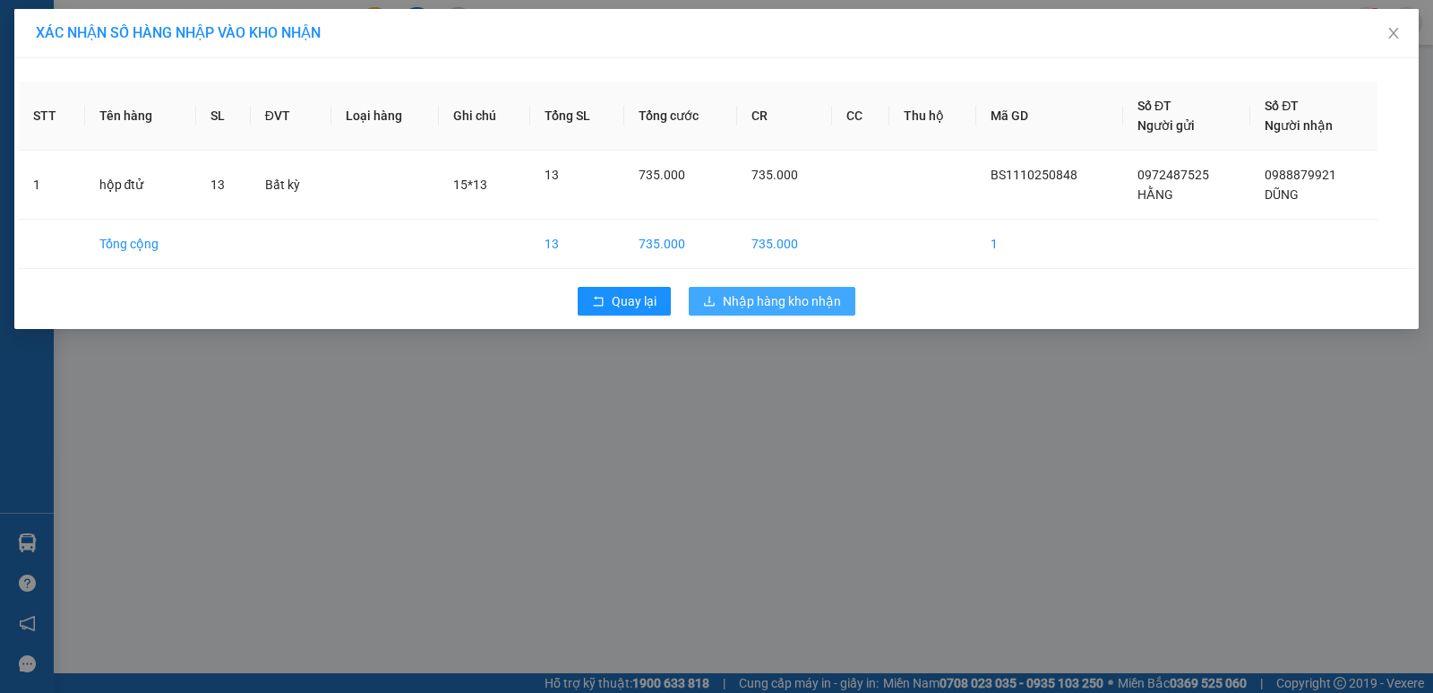
click at [763, 300] on span "Nhập hàng kho nhận" at bounding box center [782, 301] width 118 height 20
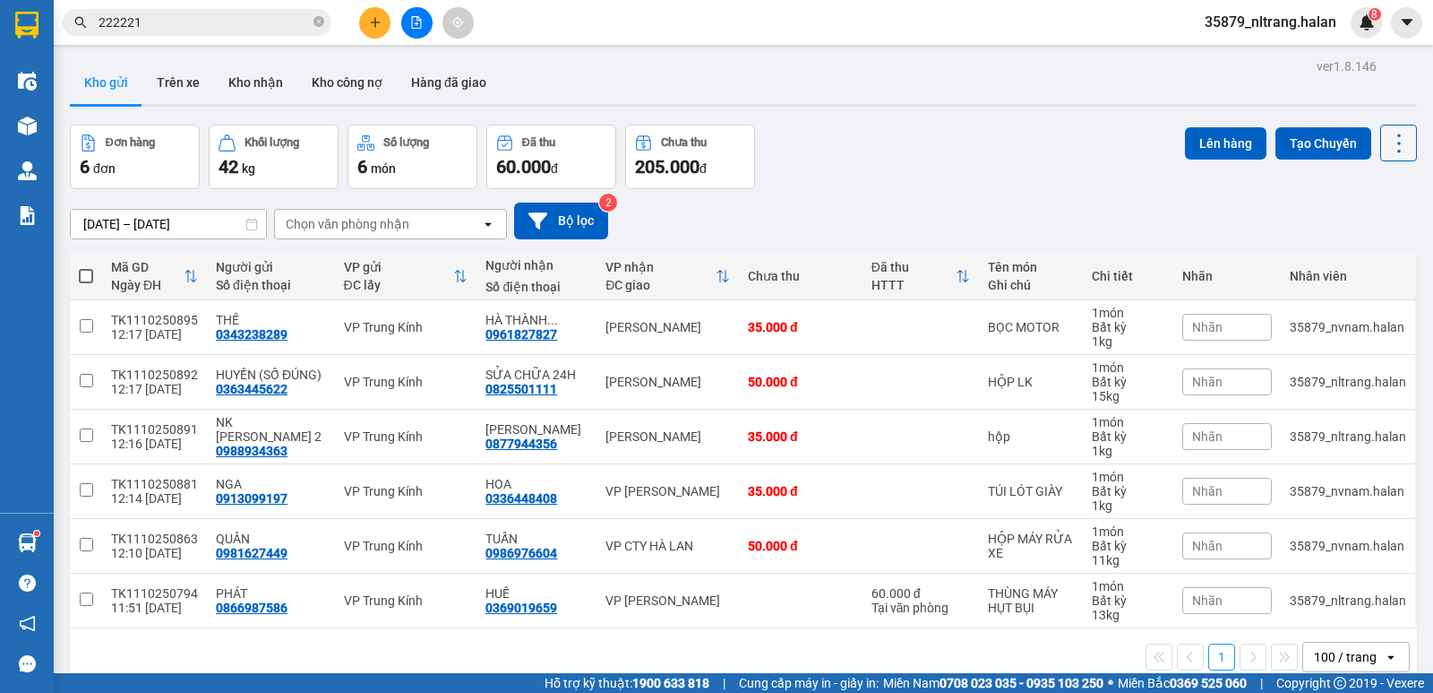
drag, startPoint x: 1374, startPoint y: 144, endPoint x: 1378, endPoint y: 157, distance: 13.0
click at [1387, 143] on icon at bounding box center [1399, 143] width 25 height 25
click at [1362, 252] on span "Làm mới" at bounding box center [1360, 256] width 49 height 18
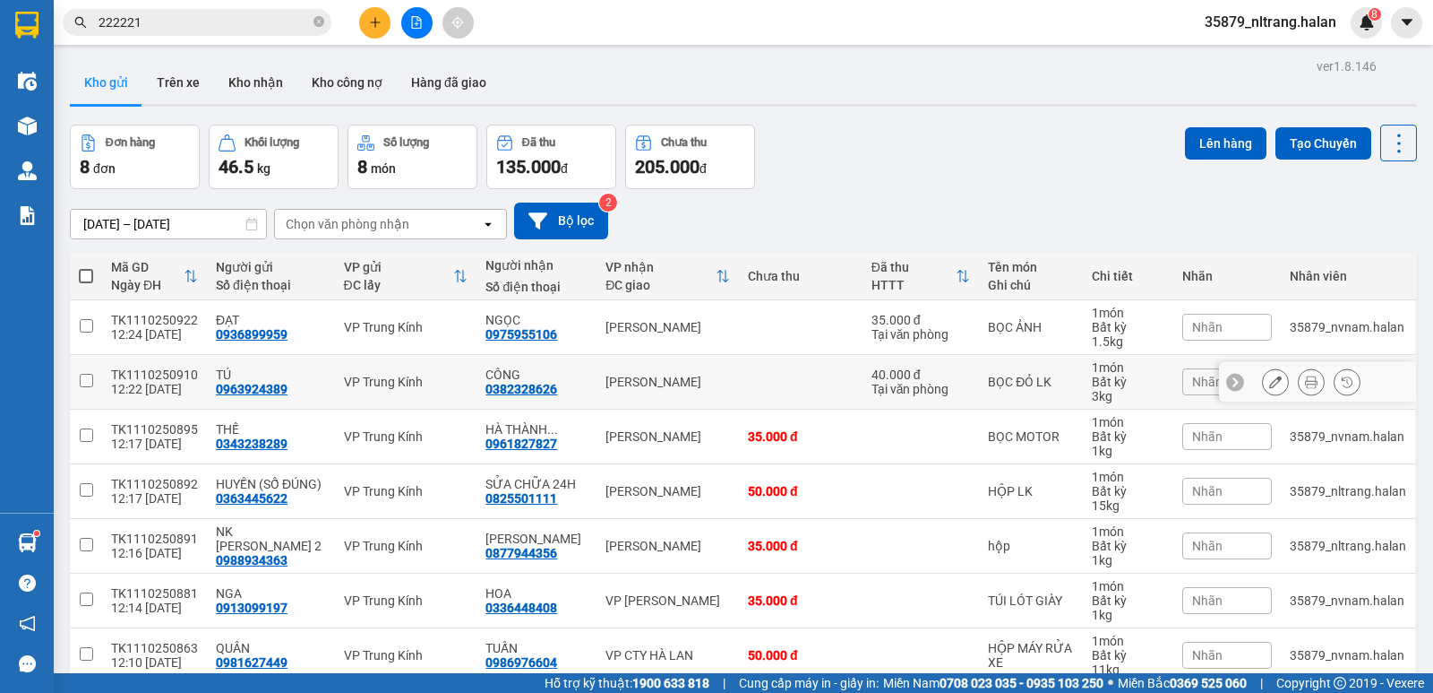
click at [739, 385] on td at bounding box center [801, 382] width 124 height 55
checkbox input "true"
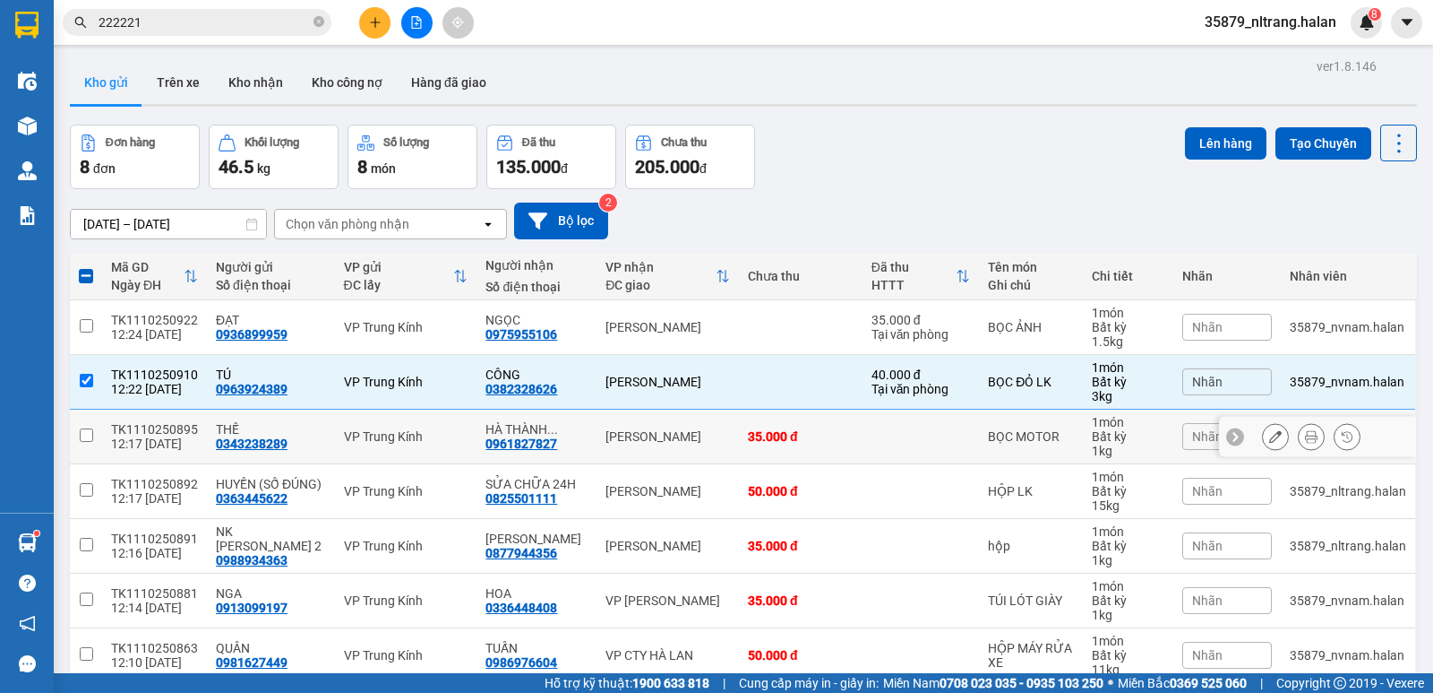
click at [702, 434] on div "[PERSON_NAME]" at bounding box center [668, 436] width 125 height 14
checkbox input "true"
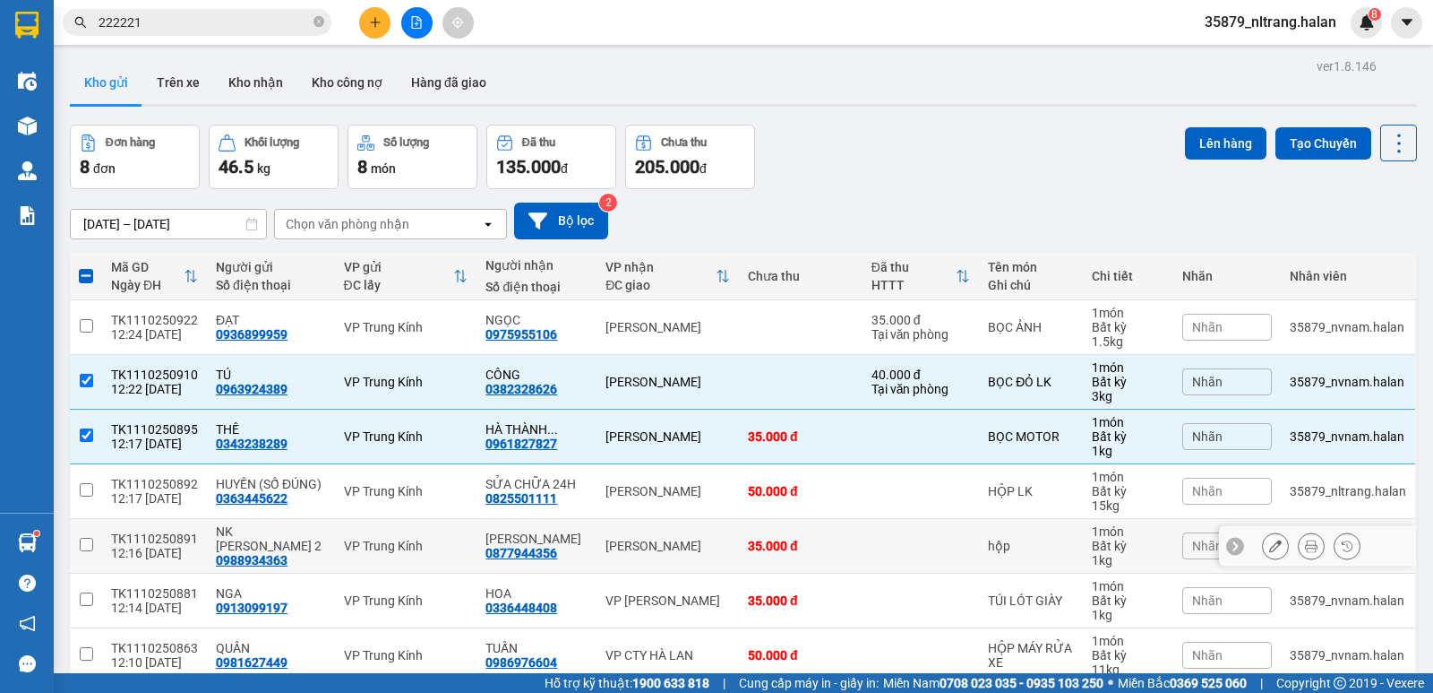
click at [802, 545] on div "35.000 đ" at bounding box center [801, 545] width 106 height 14
checkbox input "true"
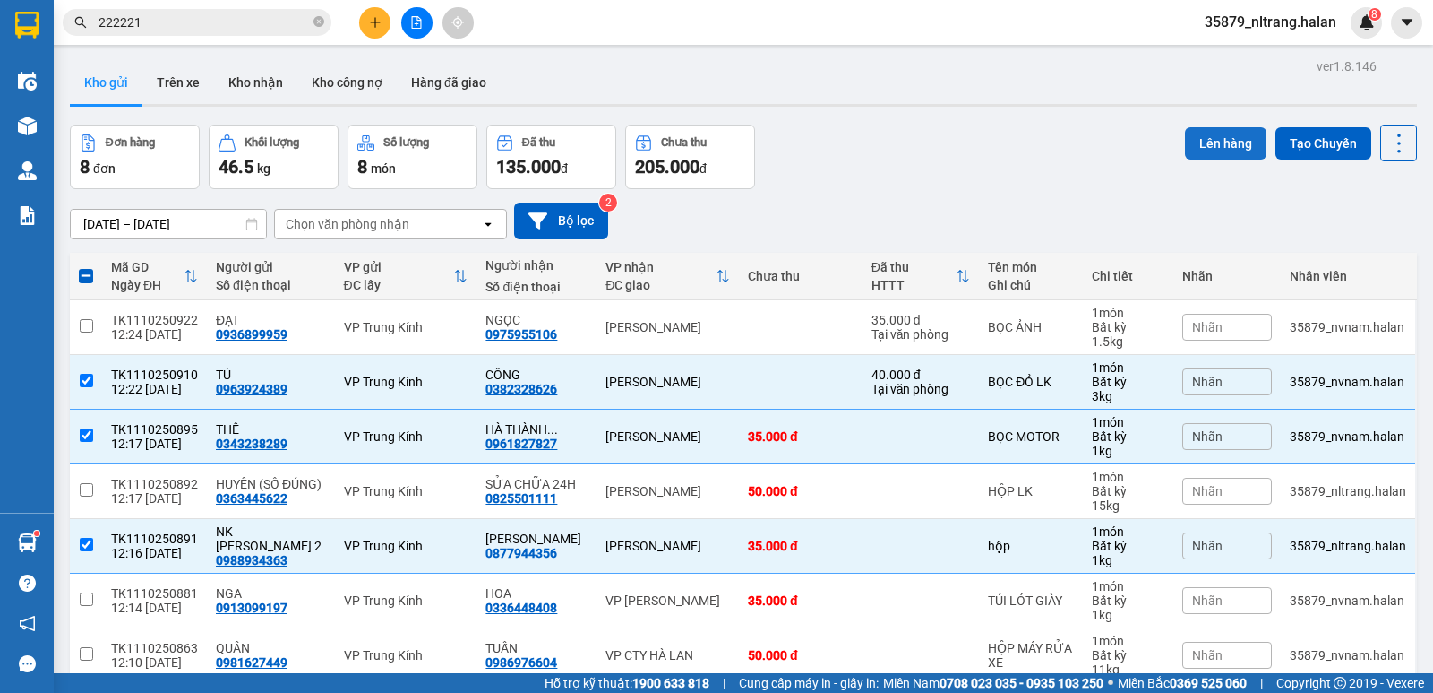
click at [1204, 133] on button "Lên hàng" at bounding box center [1226, 143] width 82 height 32
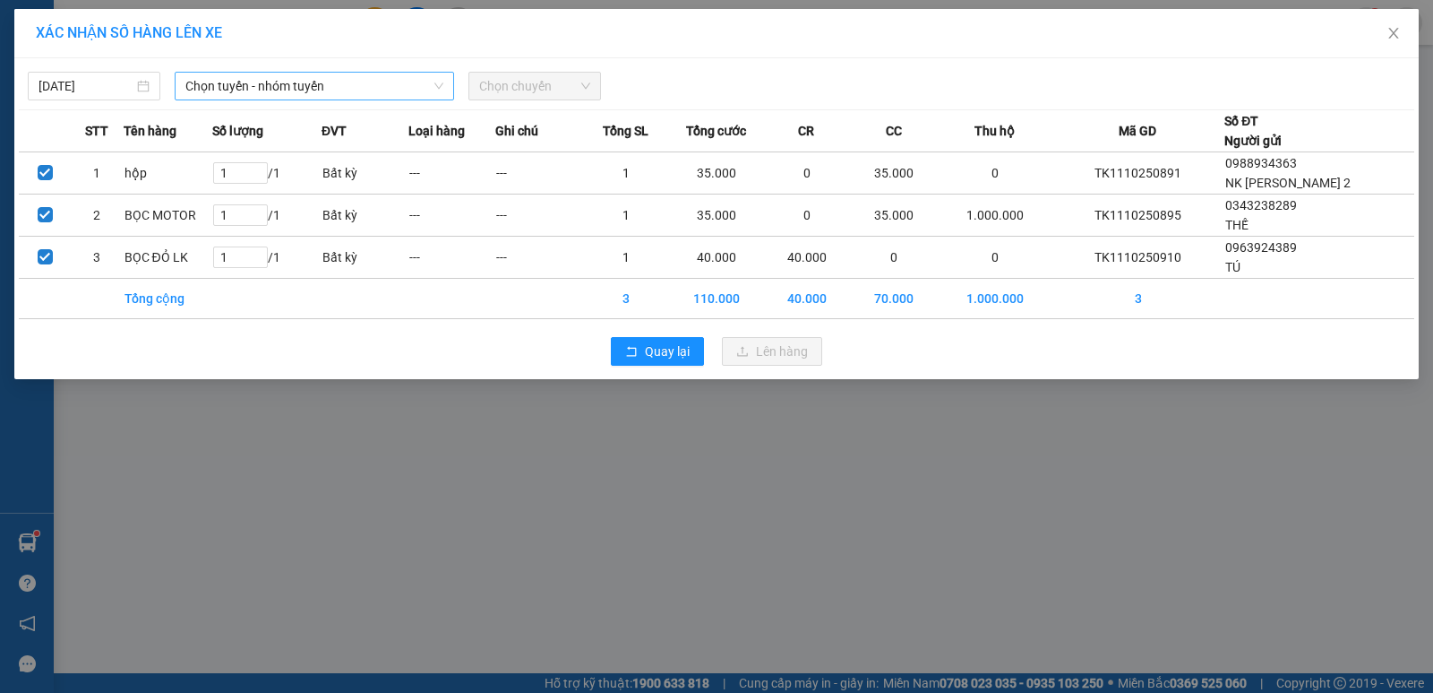
click at [357, 83] on span "Chọn tuyến - nhóm tuyến" at bounding box center [314, 86] width 258 height 27
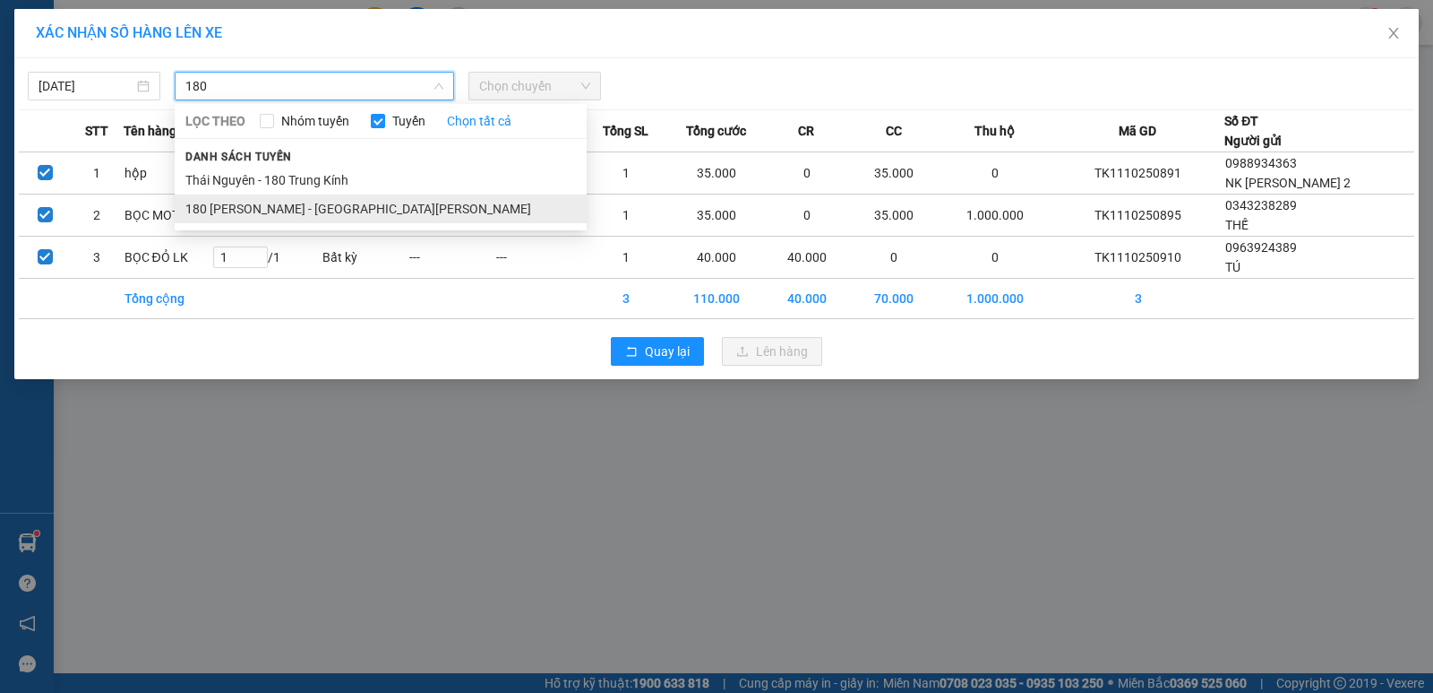
type input "180"
click at [271, 203] on li "180 [PERSON_NAME] - [GEOGRAPHIC_DATA][PERSON_NAME]" at bounding box center [381, 208] width 412 height 29
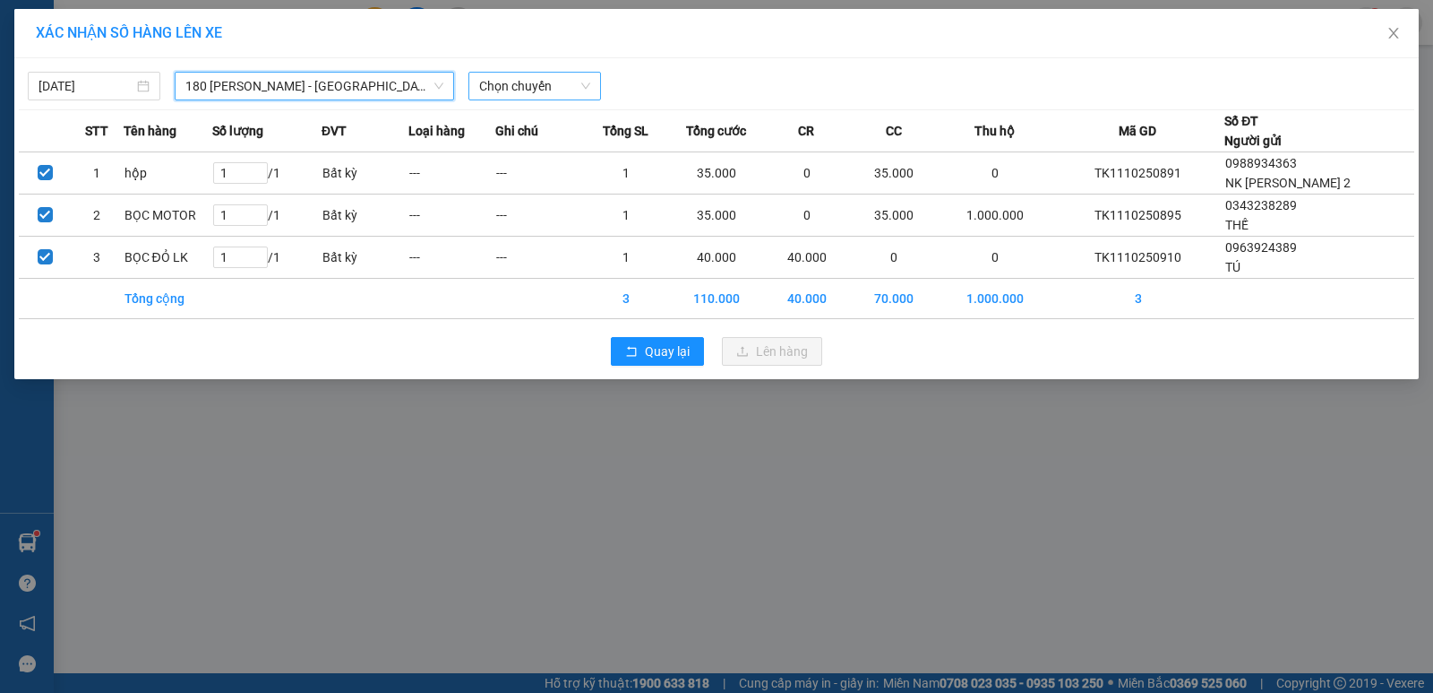
click at [499, 89] on span "Chọn chuyến" at bounding box center [534, 86] width 111 height 27
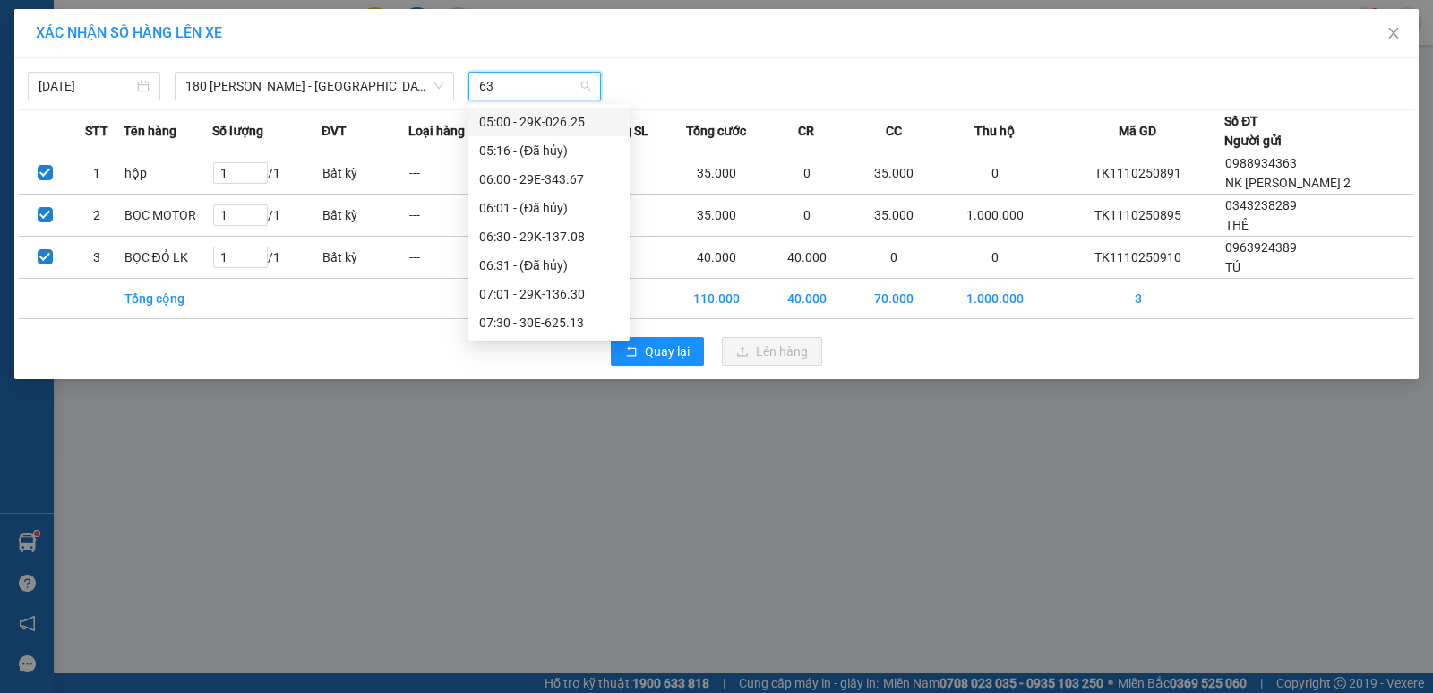
type input "630"
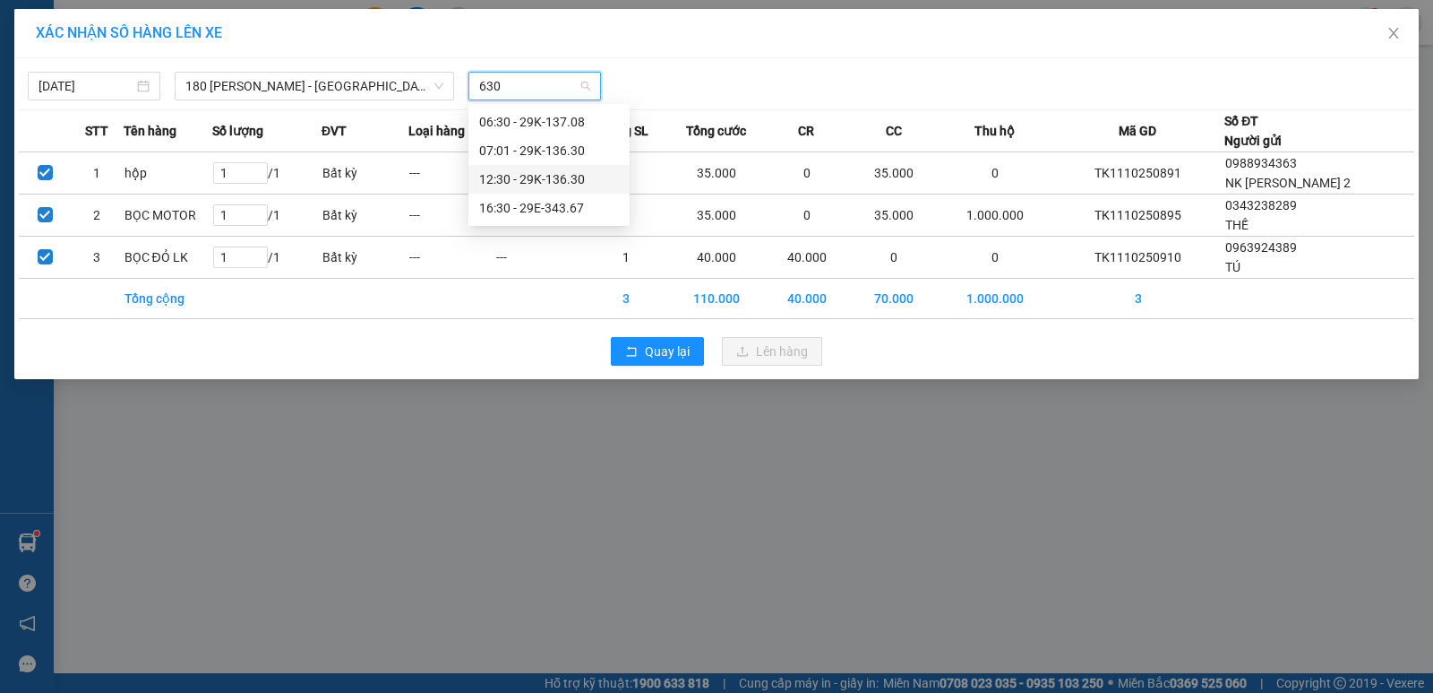
click at [569, 180] on div "12:30 - 29K-136.30" at bounding box center [549, 179] width 140 height 20
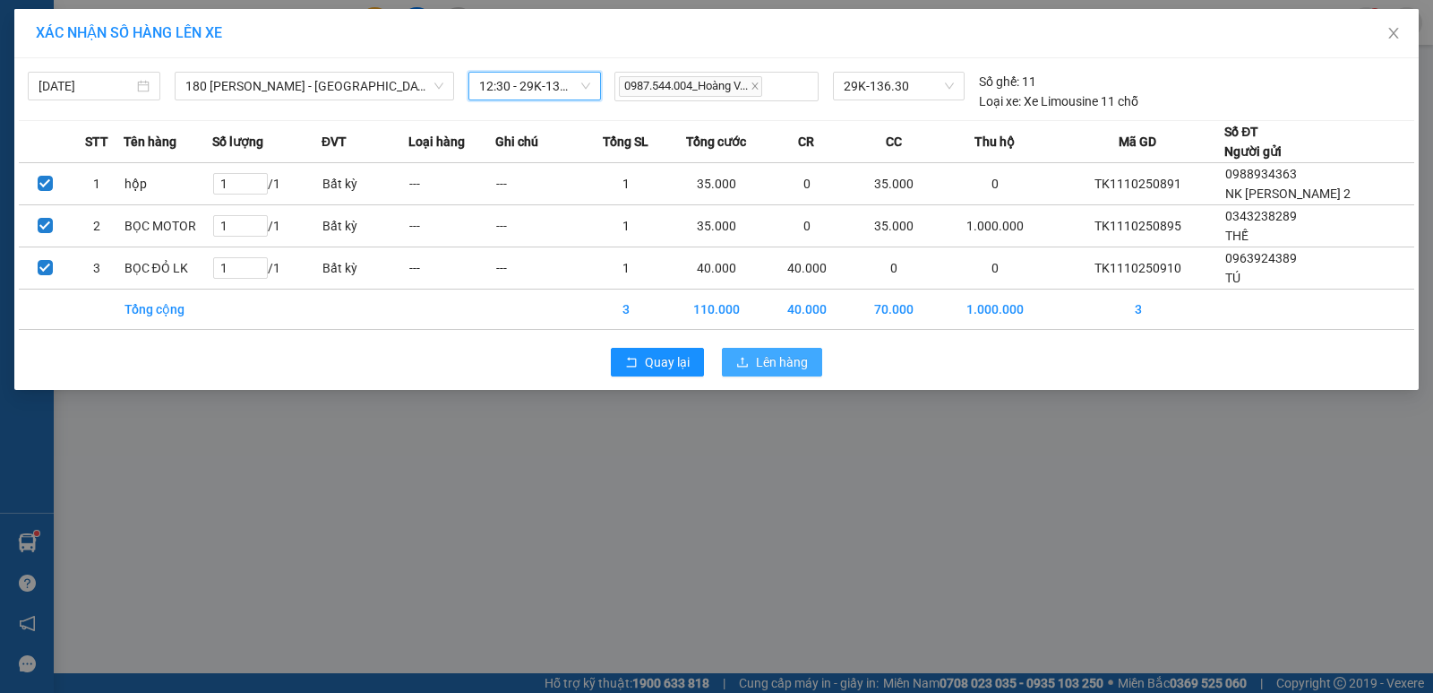
click at [780, 363] on span "Lên hàng" at bounding box center [782, 362] width 52 height 20
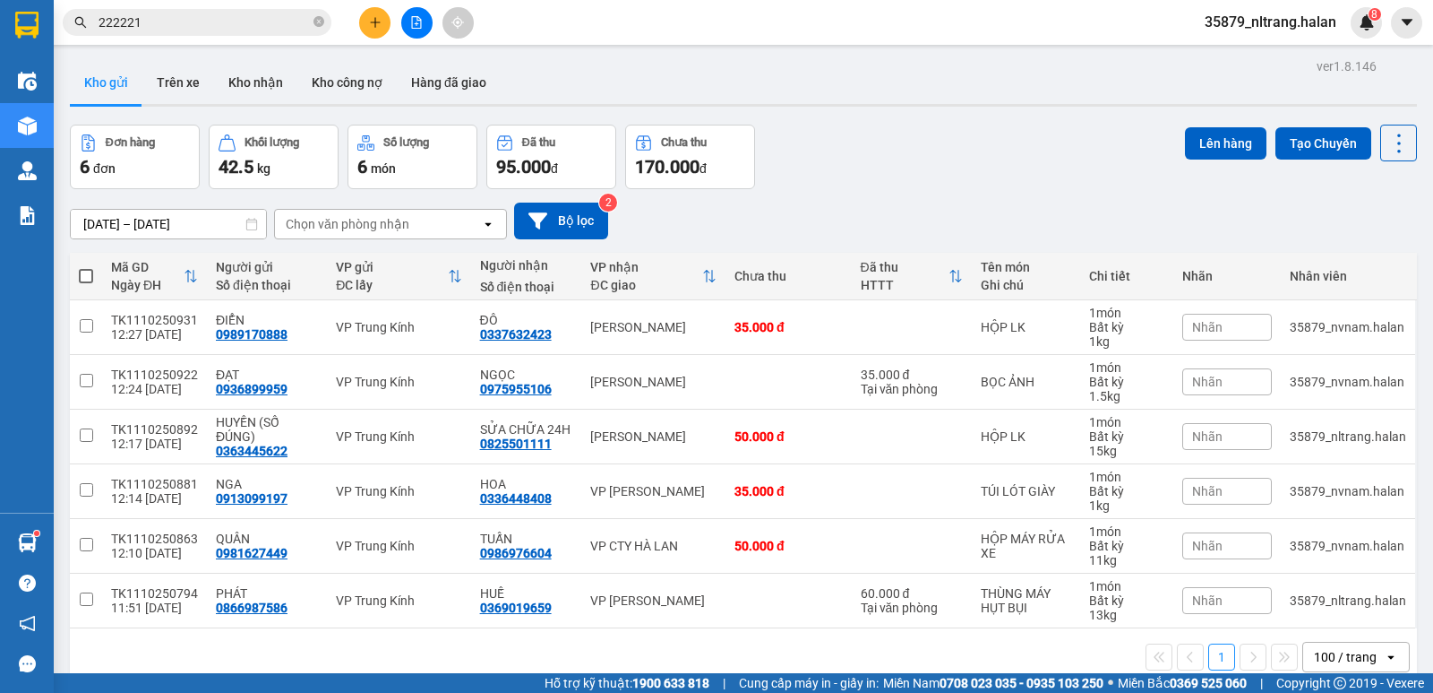
click at [219, 24] on input "222221" at bounding box center [204, 23] width 211 height 20
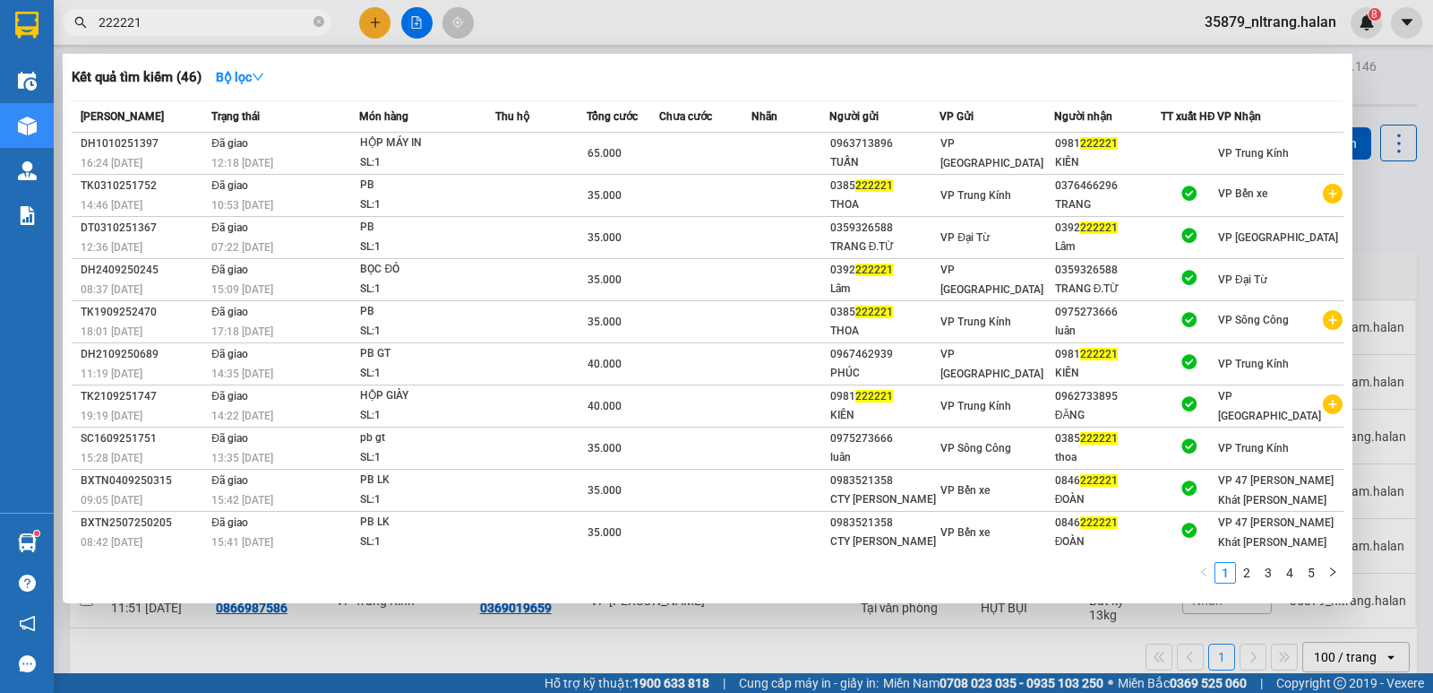
click at [219, 24] on input "222221" at bounding box center [204, 23] width 211 height 20
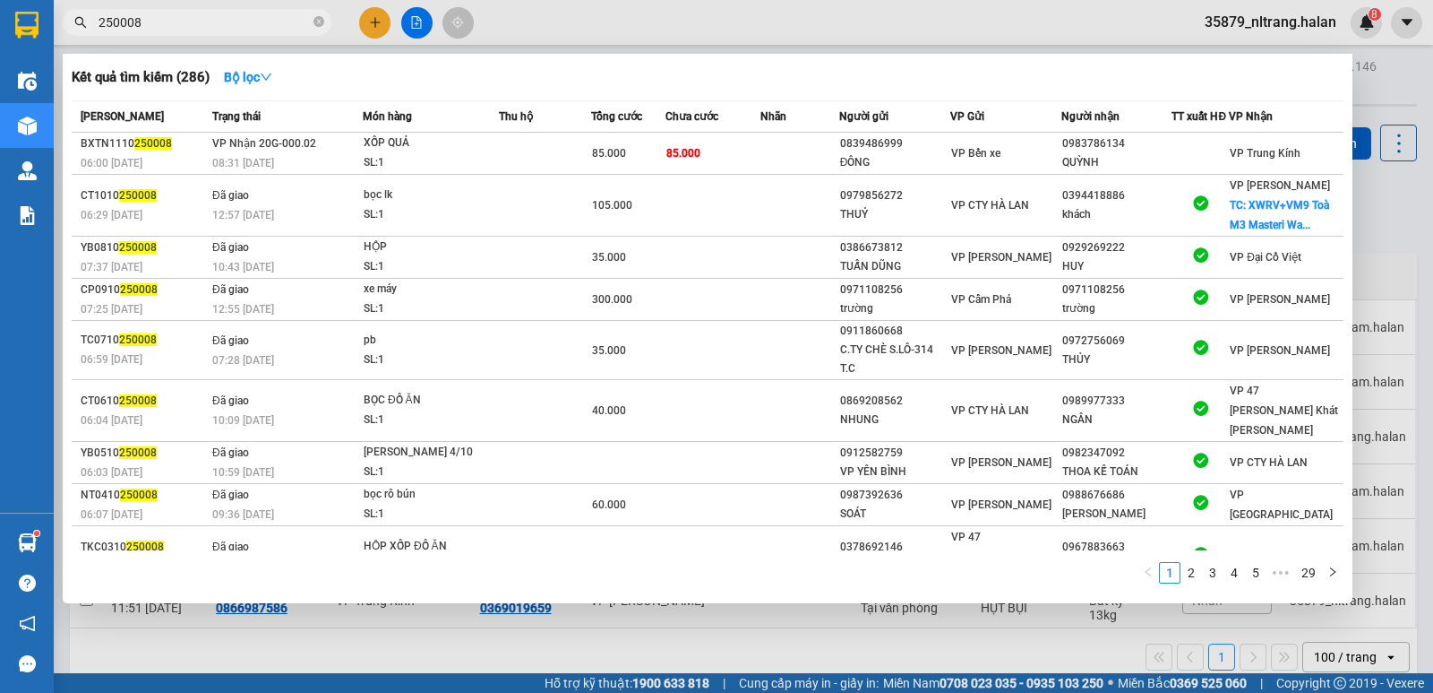
type input "250008"
click at [681, 159] on span "85.000" at bounding box center [684, 153] width 34 height 13
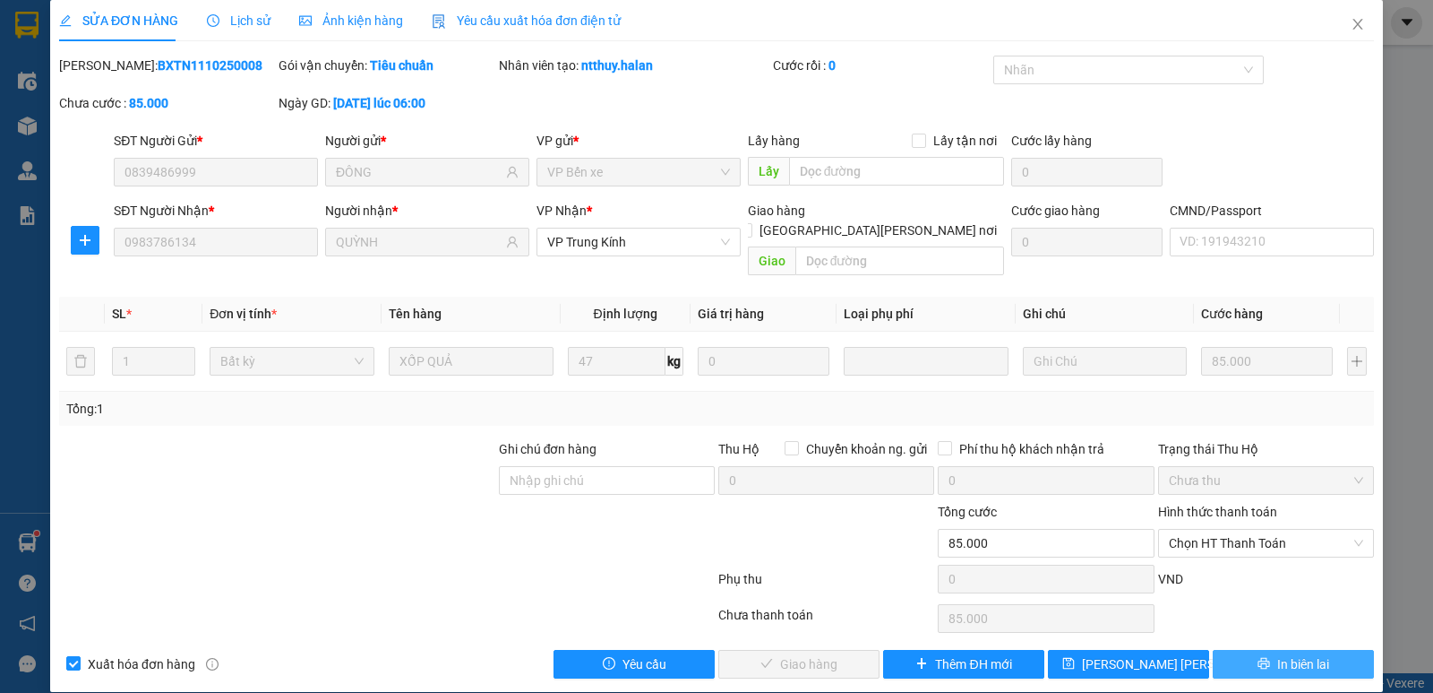
type input "0839486999"
type input "ĐÔNG"
type input "0983786134"
type input "QUỲNH"
type input "0"
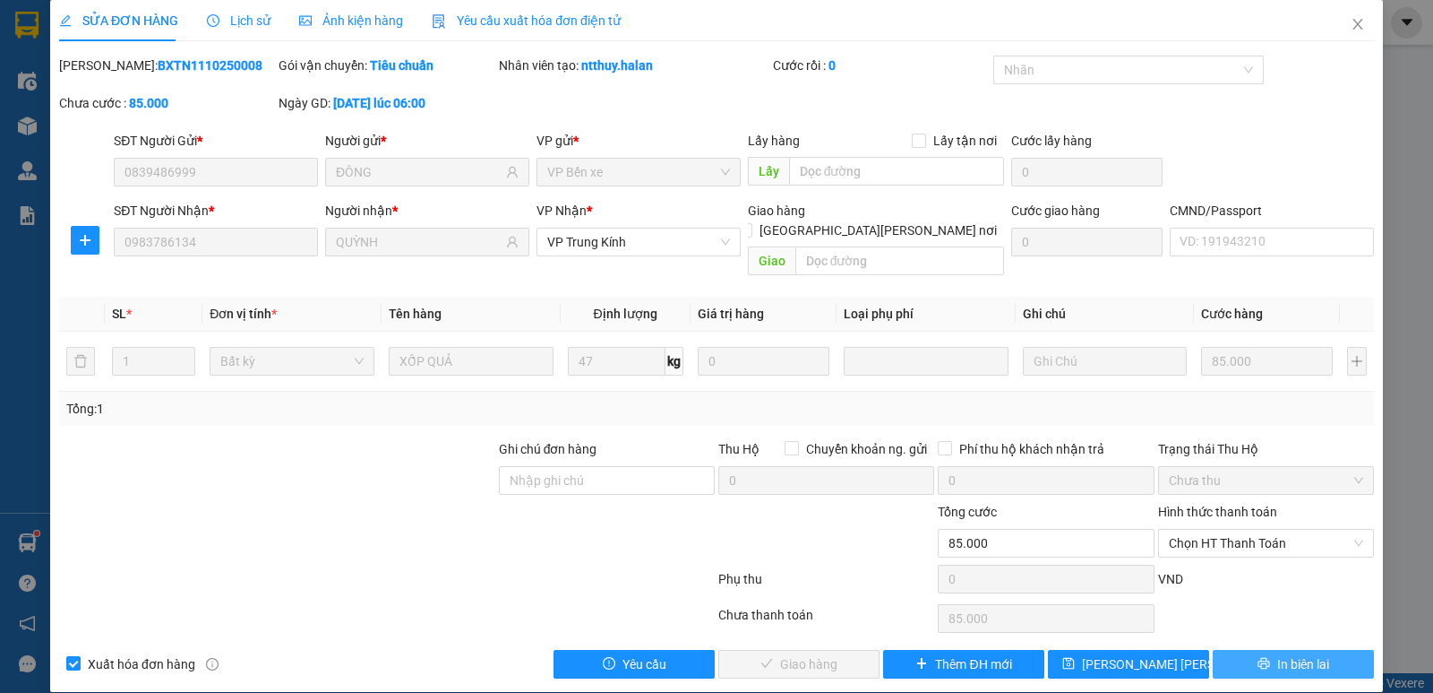
type input "85.000"
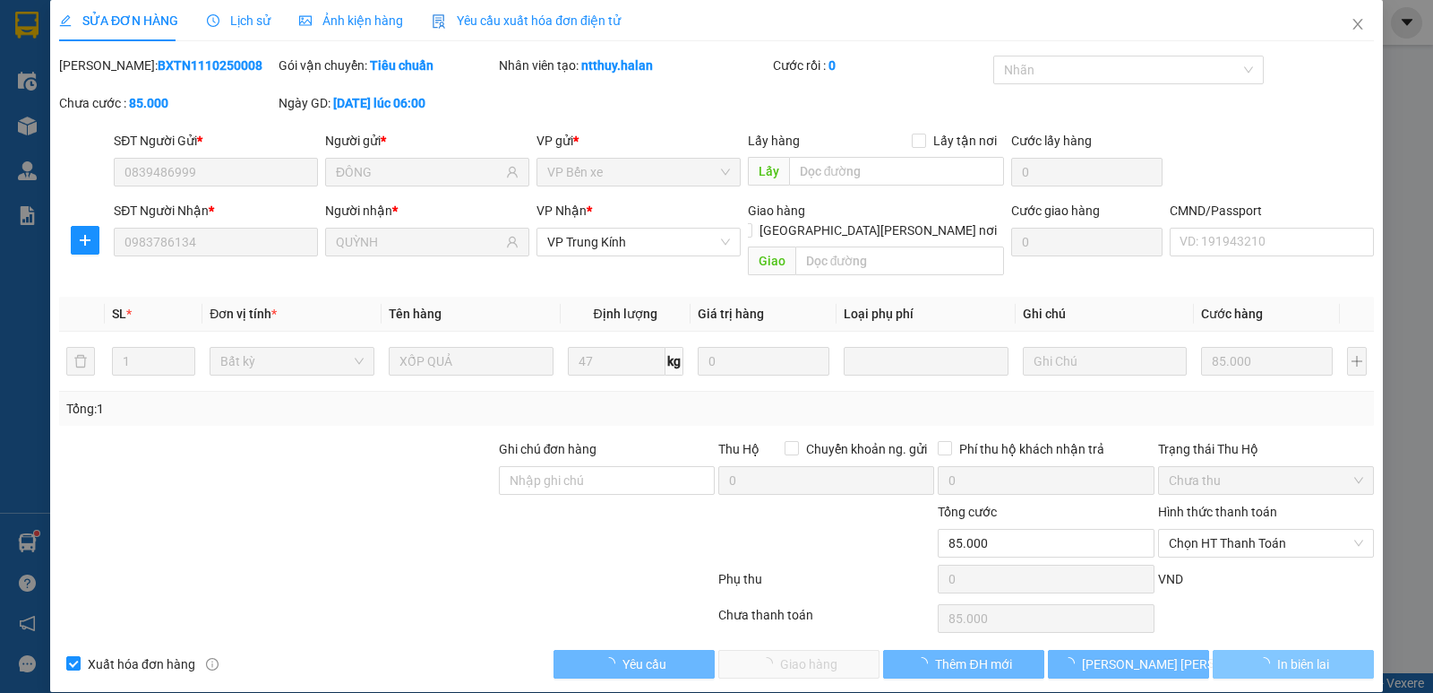
scroll to position [10, 0]
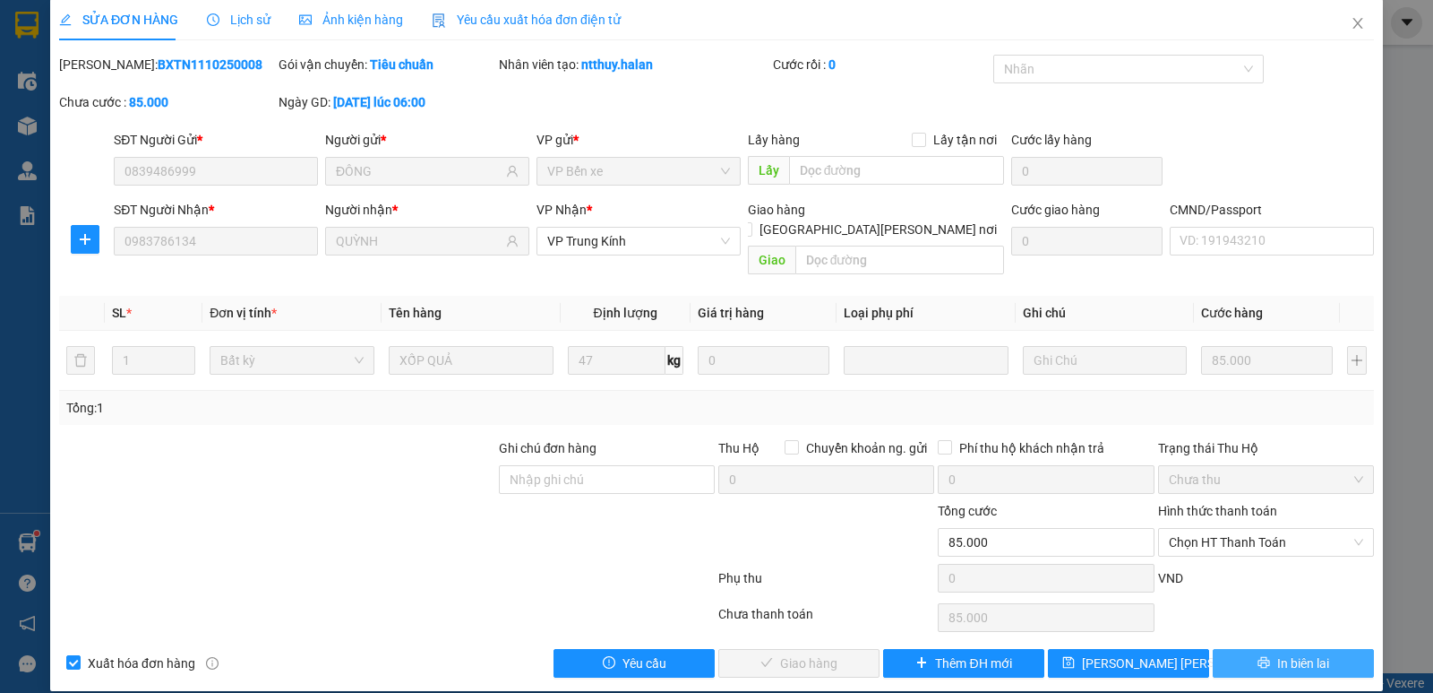
click at [1282, 653] on span "In biên lai" at bounding box center [1304, 663] width 52 height 20
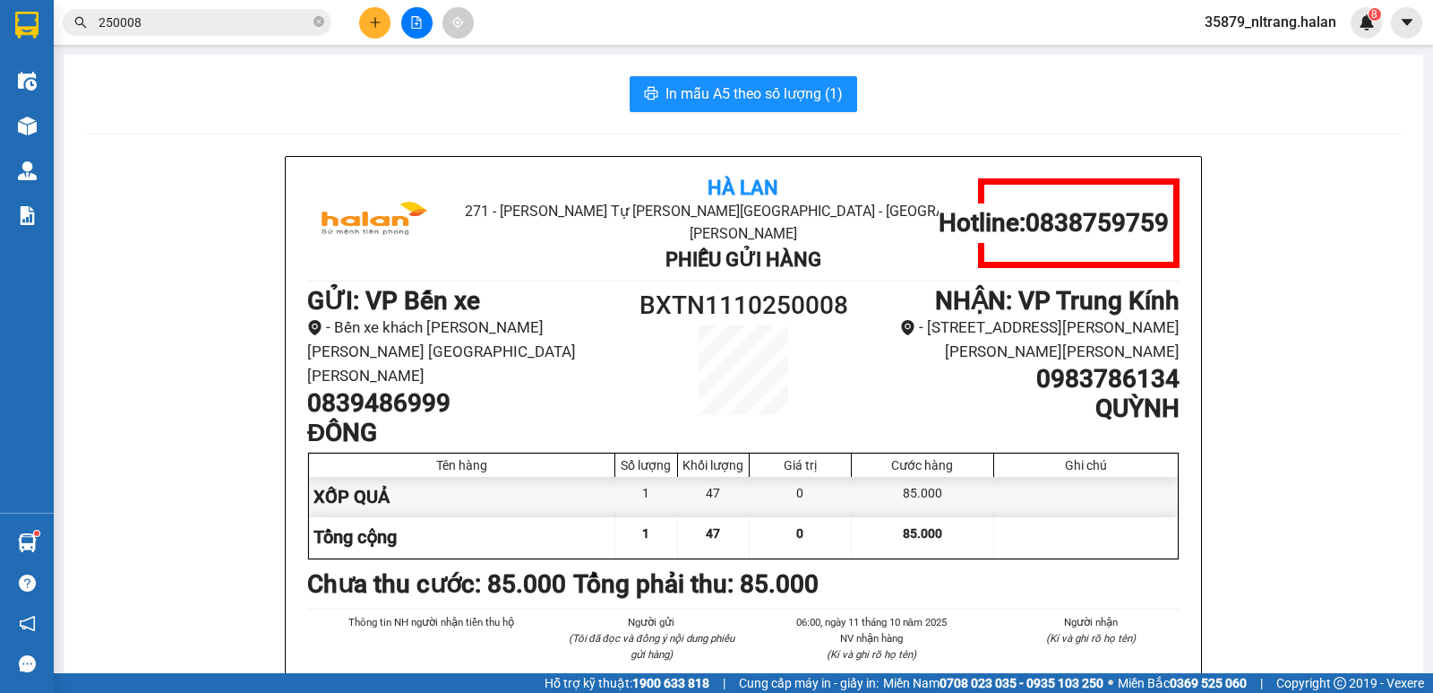
click at [751, 74] on div "In mẫu A5 theo số [PERSON_NAME] (1) Hà Lan 271 - [PERSON_NAME] Tự [PERSON_NAME]…" at bounding box center [744, 459] width 1360 height 809
click at [753, 90] on span "In mẫu A5 theo số lượng (1)" at bounding box center [754, 93] width 177 height 22
drag, startPoint x: 272, startPoint y: 36, endPoint x: 266, endPoint y: 27, distance: 10.9
click at [271, 36] on div "Kết quả [PERSON_NAME] ( 286 ) Bộ lọc Mã ĐH Trạng thái Món hàng Thu hộ Tổng [PER…" at bounding box center [174, 22] width 349 height 31
click at [263, 22] on input "250008" at bounding box center [204, 23] width 211 height 20
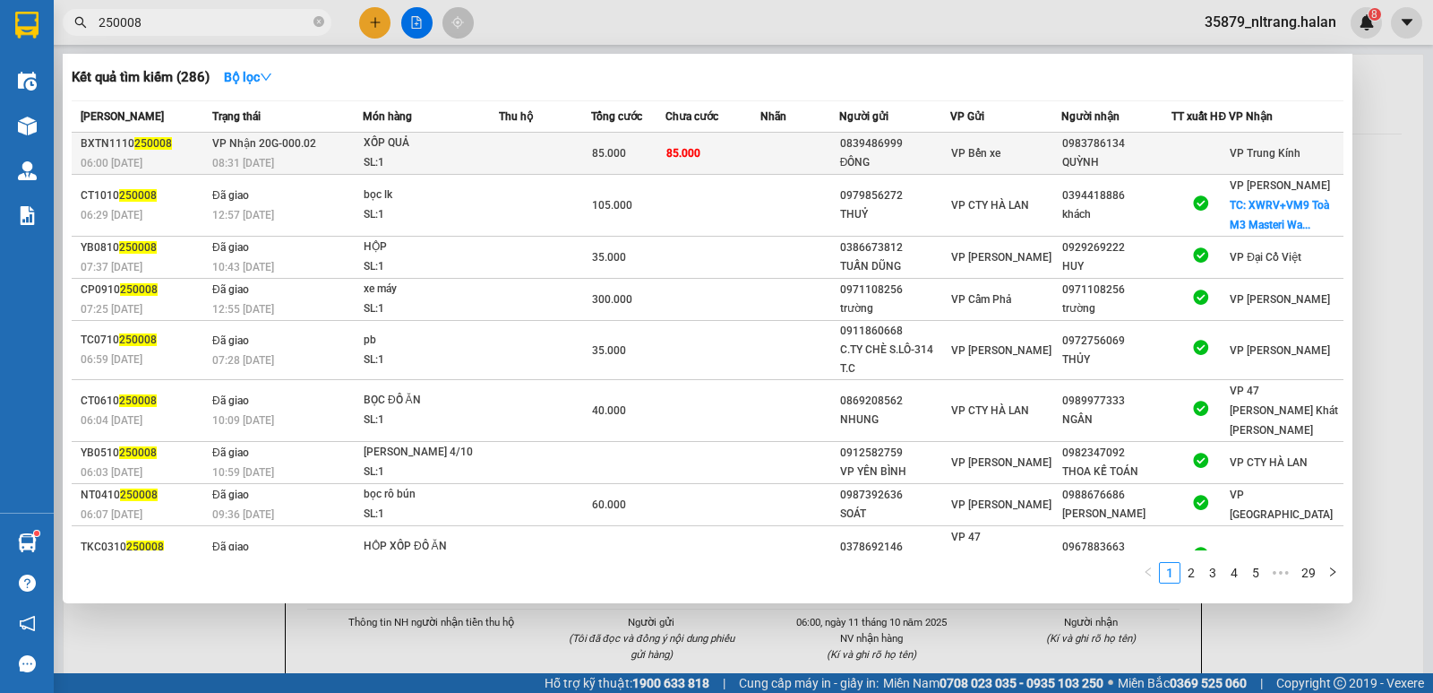
click at [446, 151] on div "XỐP QUẢ" at bounding box center [431, 143] width 134 height 20
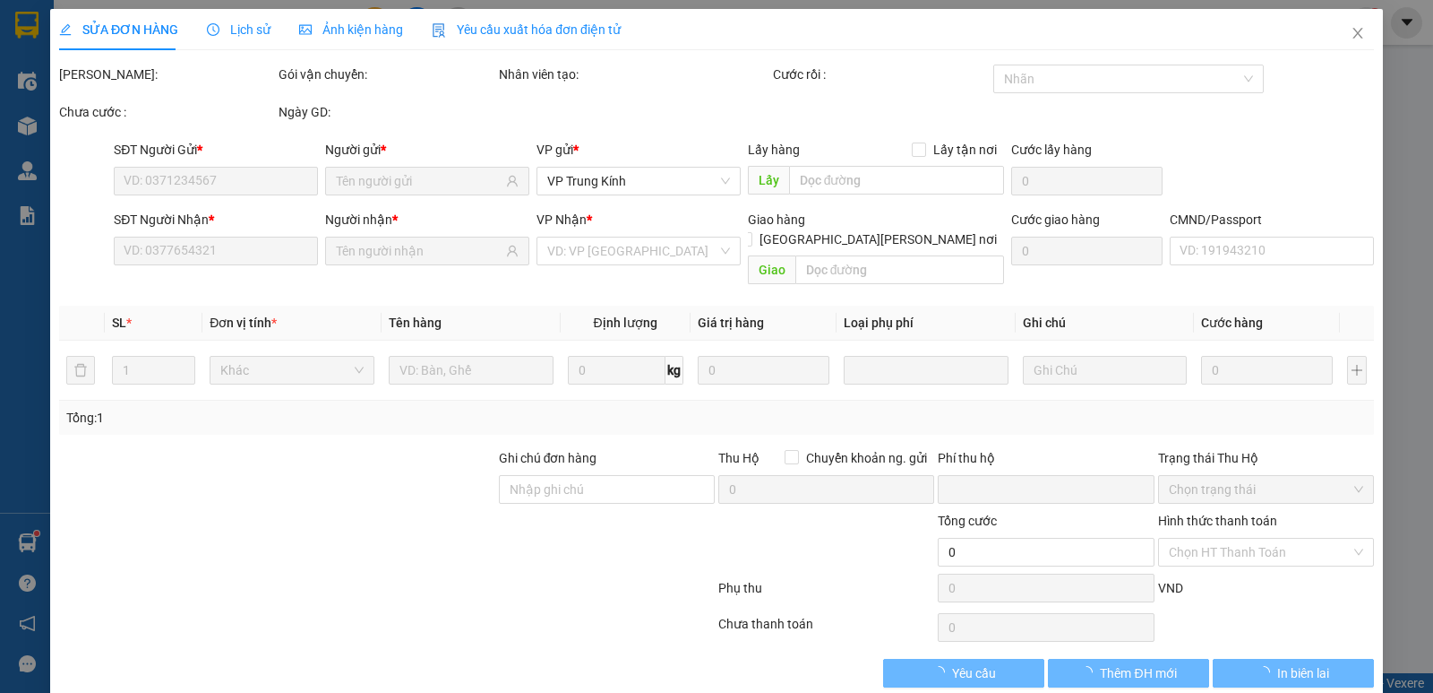
type input "0839486999"
type input "ĐÔNG"
type input "0983786134"
type input "QUỲNH"
type input "0"
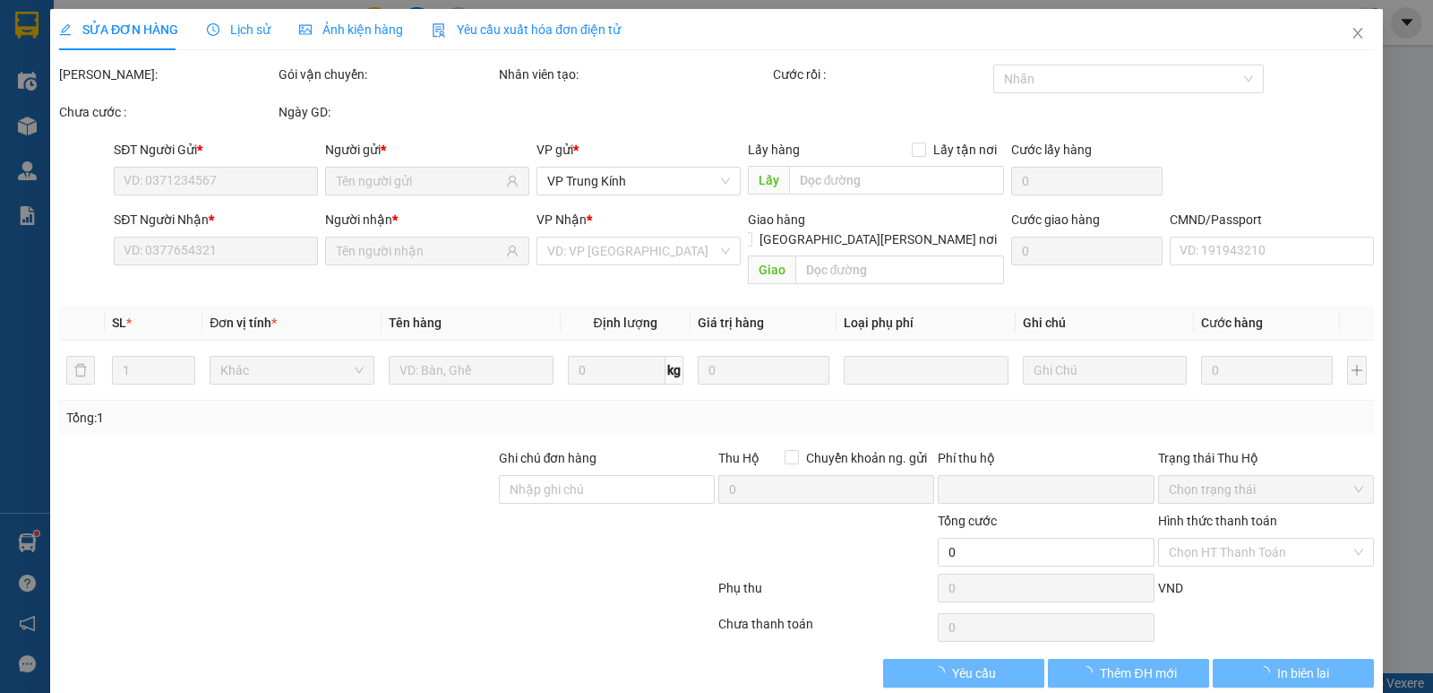
type input "85.000"
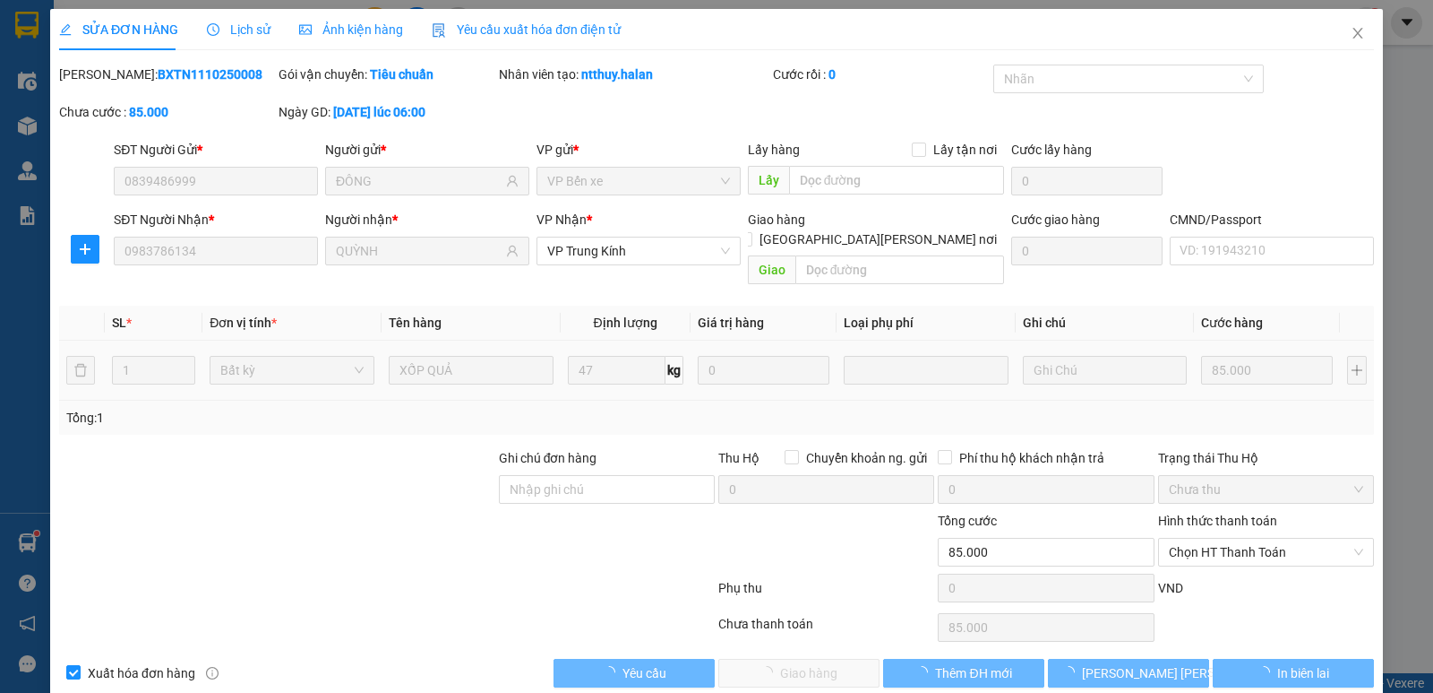
scroll to position [10, 0]
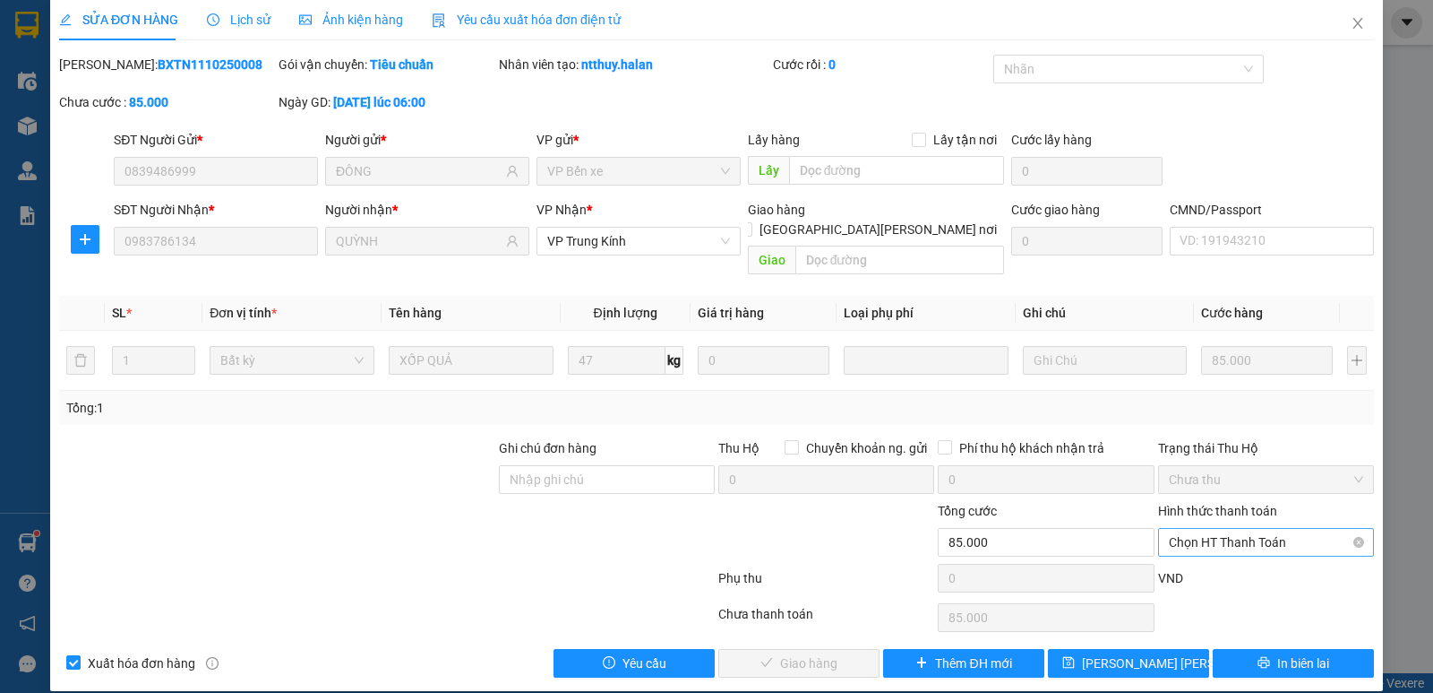
click at [1214, 532] on span "Chọn HT Thanh Toán" at bounding box center [1266, 542] width 194 height 27
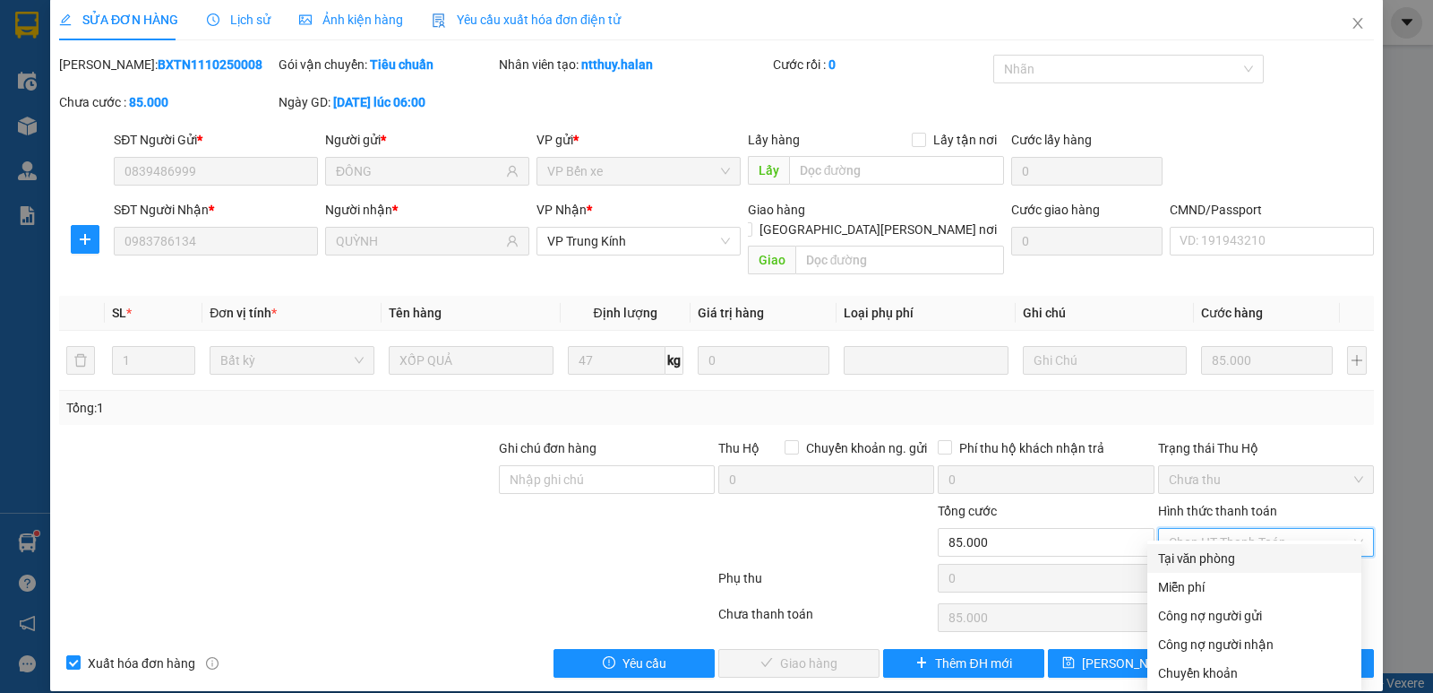
click at [1199, 550] on div "Tại văn phòng" at bounding box center [1254, 558] width 193 height 20
type input "0"
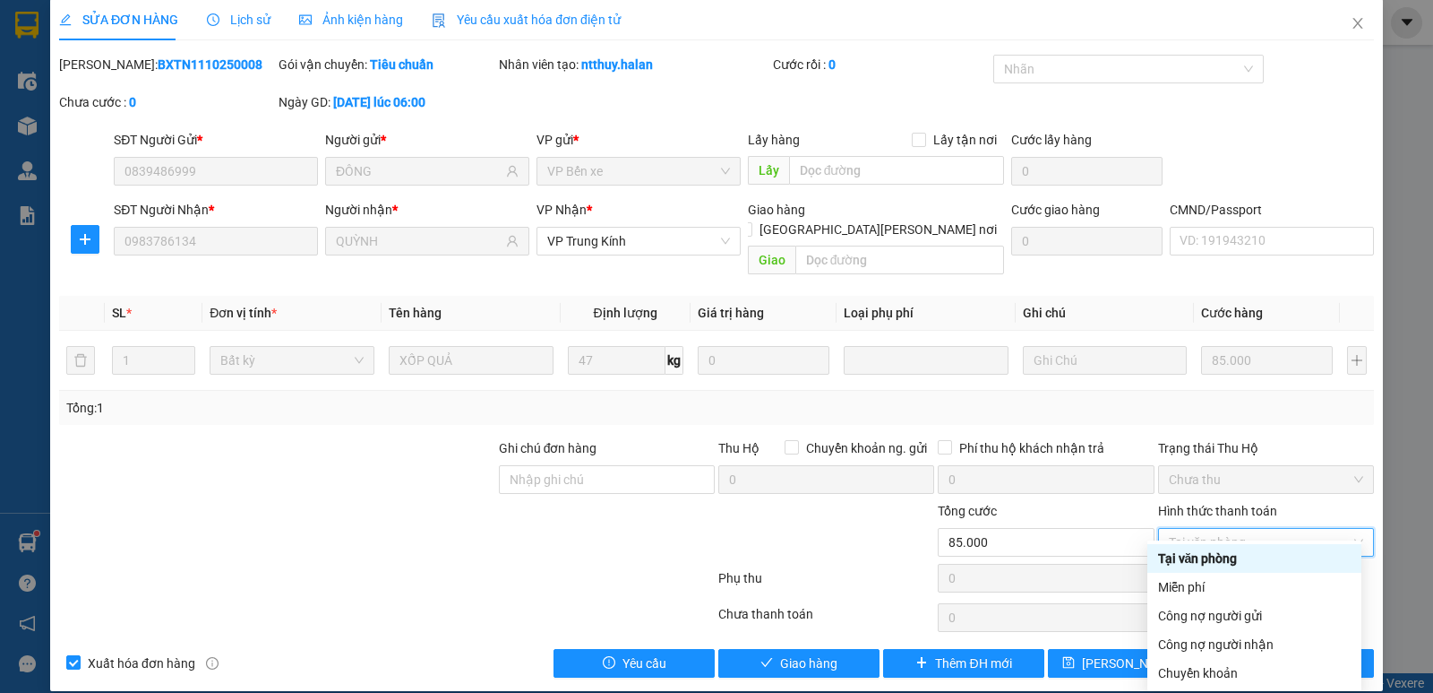
click at [1225, 162] on div "SĐT Người Gửi * 0839486999 Người gửi * ĐÔNG VP gửi * VP Bến xe Lấy hàng Lấy tận…" at bounding box center [744, 161] width 1268 height 63
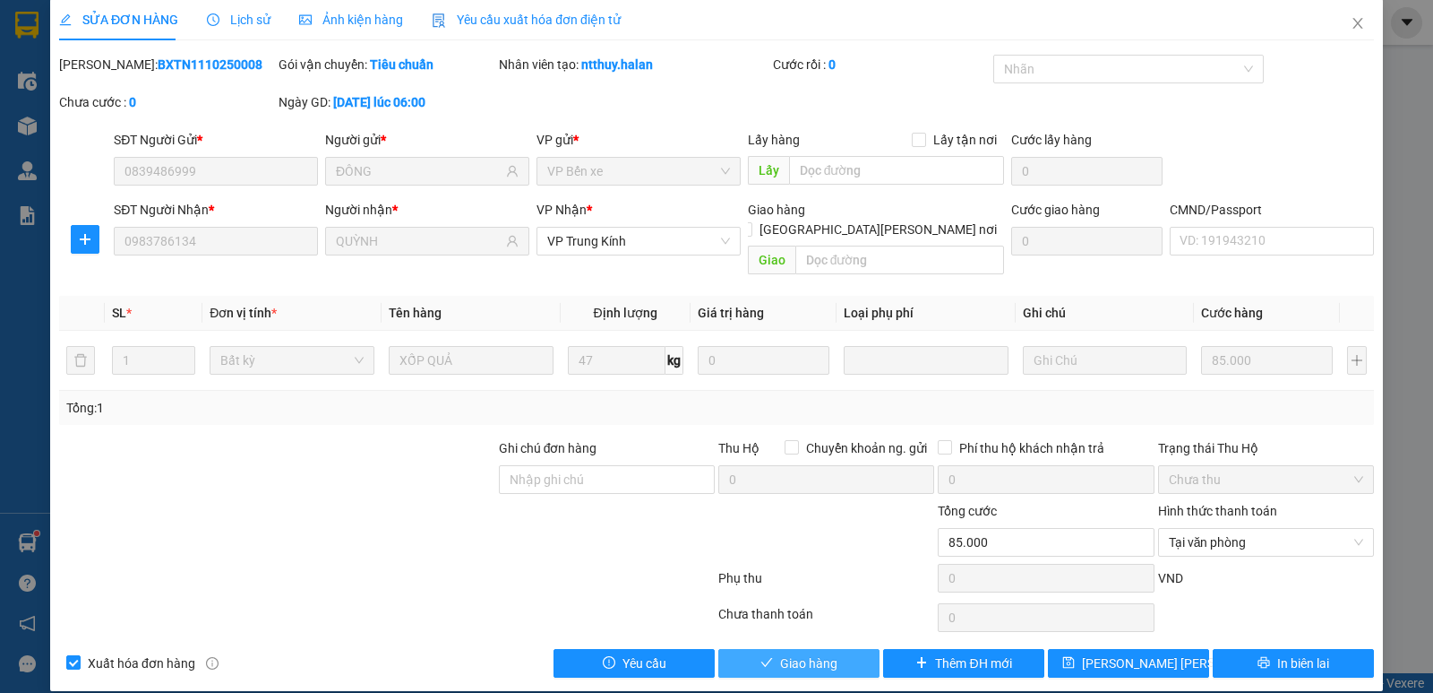
click at [828, 649] on button "Giao hàng" at bounding box center [799, 663] width 161 height 29
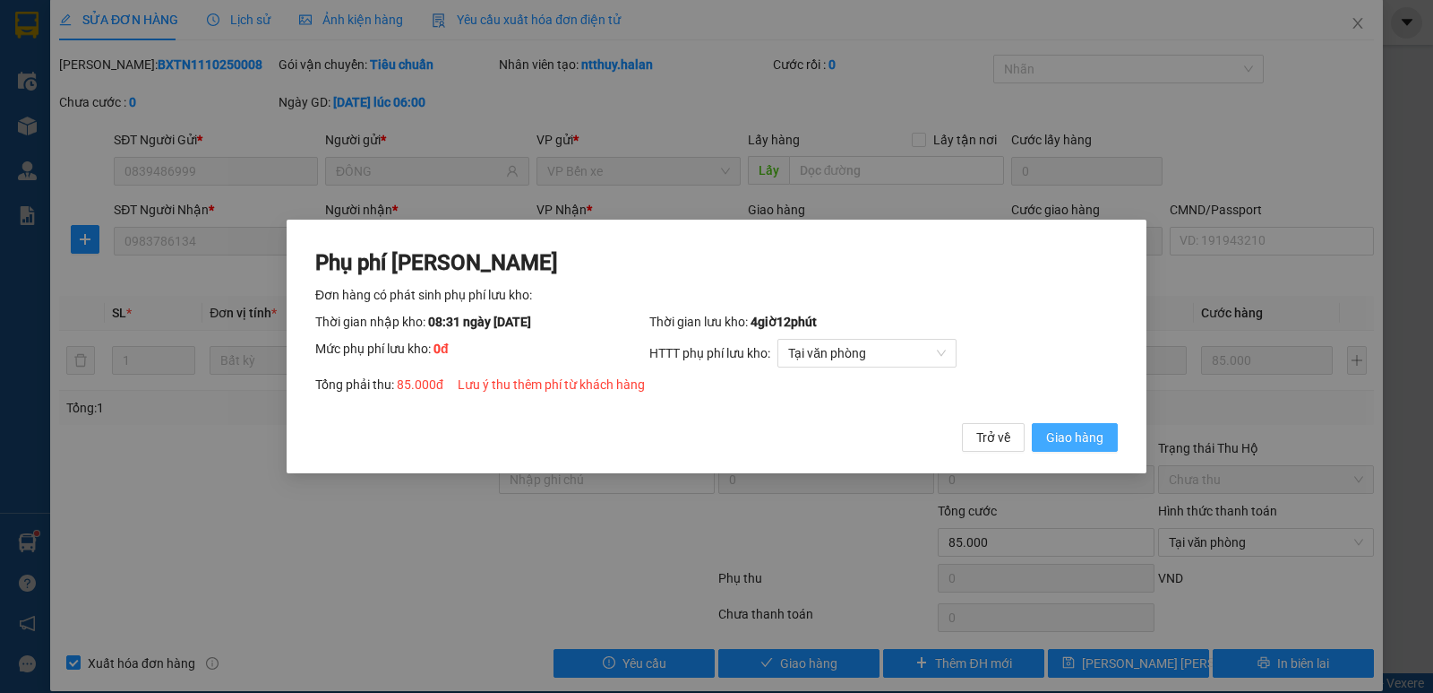
click at [1099, 441] on span "Giao hàng" at bounding box center [1074, 437] width 57 height 20
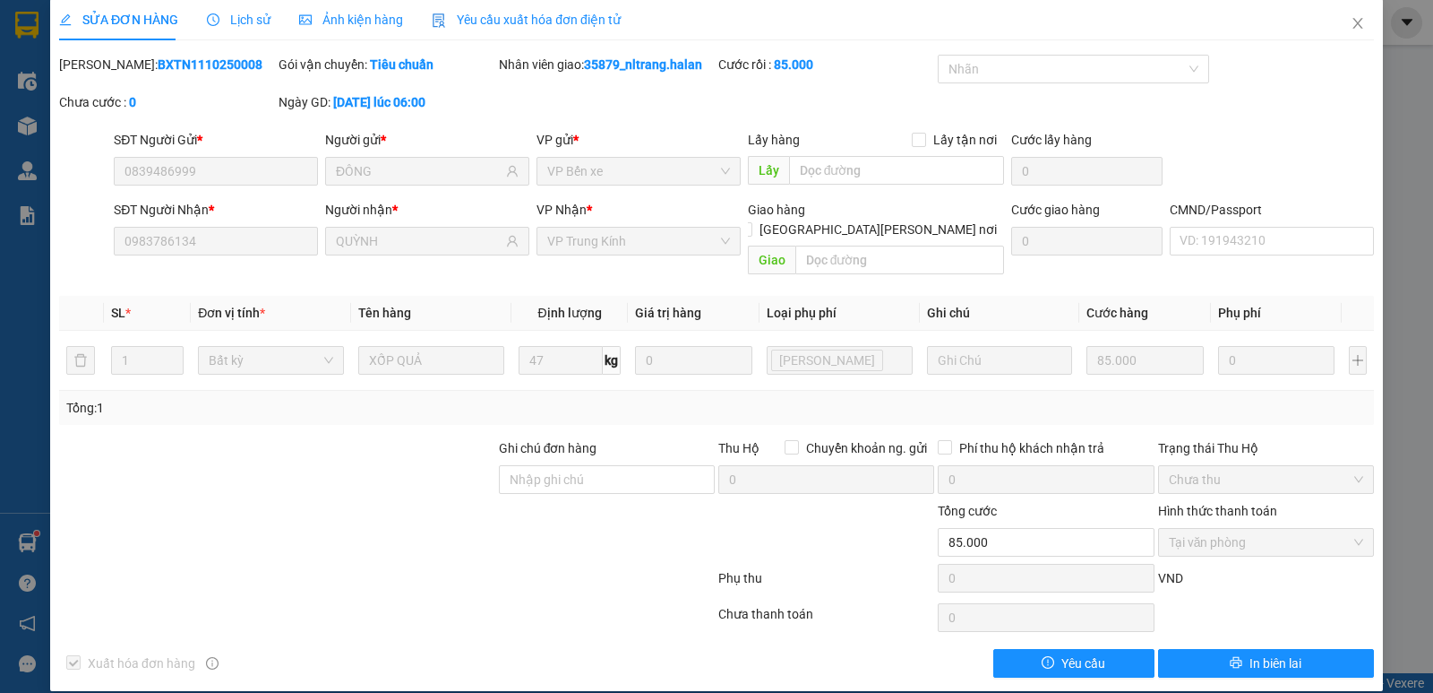
click at [1236, 144] on div "SĐT Người Gửi * 0839486999 Người gửi * ĐÔNG VP gửi * VP Bến xe Lấy hàng Lấy tận…" at bounding box center [744, 161] width 1268 height 63
click at [1235, 142] on div "SĐT Người Gửi * 0839486999 Người gửi * ĐÔNG VP gửi * VP Bến xe Lấy hàng Lấy tận…" at bounding box center [744, 161] width 1268 height 63
click at [1344, 33] on span "Close" at bounding box center [1358, 24] width 50 height 50
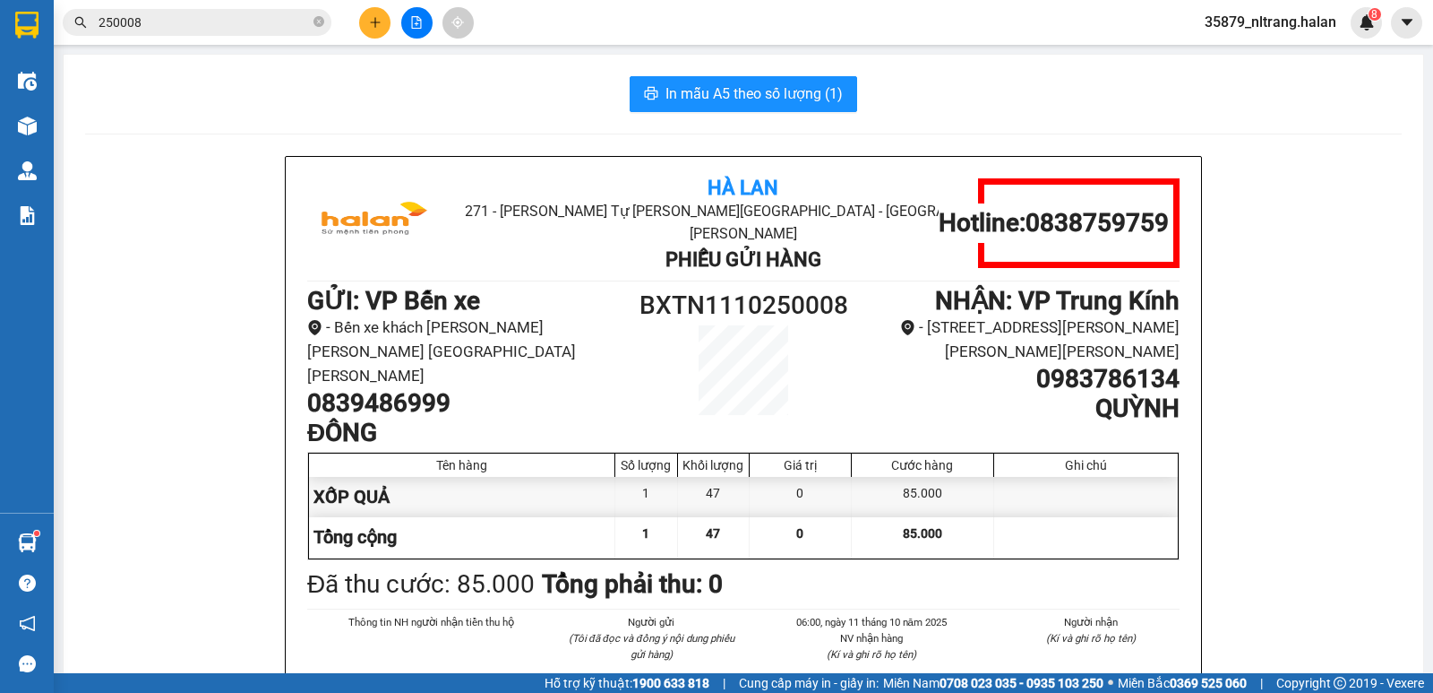
click at [517, 102] on div "In mẫu A5 theo số lượng (1)" at bounding box center [743, 94] width 1317 height 36
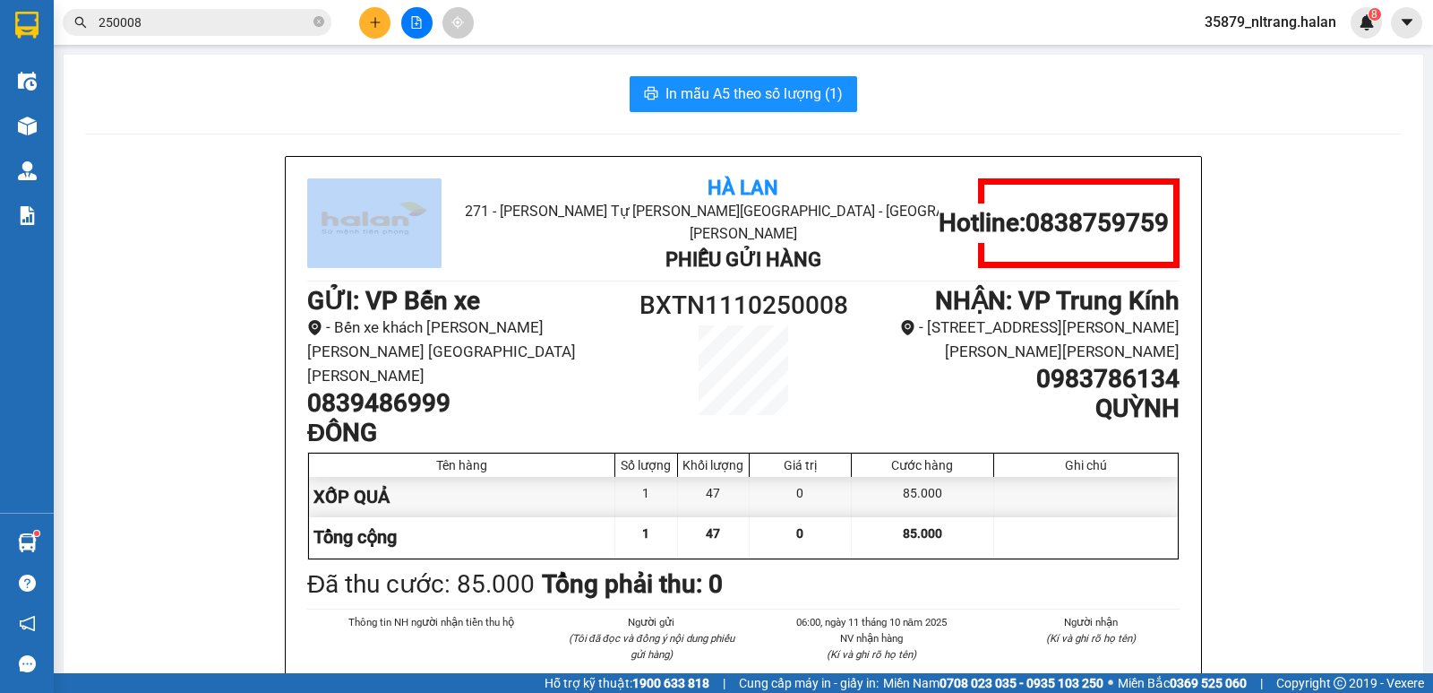
click at [517, 102] on div "In mẫu A5 theo số lượng (1)" at bounding box center [743, 94] width 1317 height 36
click at [252, 33] on span "250008" at bounding box center [197, 22] width 269 height 27
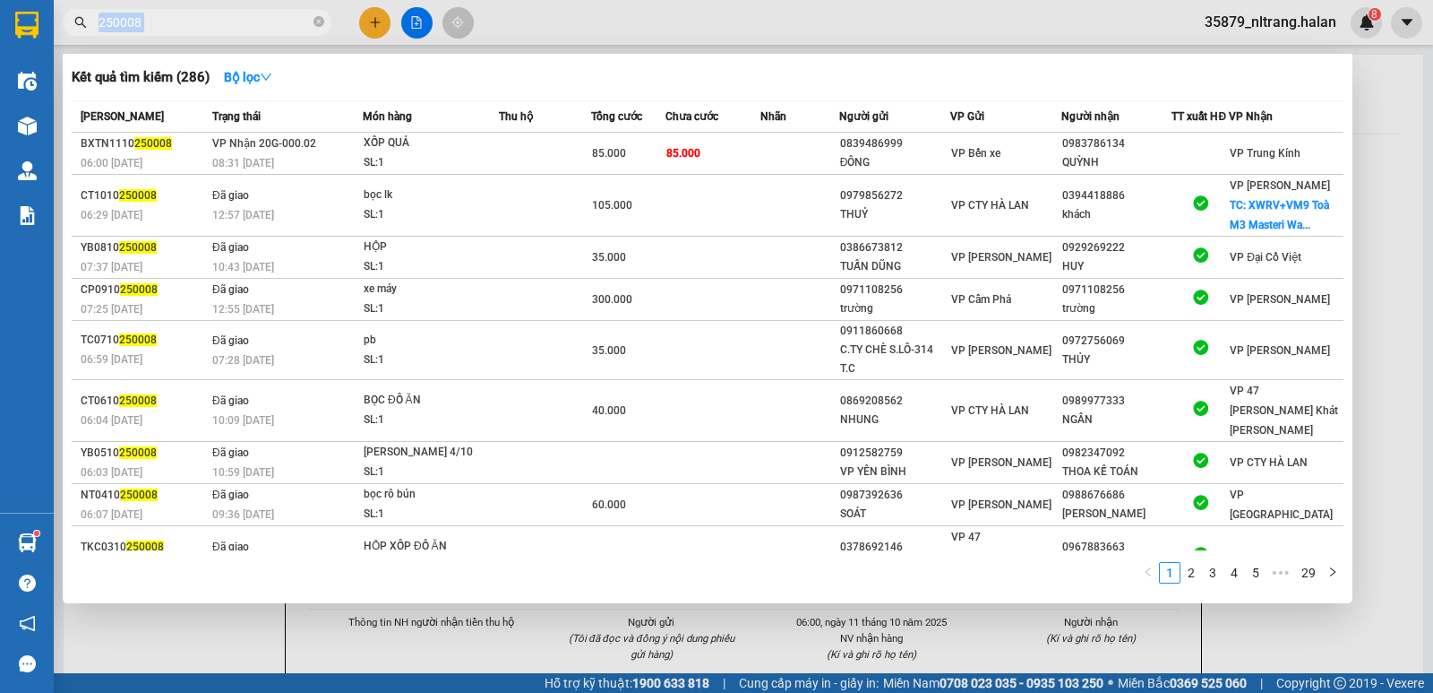
click at [252, 33] on span "250008" at bounding box center [197, 22] width 269 height 27
click at [252, 26] on input "250008" at bounding box center [204, 23] width 211 height 20
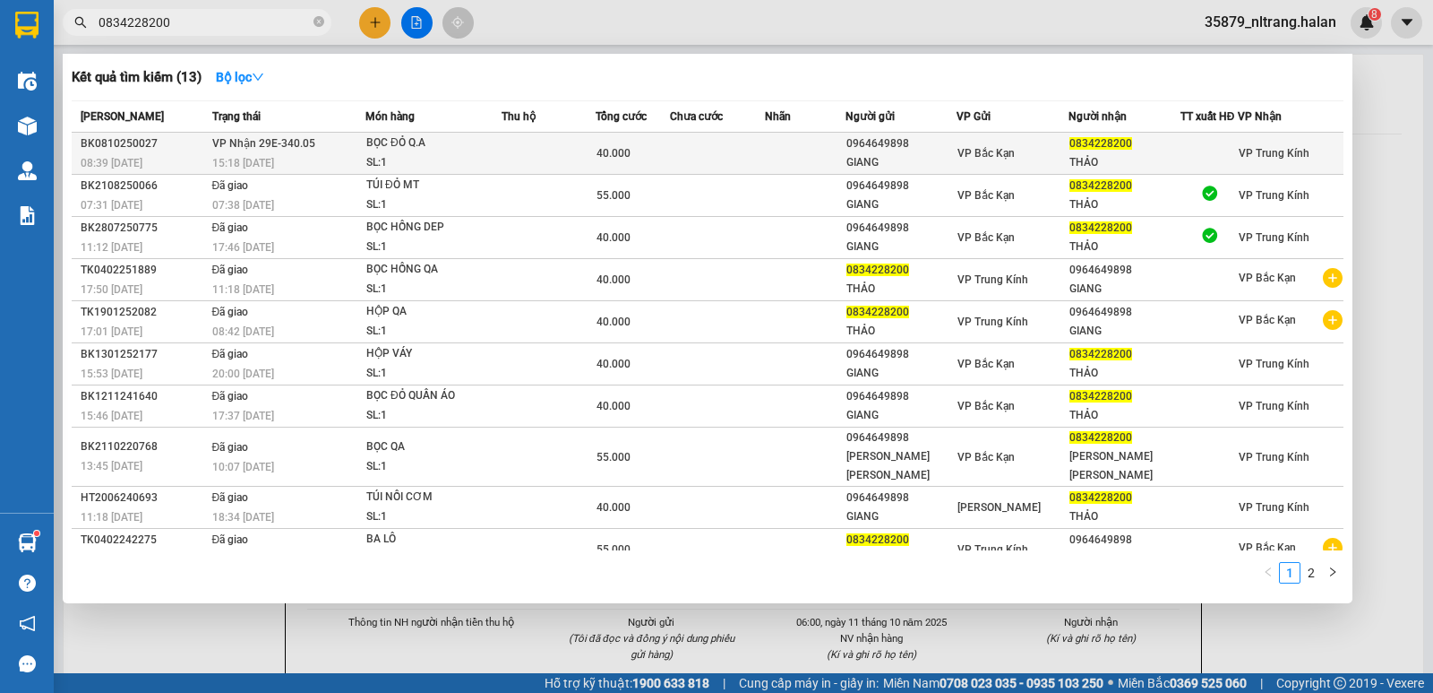
type input "0834228200"
click at [312, 152] on td "[PERSON_NAME] 29E-340.05 15:18 [DATE]" at bounding box center [287, 154] width 158 height 42
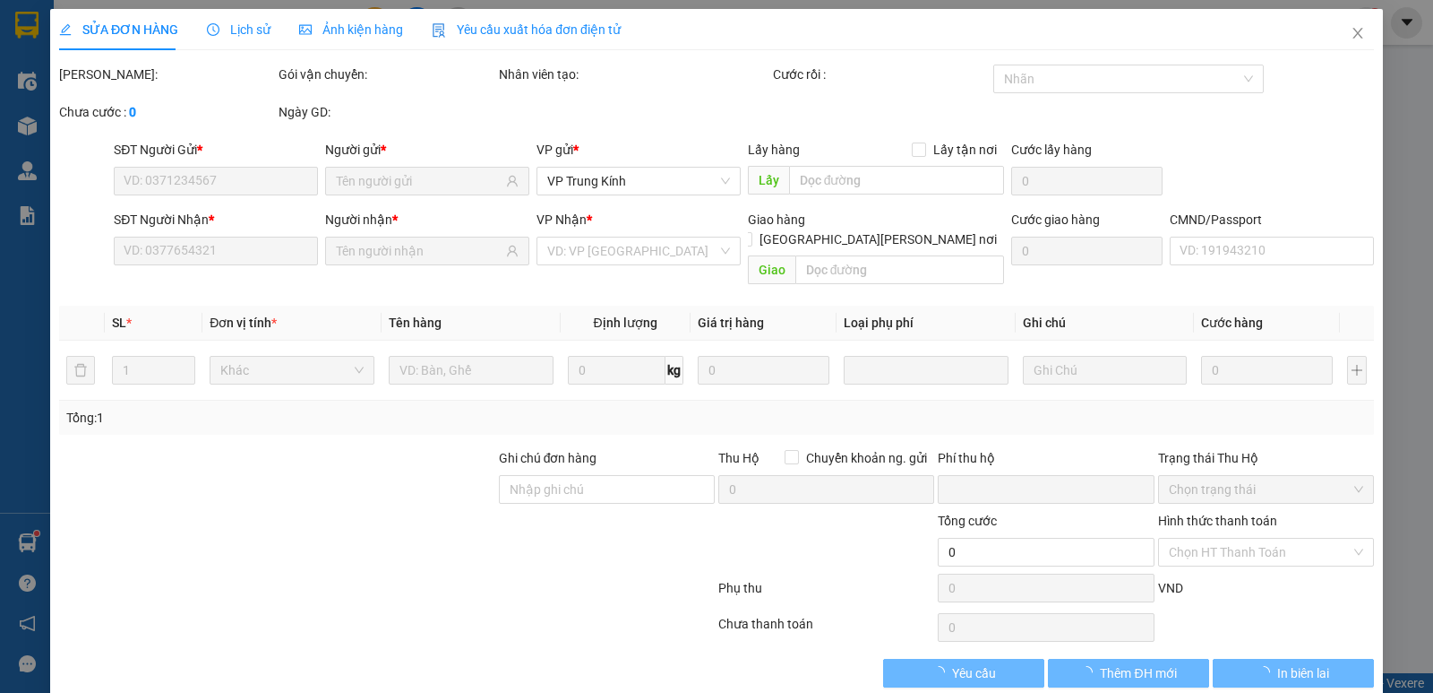
type input "0964649898"
type input "GIANG"
type input "0834228200"
type input "THẢO"
type input "0"
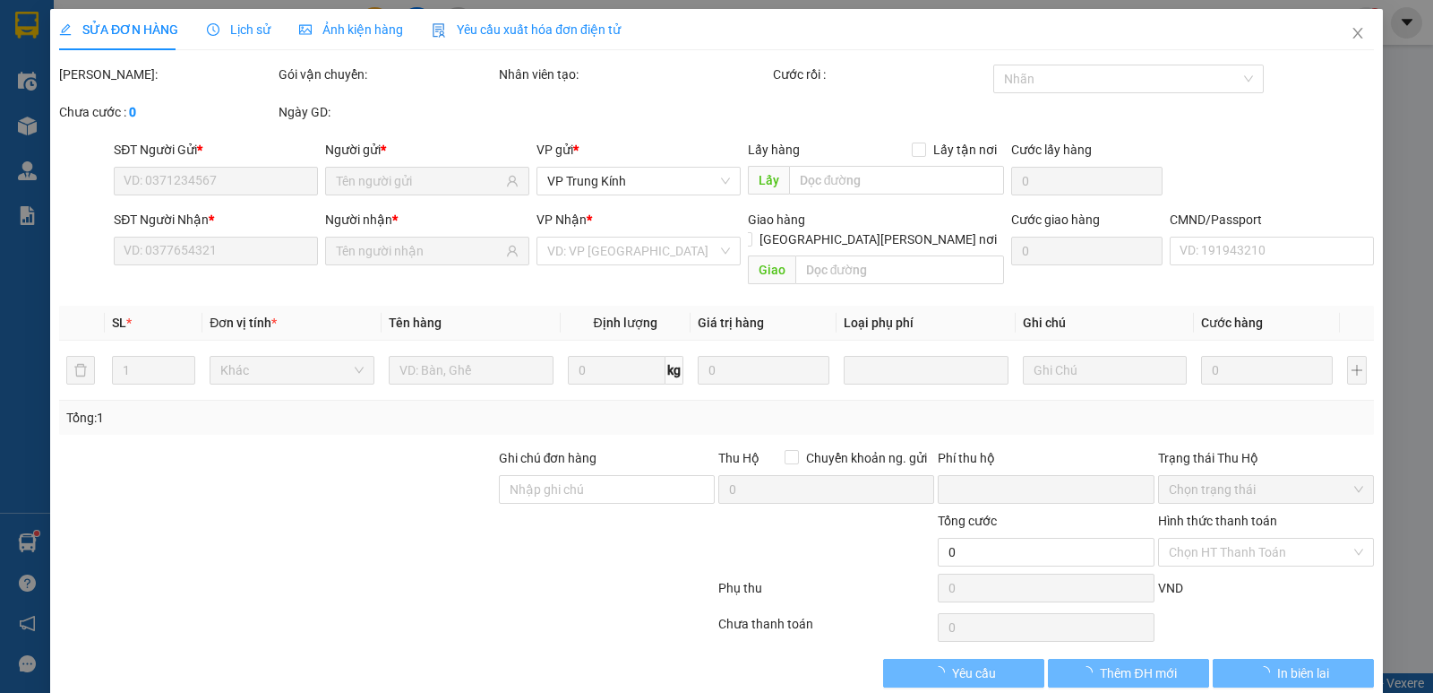
type input "40.000"
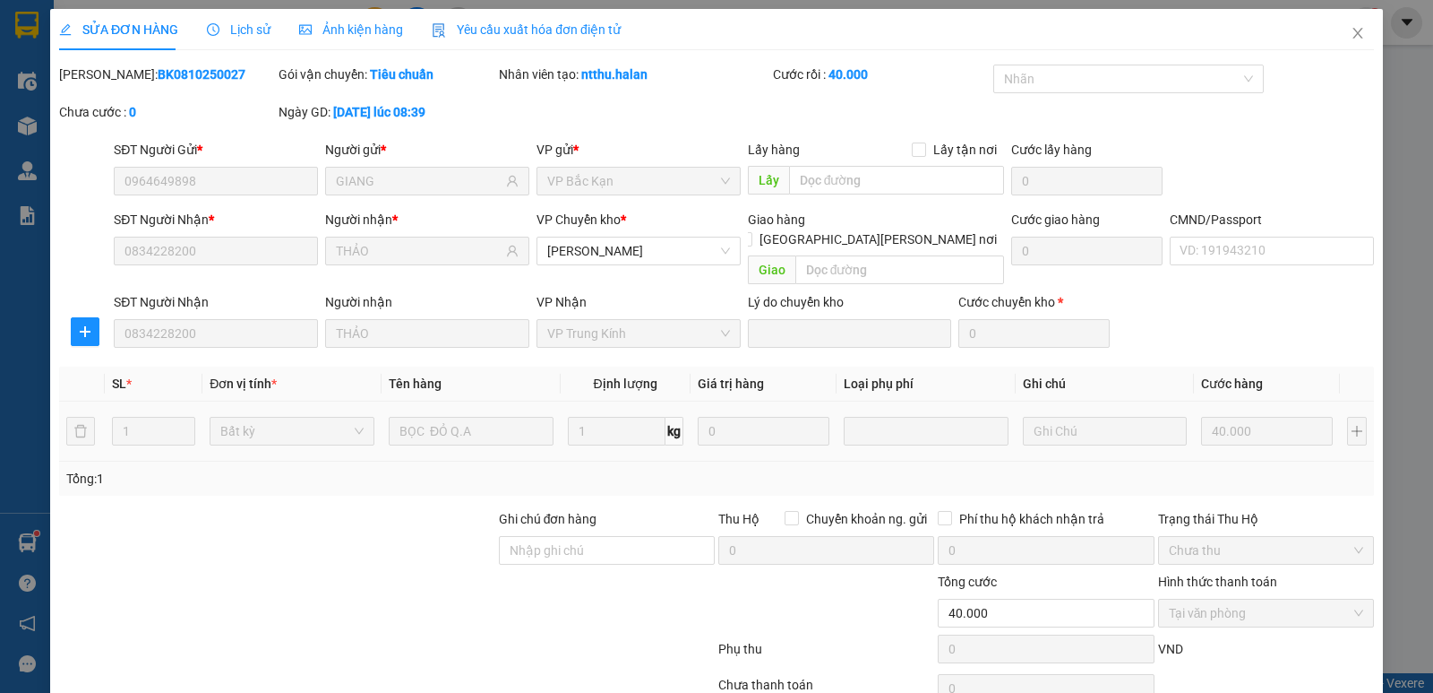
scroll to position [71, 0]
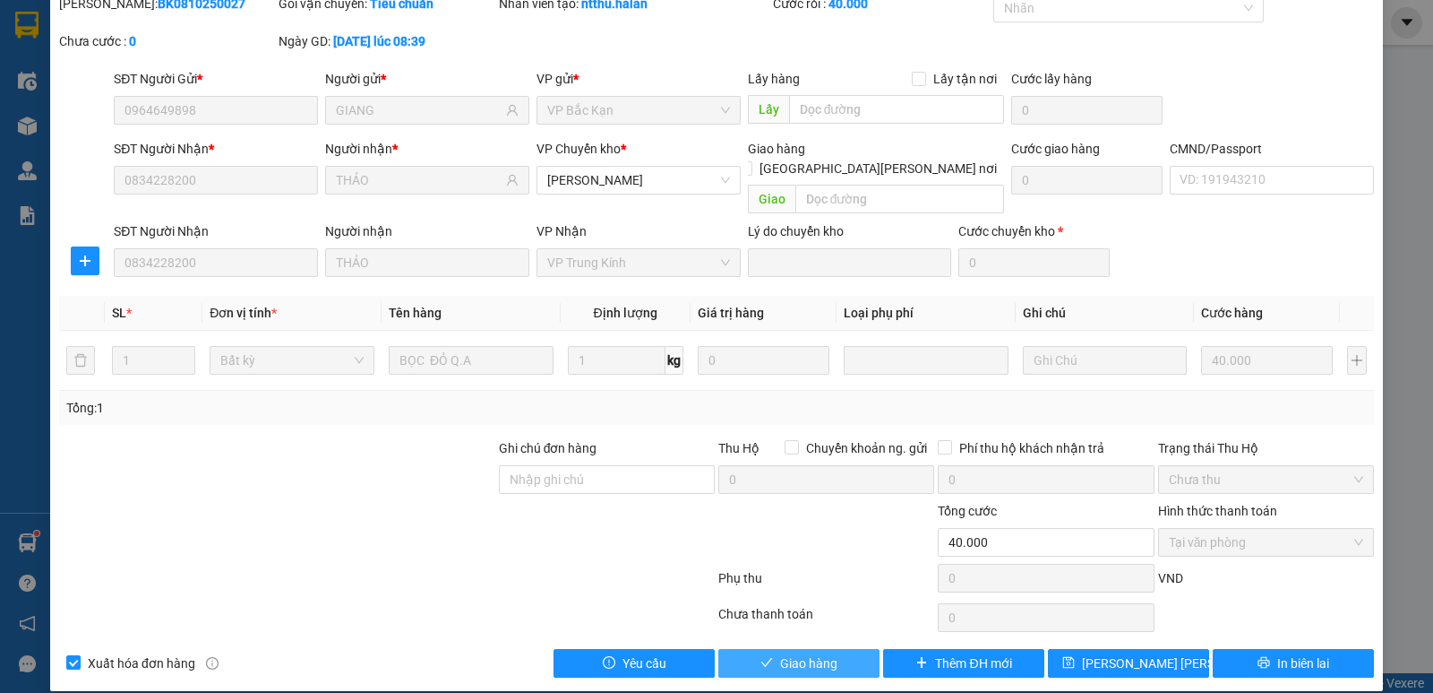
drag, startPoint x: 824, startPoint y: 622, endPoint x: 813, endPoint y: 640, distance: 21.4
click at [821, 624] on div "Total Paid Fee 40.000 Total UnPaid Fee 0 Cash Collection Total Fee Mã ĐH: BK081…" at bounding box center [716, 336] width 1315 height 684
click at [813, 653] on span "Giao hàng" at bounding box center [808, 663] width 57 height 20
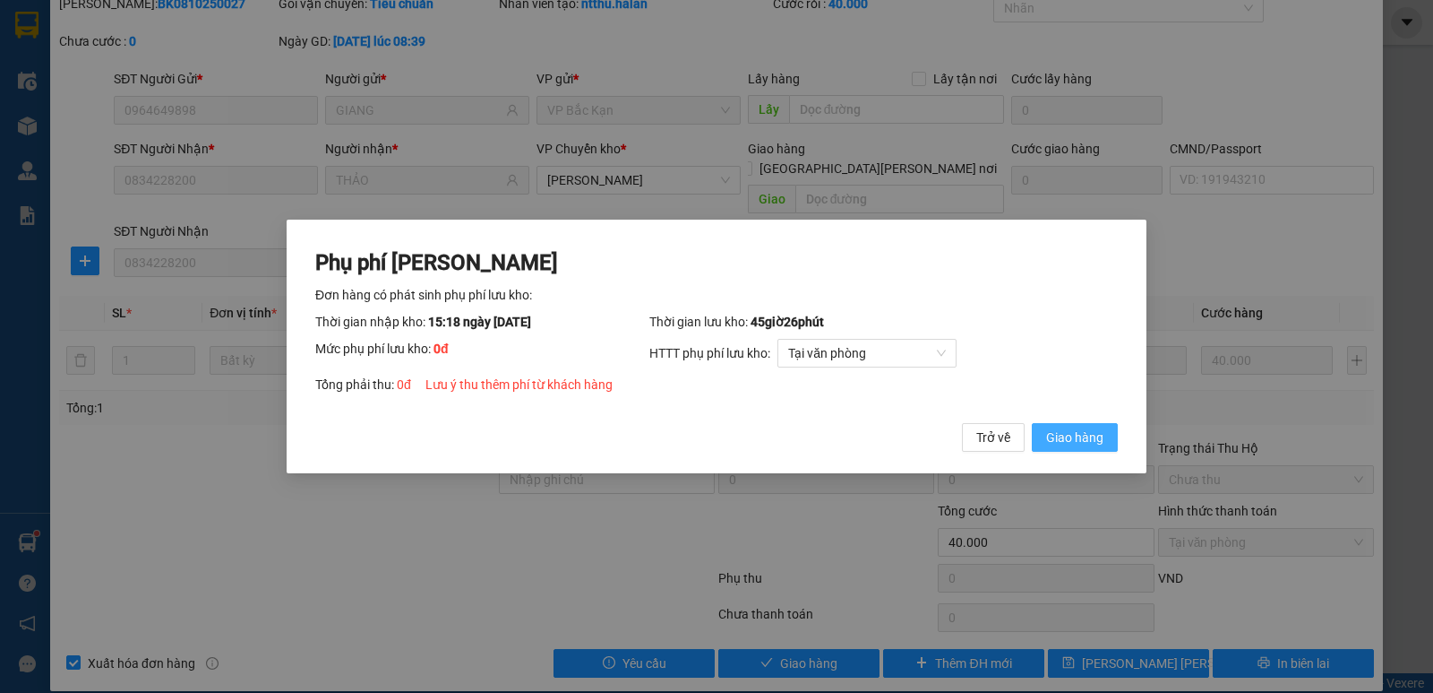
click at [1097, 433] on span "Giao hàng" at bounding box center [1074, 437] width 57 height 20
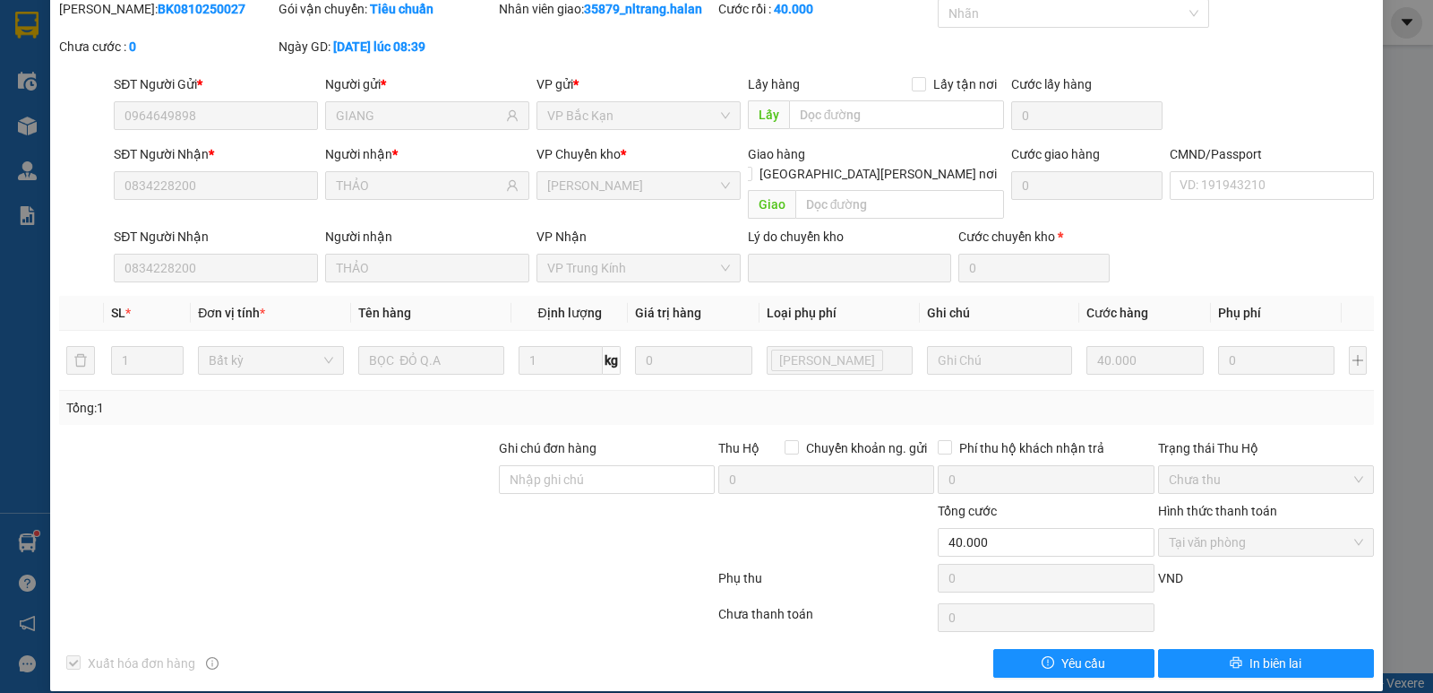
scroll to position [0, 0]
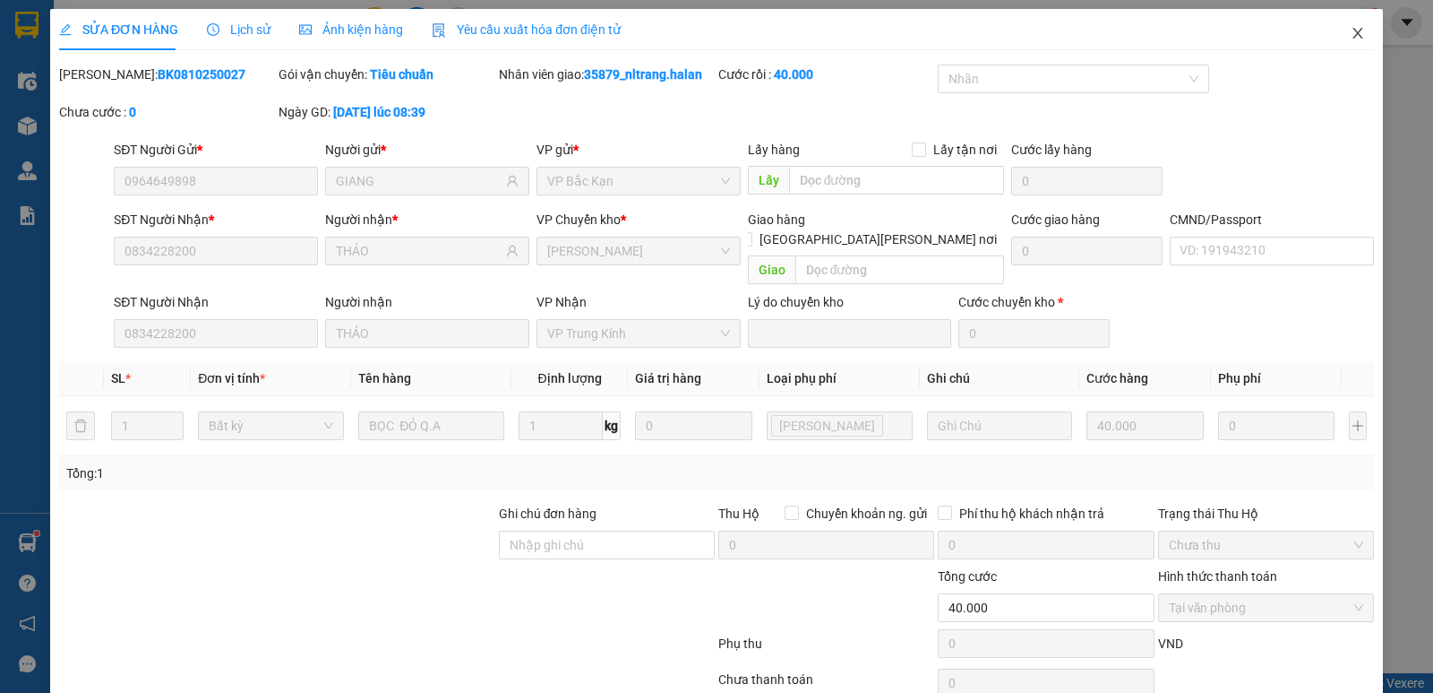
click at [1336, 22] on span "Close" at bounding box center [1358, 34] width 50 height 50
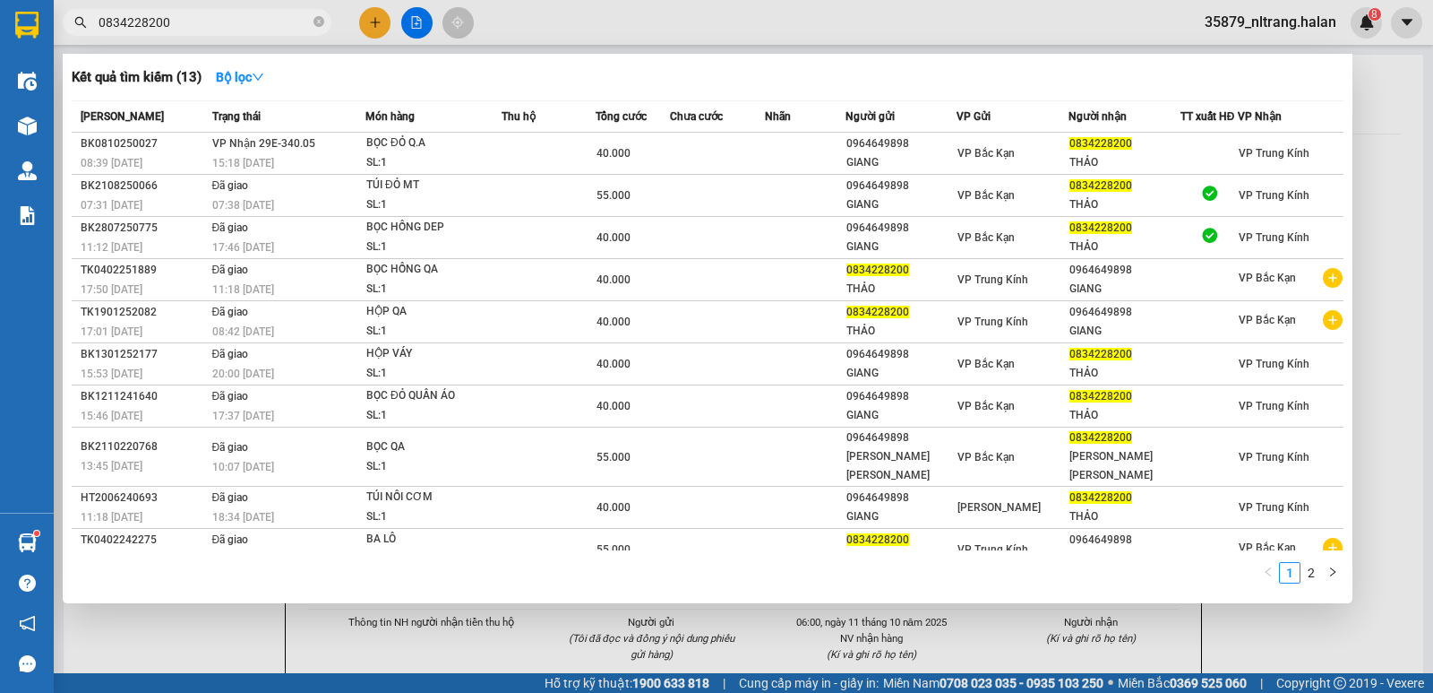
click at [218, 10] on span "0834228200" at bounding box center [197, 22] width 269 height 27
click at [210, 20] on input "0834228200" at bounding box center [204, 23] width 211 height 20
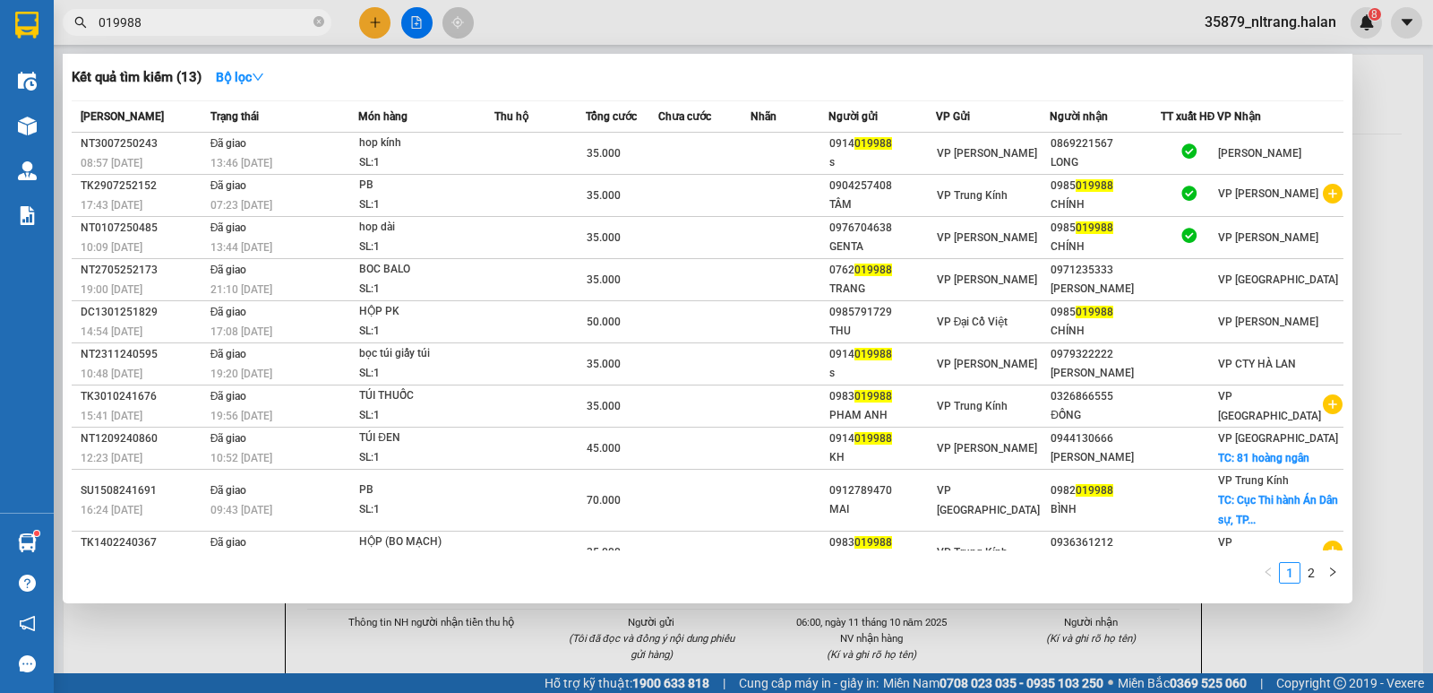
type input "019988"
drag, startPoint x: 208, startPoint y: 49, endPoint x: 269, endPoint y: 39, distance: 61.9
click at [208, 49] on div at bounding box center [716, 346] width 1433 height 693
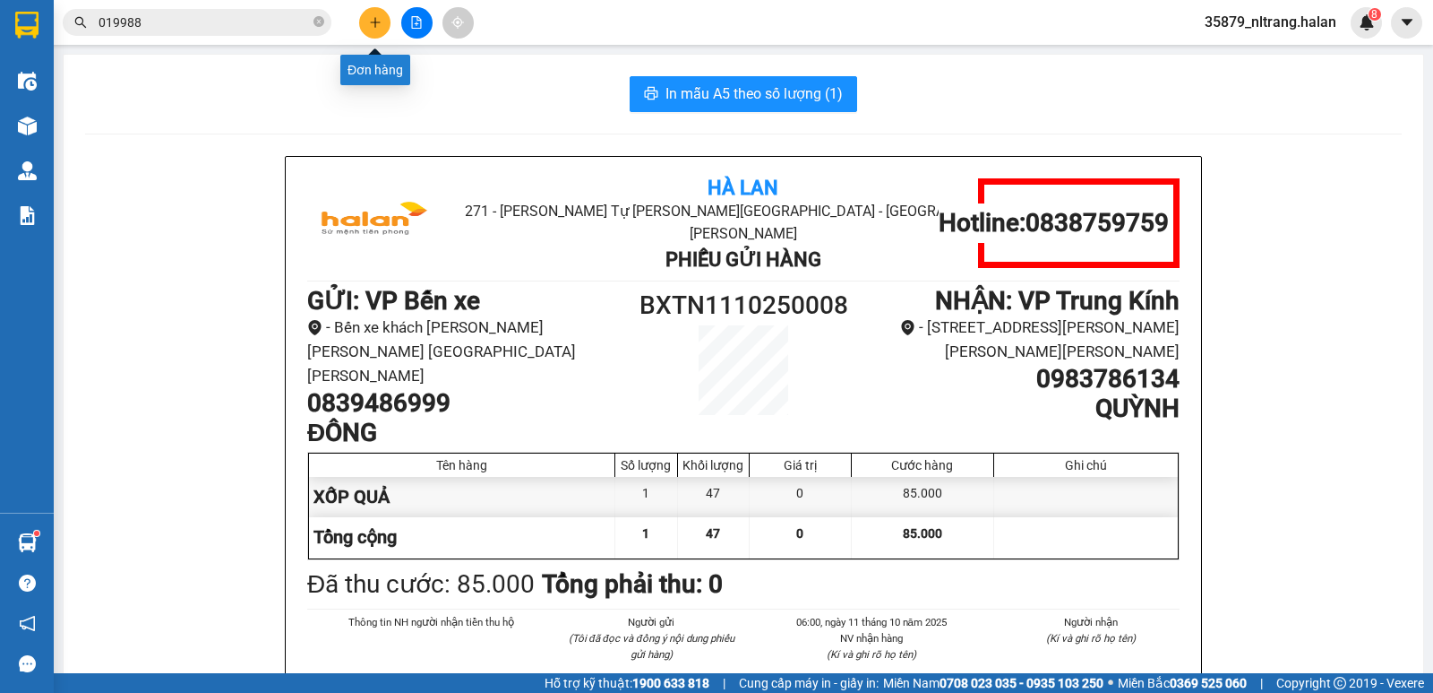
click at [374, 23] on icon "plus" at bounding box center [375, 22] width 13 height 13
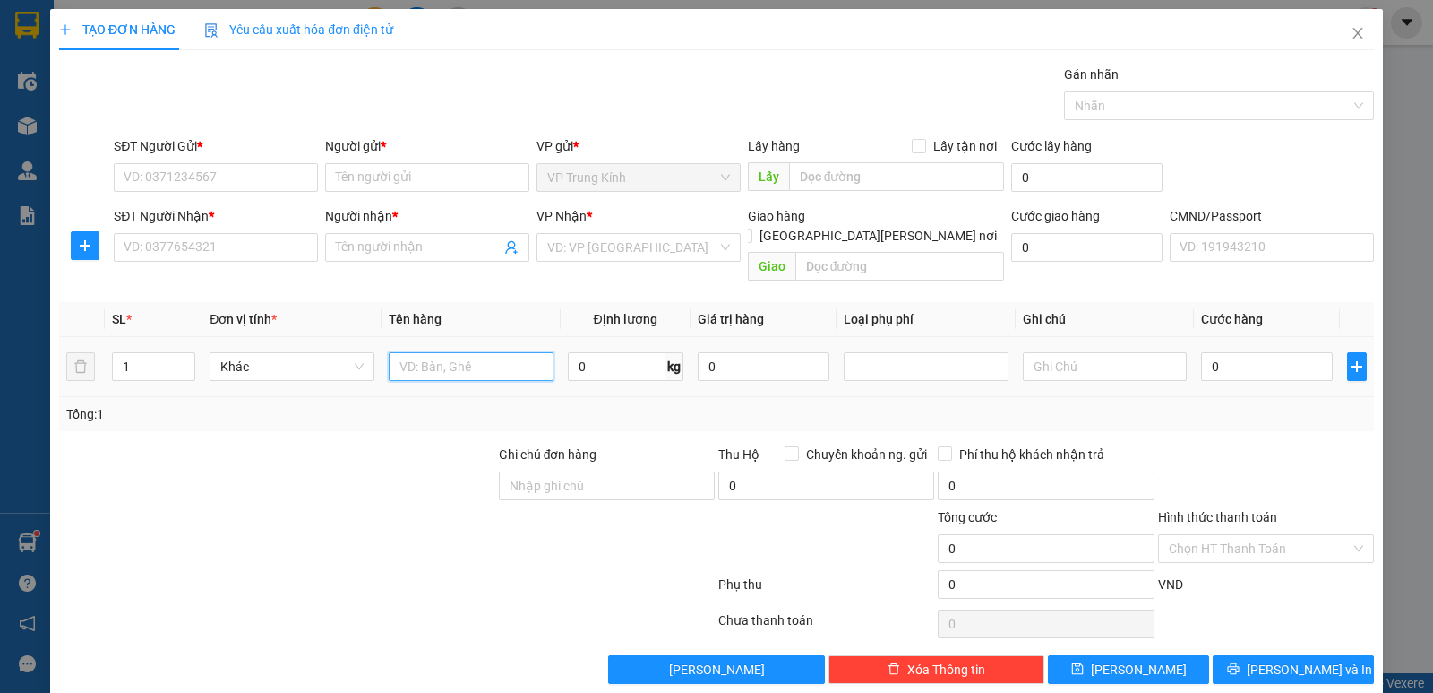
click at [487, 355] on input "text" at bounding box center [471, 366] width 165 height 29
type input "BỘ"
click at [235, 183] on input "SĐT Người Gửi *" at bounding box center [216, 177] width 204 height 29
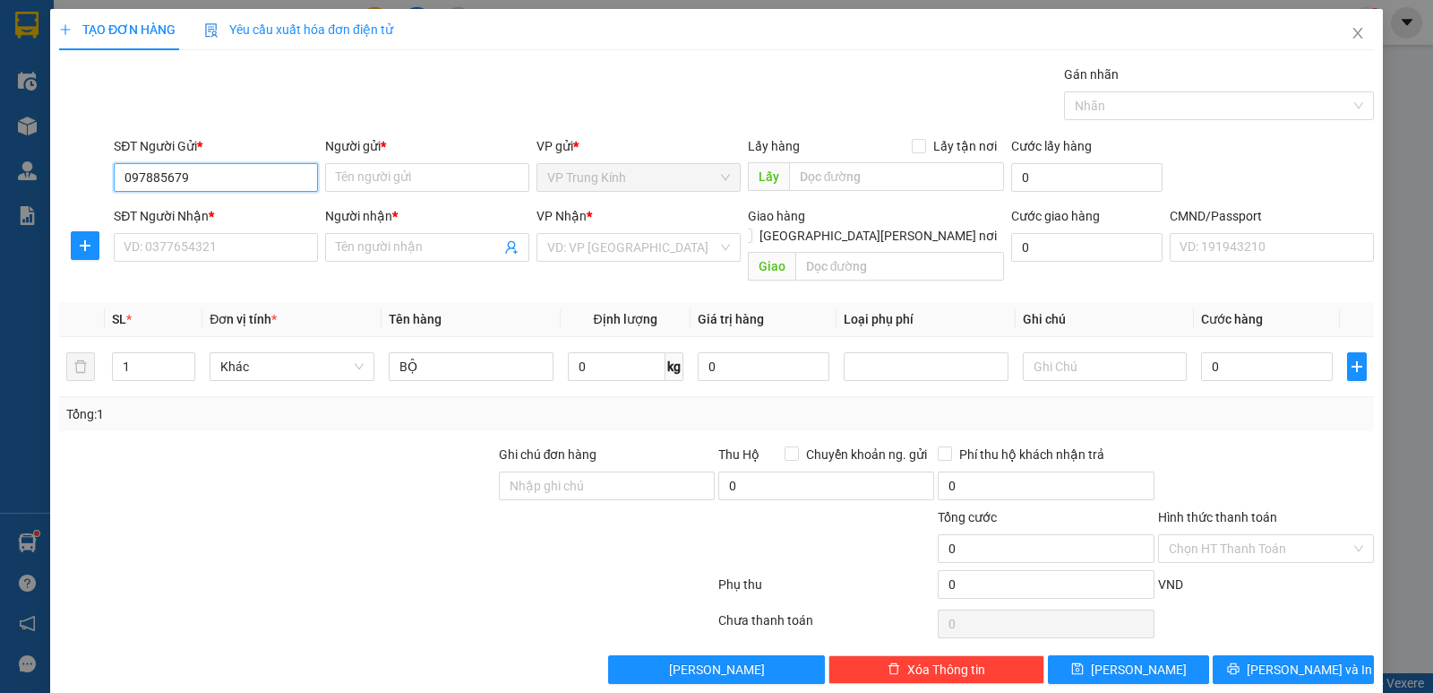
type input "0978856797"
click at [243, 210] on div "0978856797 - [PERSON_NAME]" at bounding box center [214, 213] width 181 height 20
type input "XUÂN"
type input "0978856797"
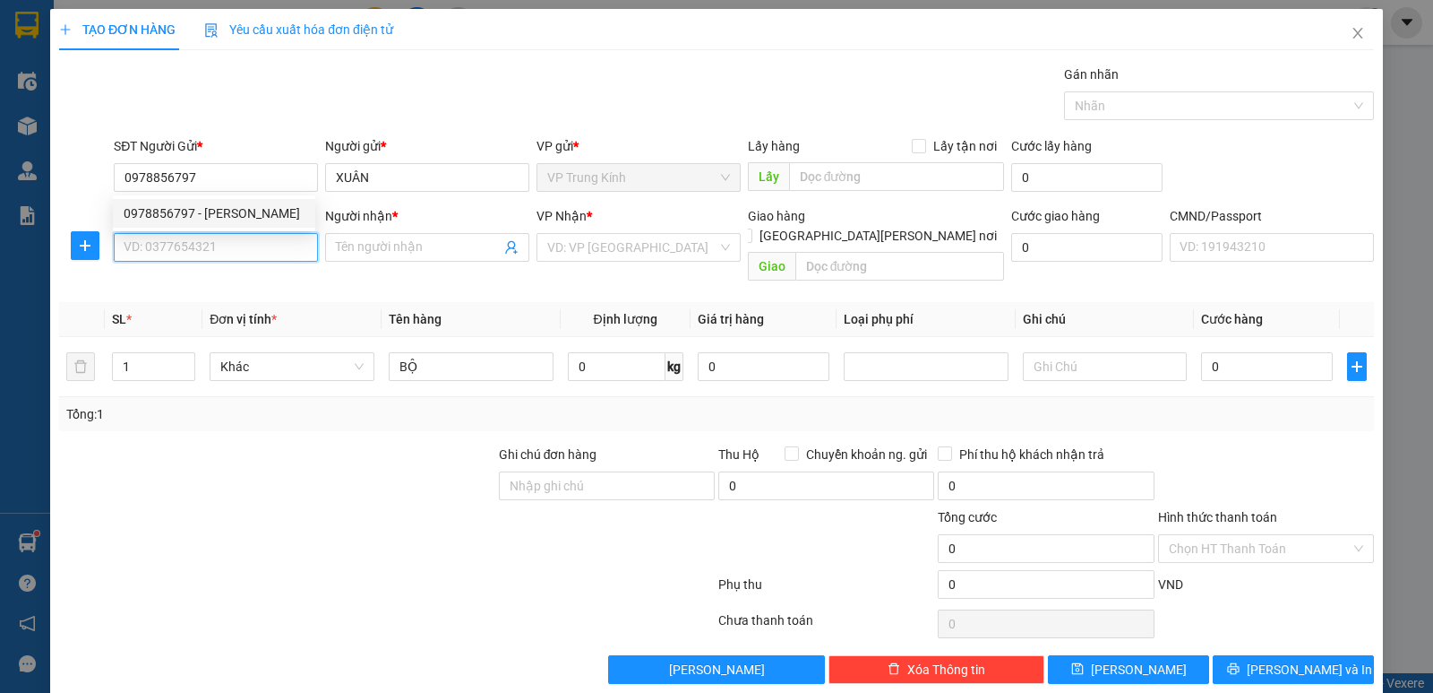
click at [247, 237] on input "SĐT Người Nhận *" at bounding box center [216, 247] width 204 height 29
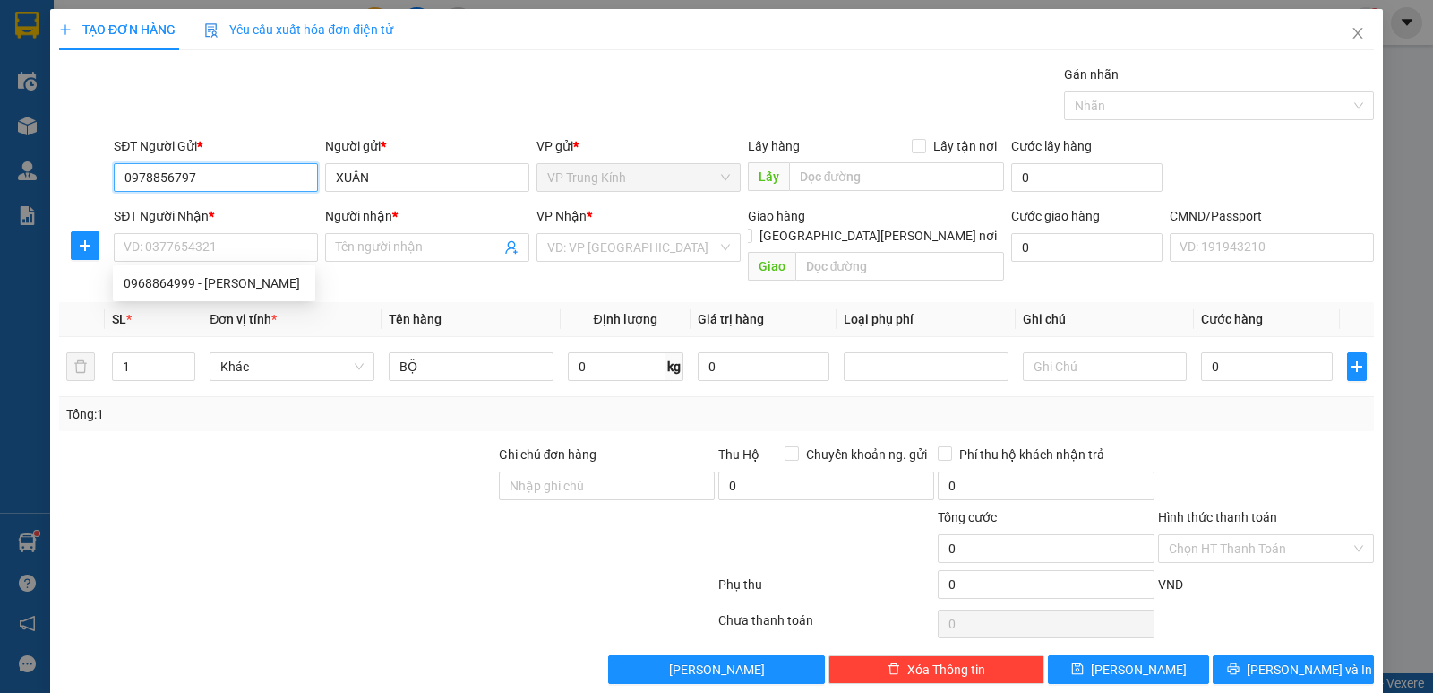
click at [276, 180] on input "0978856797" at bounding box center [216, 177] width 204 height 29
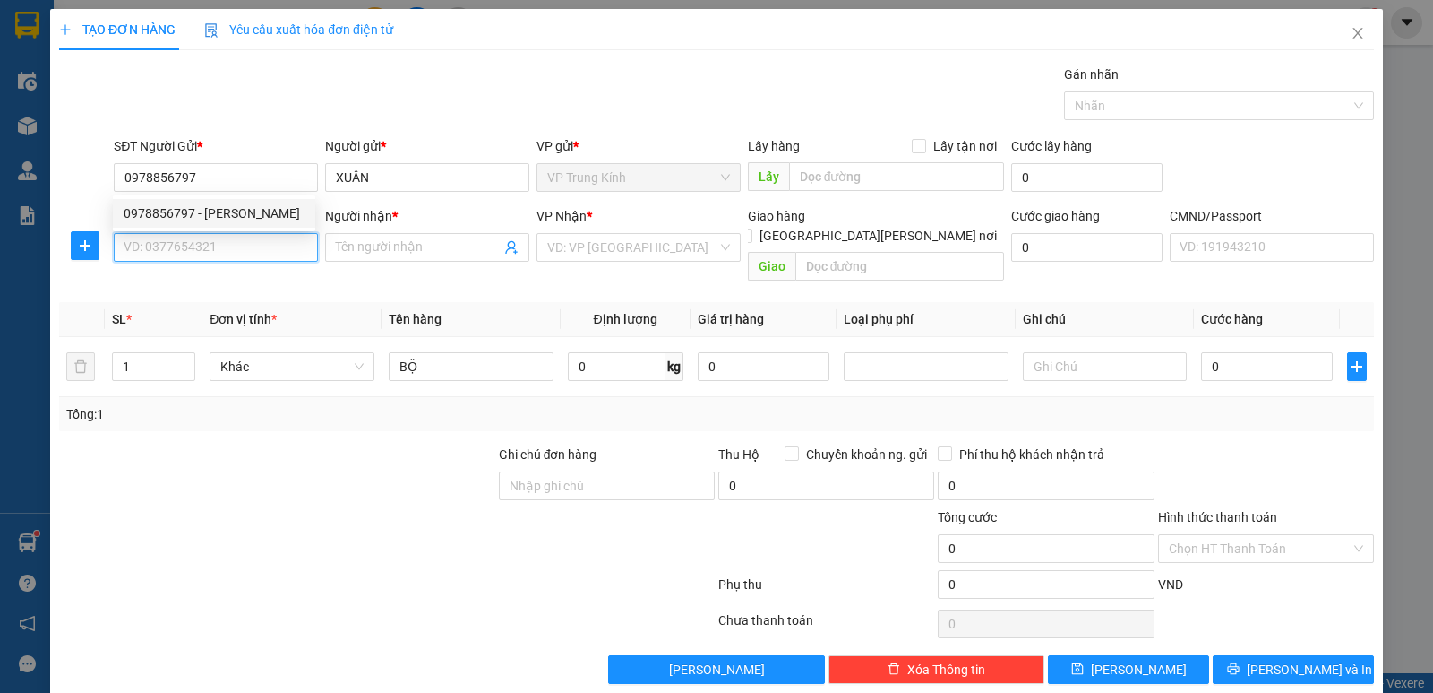
click at [220, 236] on input "SĐT Người Nhận *" at bounding box center [216, 247] width 204 height 29
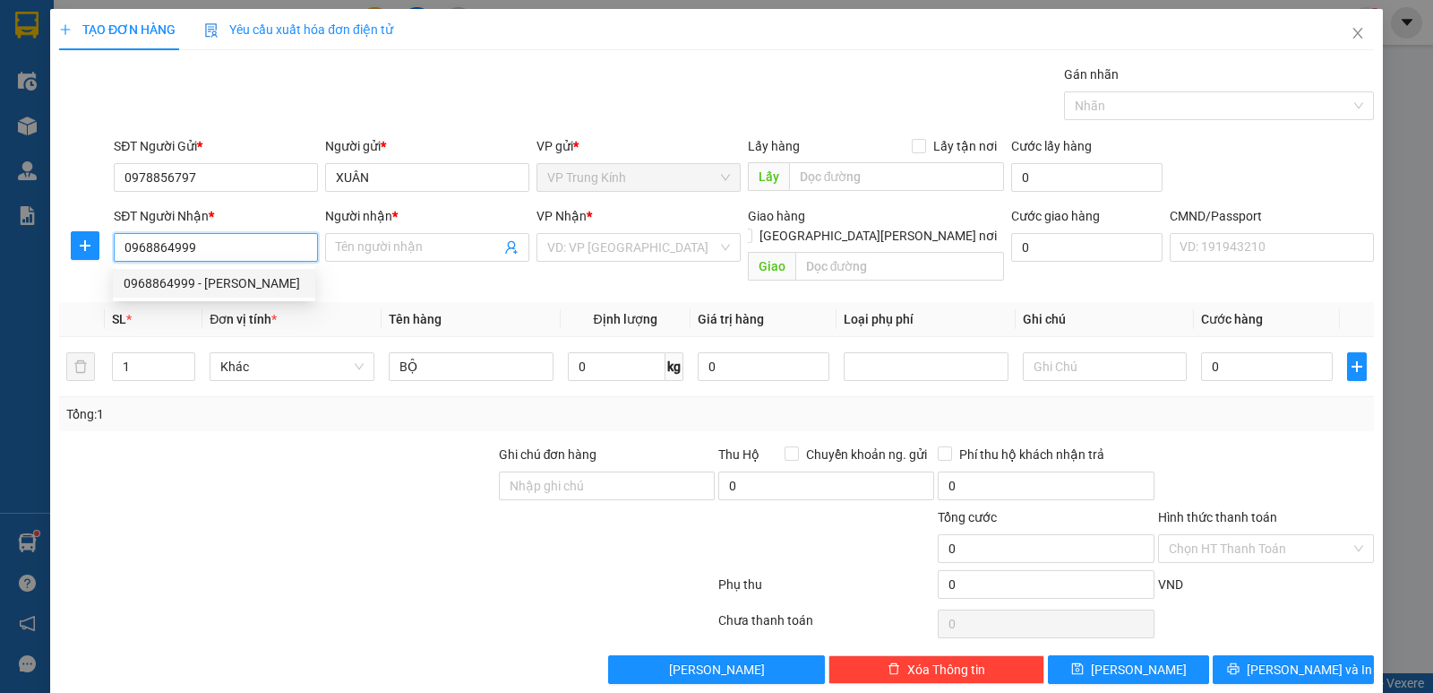
type input "0968864999"
click at [308, 246] on input "0968864999" at bounding box center [216, 247] width 204 height 29
drag, startPoint x: 242, startPoint y: 270, endPoint x: 239, endPoint y: 282, distance: 12.8
click at [242, 271] on div "0968864999 - [PERSON_NAME]" at bounding box center [214, 283] width 202 height 29
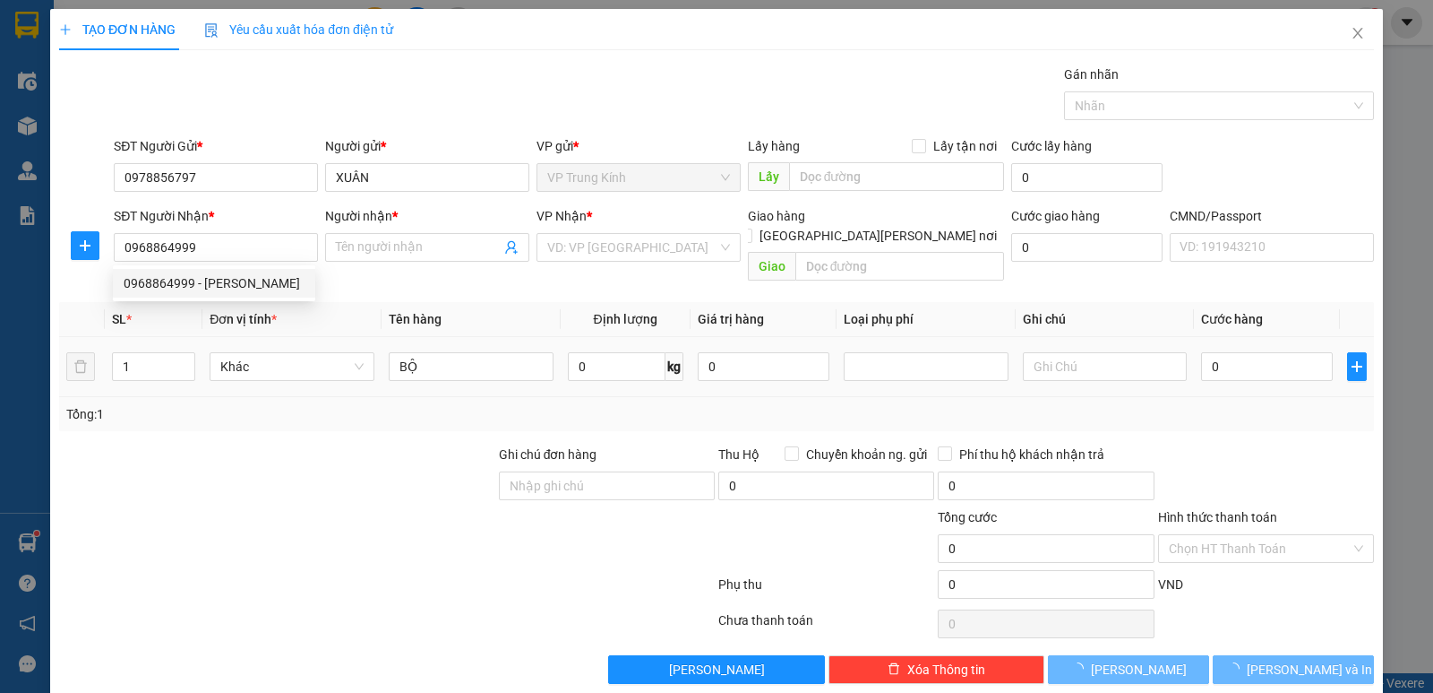
click at [272, 385] on div "SL * Đơn vị tính * Tên hàng Định [PERSON_NAME] trị hàng [PERSON_NAME] phí Ghi […" at bounding box center [716, 366] width 1315 height 129
type input "HƯỞNG"
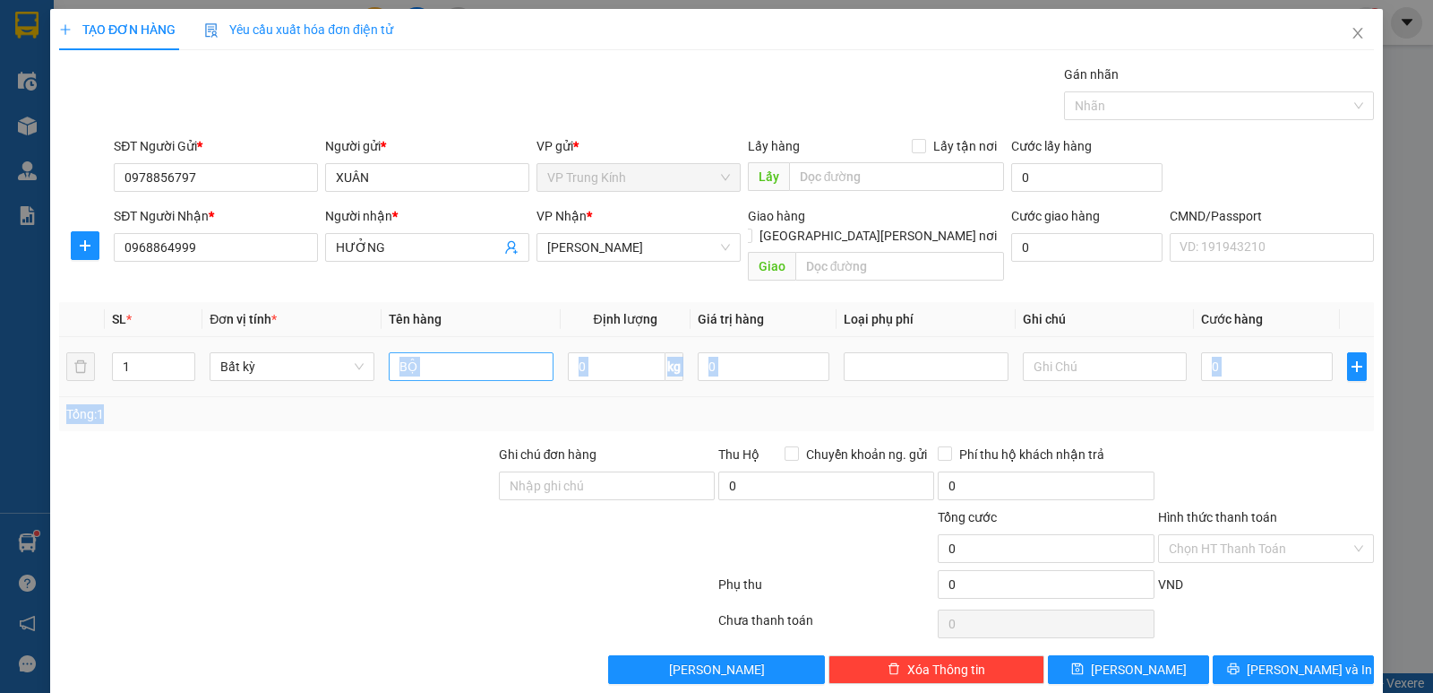
click at [474, 352] on input "BỘ" at bounding box center [471, 366] width 165 height 29
click at [486, 352] on input "BỘ" at bounding box center [471, 366] width 165 height 29
type input "HỘP XỐP ĐỒ ĂN"
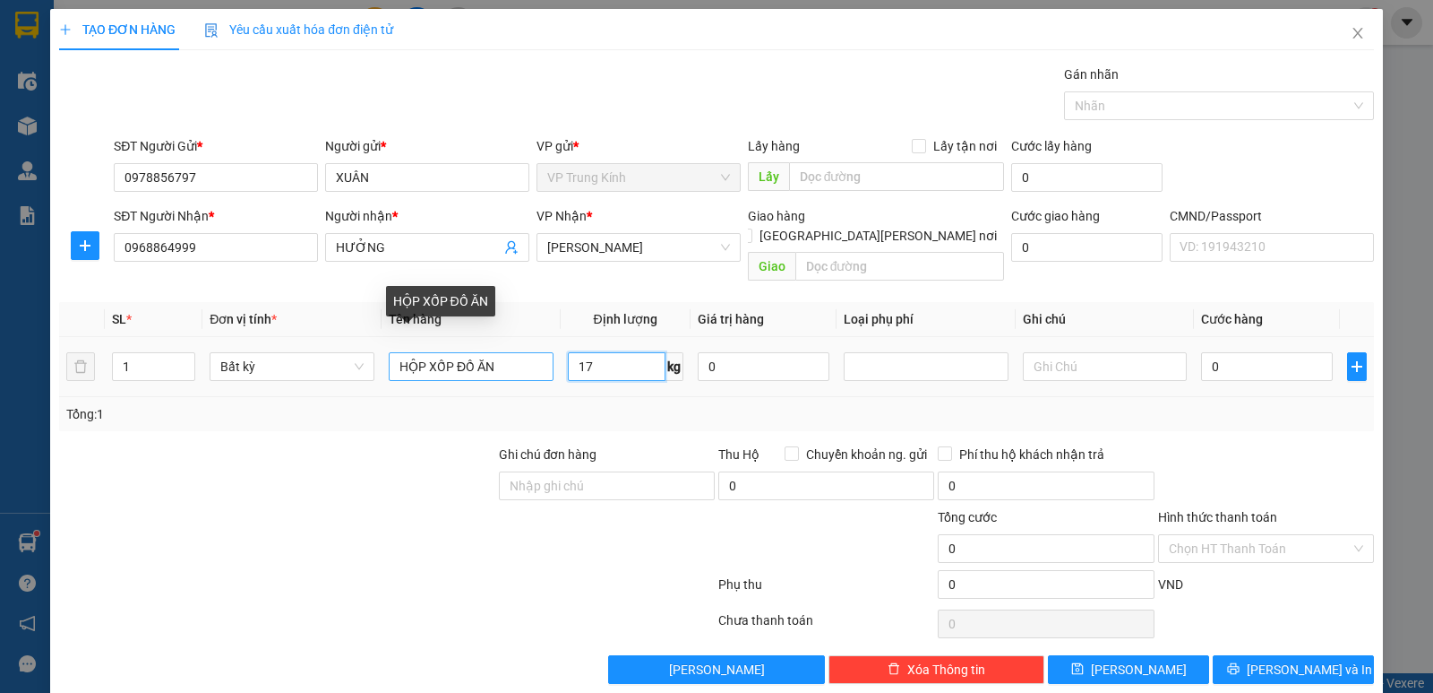
type input "17"
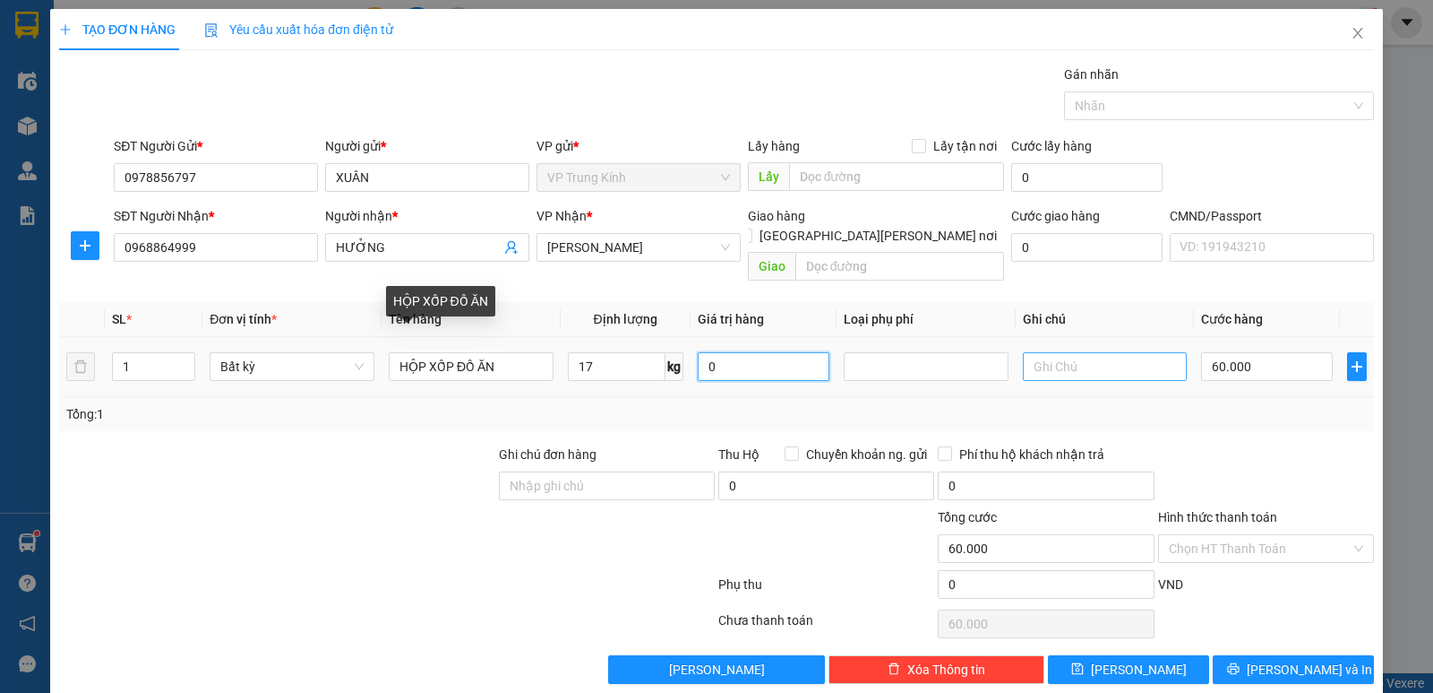
type input "60.000"
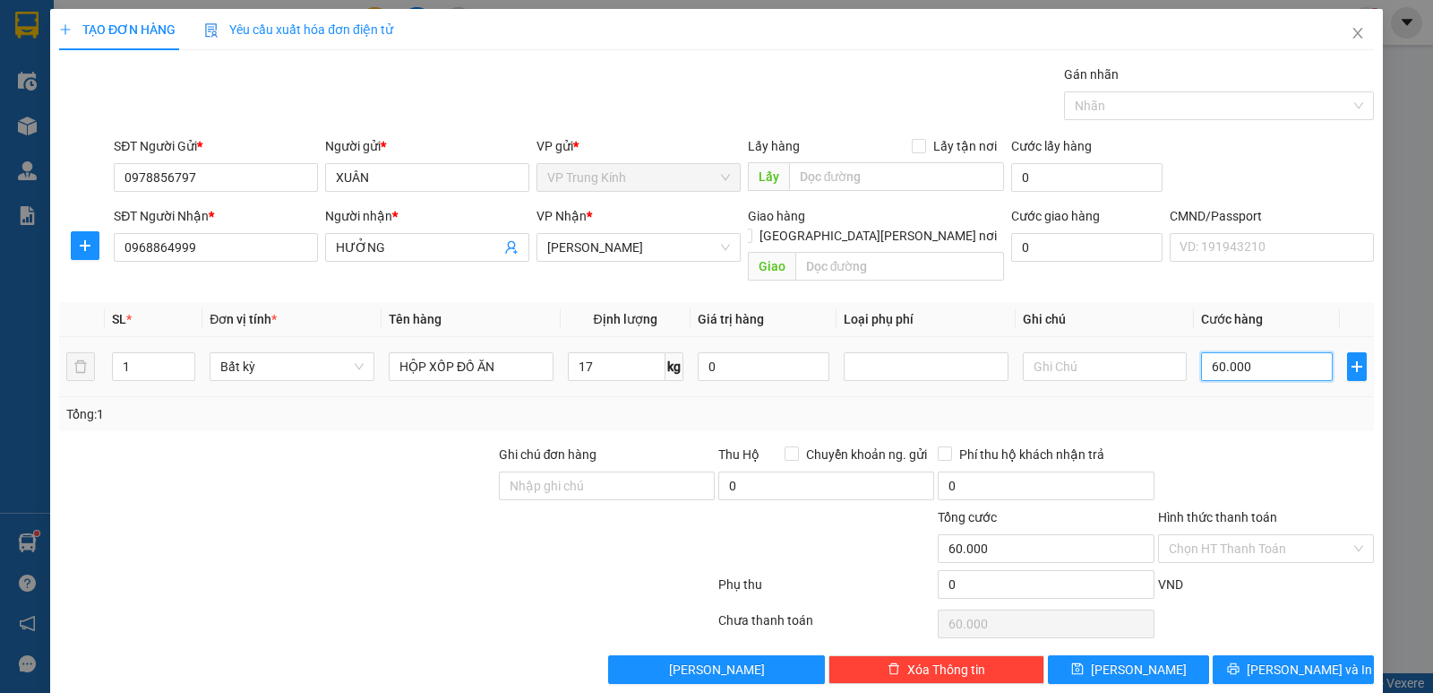
click at [1201, 356] on input "60.000" at bounding box center [1267, 366] width 132 height 29
click at [1225, 415] on div "Transit Pickup Surcharge Ids Transit Deliver Surcharge Ids Transit Deliver Surc…" at bounding box center [716, 374] width 1315 height 619
click at [1232, 418] on div "Transit Pickup Surcharge Ids Transit Deliver Surcharge Ids Transit Deliver Surc…" at bounding box center [716, 374] width 1315 height 619
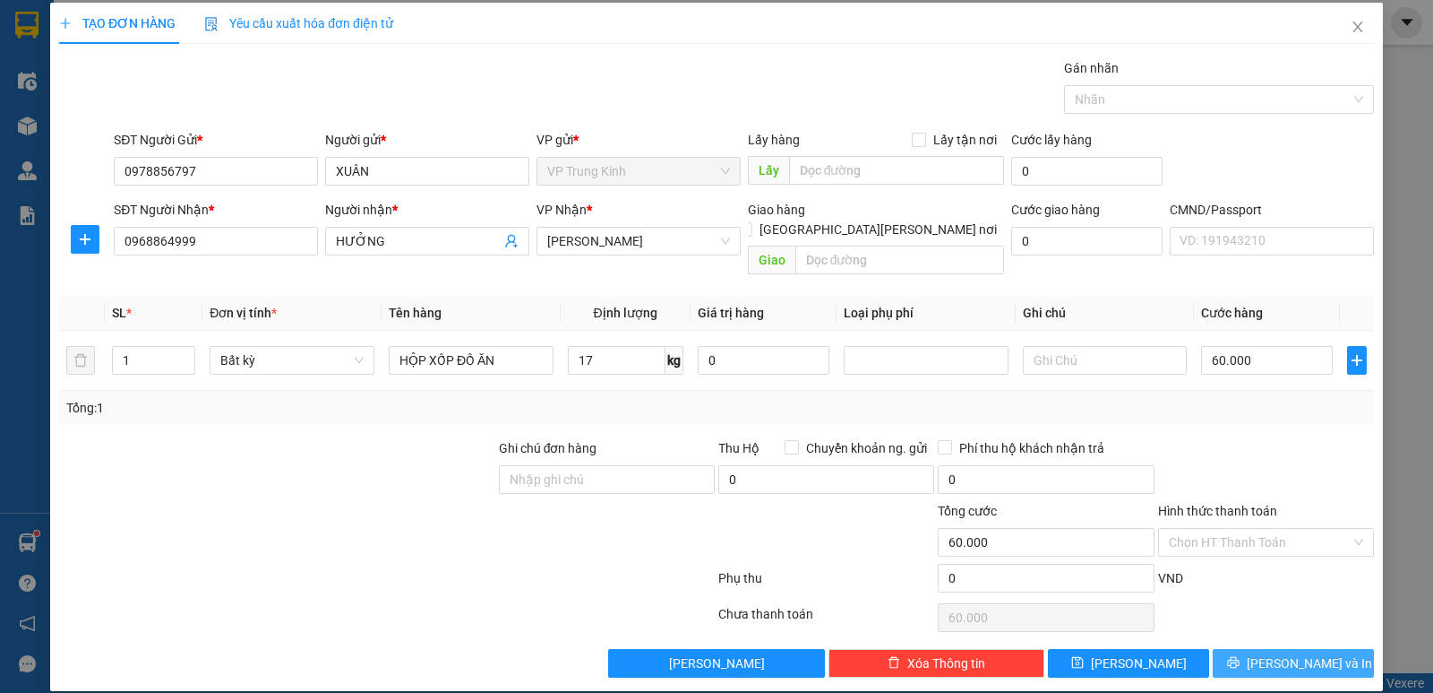
click at [1272, 653] on span "[PERSON_NAME] và In" at bounding box center [1309, 663] width 125 height 20
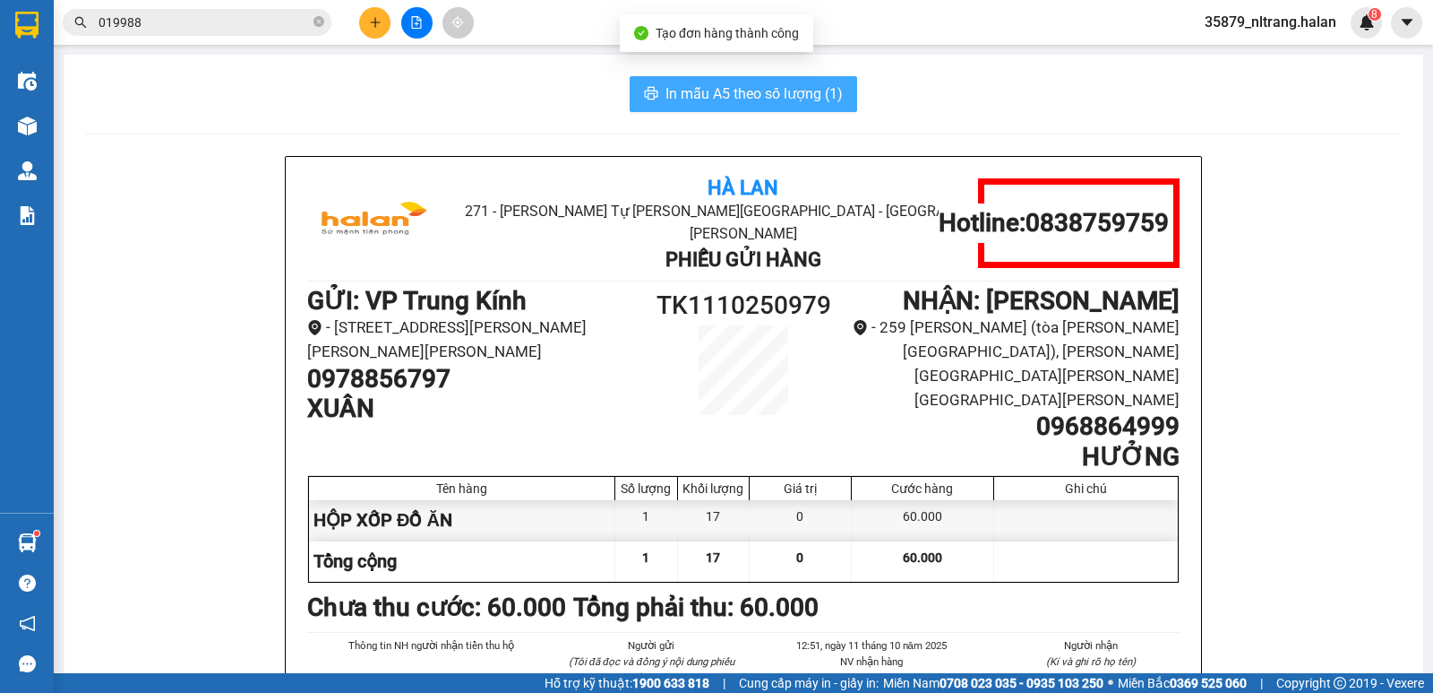
click at [779, 95] on span "In mẫu A5 theo số lượng (1)" at bounding box center [754, 93] width 177 height 22
click at [23, 132] on img at bounding box center [27, 125] width 19 height 19
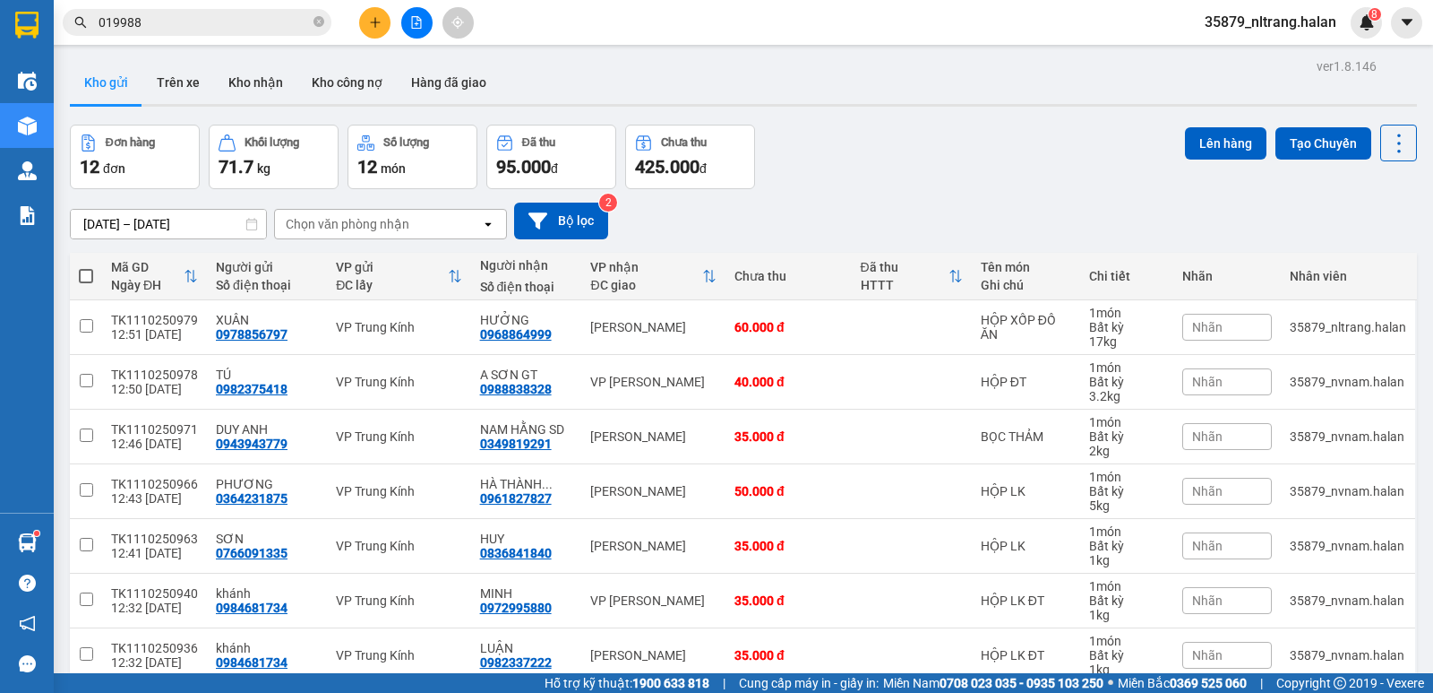
click at [821, 202] on div "[DATE] – [DATE] Press the down arrow key to interact with the calendar and sele…" at bounding box center [743, 220] width 1347 height 37
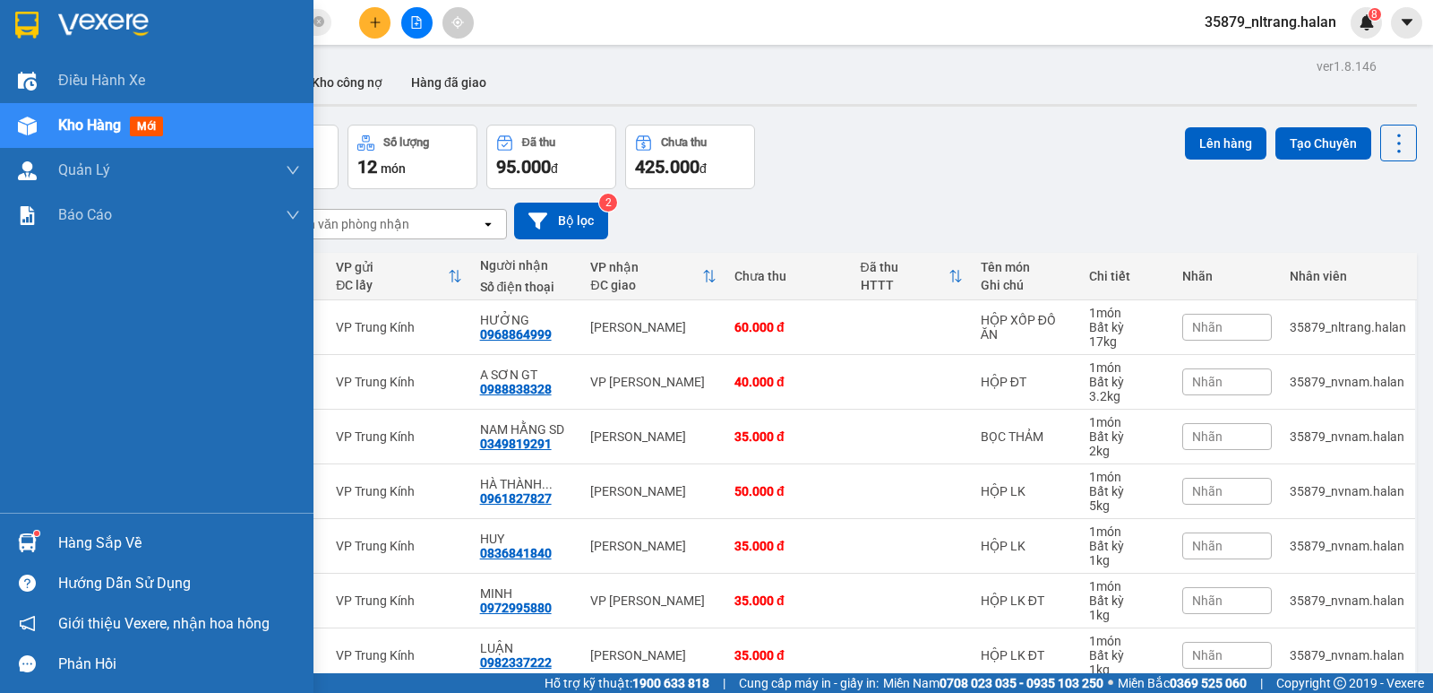
click at [34, 536] on img at bounding box center [27, 542] width 19 height 19
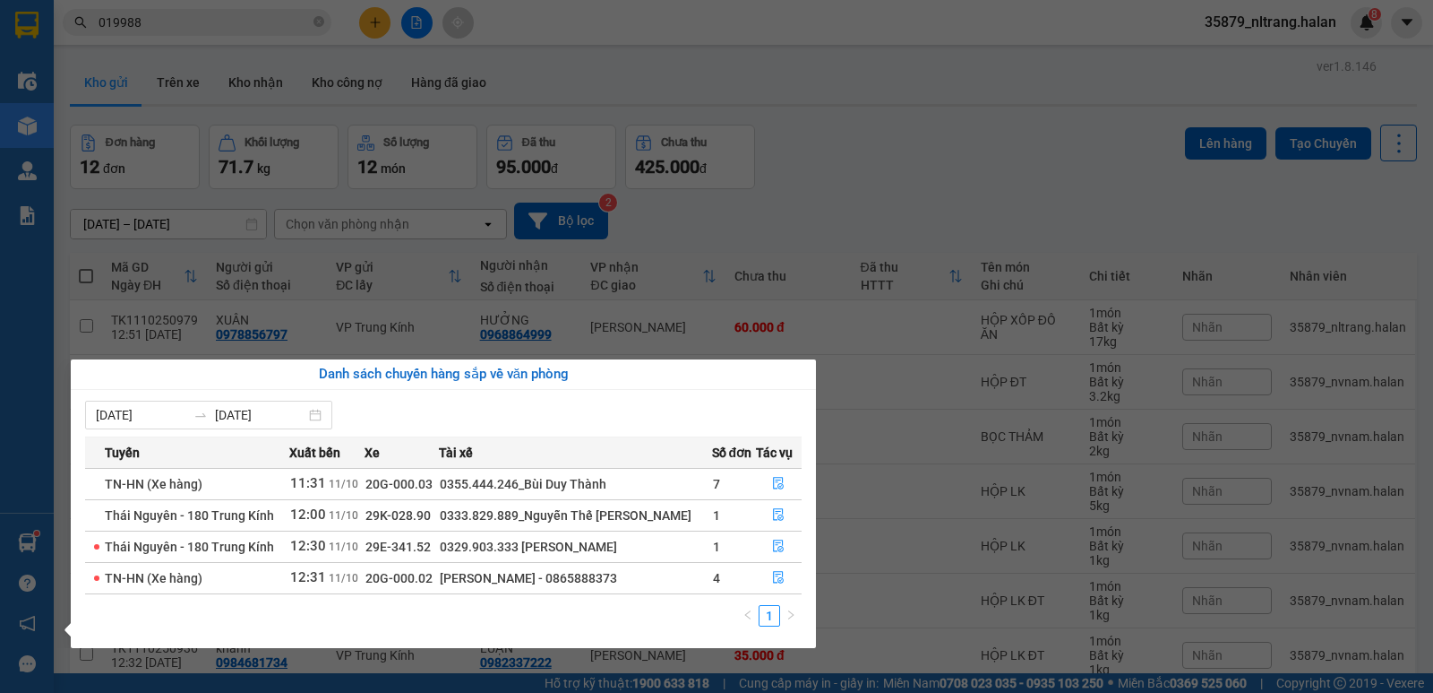
click at [942, 202] on section "Kết quả [PERSON_NAME] ( 13 ) Bộ lọc Mã ĐH Trạng thái Món hàng Thu hộ Tổng [PERS…" at bounding box center [716, 346] width 1433 height 693
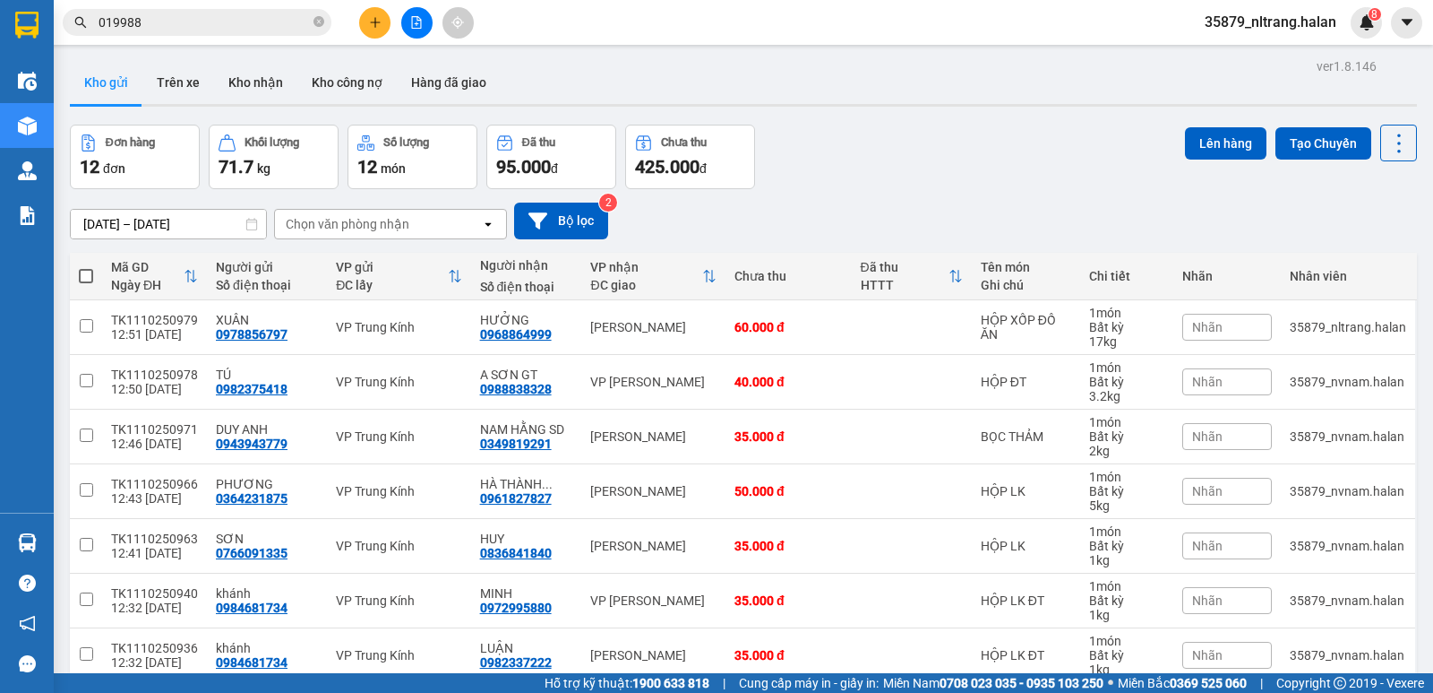
click at [942, 202] on div "[DATE] – [DATE] Press the down arrow key to interact with the calendar and sele…" at bounding box center [743, 220] width 1347 height 37
